Goal: Task Accomplishment & Management: Complete application form

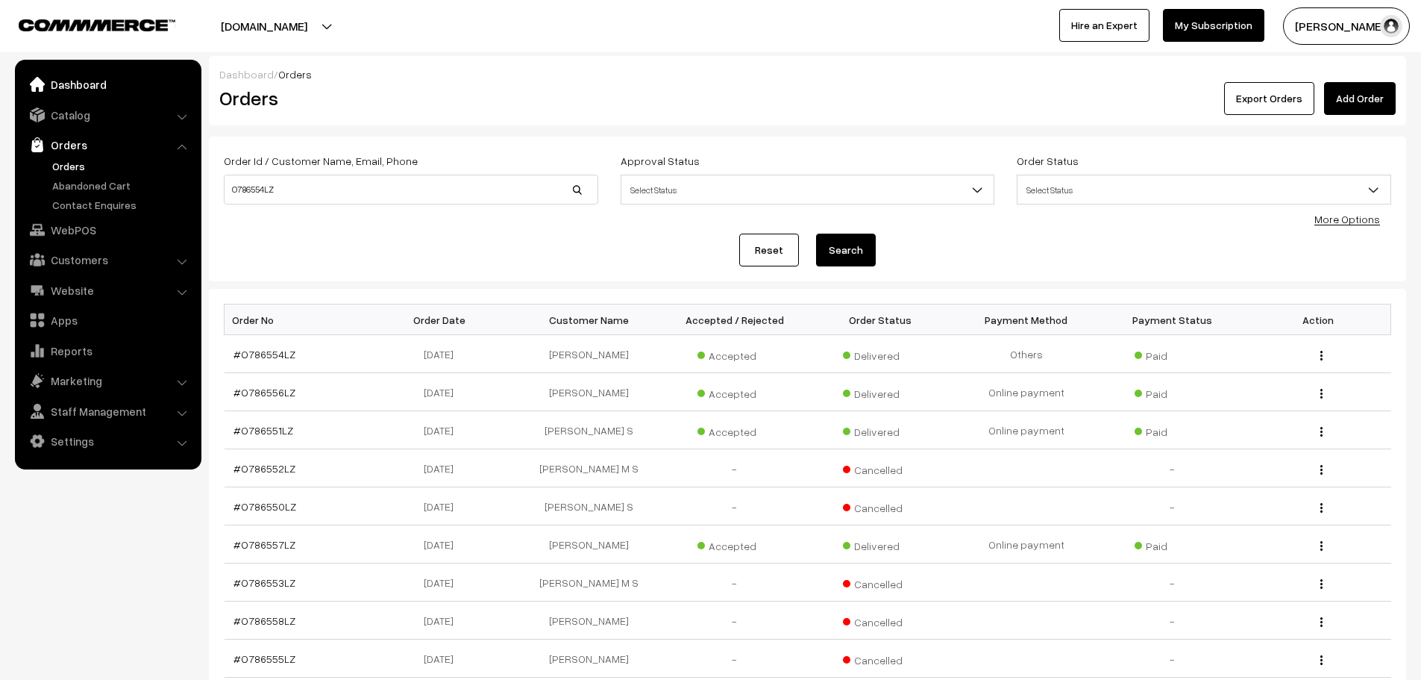
drag, startPoint x: 0, startPoint y: 0, endPoint x: 81, endPoint y: 83, distance: 115.5
click at [81, 82] on link "Dashboard" at bounding box center [108, 84] width 178 height 27
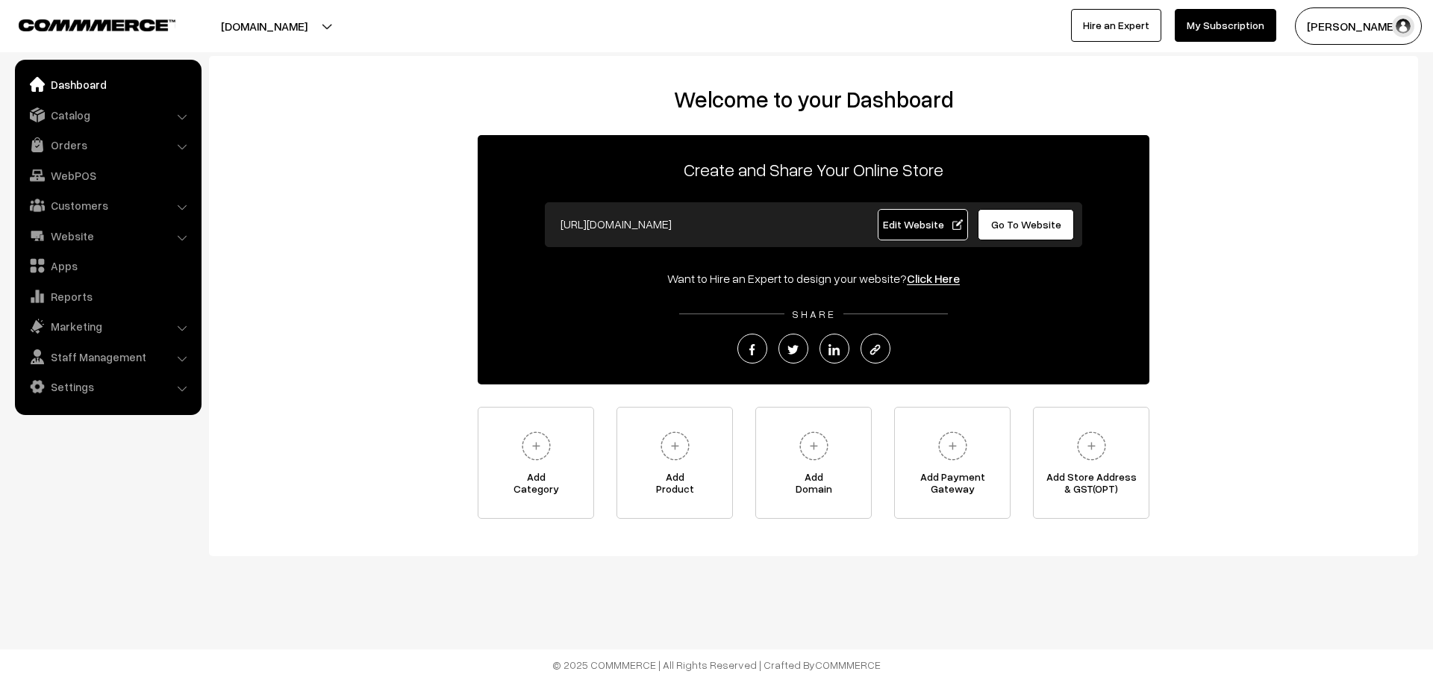
click at [913, 228] on span "Edit Website" at bounding box center [923, 224] width 80 height 13
click at [98, 118] on link "Catalog" at bounding box center [108, 114] width 178 height 27
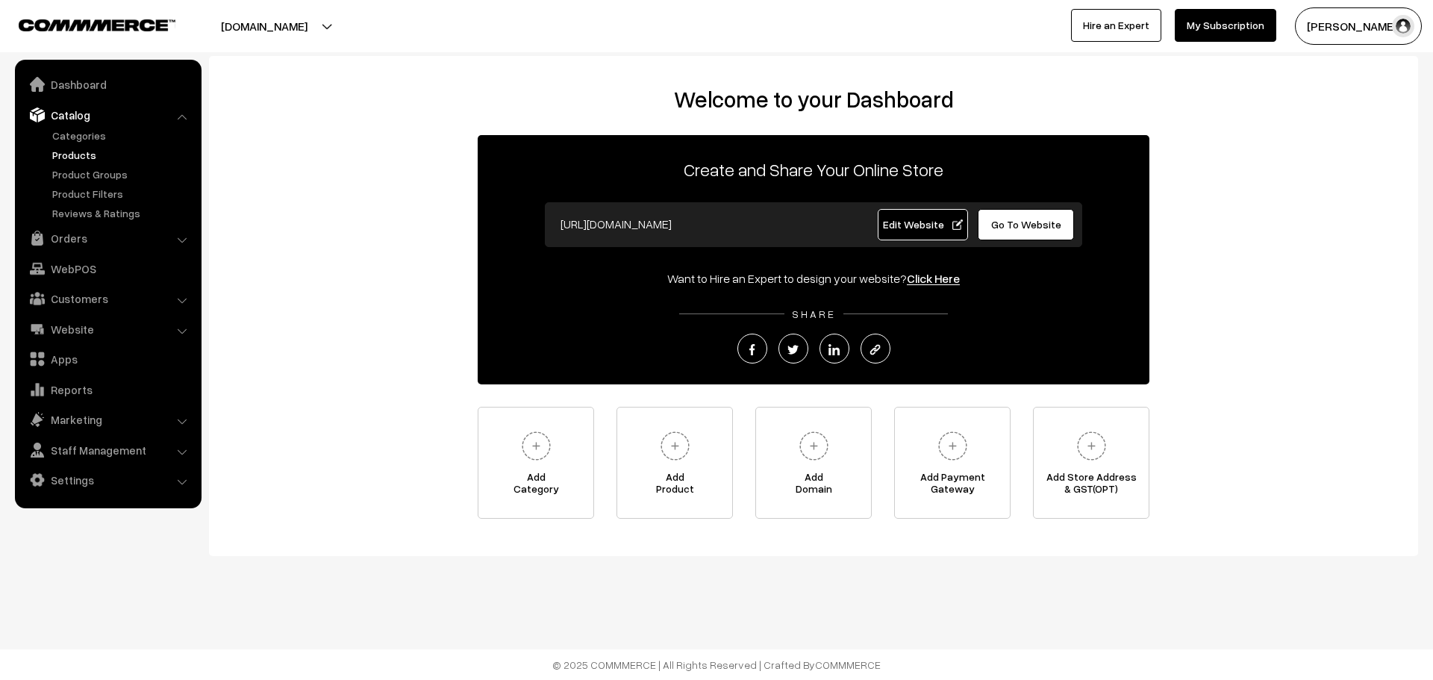
click at [81, 148] on link "Products" at bounding box center [122, 155] width 148 height 16
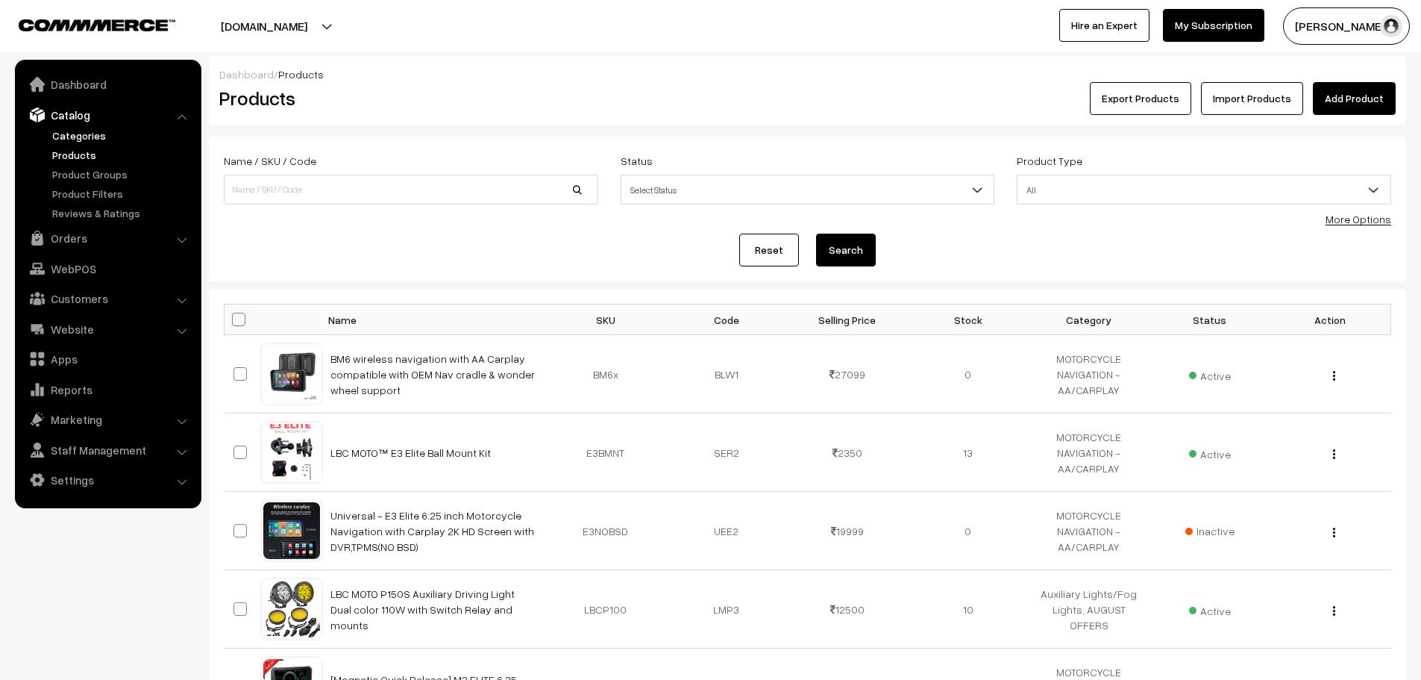
click at [87, 134] on link "Categories" at bounding box center [122, 136] width 148 height 16
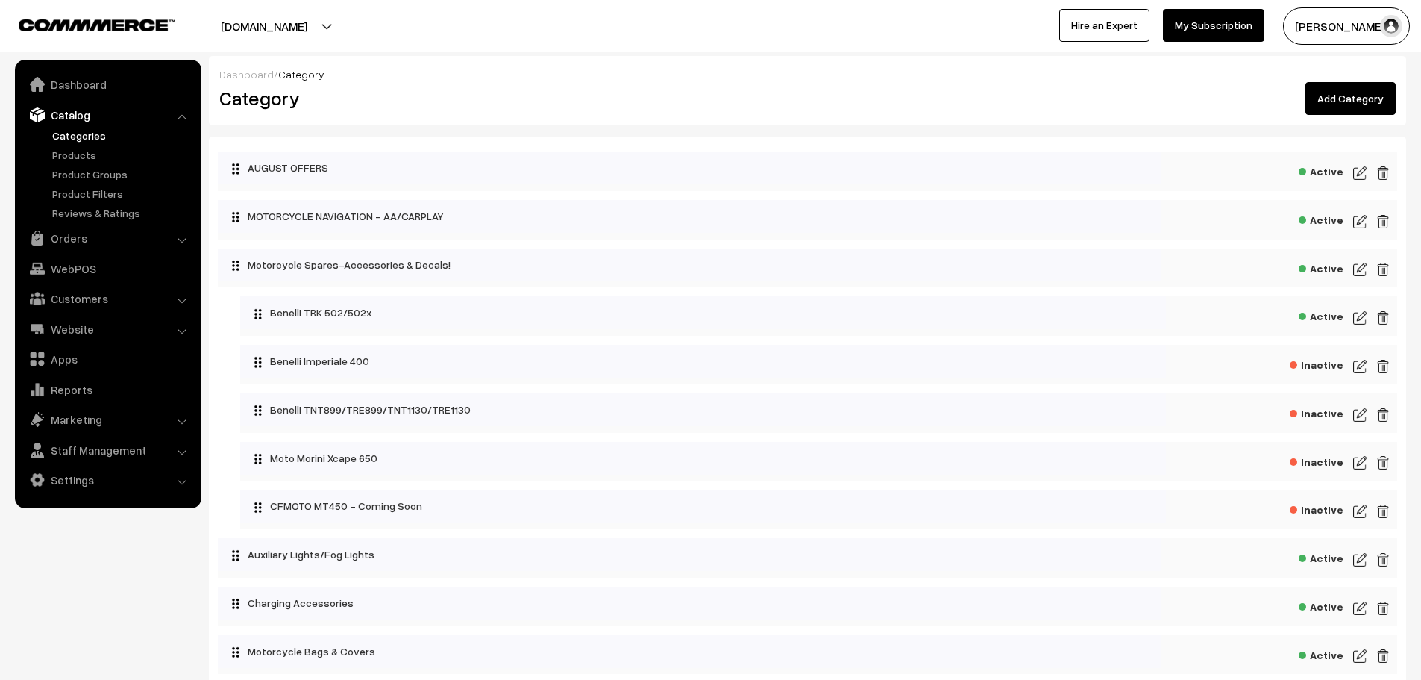
click at [1356, 178] on img at bounding box center [1359, 173] width 13 height 18
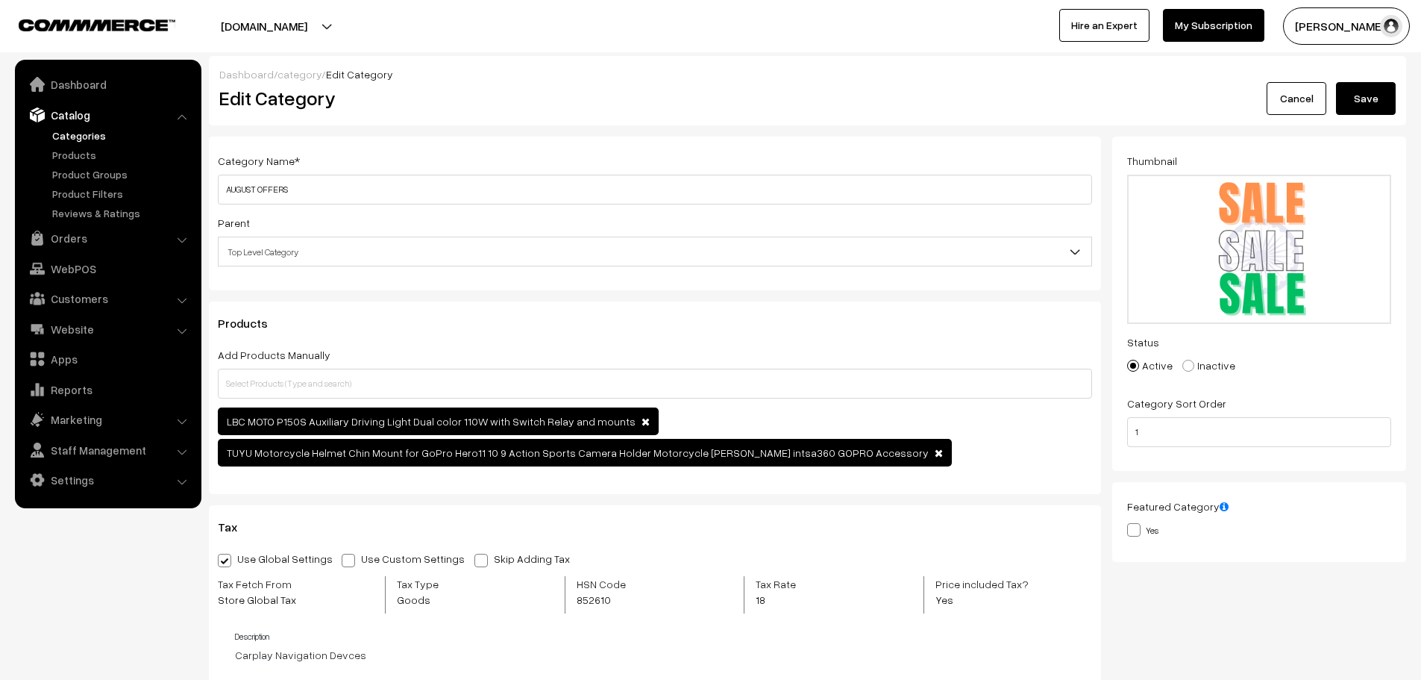
drag, startPoint x: 1200, startPoint y: 364, endPoint x: 1208, endPoint y: 358, distance: 10.1
click at [1199, 364] on label "Inactive" at bounding box center [1209, 365] width 53 height 16
click at [1183, 370] on span at bounding box center [1189, 366] width 12 height 12
click at [1183, 360] on input "Inactive" at bounding box center [1180, 355] width 10 height 10
radio input "true"
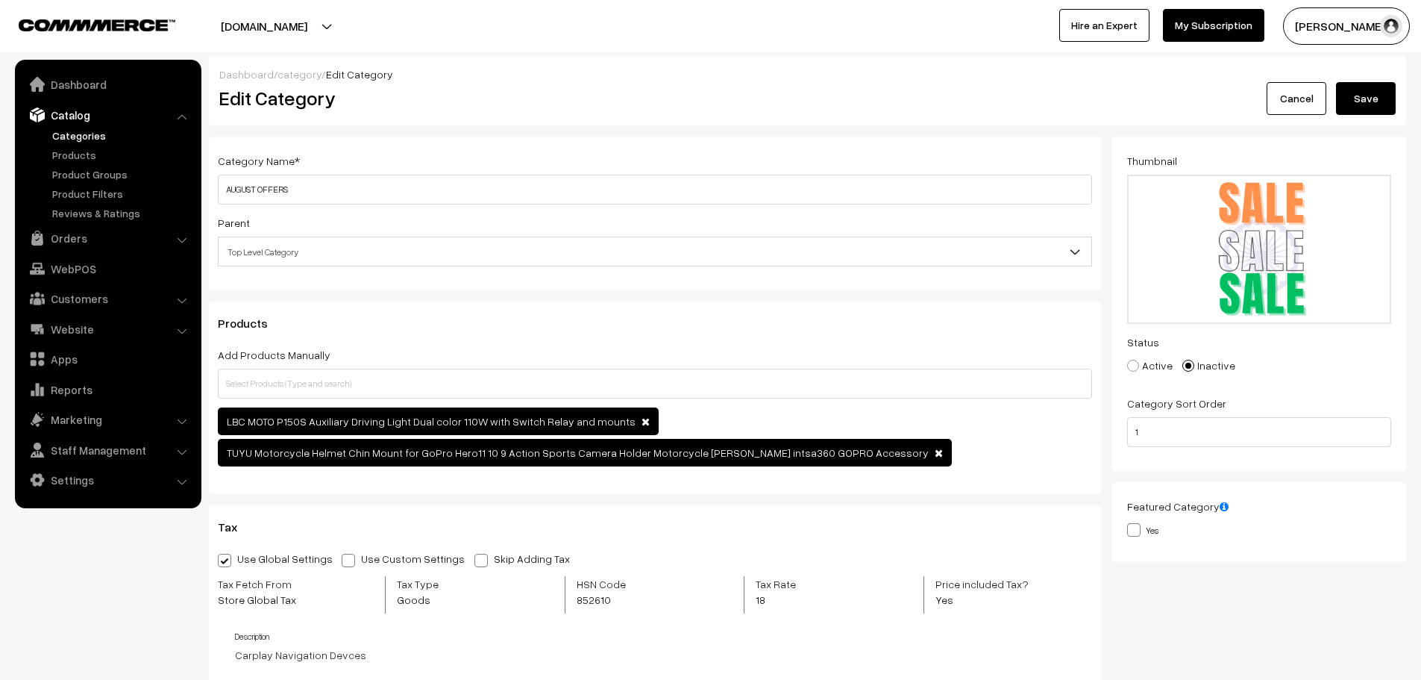
click at [1371, 105] on button "Save" at bounding box center [1366, 98] width 60 height 33
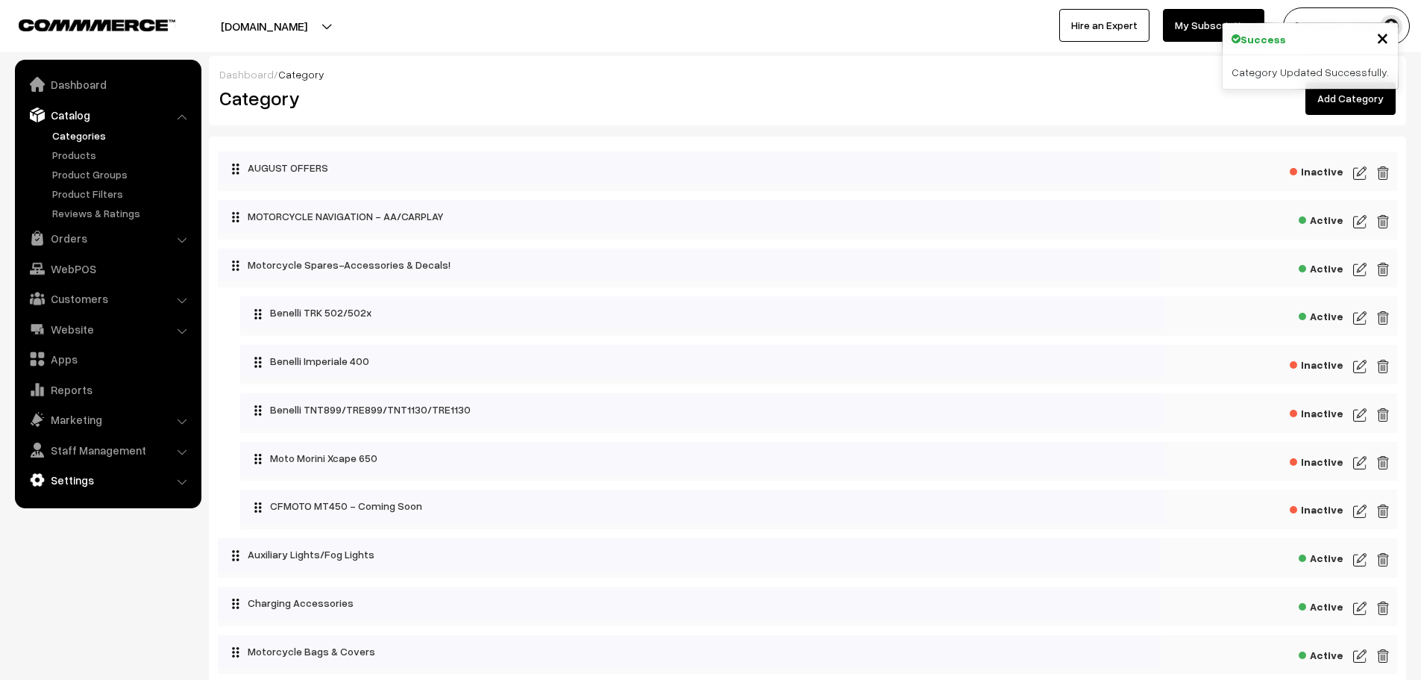
click at [66, 476] on link "Settings" at bounding box center [108, 479] width 178 height 27
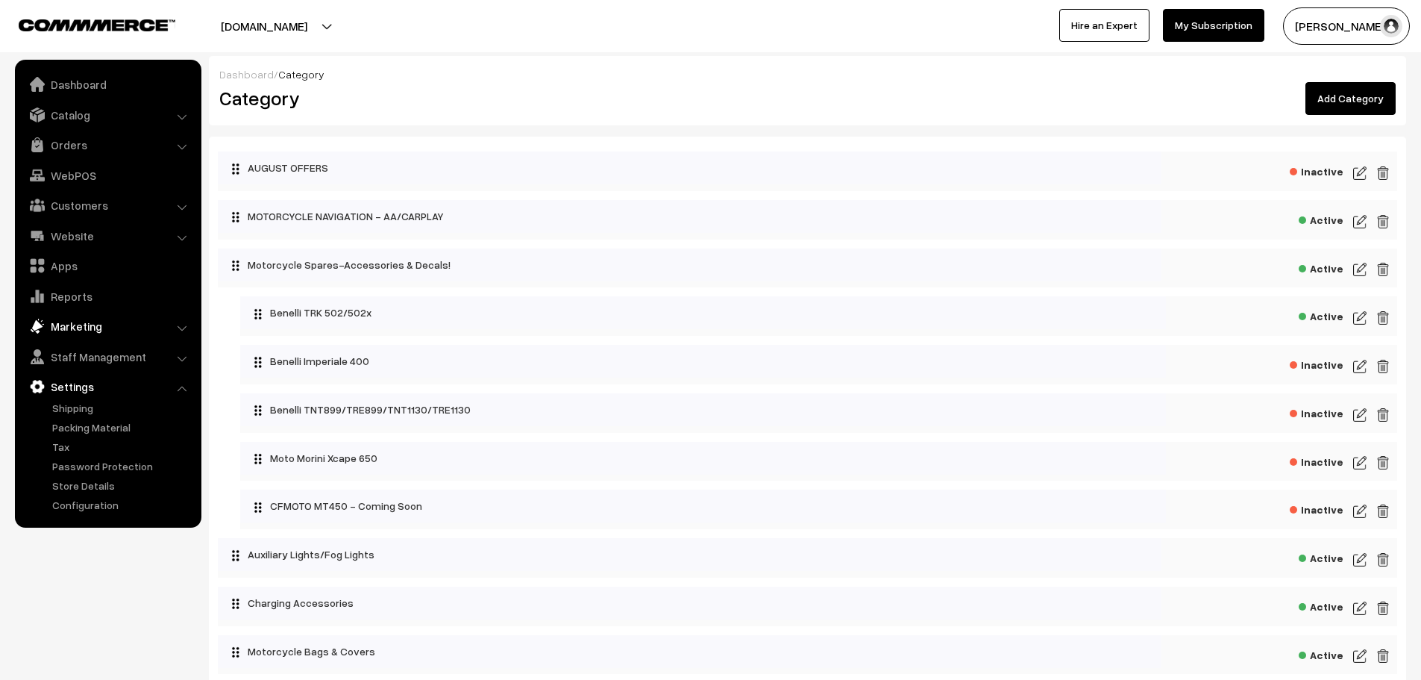
click at [71, 336] on link "Marketing" at bounding box center [108, 326] width 178 height 27
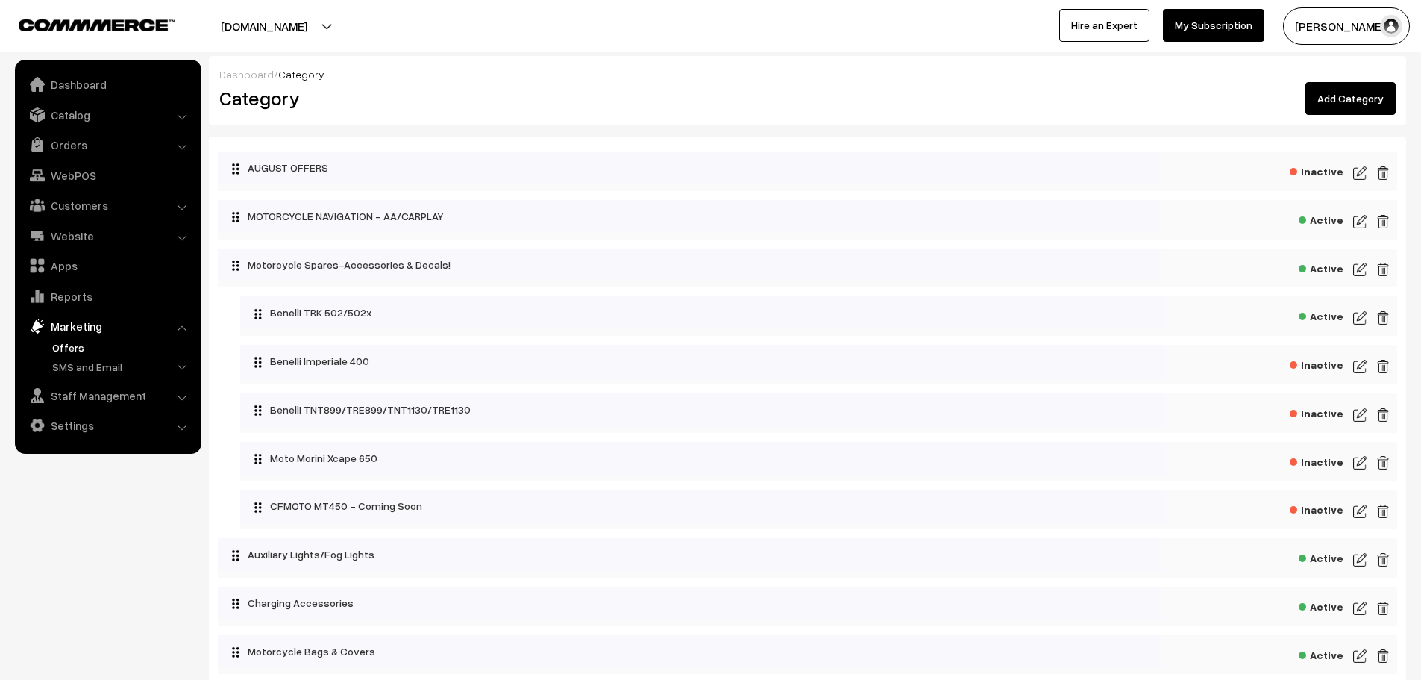
click at [74, 347] on link "Offers" at bounding box center [122, 347] width 148 height 16
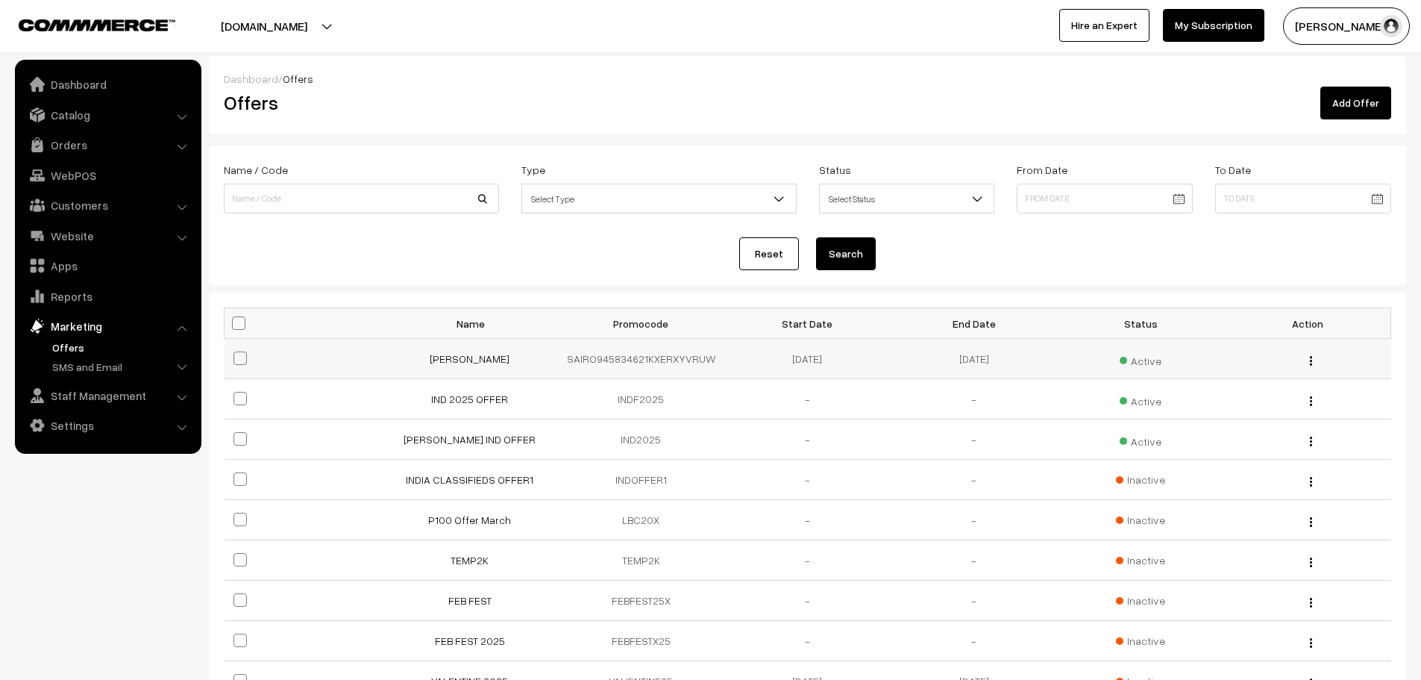
click at [451, 367] on td "ROHAN SAINI" at bounding box center [474, 359] width 166 height 40
click at [460, 359] on link "ROHAN SAINI" at bounding box center [470, 358] width 80 height 13
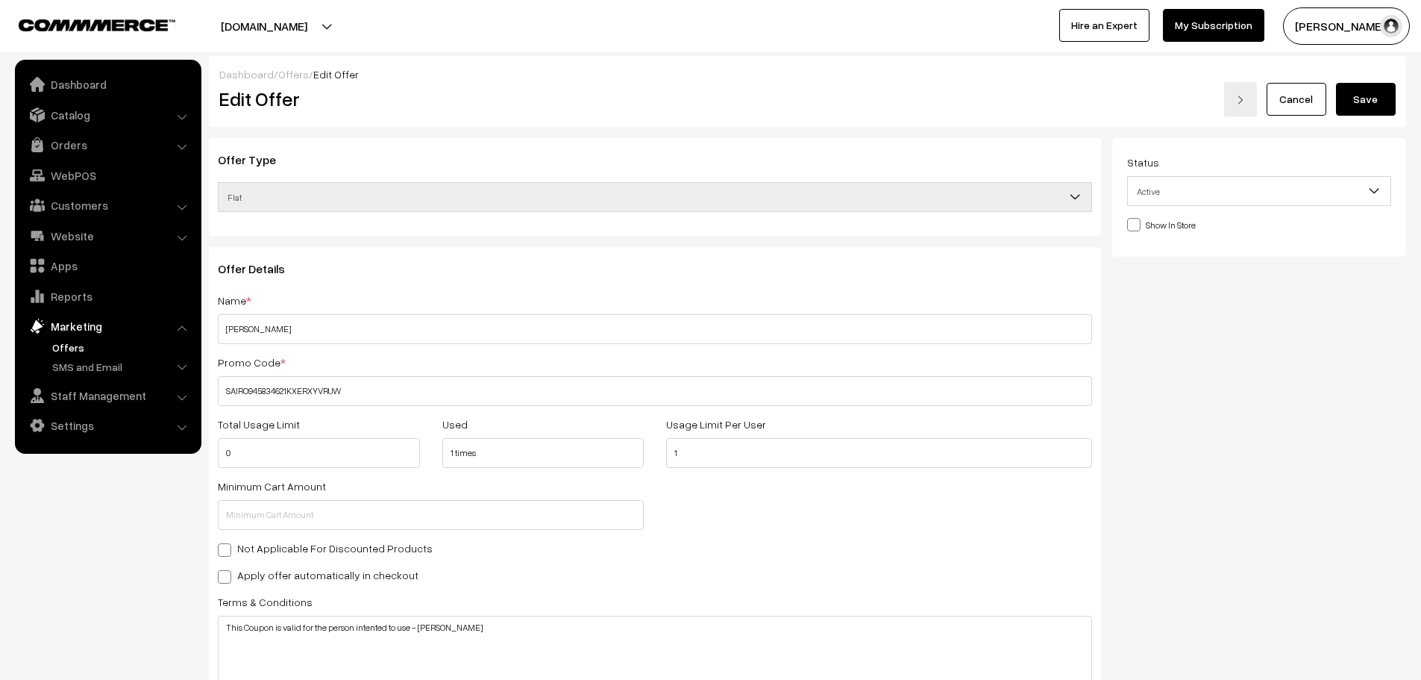
click at [1271, 101] on link "Cancel" at bounding box center [1297, 99] width 60 height 33
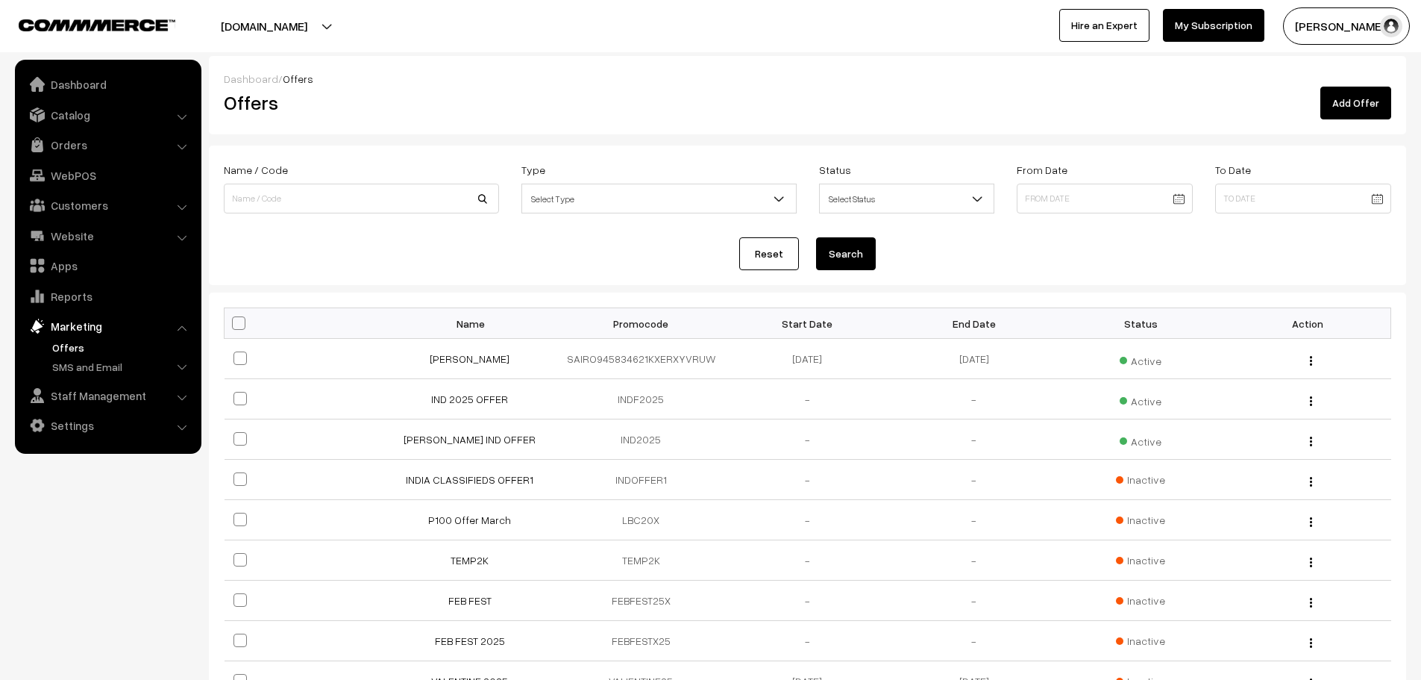
click at [238, 319] on span at bounding box center [238, 322] width 13 height 13
click at [234, 319] on input "checkbox" at bounding box center [230, 323] width 10 height 10
checkbox input "true"
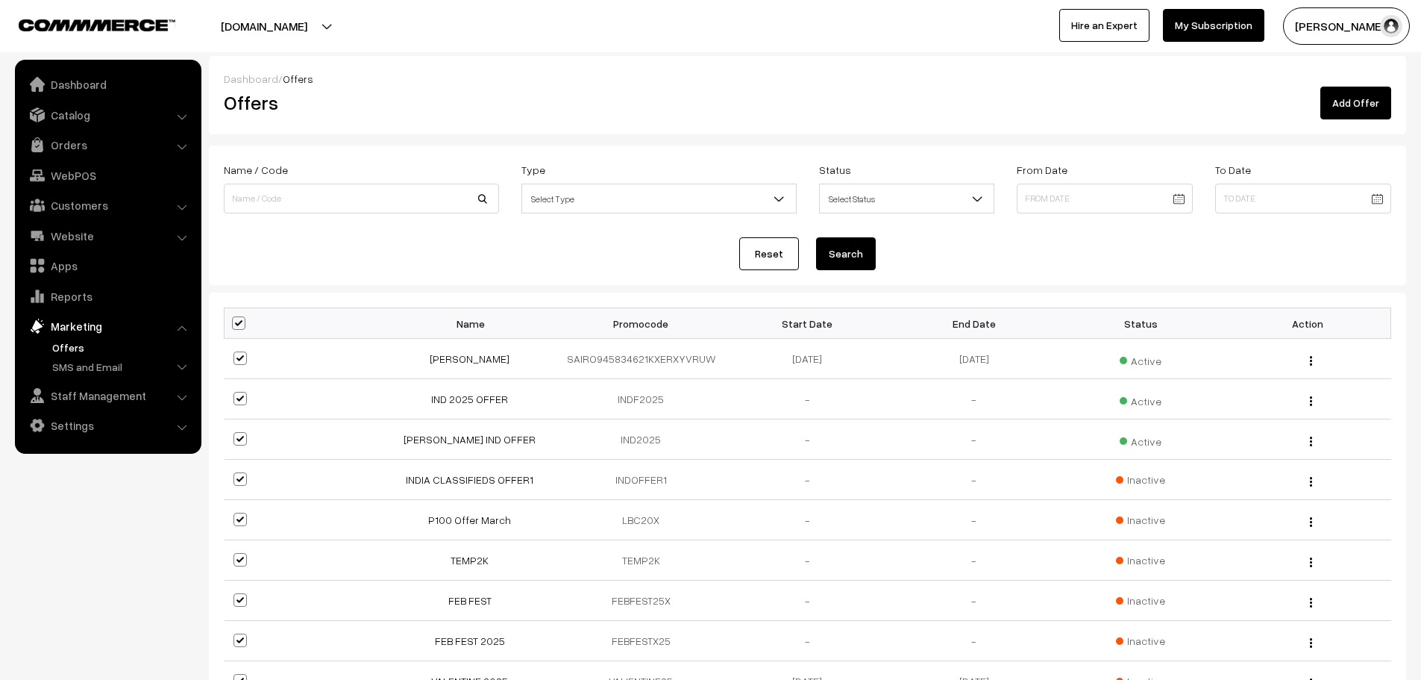
checkbox input "true"
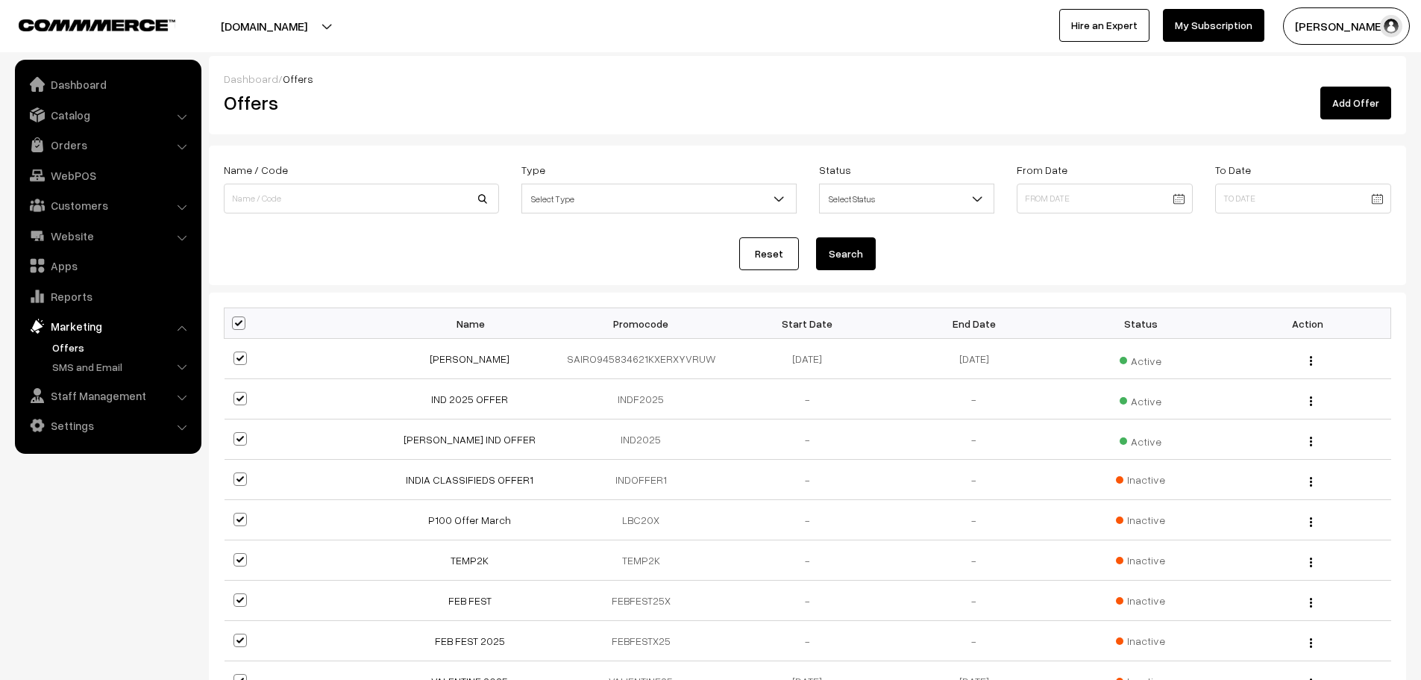
checkbox input "true"
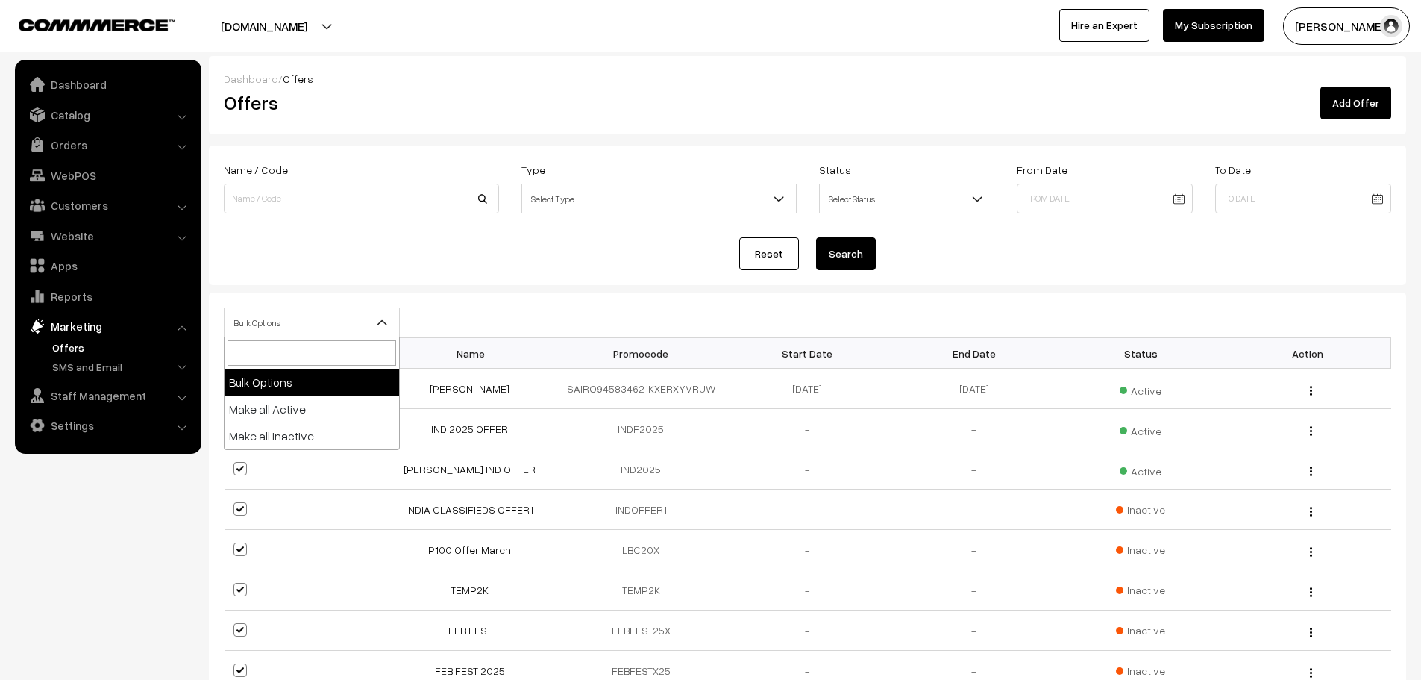
drag, startPoint x: 353, startPoint y: 322, endPoint x: 360, endPoint y: 326, distance: 8.7
click at [354, 323] on span "Bulk Options" at bounding box center [312, 323] width 175 height 26
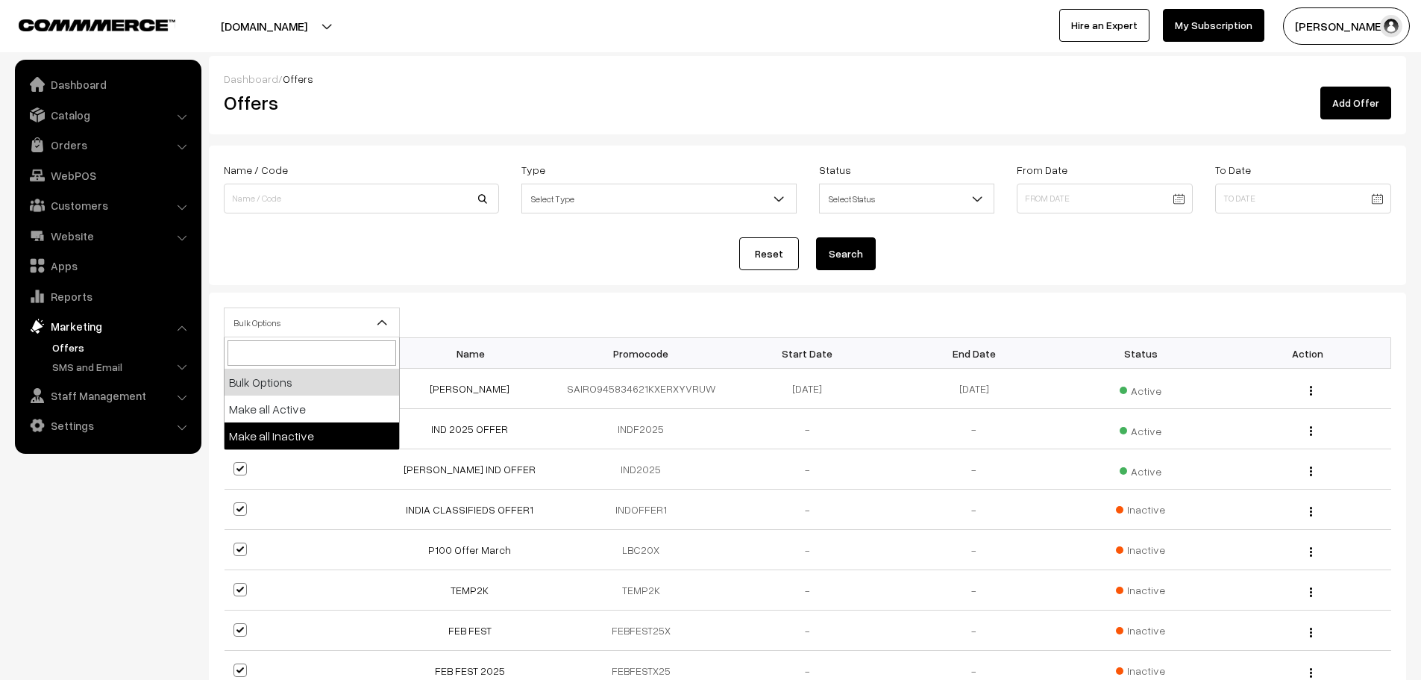
select select "inactive"
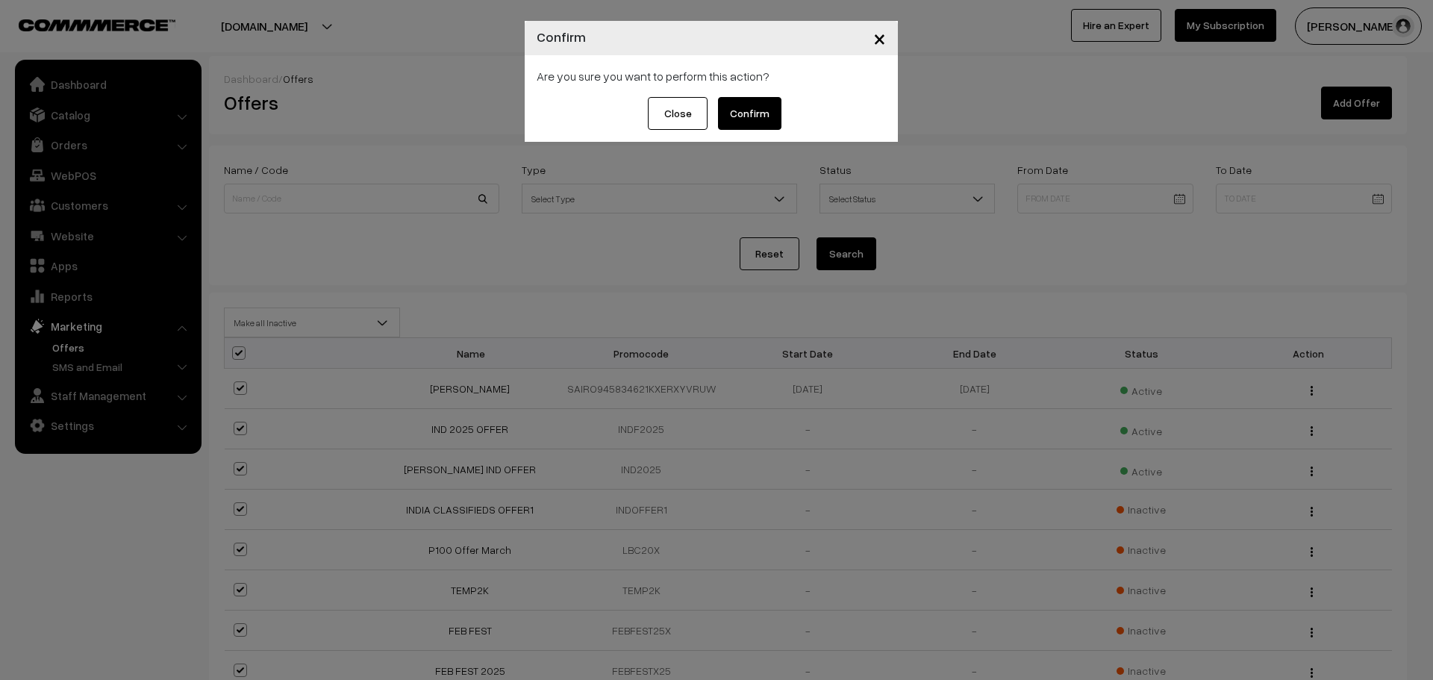
click at [721, 122] on button "Confirm" at bounding box center [749, 113] width 63 height 33
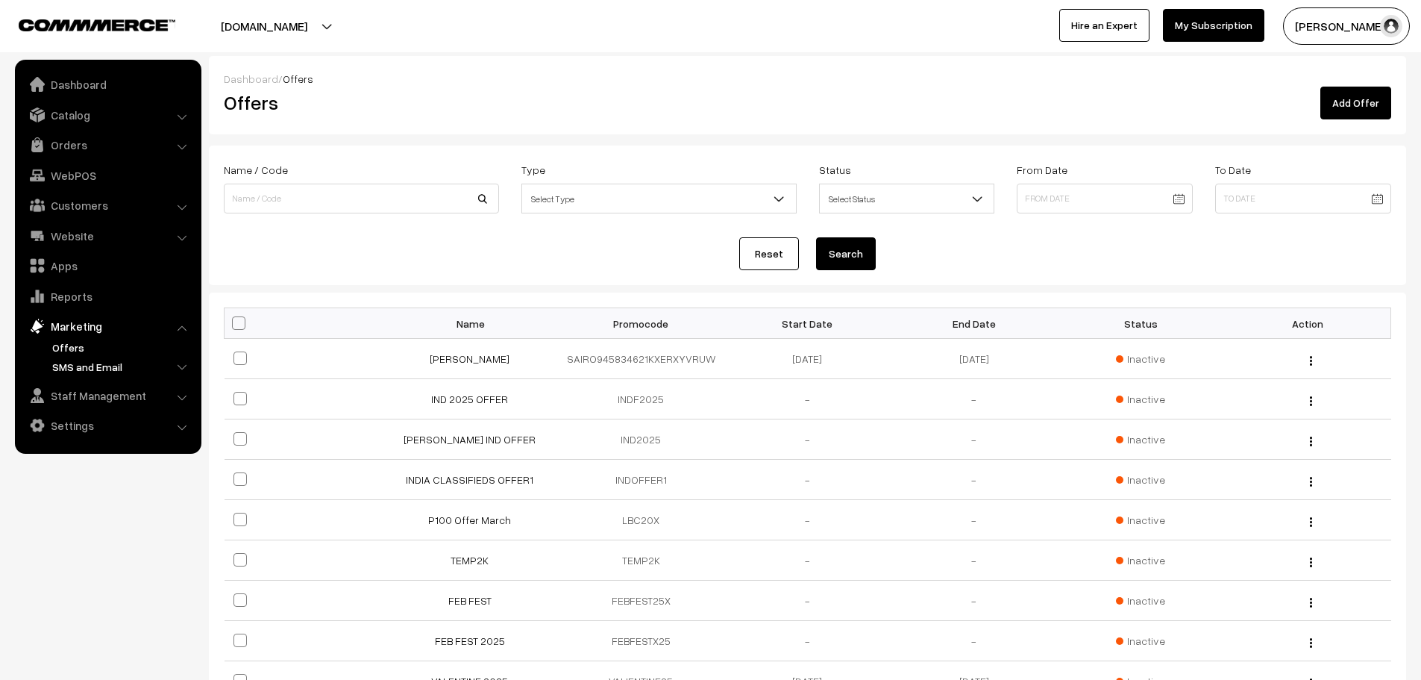
click at [113, 369] on link "SMS and Email" at bounding box center [122, 367] width 148 height 16
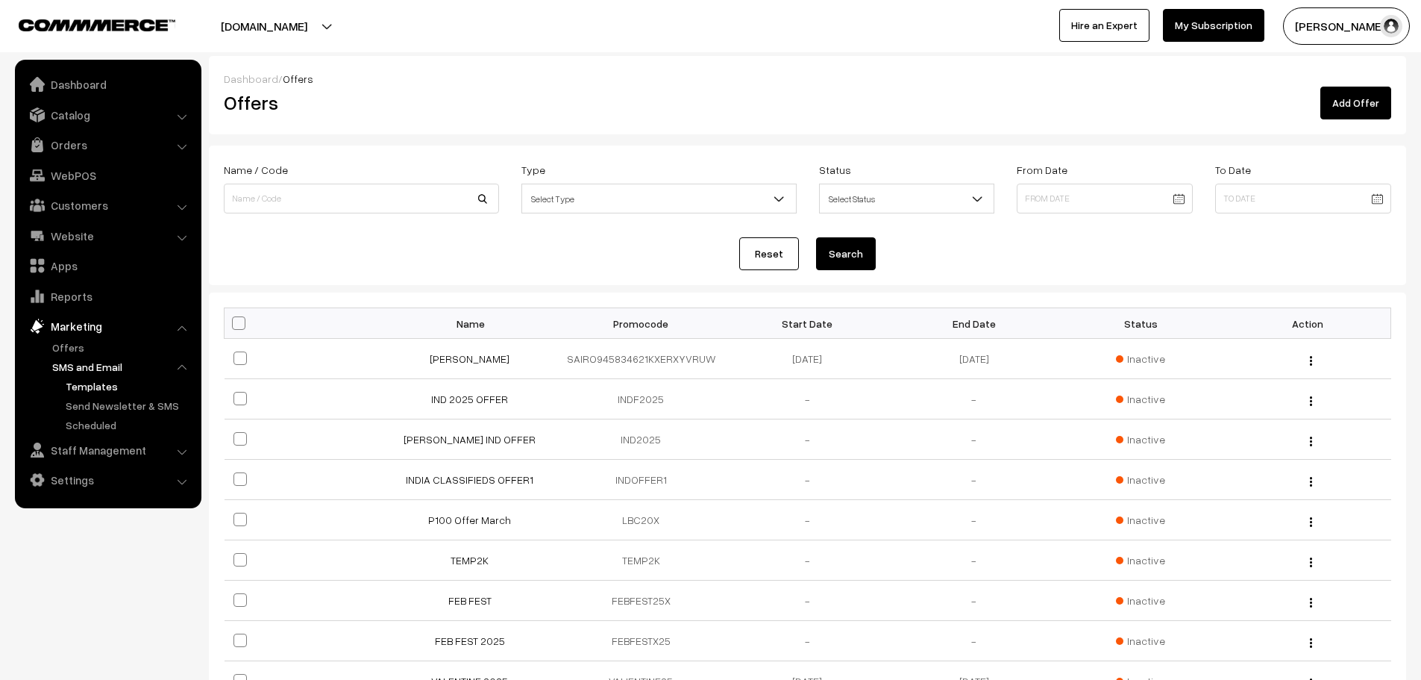
click at [81, 390] on link "Templates" at bounding box center [129, 386] width 134 height 16
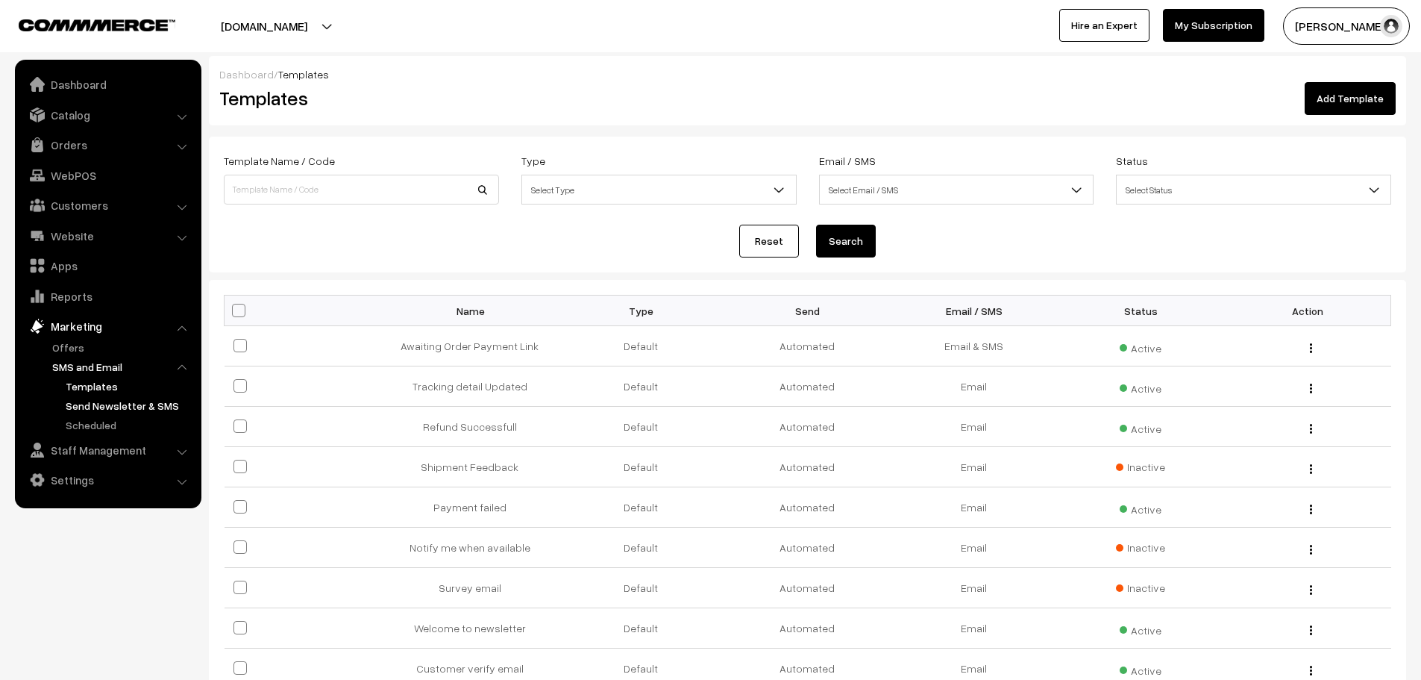
click at [131, 406] on link "Send Newsletter & SMS" at bounding box center [129, 406] width 134 height 16
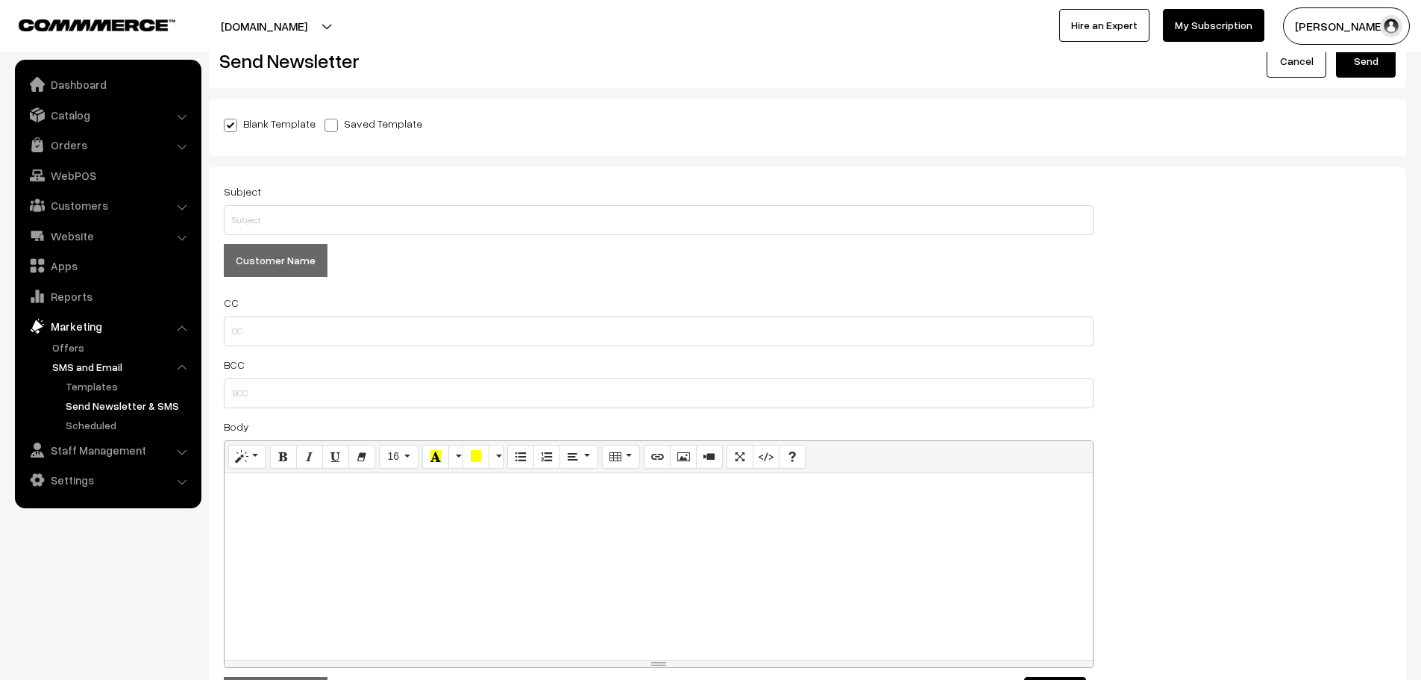
scroll to position [75, 0]
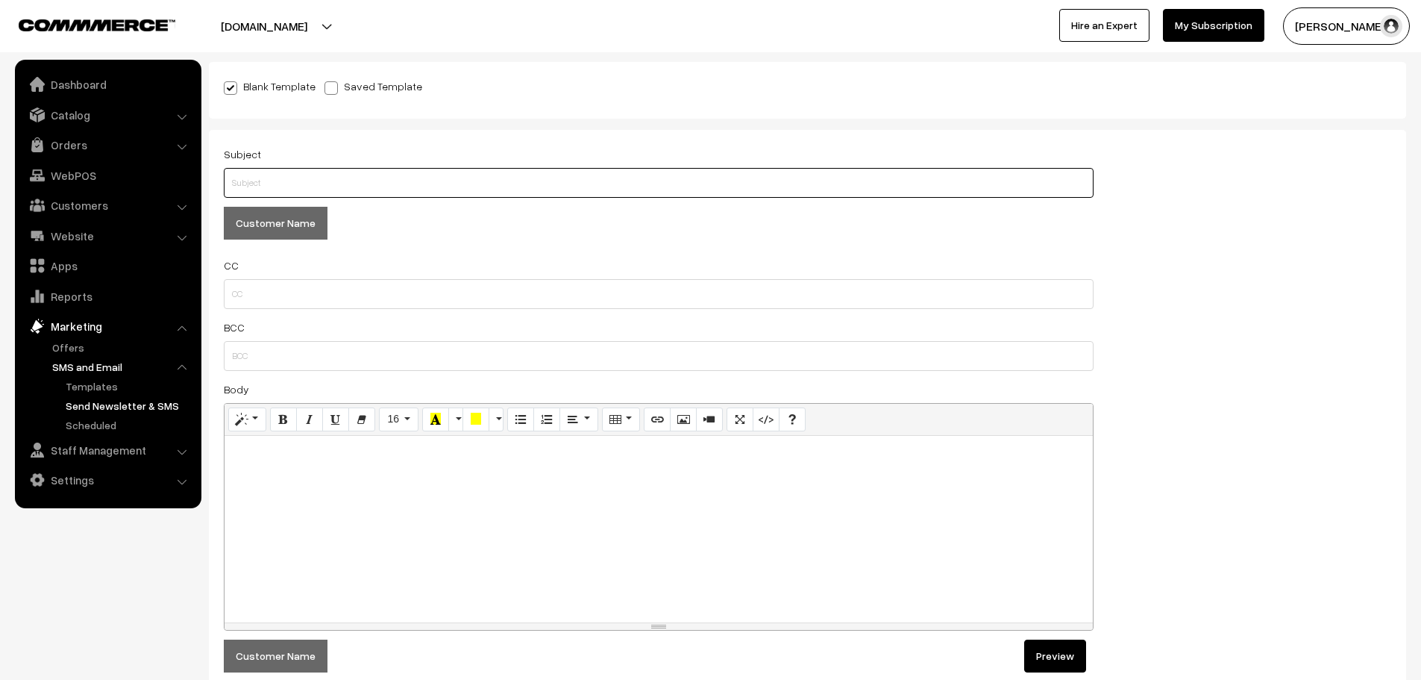
click at [381, 174] on input "text" at bounding box center [659, 183] width 870 height 30
type input "@"
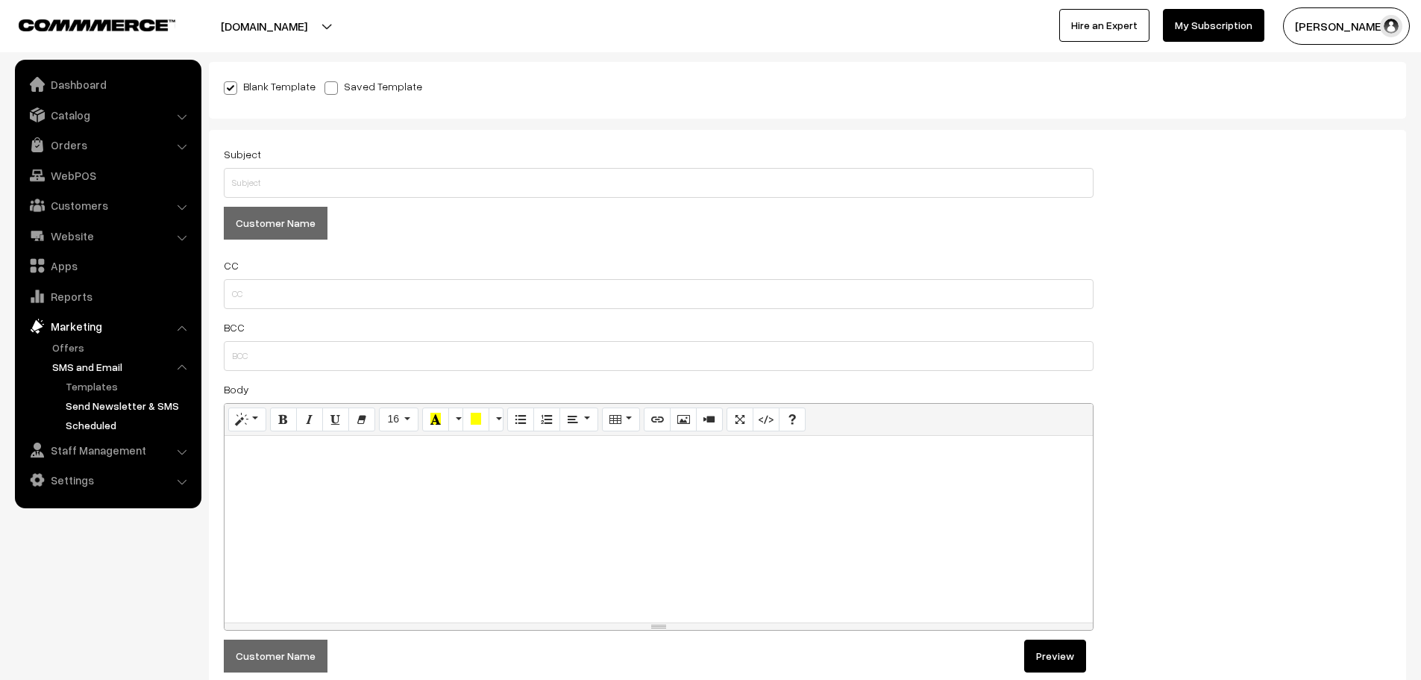
click at [100, 429] on link "Scheduled" at bounding box center [129, 425] width 134 height 16
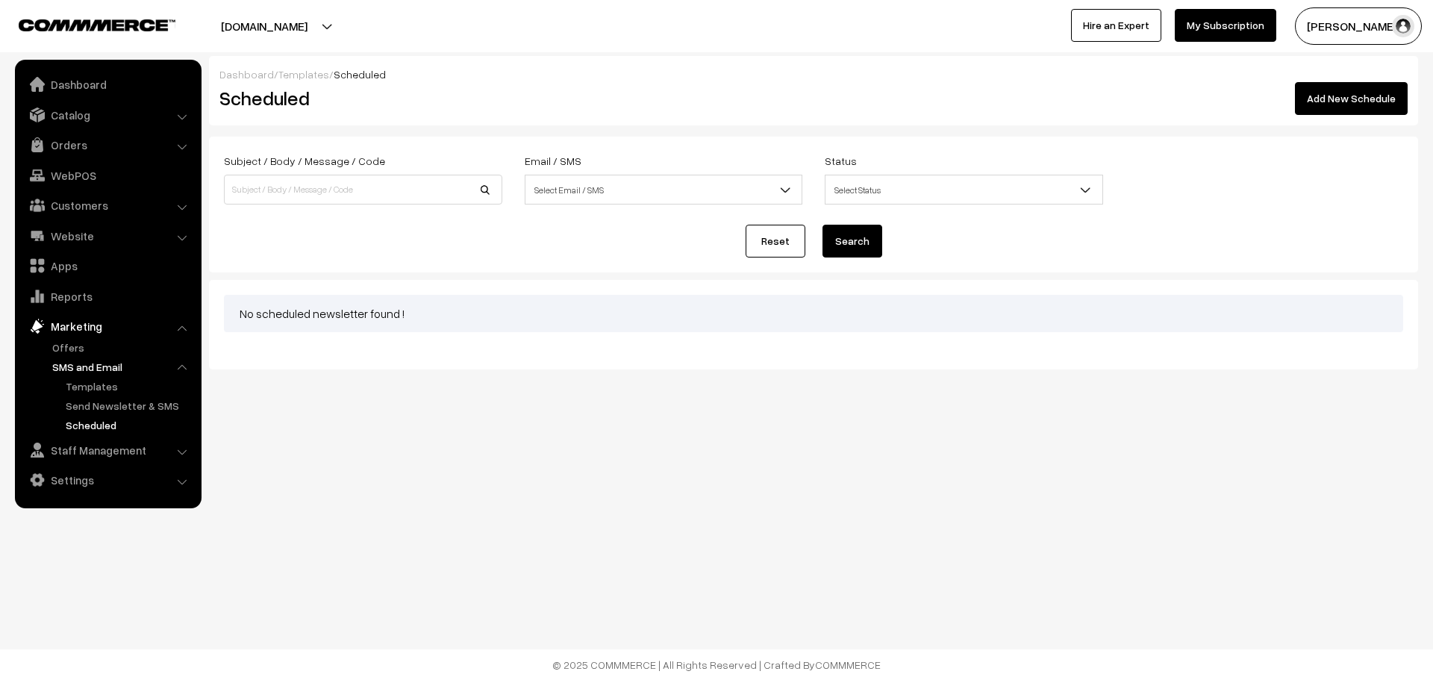
click at [98, 375] on li "SMS and Email Templates Send Newsletter & SMS Scheduled" at bounding box center [122, 396] width 149 height 74
click at [98, 395] on ul "Templates Send Newsletter & SMS Scheduled" at bounding box center [122, 405] width 149 height 54
click at [98, 391] on link "Templates" at bounding box center [129, 386] width 134 height 16
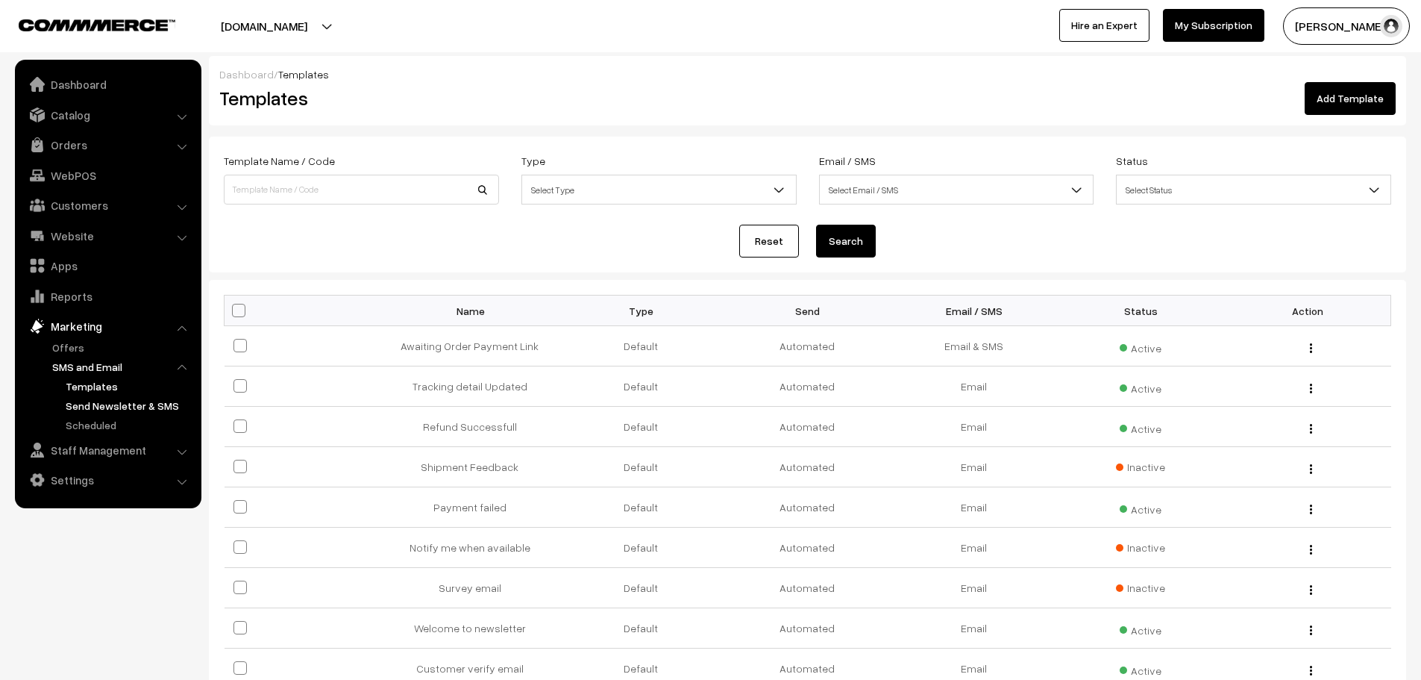
click at [89, 404] on link "Send Newsletter & SMS" at bounding box center [129, 406] width 134 height 16
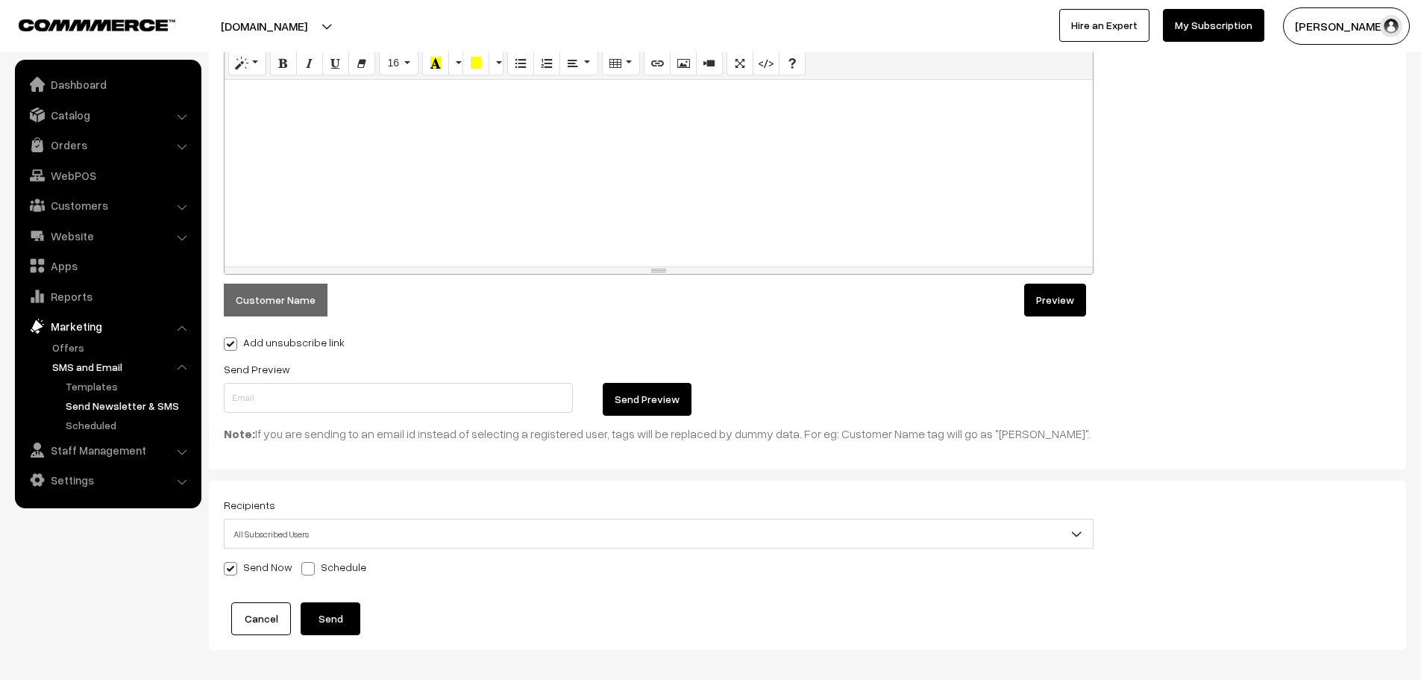
scroll to position [448, 0]
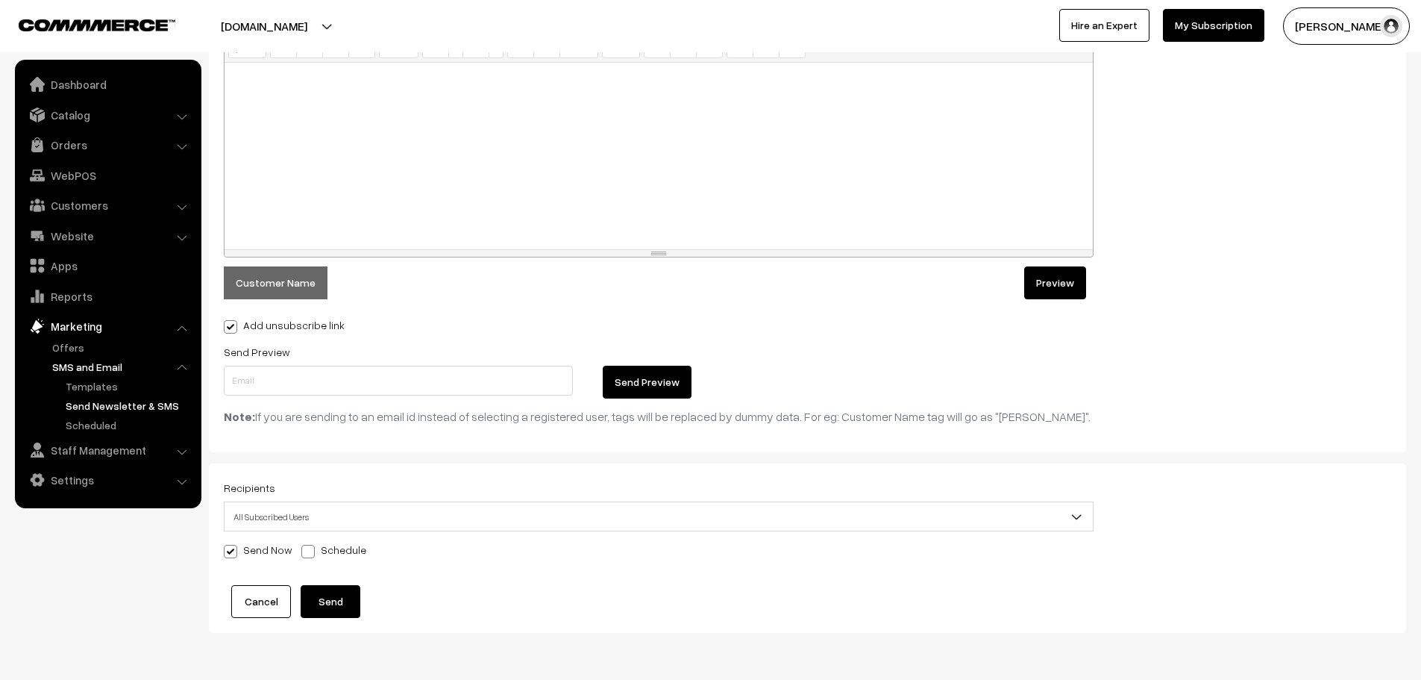
click at [1047, 519] on span "All Subscribed Users" at bounding box center [659, 517] width 868 height 26
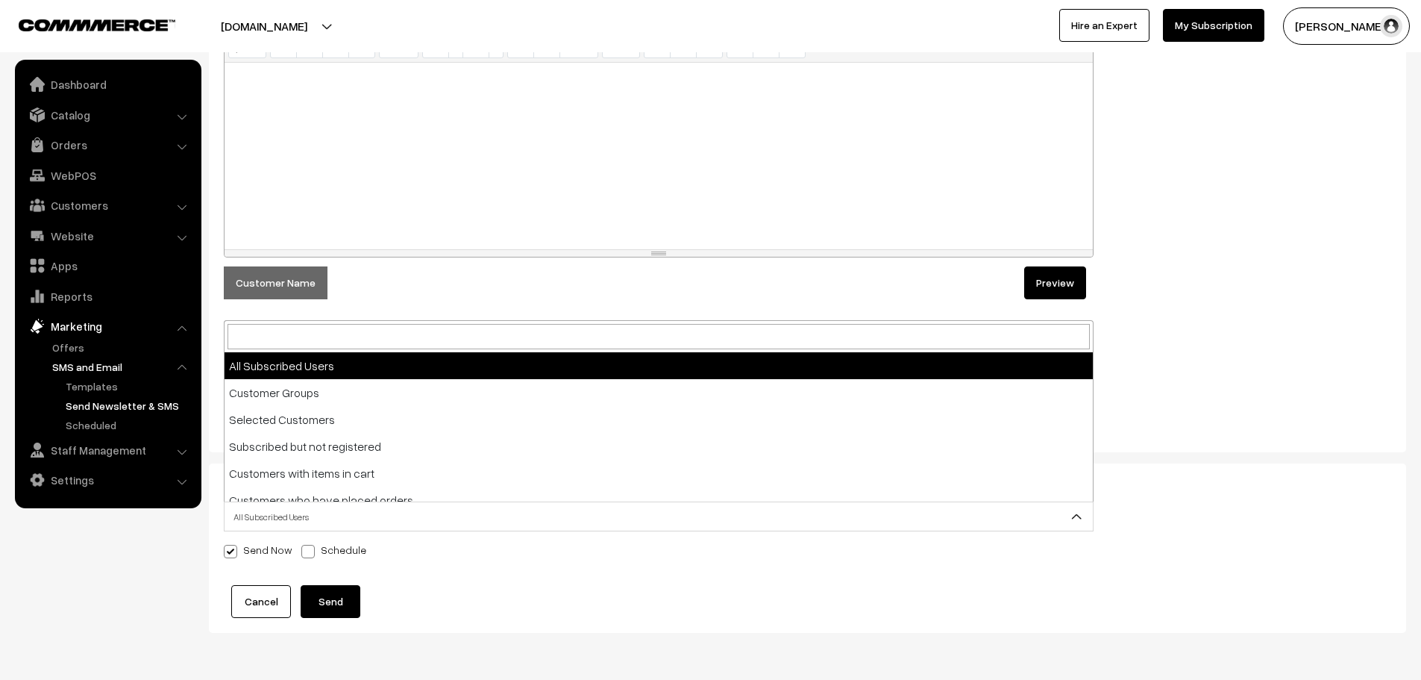
click at [1047, 519] on span "All Subscribed Users" at bounding box center [659, 517] width 868 height 26
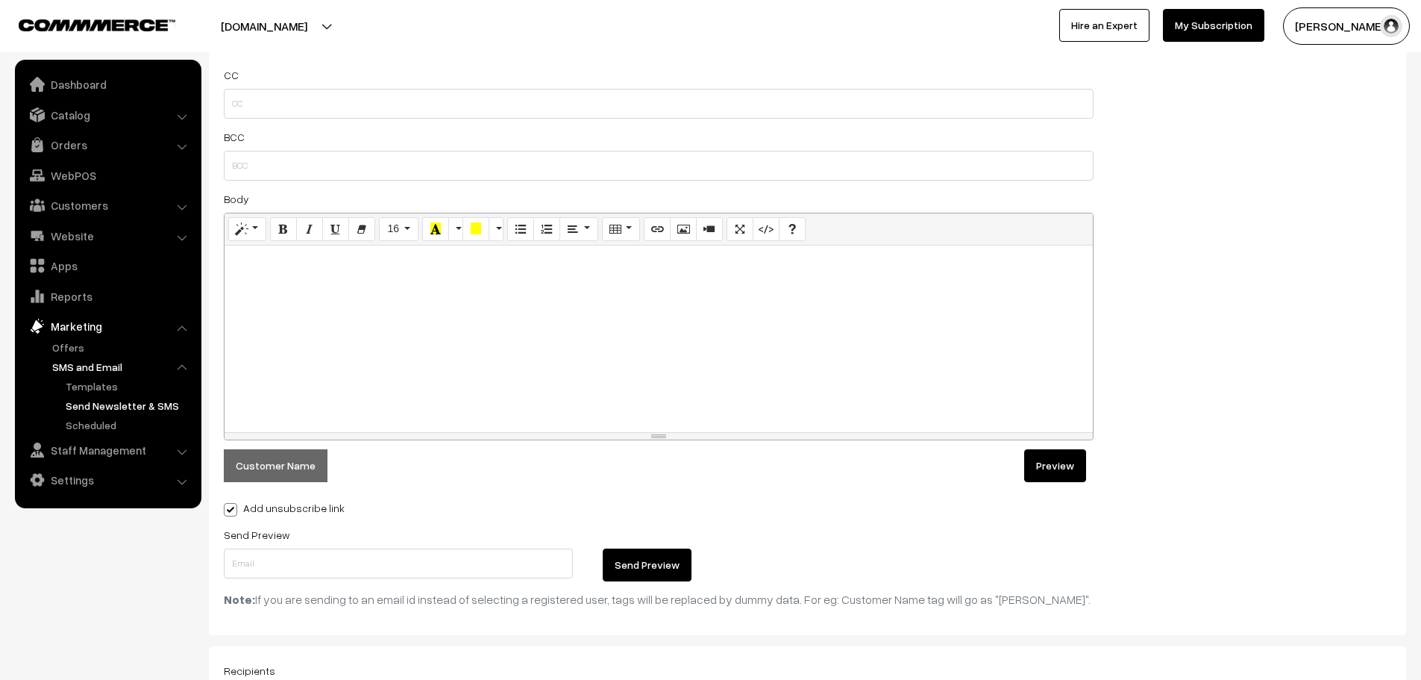
scroll to position [224, 0]
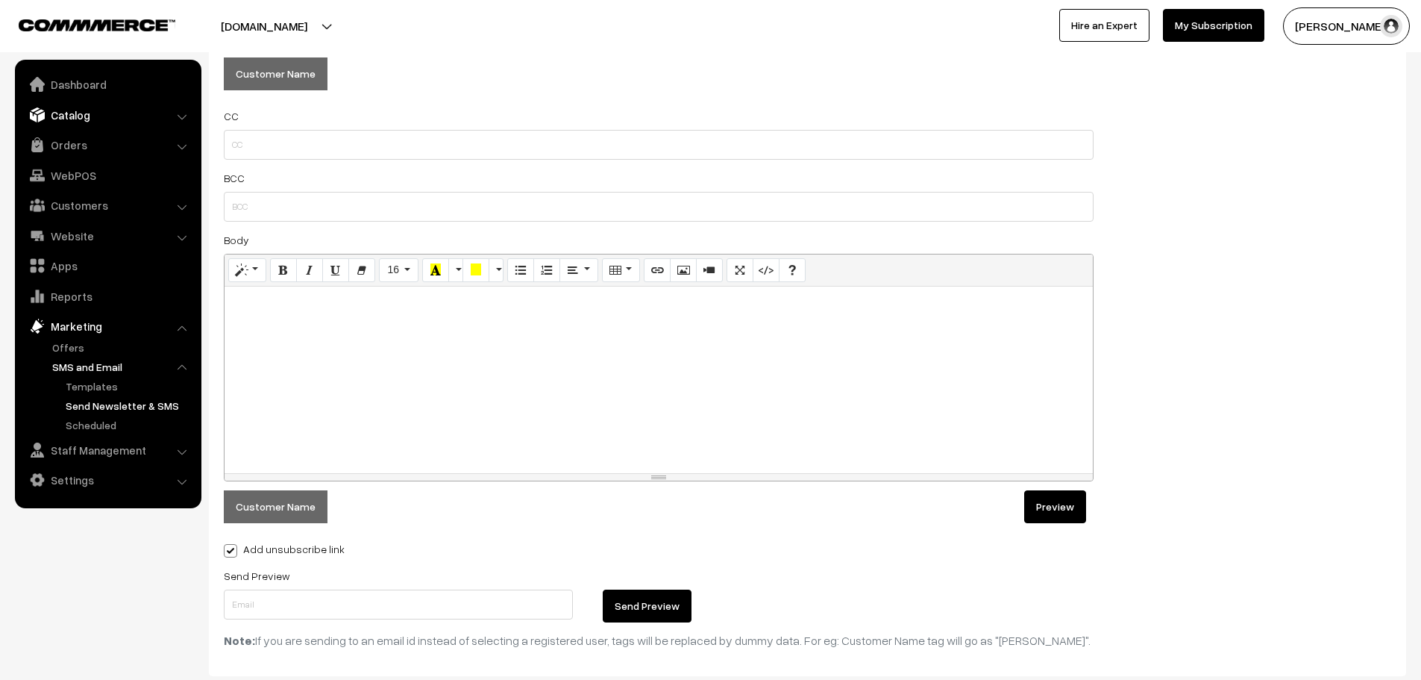
click at [106, 116] on link "Catalog" at bounding box center [108, 114] width 178 height 27
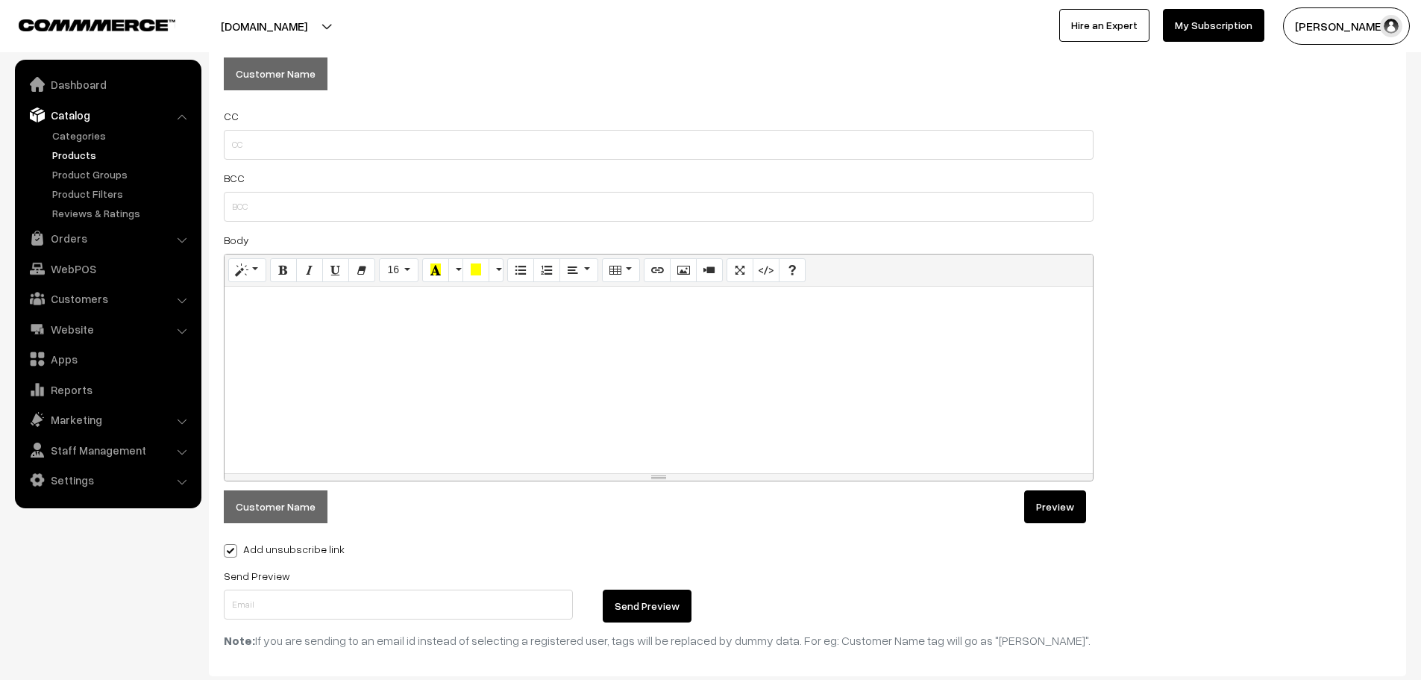
click at [54, 156] on link "Products" at bounding box center [122, 155] width 148 height 16
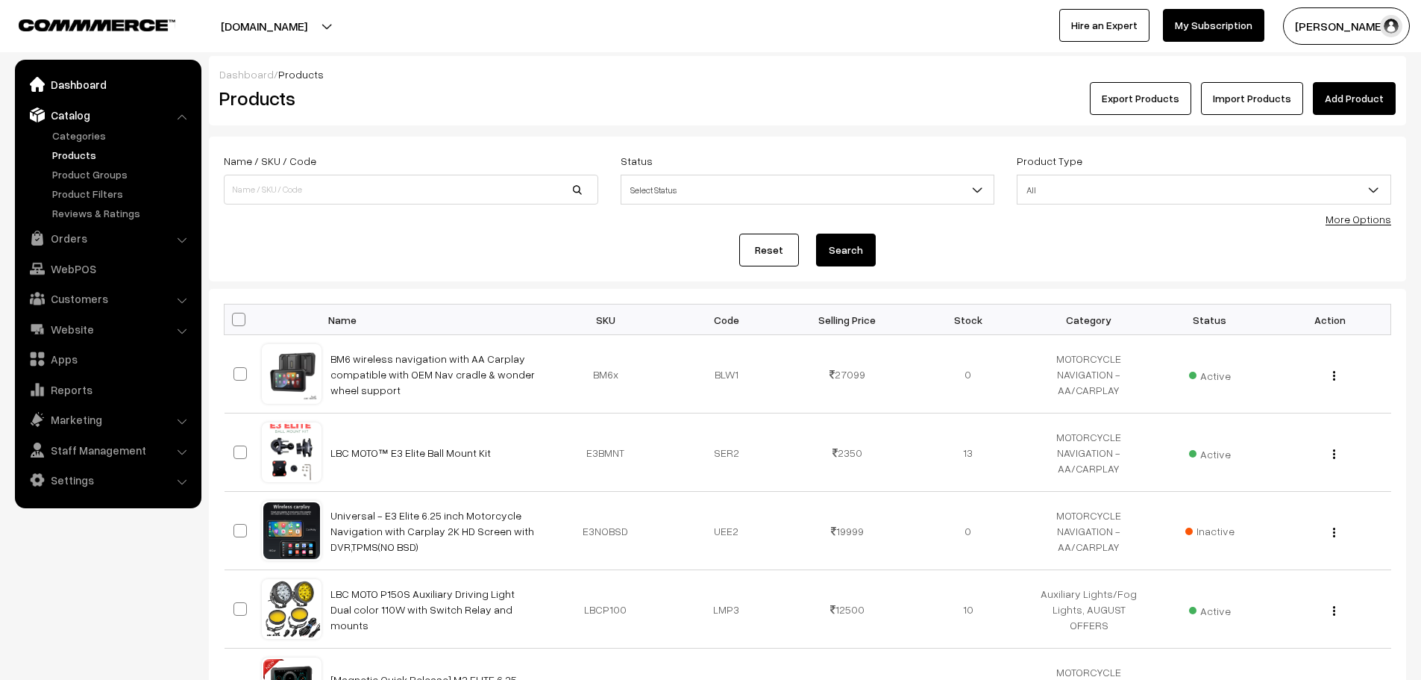
click at [83, 95] on link "Dashboard" at bounding box center [108, 84] width 178 height 27
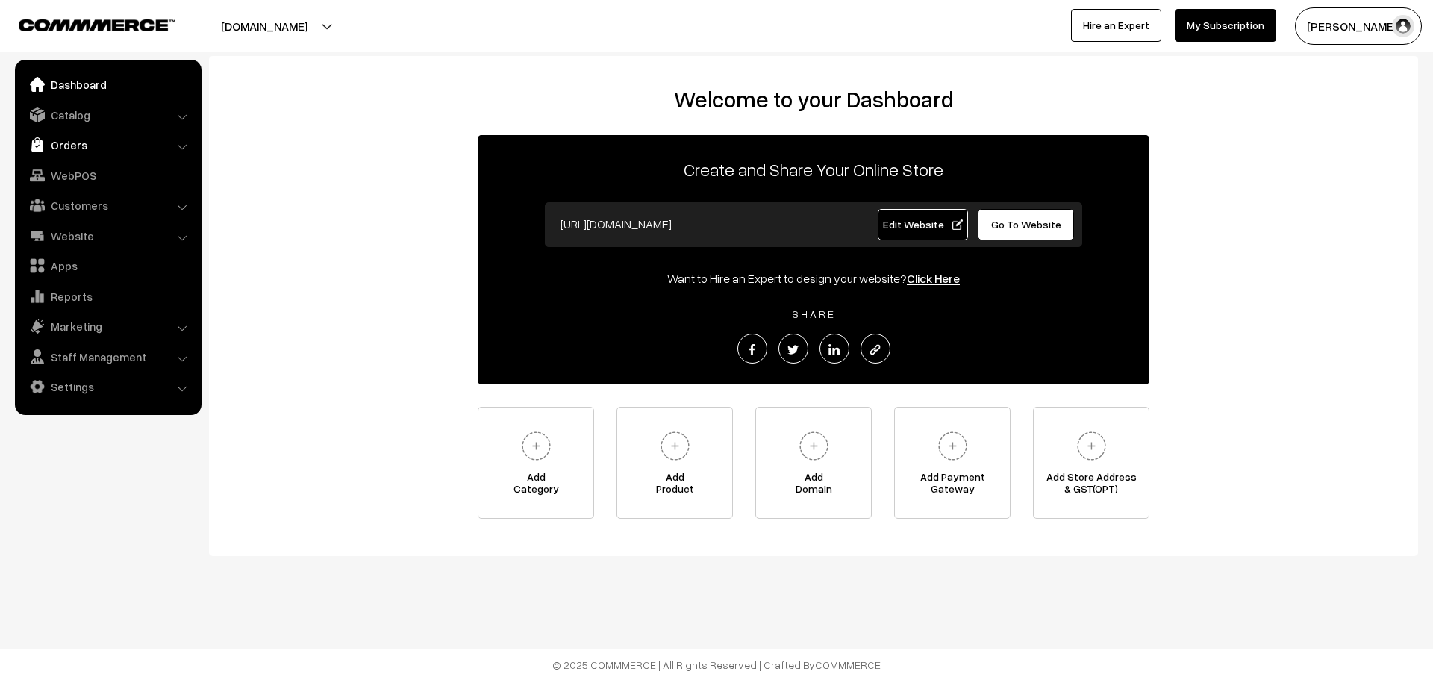
click at [59, 146] on link "Orders" at bounding box center [108, 144] width 178 height 27
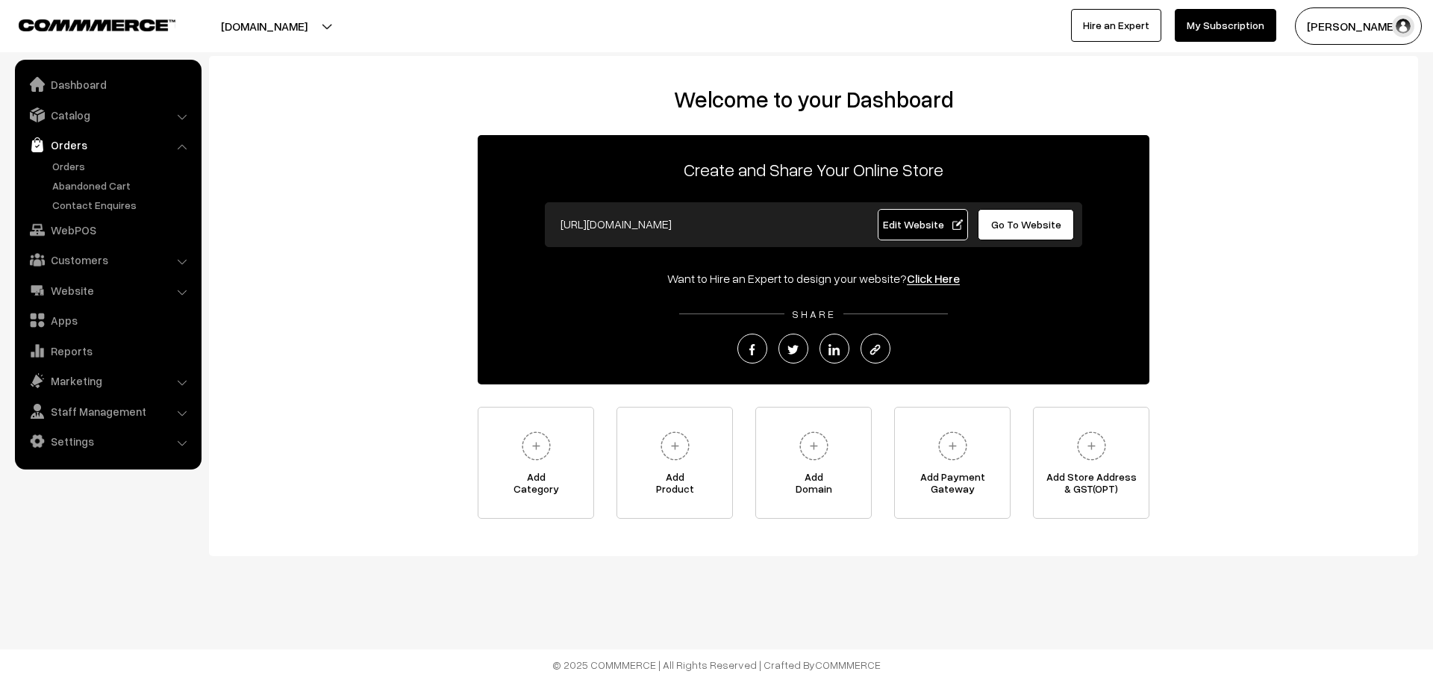
click at [72, 175] on ul "Orders" at bounding box center [108, 185] width 179 height 54
click at [70, 169] on link "Orders" at bounding box center [122, 166] width 148 height 16
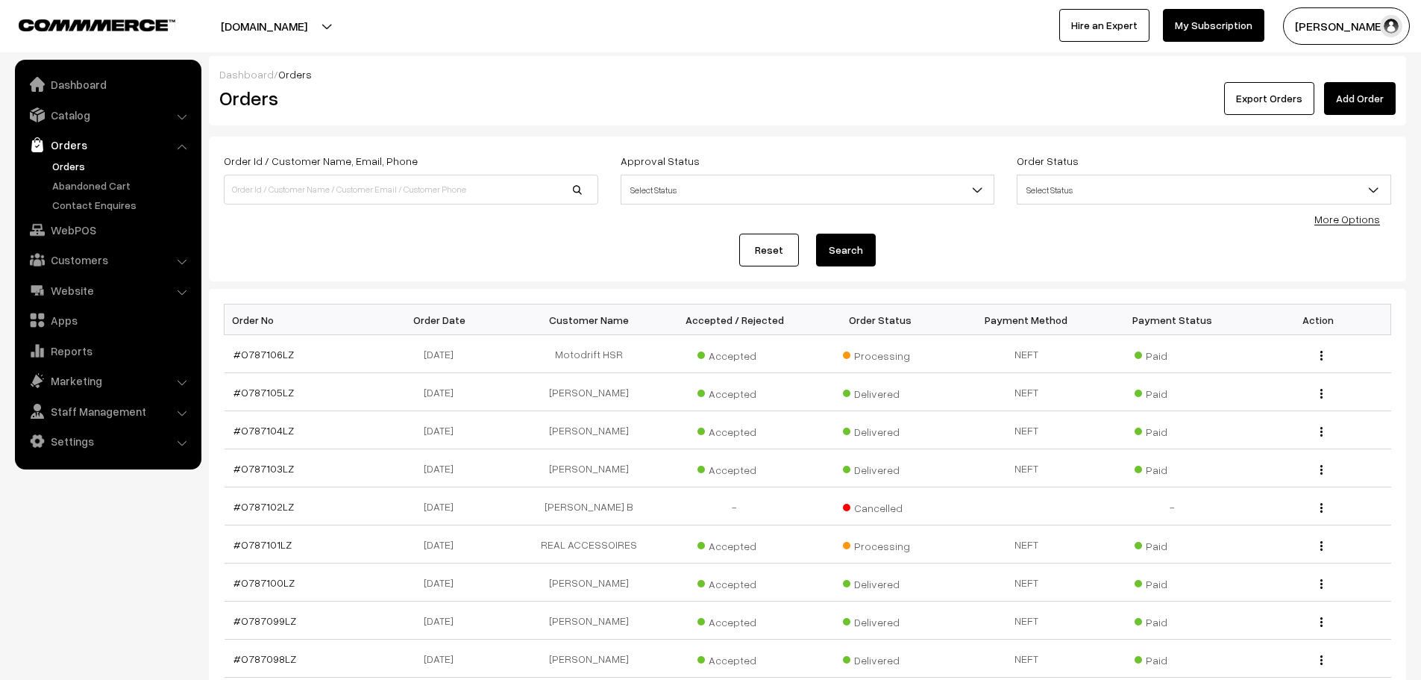
click at [1340, 99] on link "Add Order" at bounding box center [1360, 98] width 72 height 33
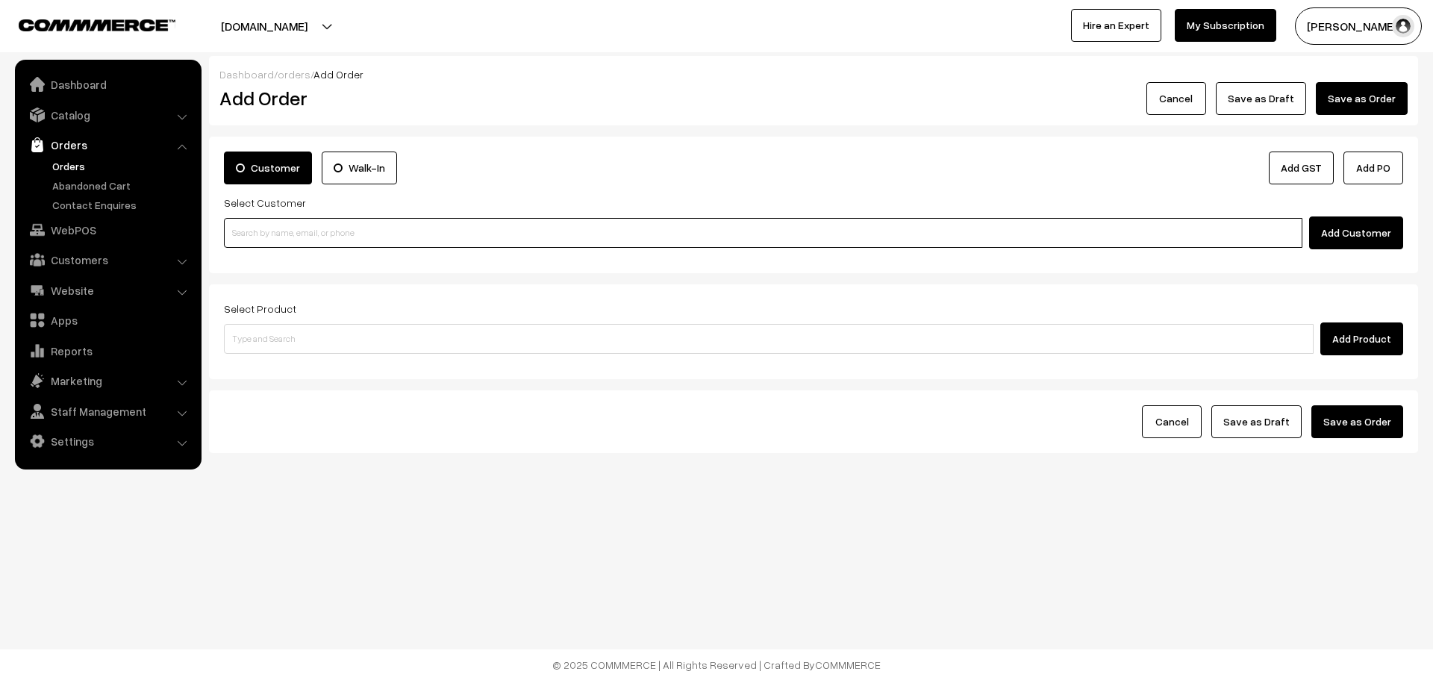
click at [565, 219] on input at bounding box center [763, 233] width 1078 height 30
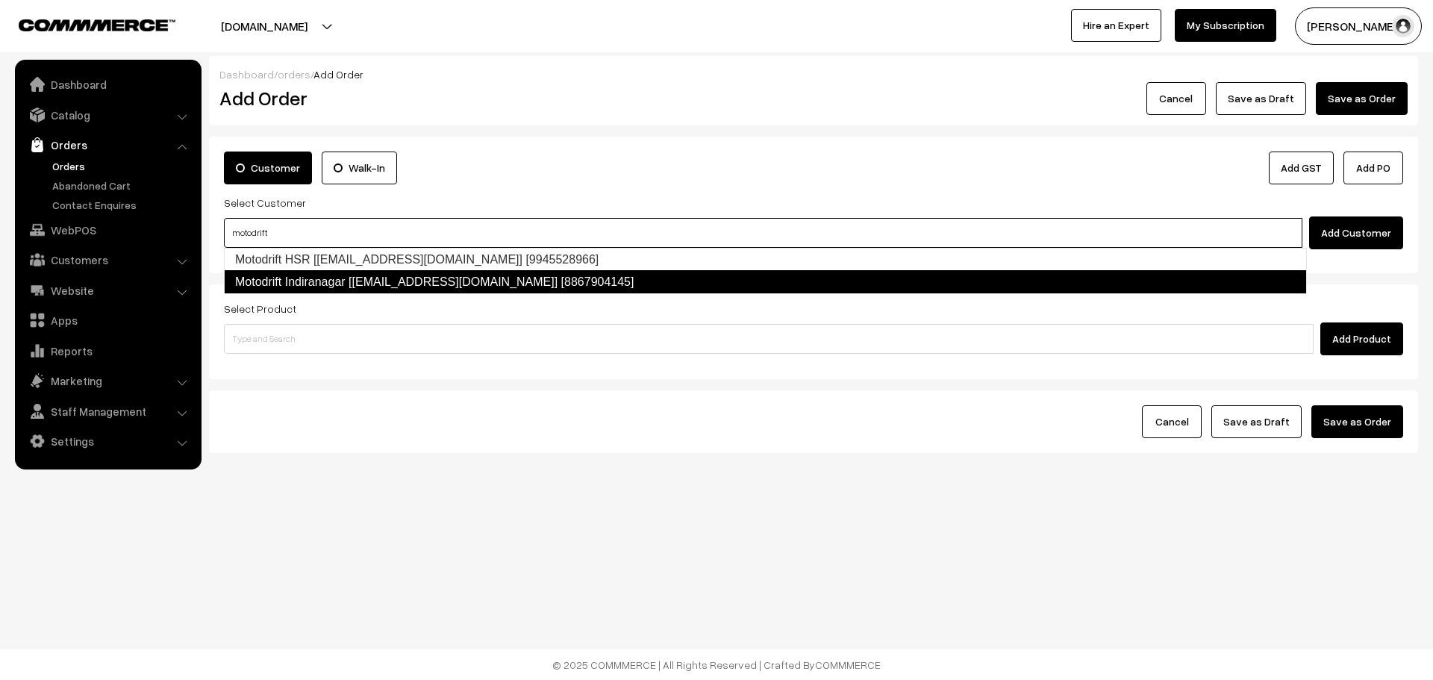
click at [457, 281] on link "Motodrift Indiranagar [accounts@motodrift.co.in] [8867904145]" at bounding box center [765, 282] width 1083 height 24
type input "motodrift"
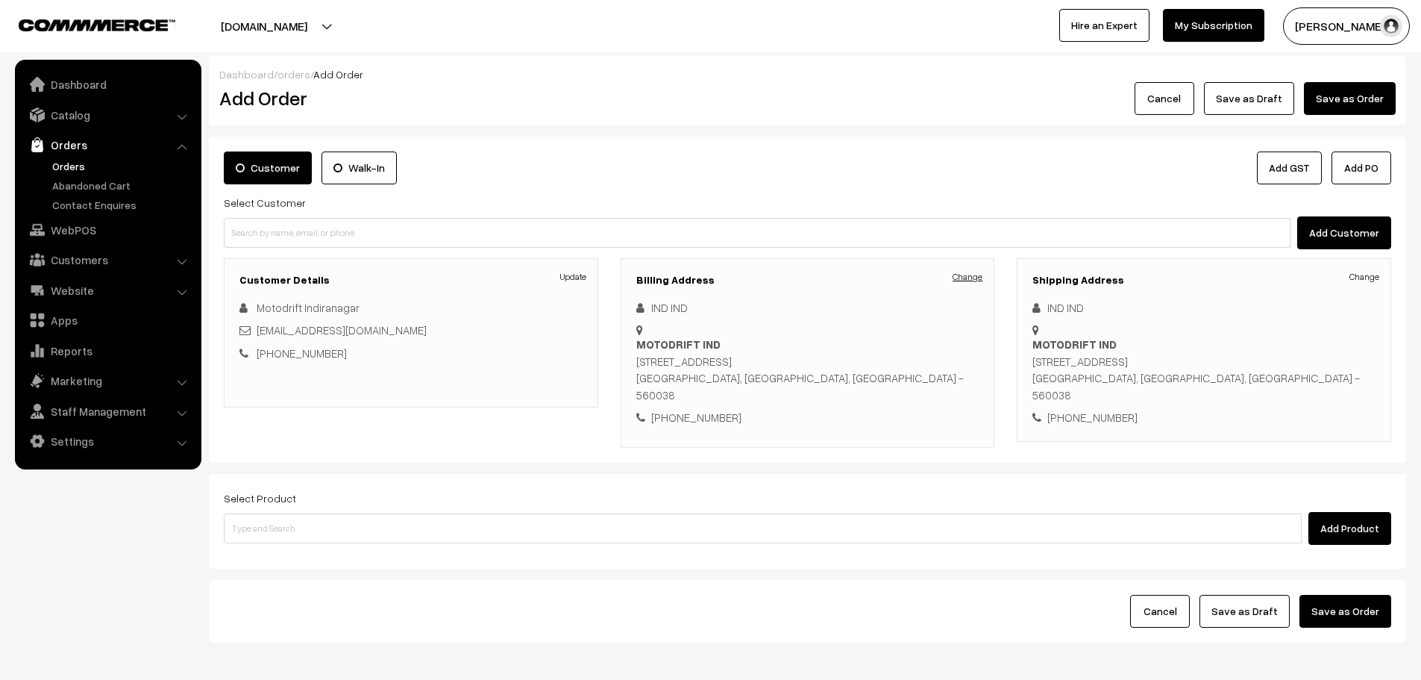
click at [979, 270] on link "Change" at bounding box center [968, 276] width 30 height 13
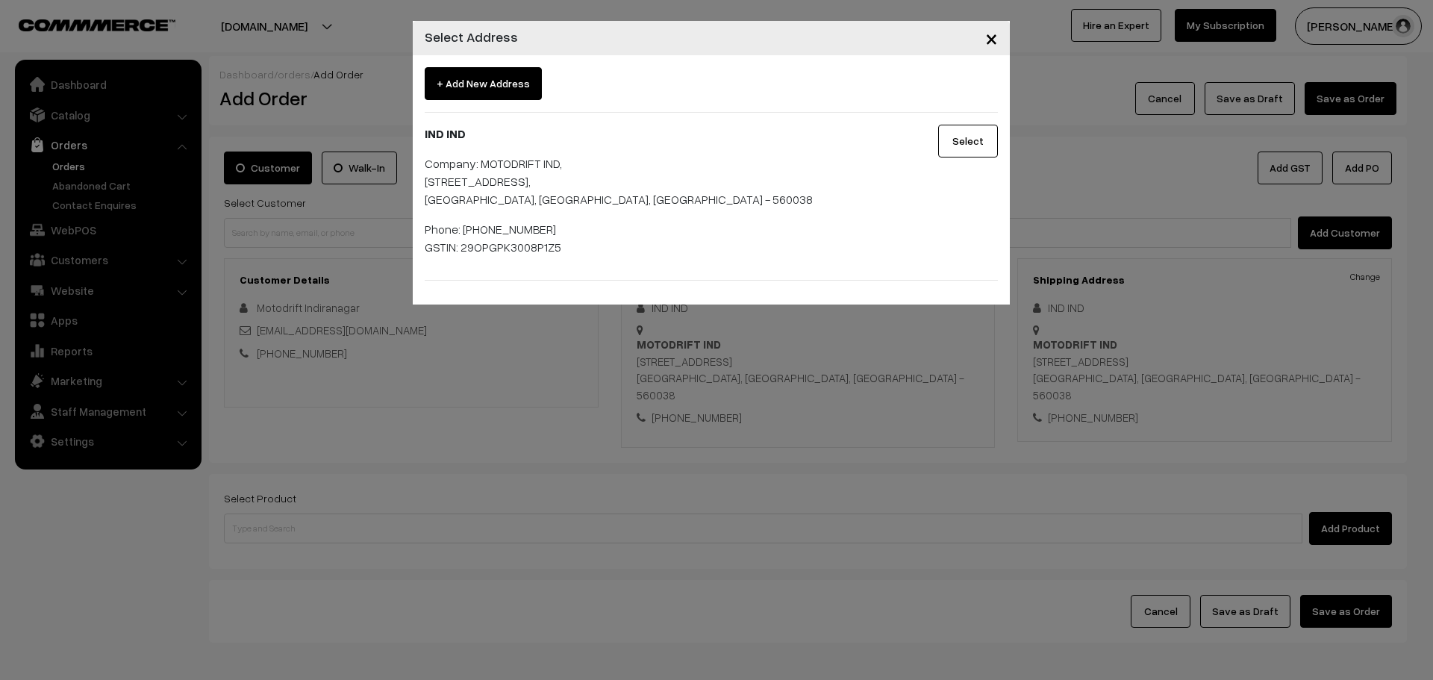
click at [955, 149] on button "Select" at bounding box center [968, 141] width 60 height 33
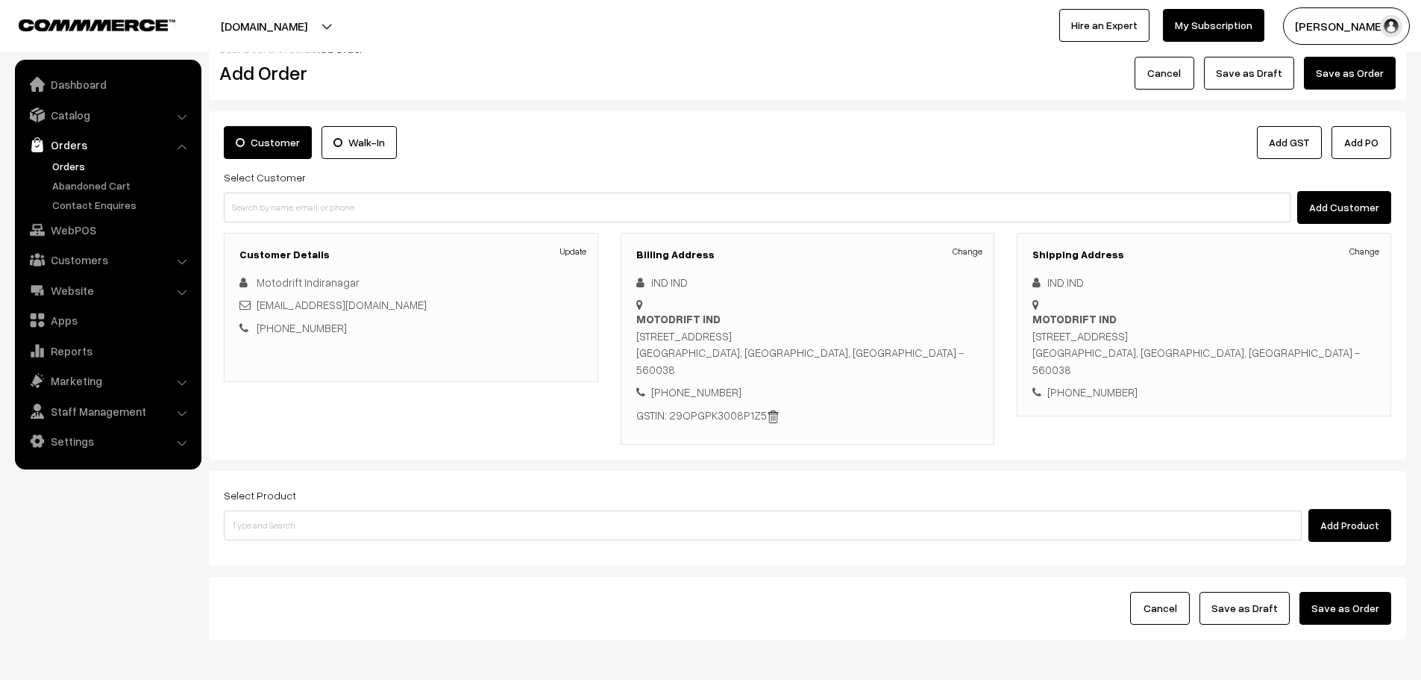
scroll to position [63, 0]
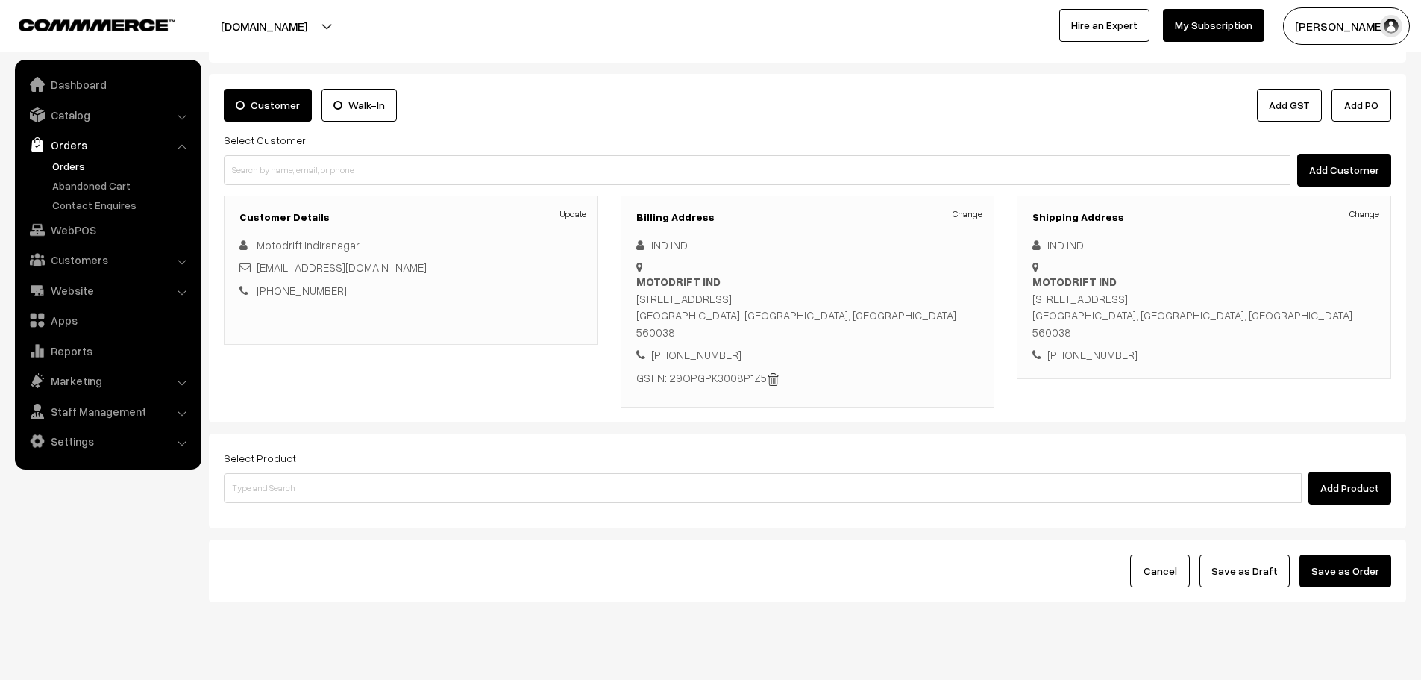
click at [1124, 472] on div "Add Product" at bounding box center [808, 488] width 1168 height 33
click at [1124, 473] on input at bounding box center [763, 488] width 1078 height 30
type input "M3"
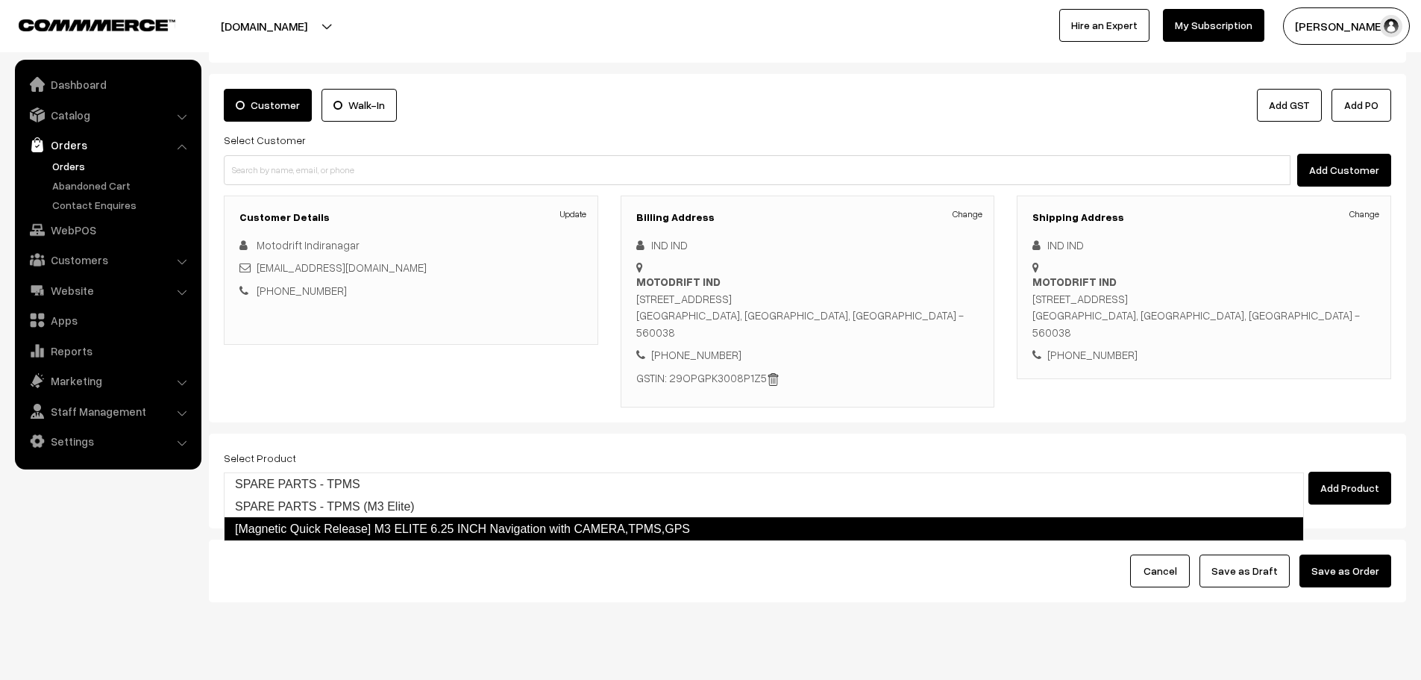
click at [963, 529] on link "[Magnetic Quick Release] M3 ELITE 6.25 INCH Navigation with CAMERA,TPMS,GPS" at bounding box center [764, 529] width 1080 height 24
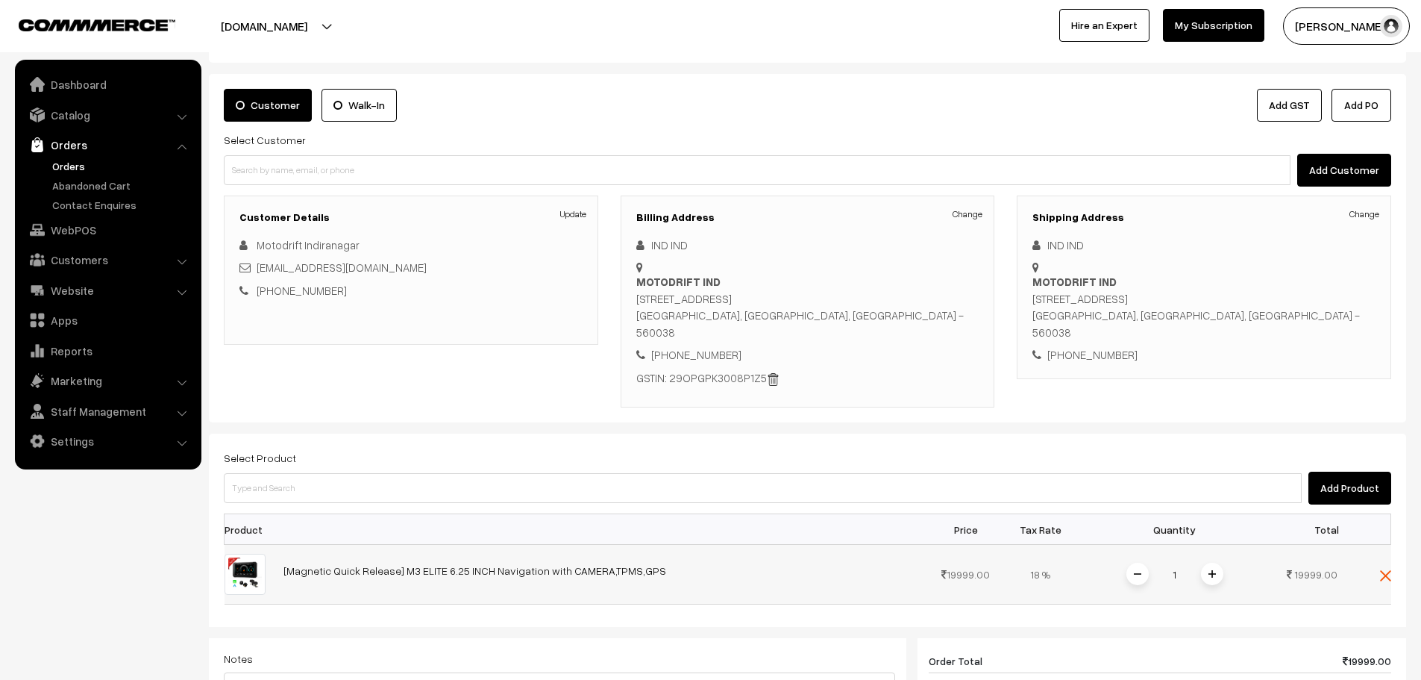
click at [1216, 563] on span at bounding box center [1212, 574] width 22 height 22
click at [659, 473] on input at bounding box center [763, 488] width 1078 height 30
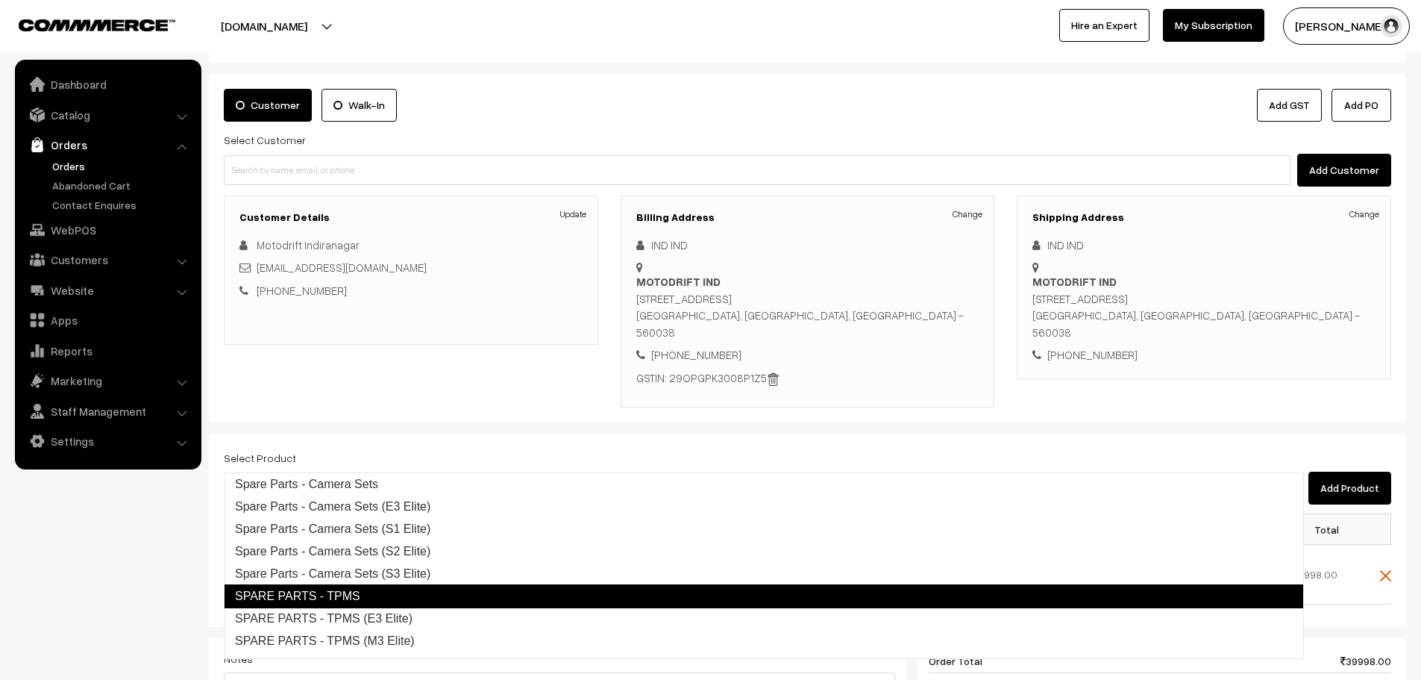
type input "S3 Eli"
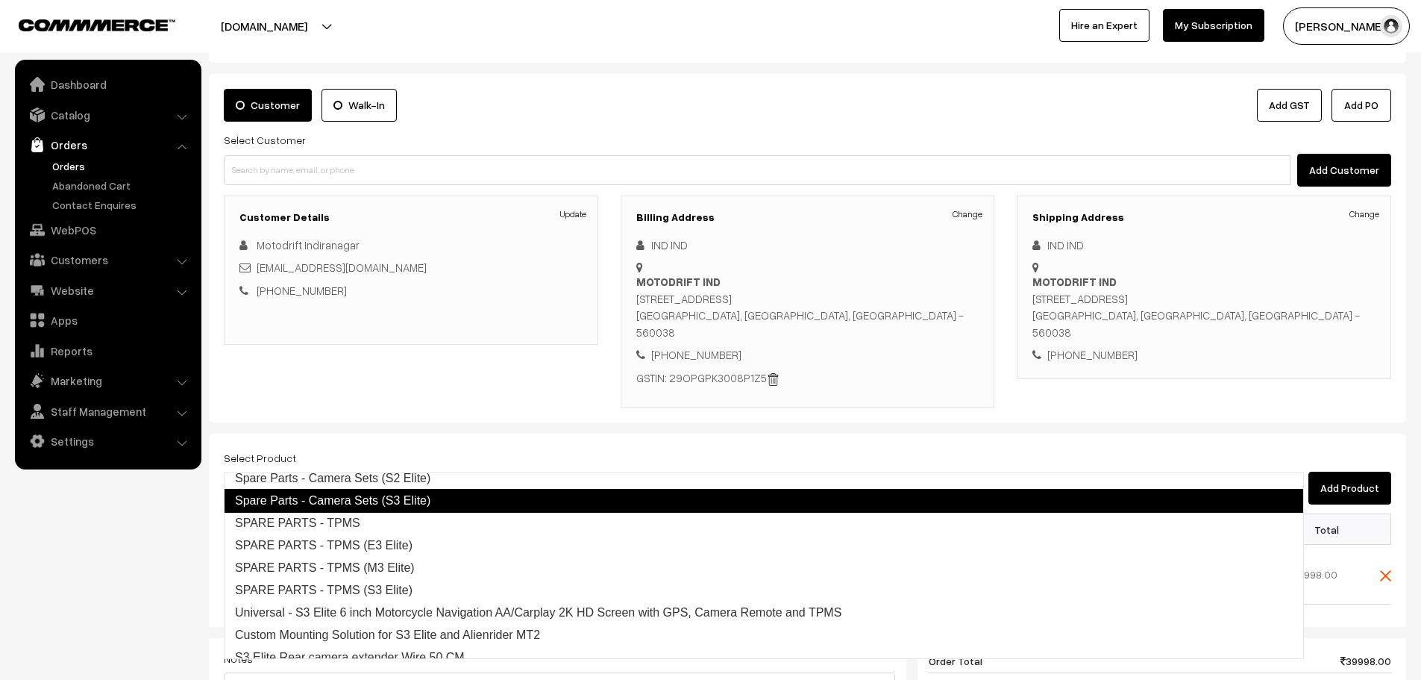
scroll to position [75, 0]
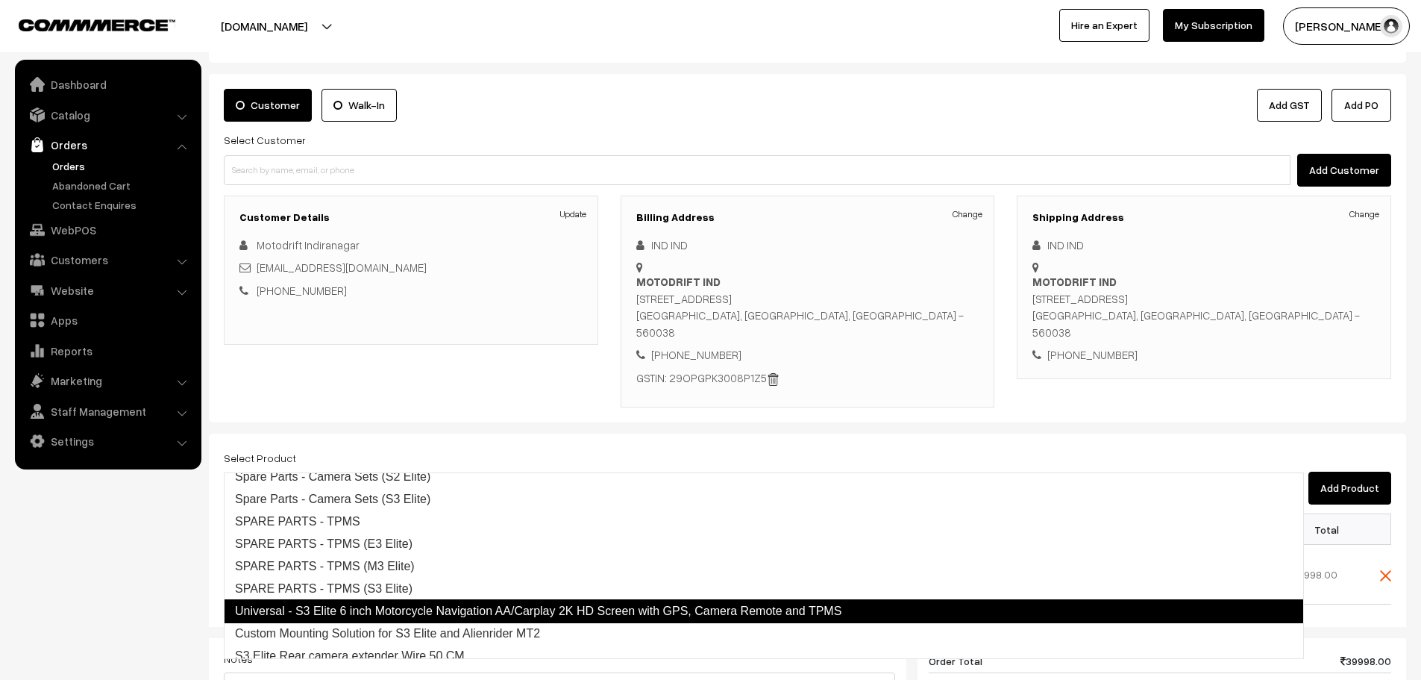
click at [485, 610] on link "Universal - S3 Elite 6 inch Motorcycle Navigation AA/Carplay 2K HD Screen with …" at bounding box center [764, 611] width 1080 height 24
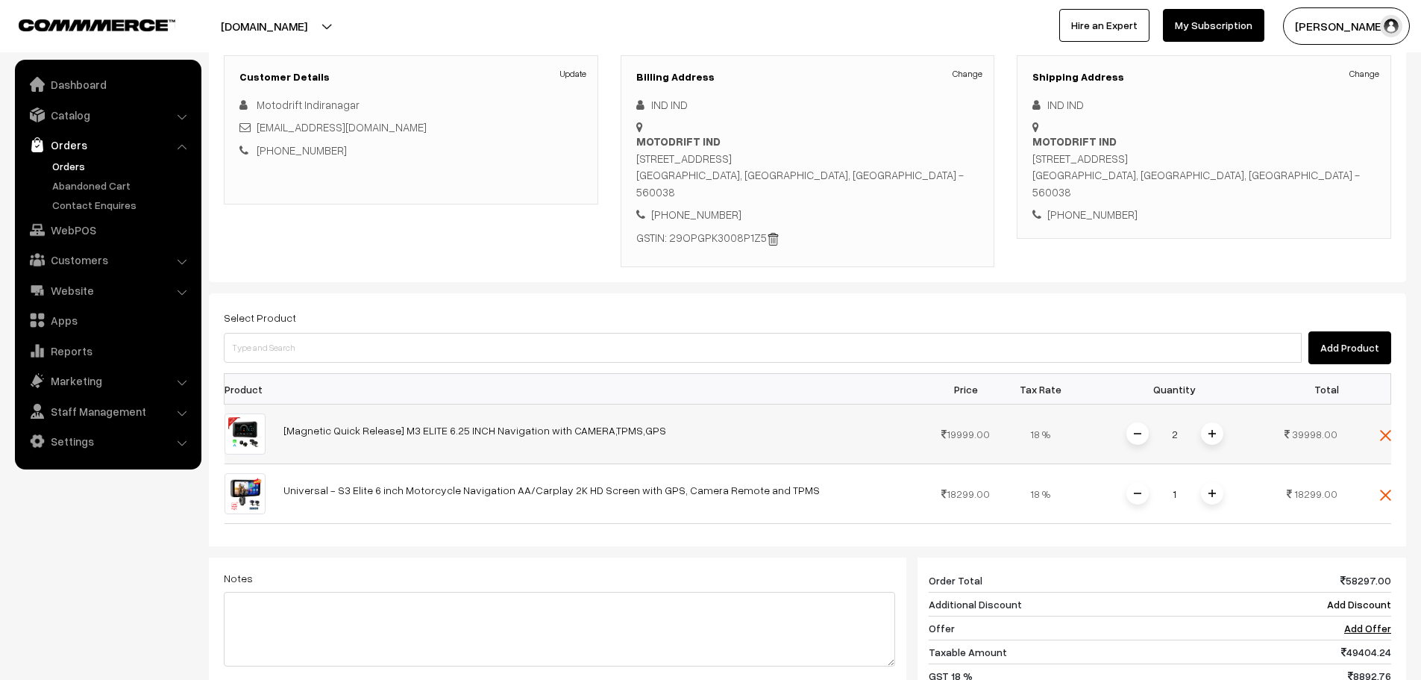
scroll to position [212, 0]
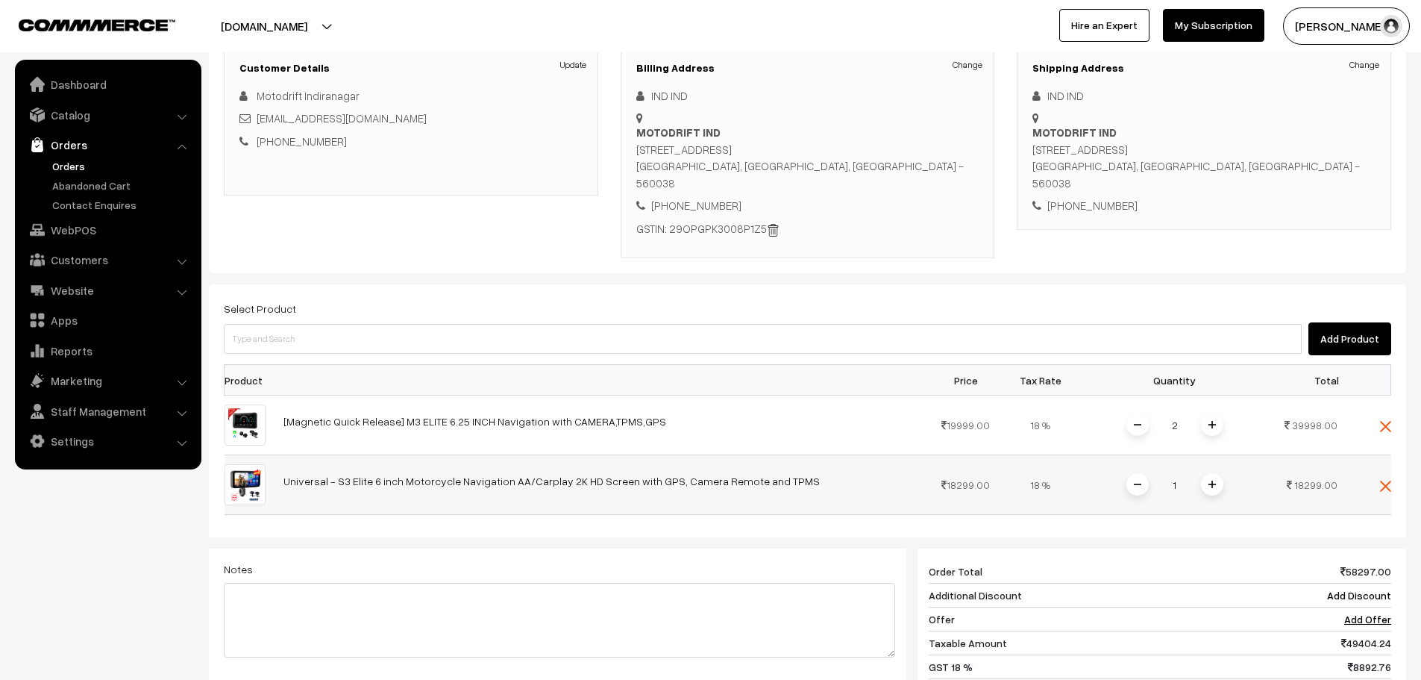
click at [1221, 473] on span at bounding box center [1212, 484] width 22 height 22
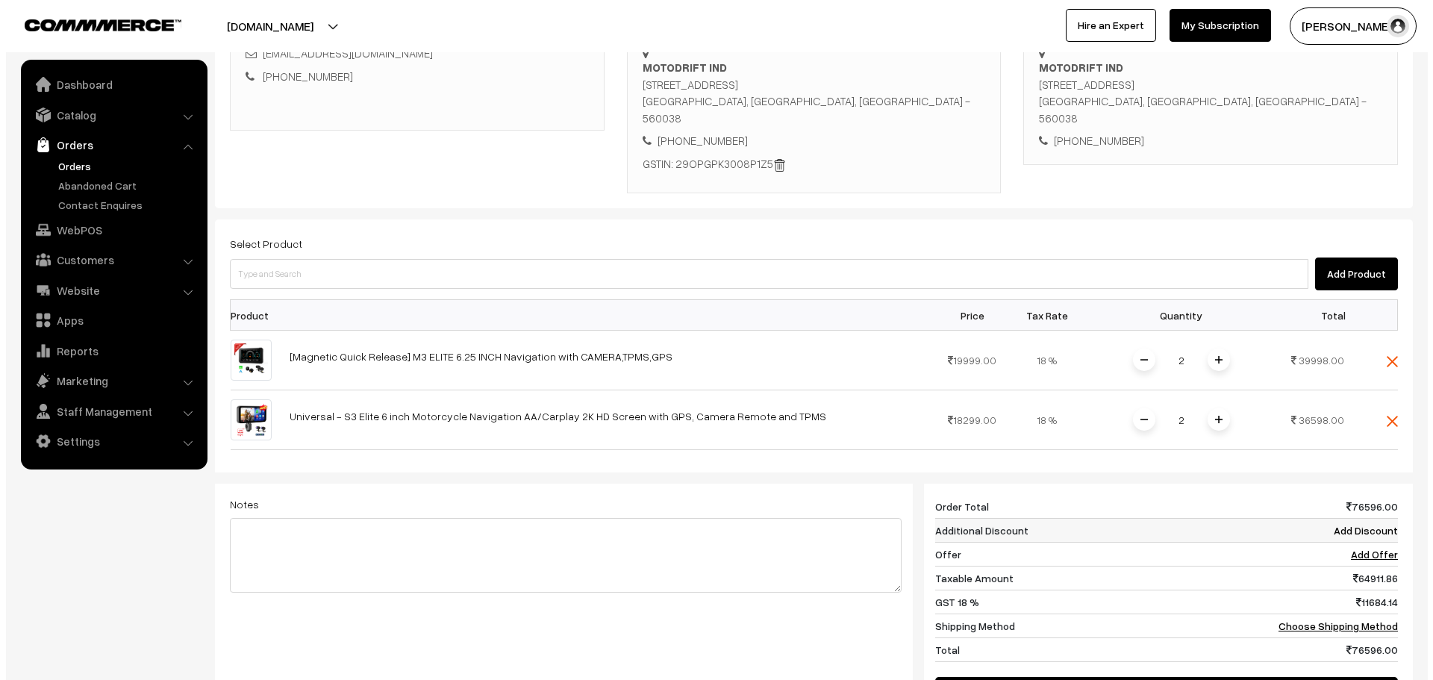
scroll to position [361, 0]
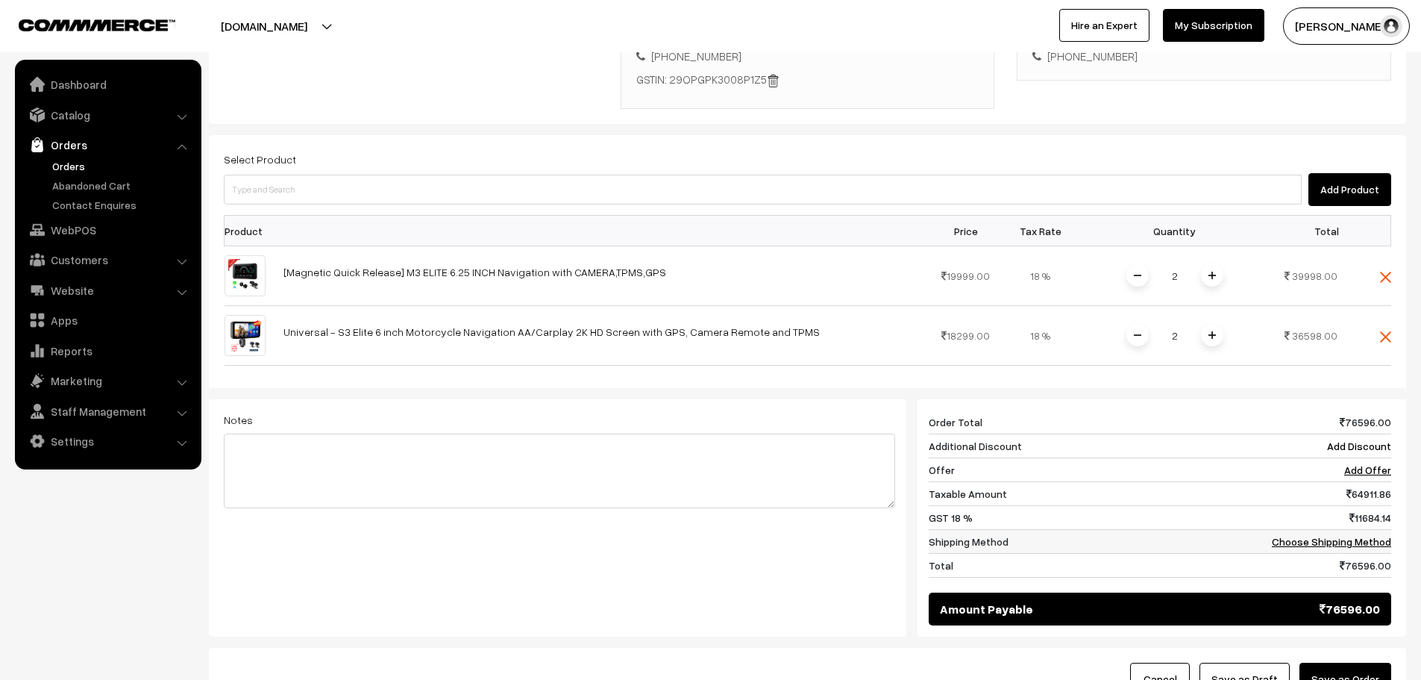
click at [1346, 535] on link "Choose Shipping Method" at bounding box center [1331, 541] width 119 height 13
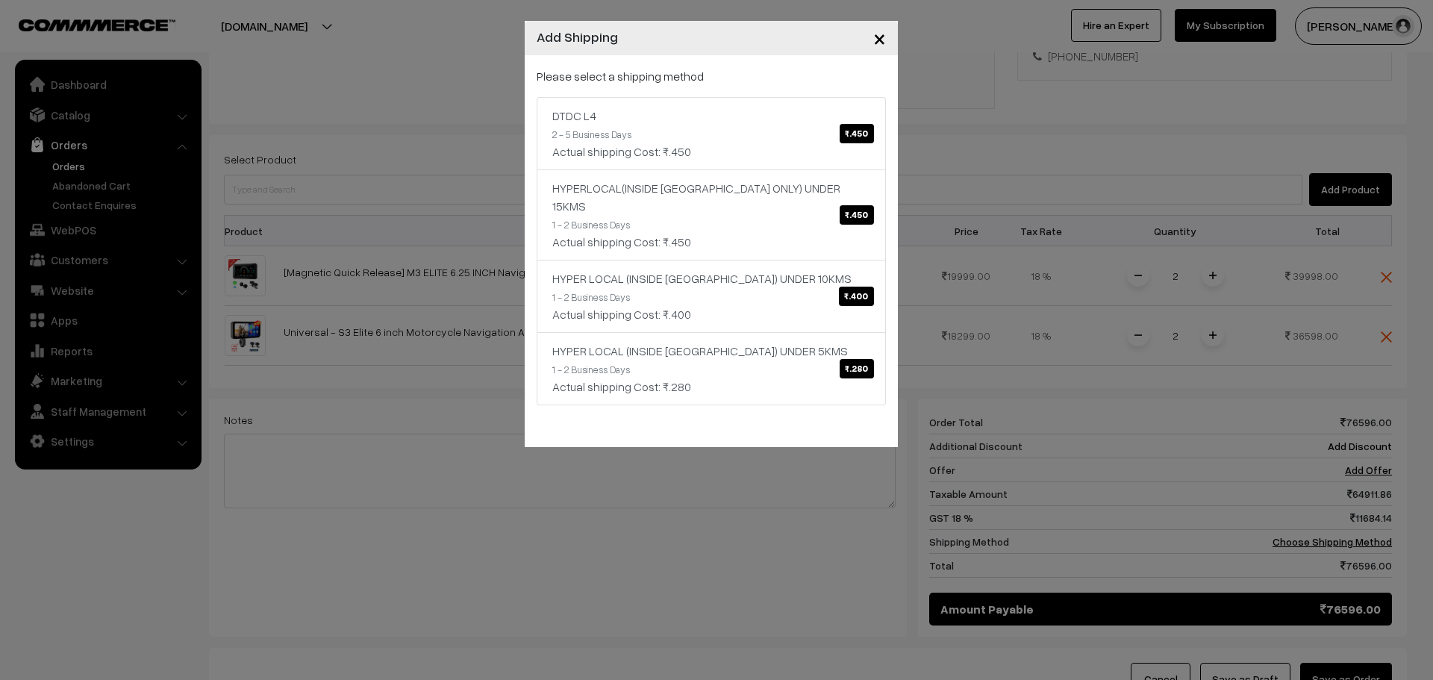
click at [413, 487] on div "× Add Shipping Please select a shipping method DTDC L4 ₹.450 2 - 5 Business Day…" at bounding box center [716, 340] width 1433 height 680
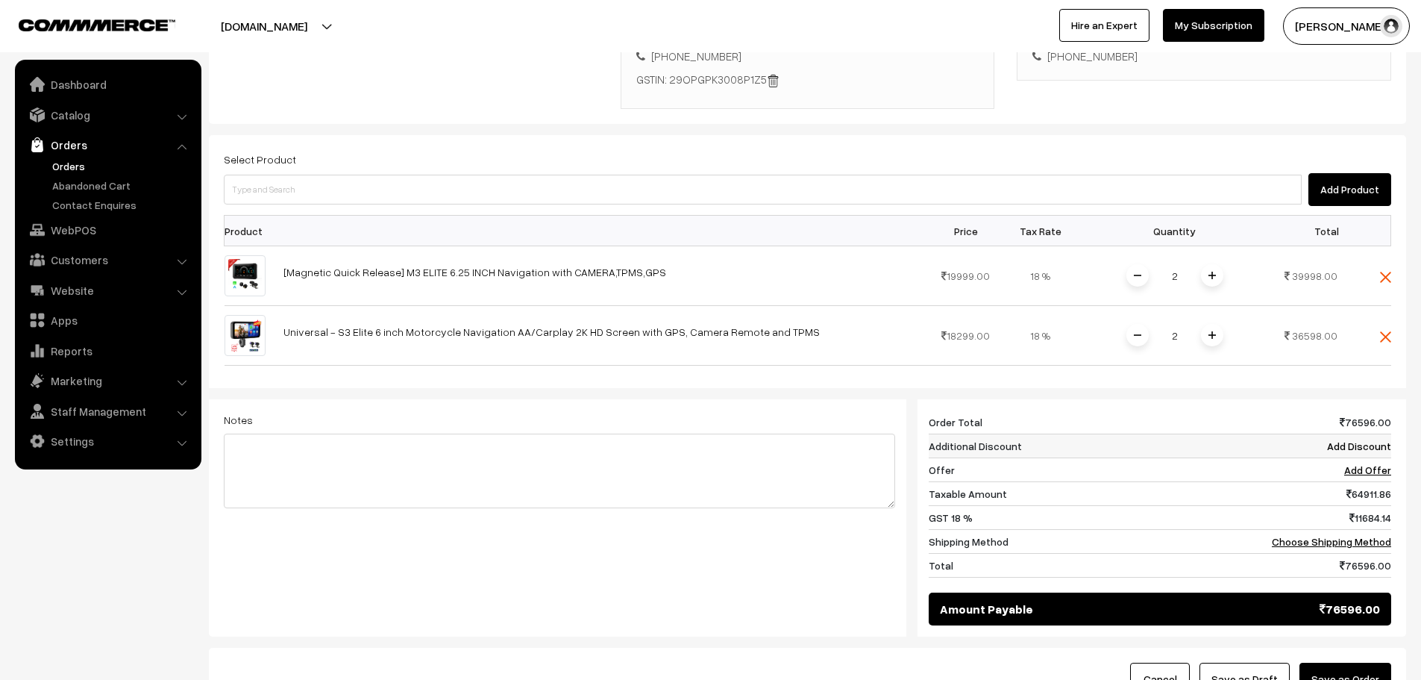
click at [1351, 434] on td "Add Discount" at bounding box center [1318, 446] width 148 height 24
click at [1351, 439] on link "Add Discount" at bounding box center [1359, 445] width 64 height 13
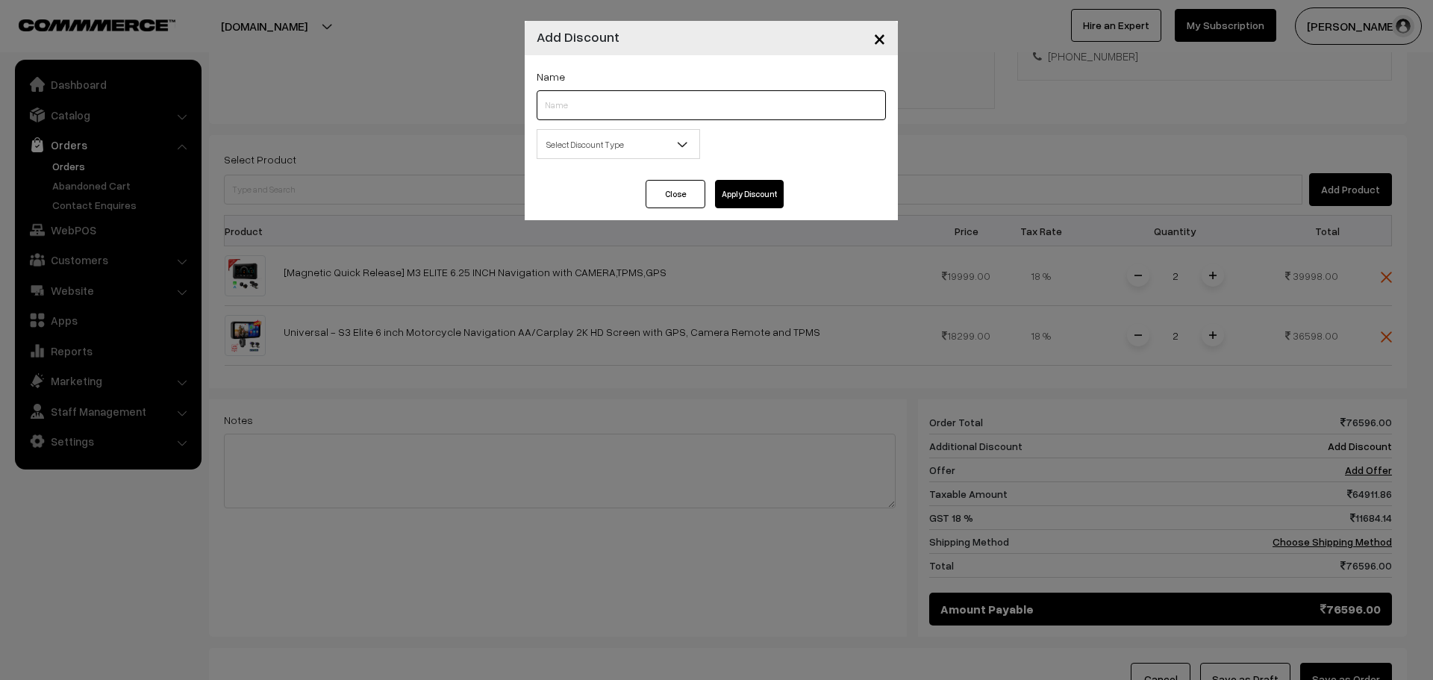
click at [725, 111] on input "text" at bounding box center [710, 105] width 349 height 30
type input "B2B"
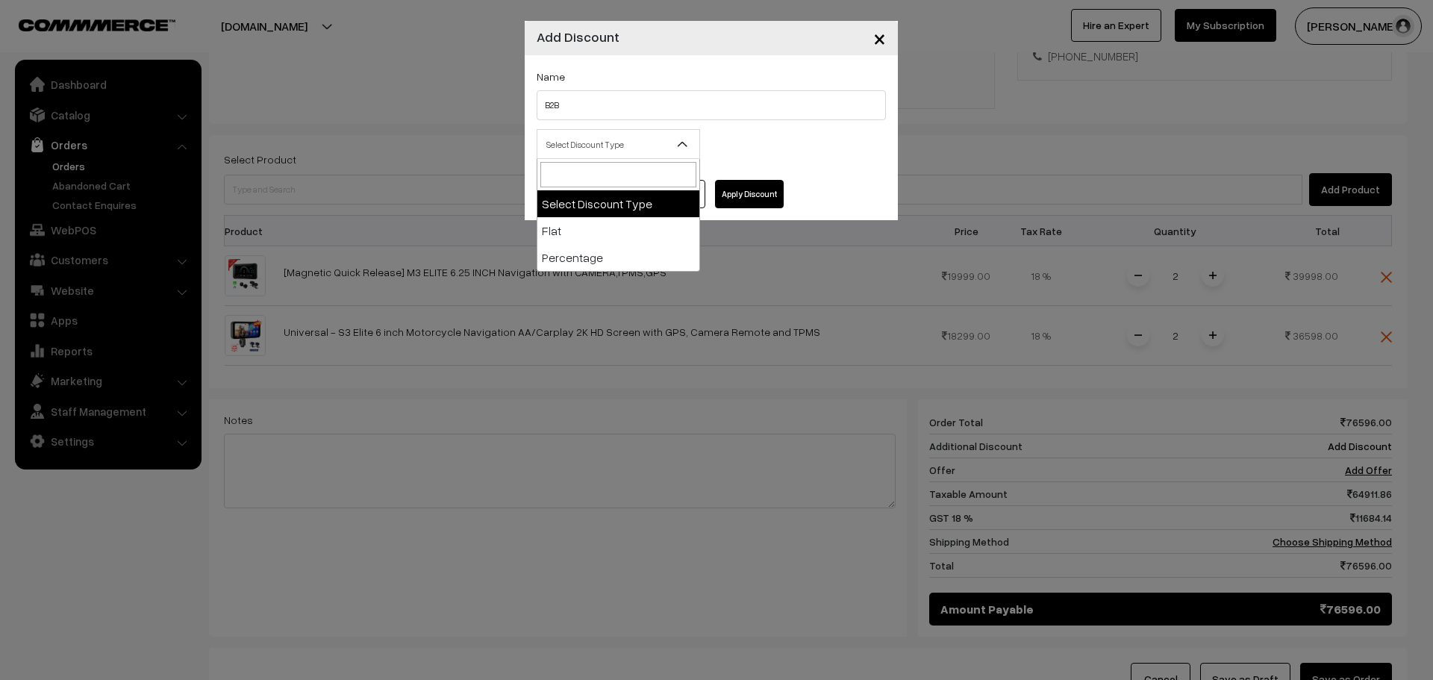
click at [642, 151] on span "Select Discount Type" at bounding box center [618, 144] width 162 height 26
select select "flat"
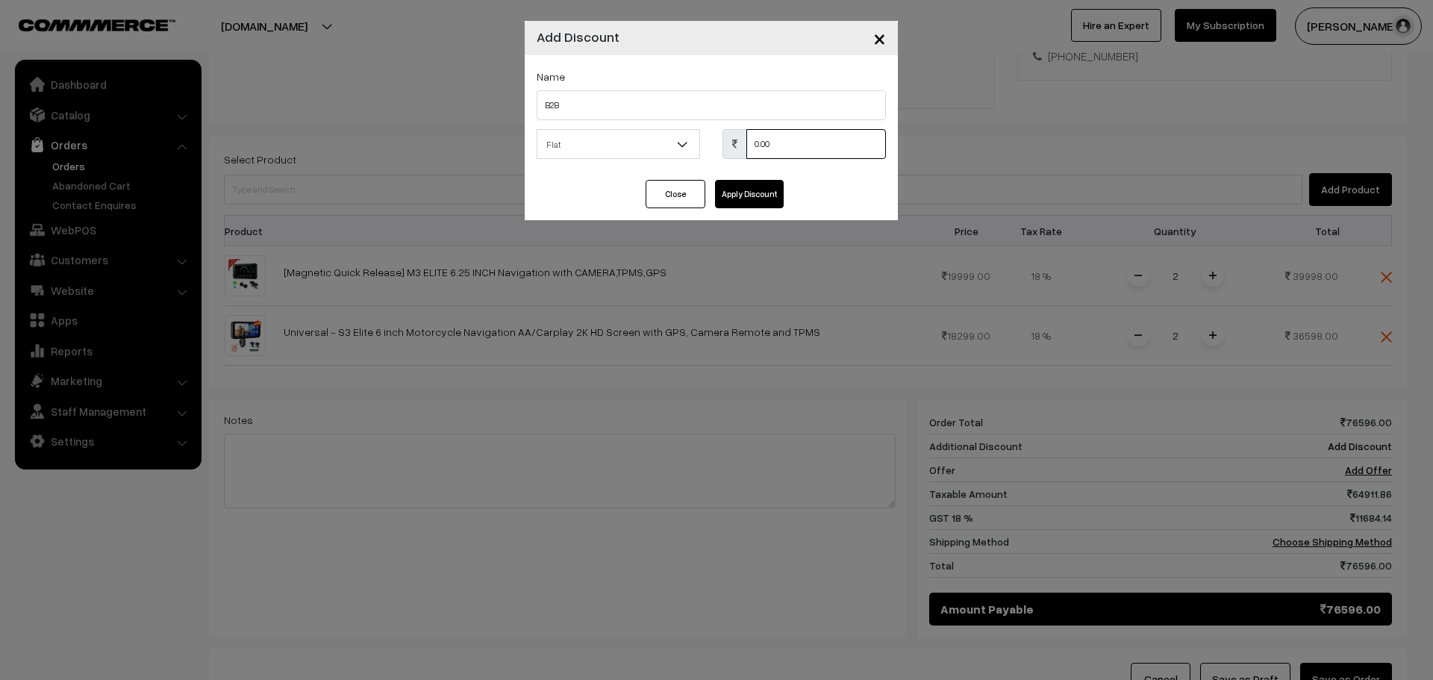
drag, startPoint x: 771, startPoint y: 140, endPoint x: 693, endPoint y: 91, distance: 91.5
click at [693, 91] on div "Name B2B Select Discount Type Flat Percentage Flat 0.00 % 0.00" at bounding box center [711, 117] width 373 height 125
type input "16596"
click at [769, 167] on div "Select Discount Type Flat Percentage Flat 16596 % 0.00" at bounding box center [711, 148] width 372 height 39
click at [768, 191] on button "Apply Discount" at bounding box center [749, 194] width 69 height 28
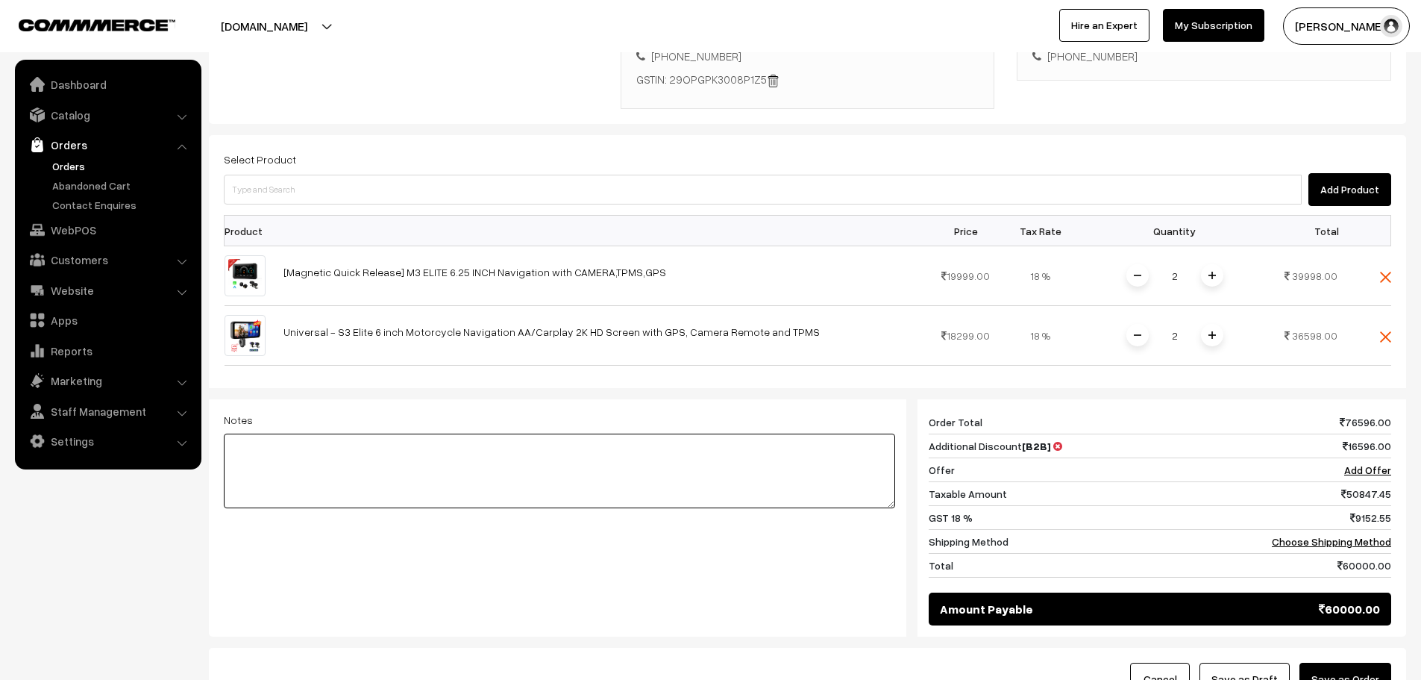
click at [663, 451] on textarea at bounding box center [559, 470] width 671 height 75
click at [584, 542] on div "Notes Giftcards ( Upgrade ) Apply" at bounding box center [560, 510] width 694 height 222
click at [1373, 663] on button "Save as Order" at bounding box center [1346, 679] width 92 height 33
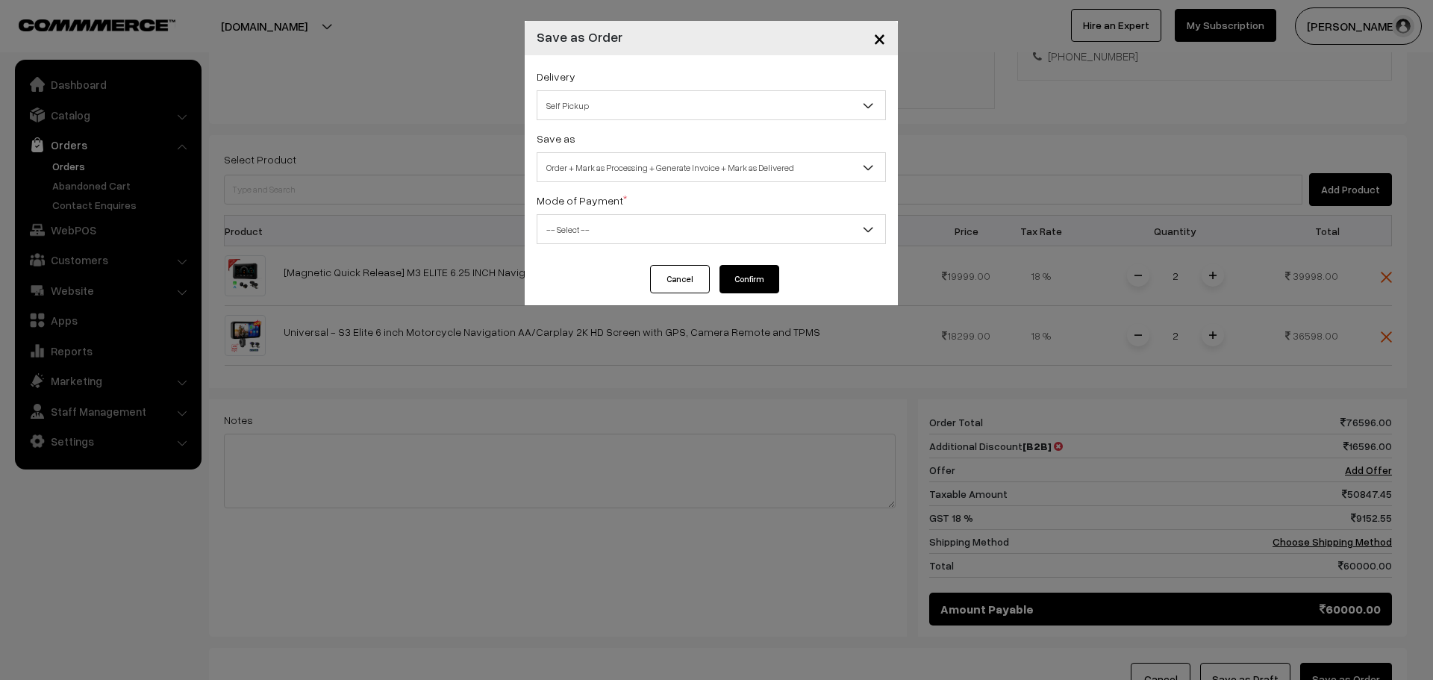
click at [630, 98] on span "Self Pickup" at bounding box center [711, 106] width 348 height 26
click at [622, 160] on span "Order + Mark as Processing + Generate Invoice + Mark as Delivered" at bounding box center [711, 167] width 348 height 26
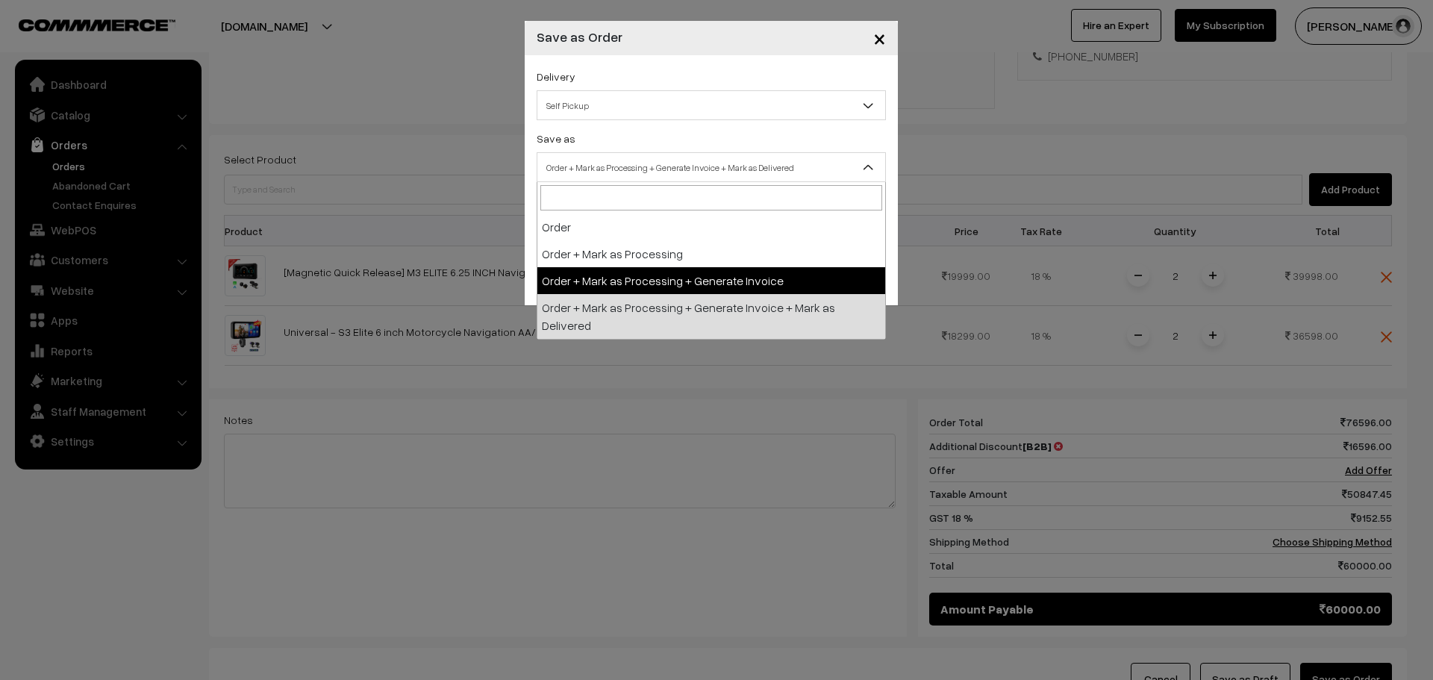
select select "3"
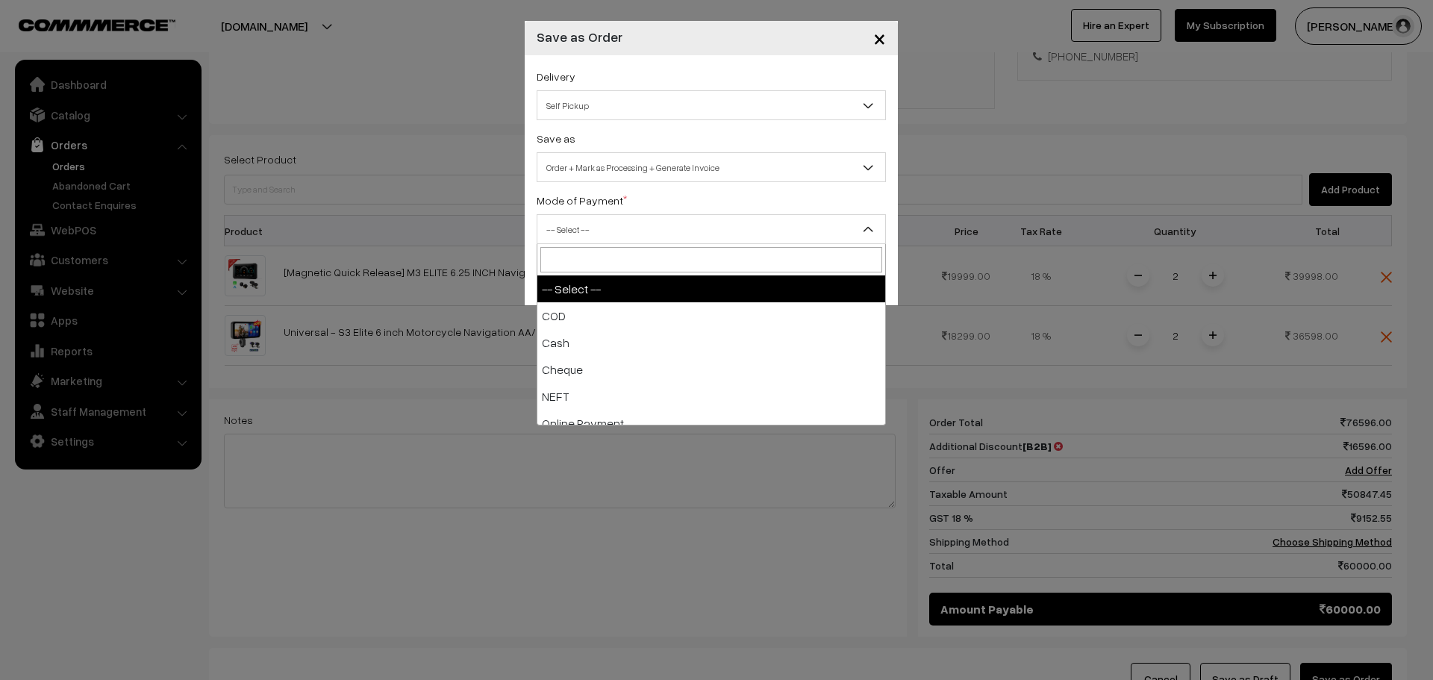
click at [621, 228] on span "-- Select --" at bounding box center [711, 229] width 348 height 26
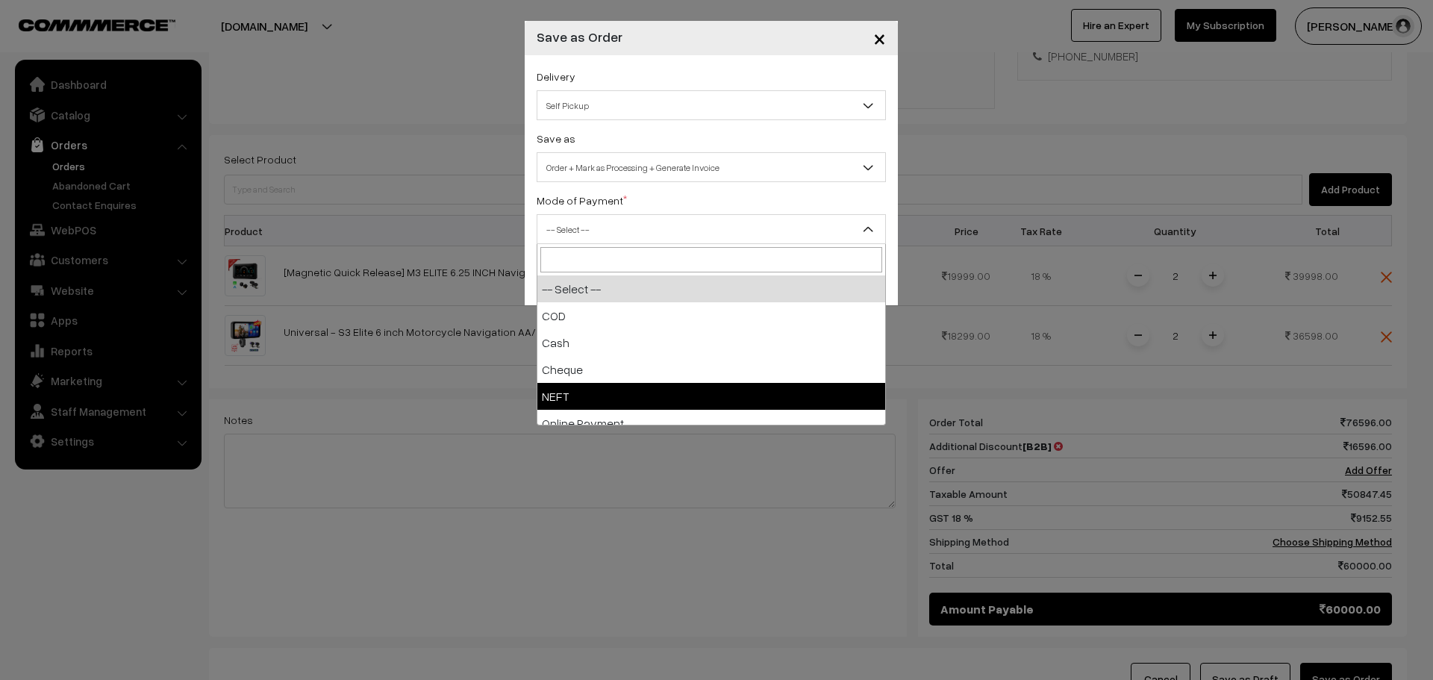
select select "4"
checkbox input "true"
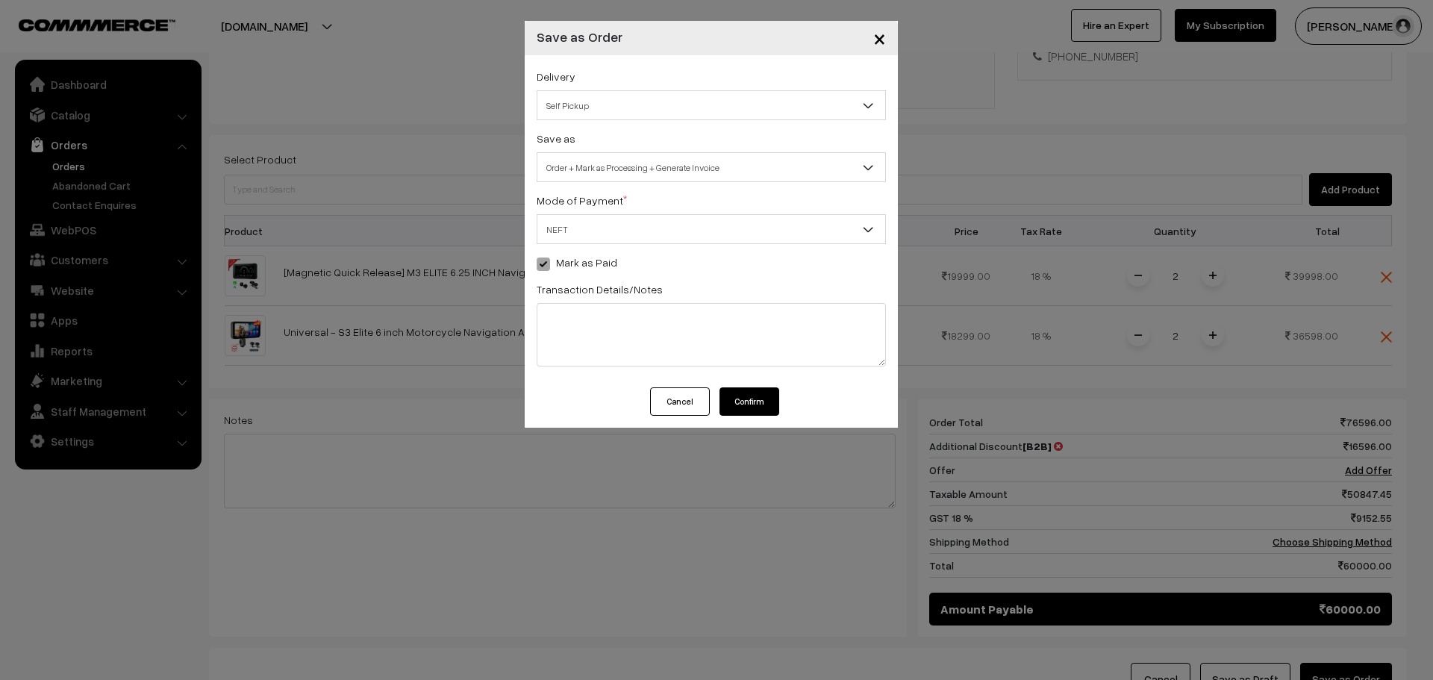
click at [745, 403] on button "Confirm" at bounding box center [749, 401] width 60 height 28
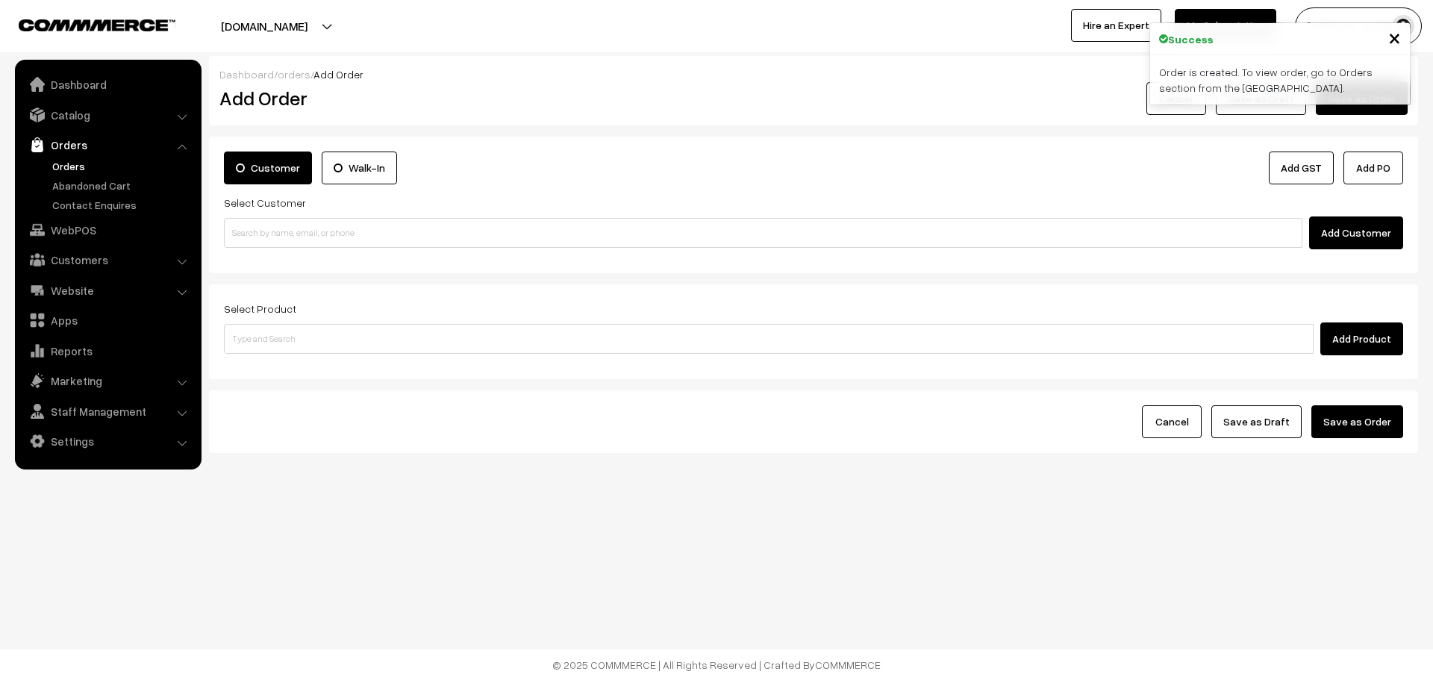
click at [63, 164] on link "Orders" at bounding box center [122, 166] width 148 height 16
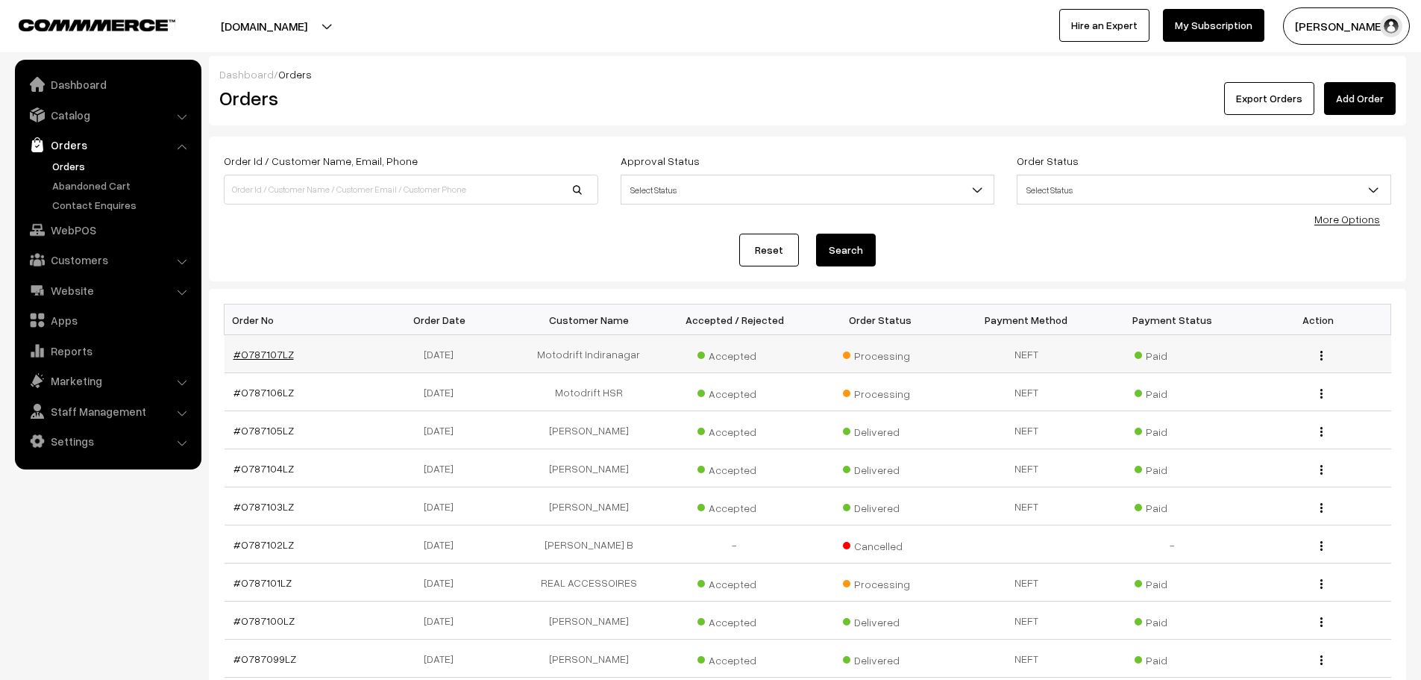
click at [257, 356] on link "#O787107LZ" at bounding box center [264, 354] width 60 height 13
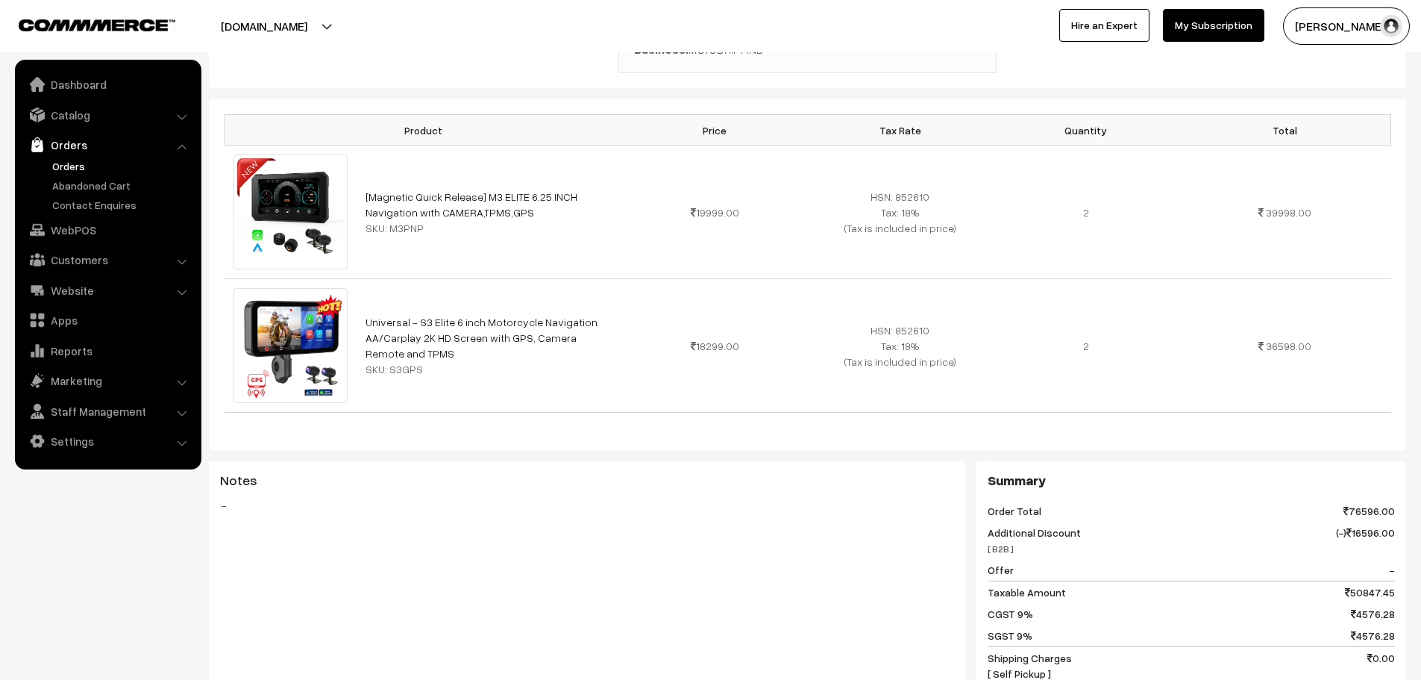
scroll to position [746, 0]
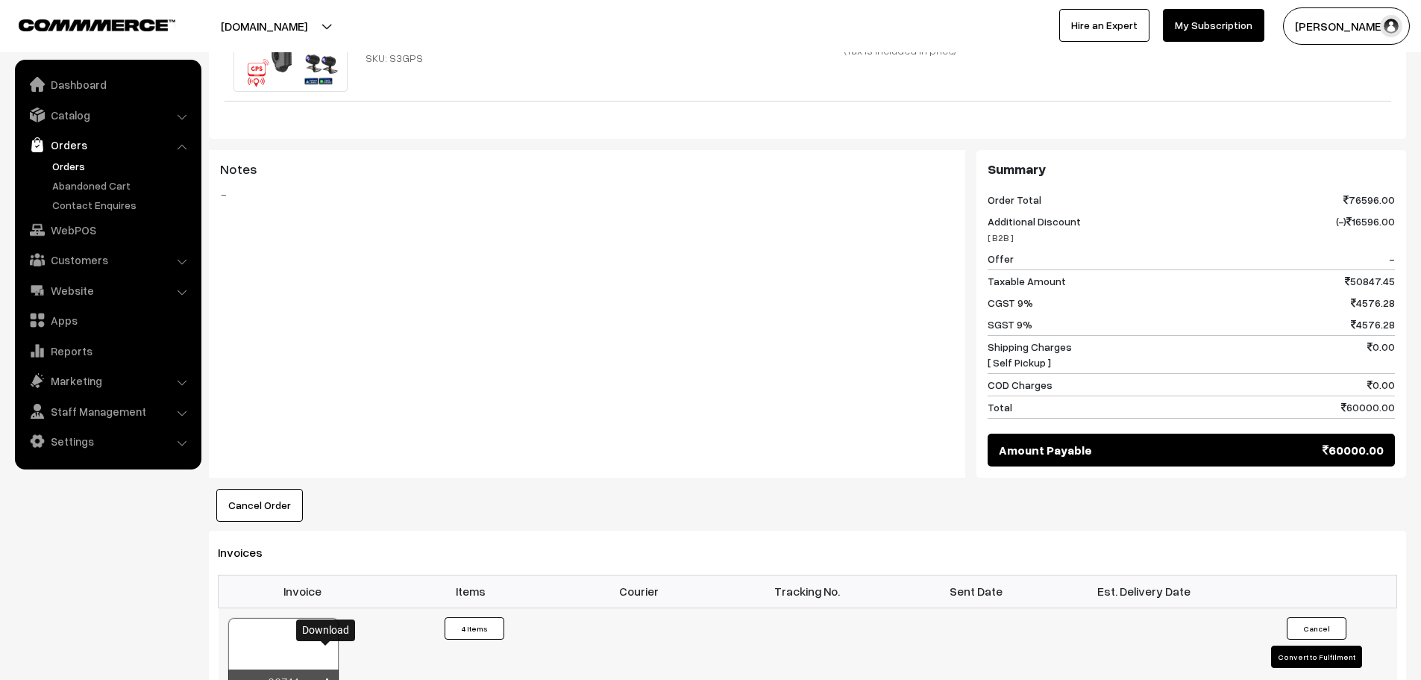
click at [326, 678] on icon at bounding box center [326, 683] width 9 height 10
drag, startPoint x: 478, startPoint y: 196, endPoint x: 448, endPoint y: 183, distance: 33.4
click at [478, 196] on div "Notes -" at bounding box center [587, 224] width 757 height 149
click at [76, 160] on link "Orders" at bounding box center [122, 166] width 148 height 16
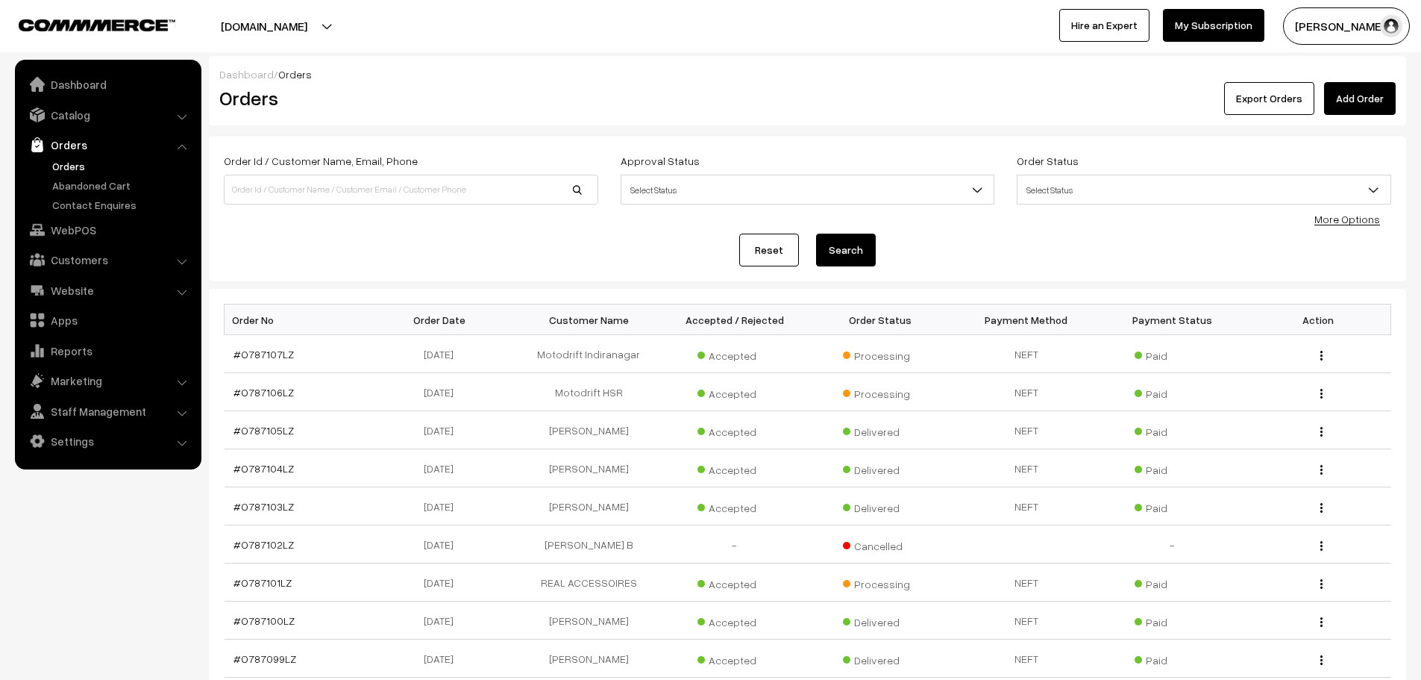
click at [1375, 113] on link "Add Order" at bounding box center [1360, 98] width 72 height 33
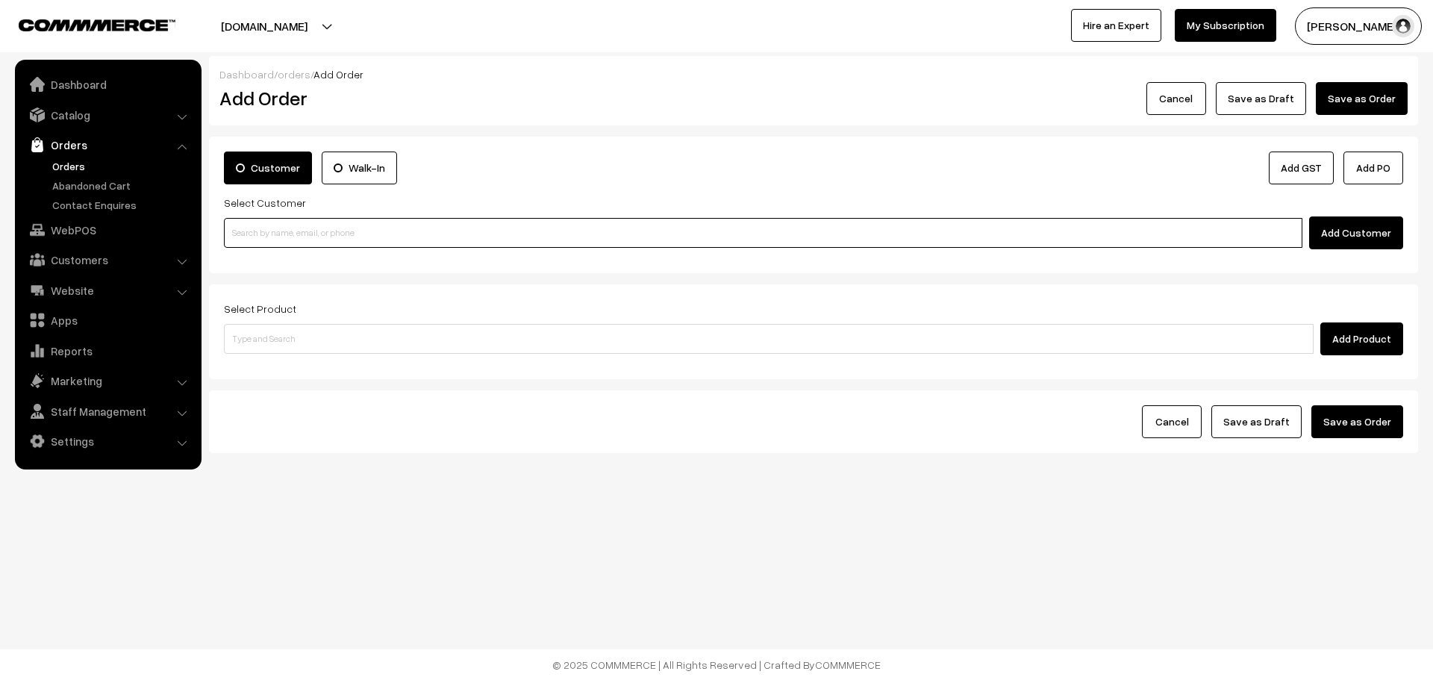
click at [364, 241] on input at bounding box center [763, 233] width 1078 height 30
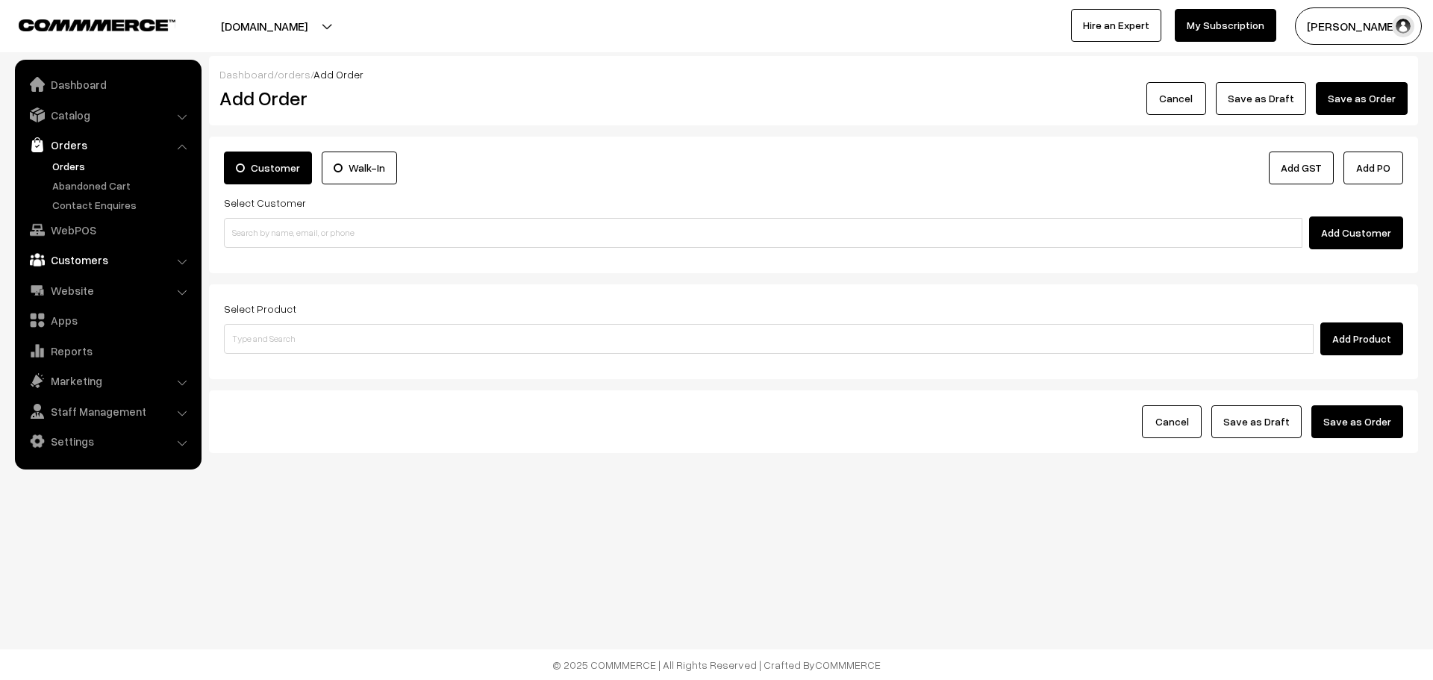
click at [66, 263] on link "Customers" at bounding box center [108, 259] width 178 height 27
click at [93, 222] on link "Customers" at bounding box center [122, 227] width 148 height 16
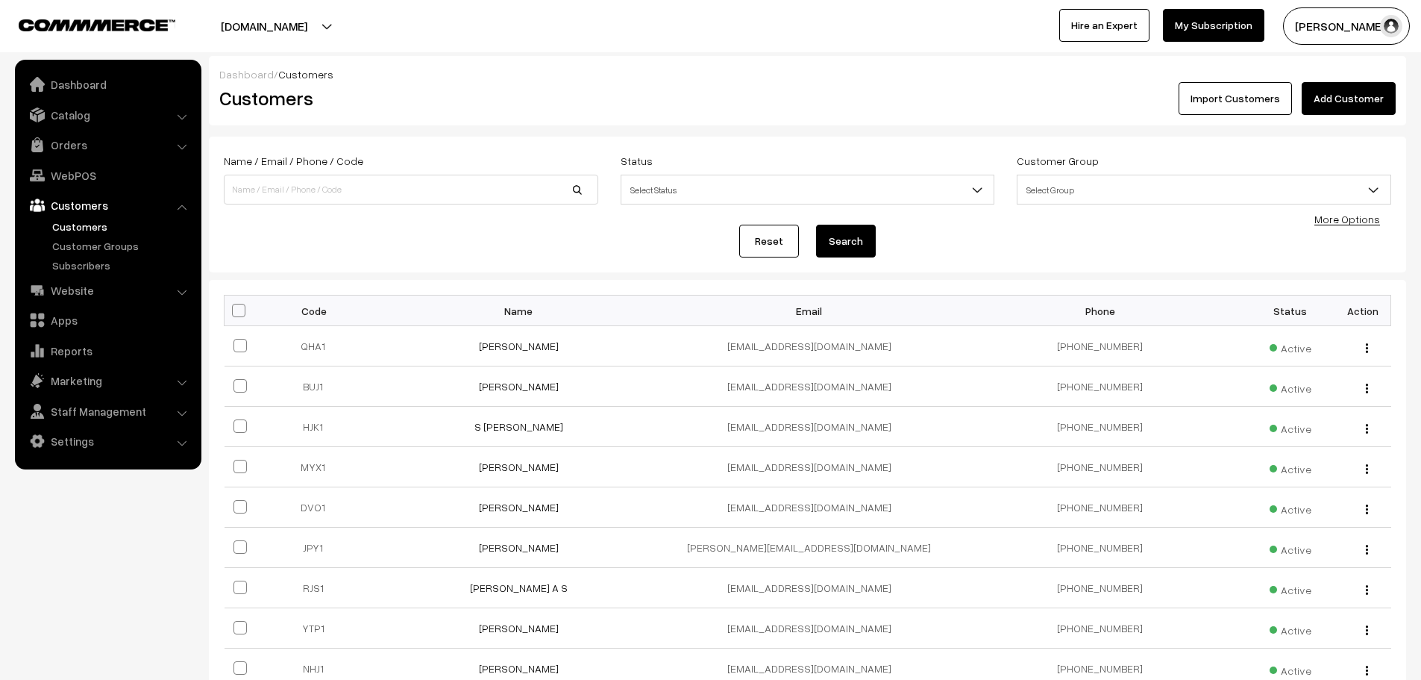
click at [1354, 96] on link "Add Customer" at bounding box center [1349, 98] width 94 height 33
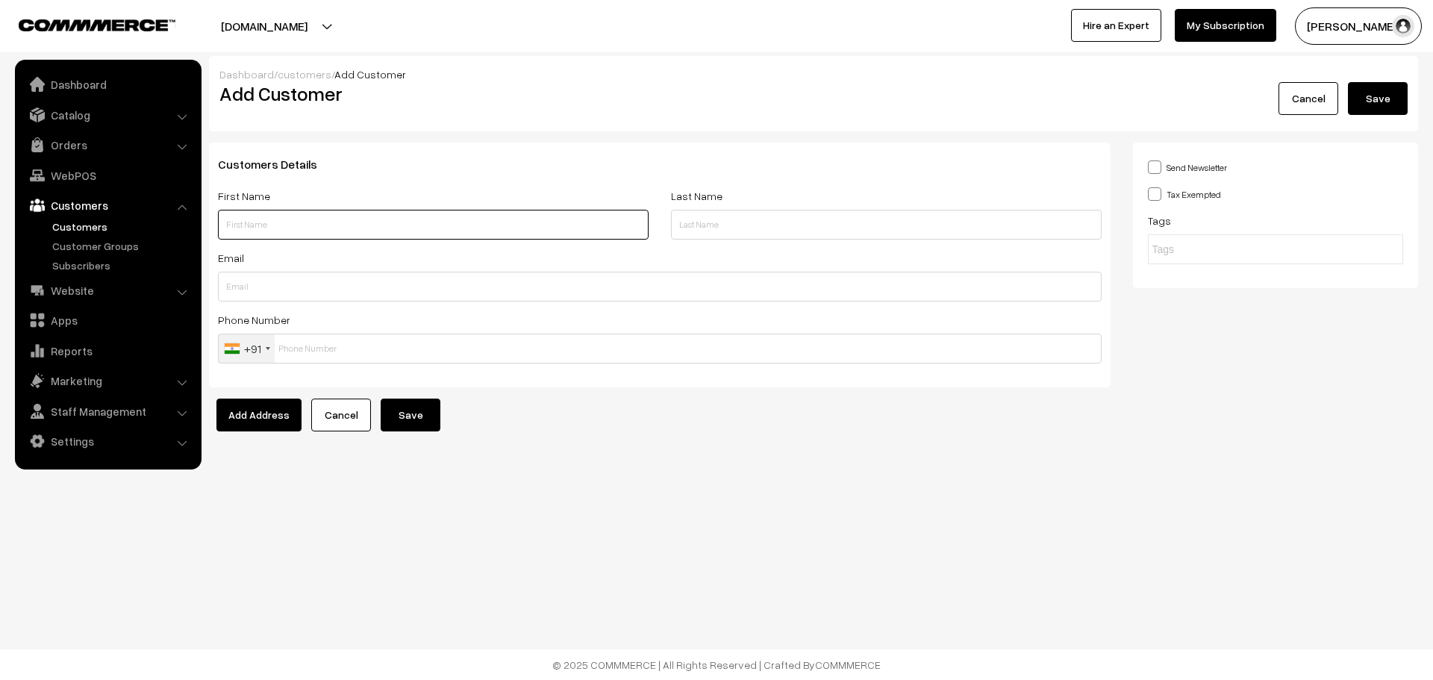
click at [314, 226] on input "text" at bounding box center [433, 225] width 431 height 30
paste input "SMART WHEEL BIKE ACCESSORIES"
click at [282, 228] on input "SMART WHEEL BIKE ACCESSORIES" at bounding box center [433, 225] width 431 height 30
drag, startPoint x: 283, startPoint y: 228, endPoint x: 386, endPoint y: 242, distance: 103.8
click at [386, 242] on div "First Name SMART WHEEL BIKE ACCESSORIES" at bounding box center [433, 218] width 453 height 62
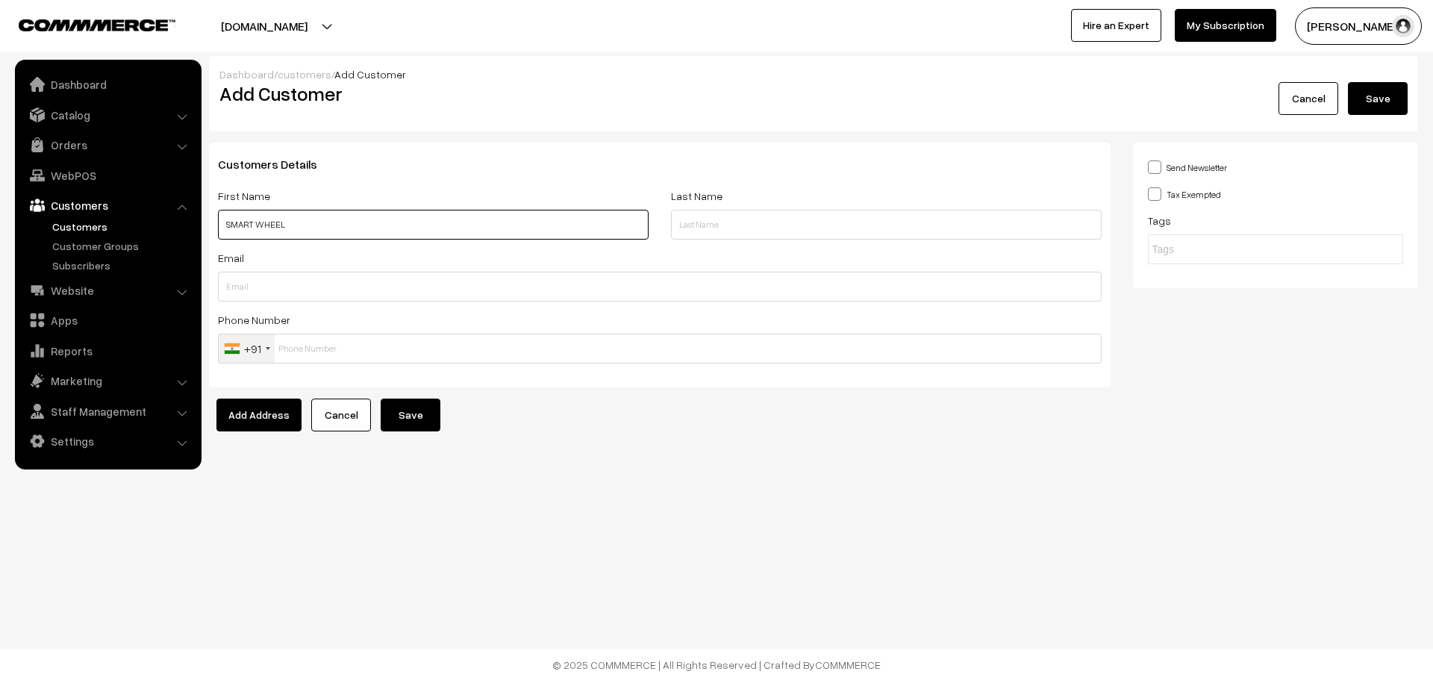
type input "SMART WHEEL"
click at [795, 232] on input "text" at bounding box center [886, 225] width 431 height 30
paste input "BIKE ACCESSORIES"
type input "BIKE ACCESSORIES"
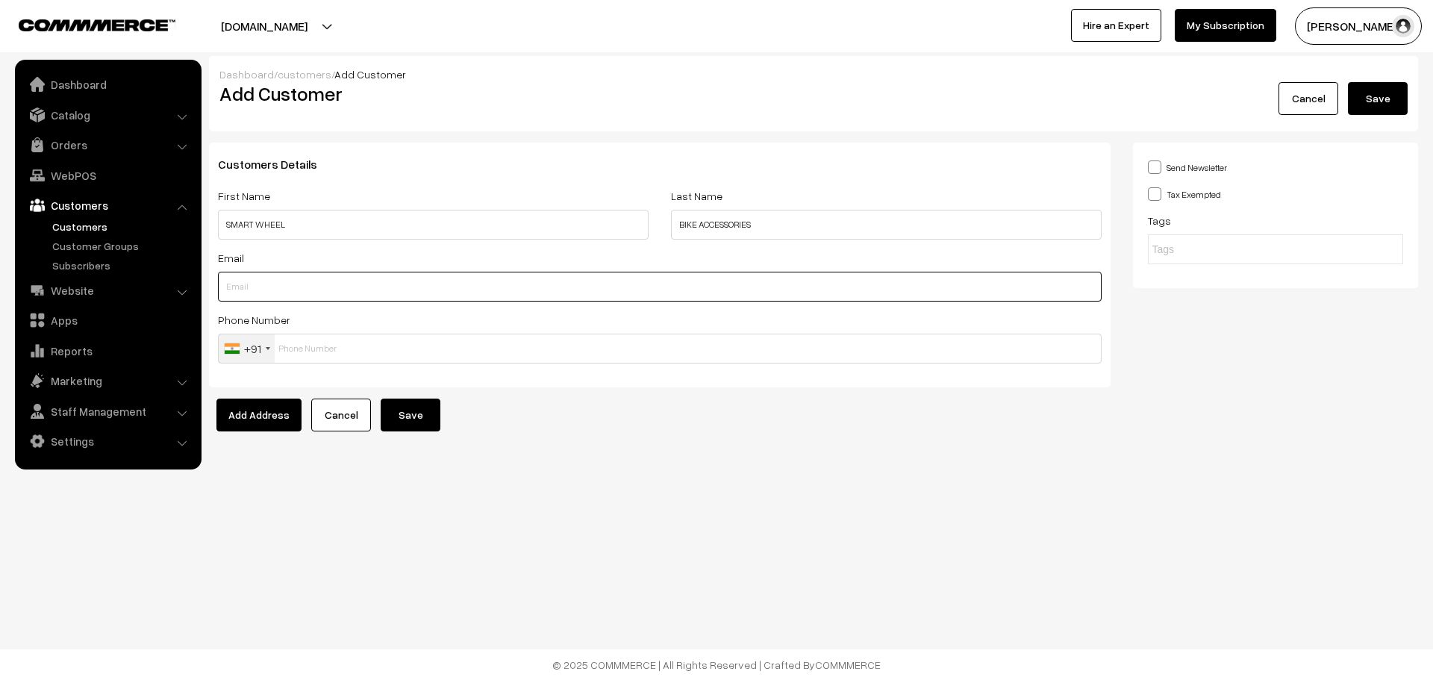
click at [331, 287] on input "text" at bounding box center [659, 287] width 883 height 30
drag, startPoint x: 341, startPoint y: 269, endPoint x: 338, endPoint y: 281, distance: 12.3
click at [341, 270] on div "Email" at bounding box center [659, 274] width 883 height 53
click at [337, 282] on input "text" at bounding box center [659, 287] width 883 height 30
paste input "[EMAIL_ADDRESS][DOMAIN_NAME]"
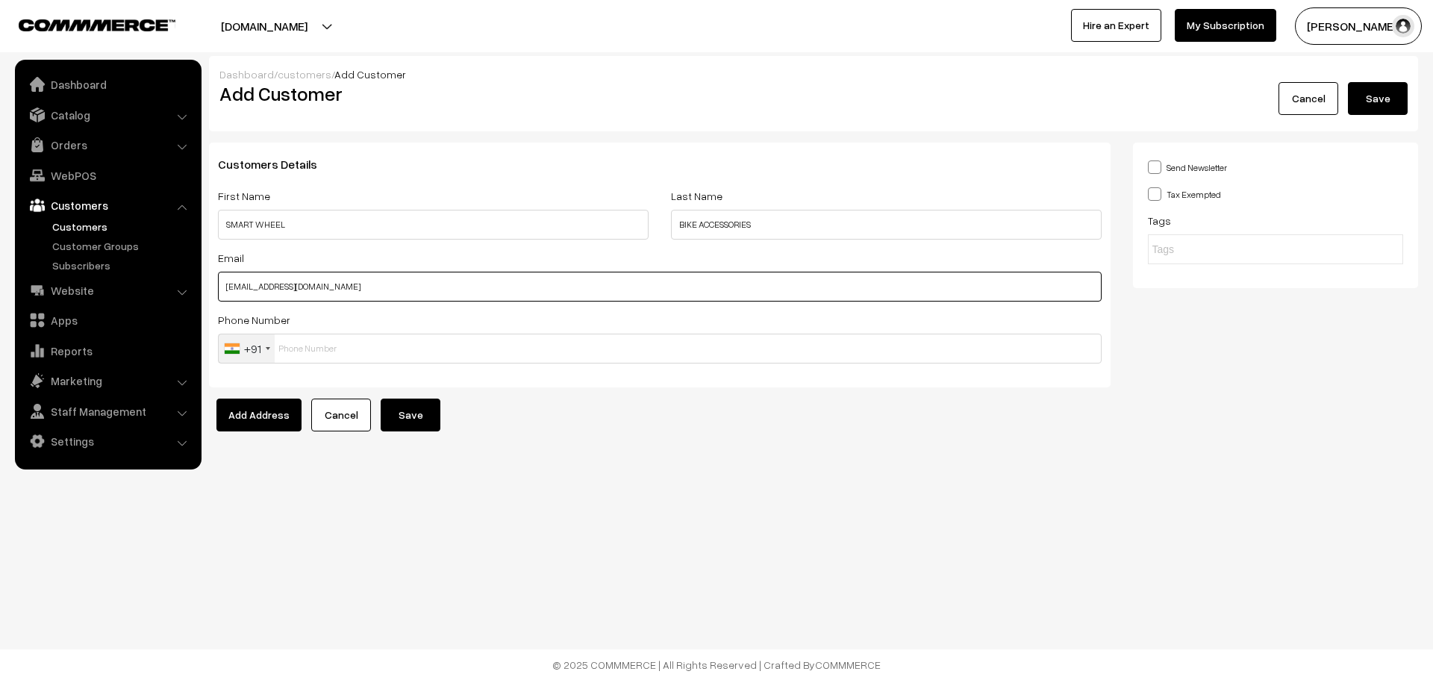
type input "[EMAIL_ADDRESS][DOMAIN_NAME]"
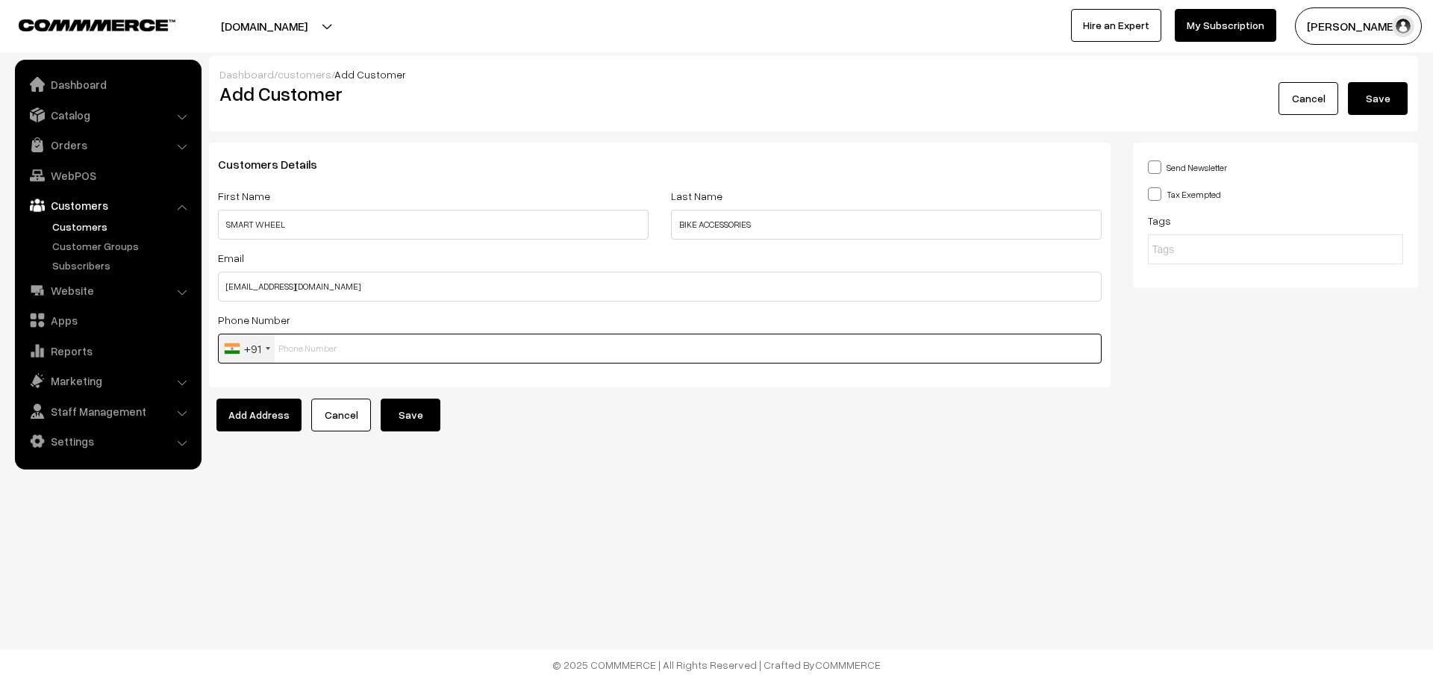
click at [324, 356] on input "text" at bounding box center [659, 349] width 883 height 30
paste input "89287 6722"
click at [303, 354] on input "89287 6722" at bounding box center [659, 349] width 883 height 30
click at [328, 354] on input "892876722" at bounding box center [659, 349] width 883 height 30
type input "8928767227"
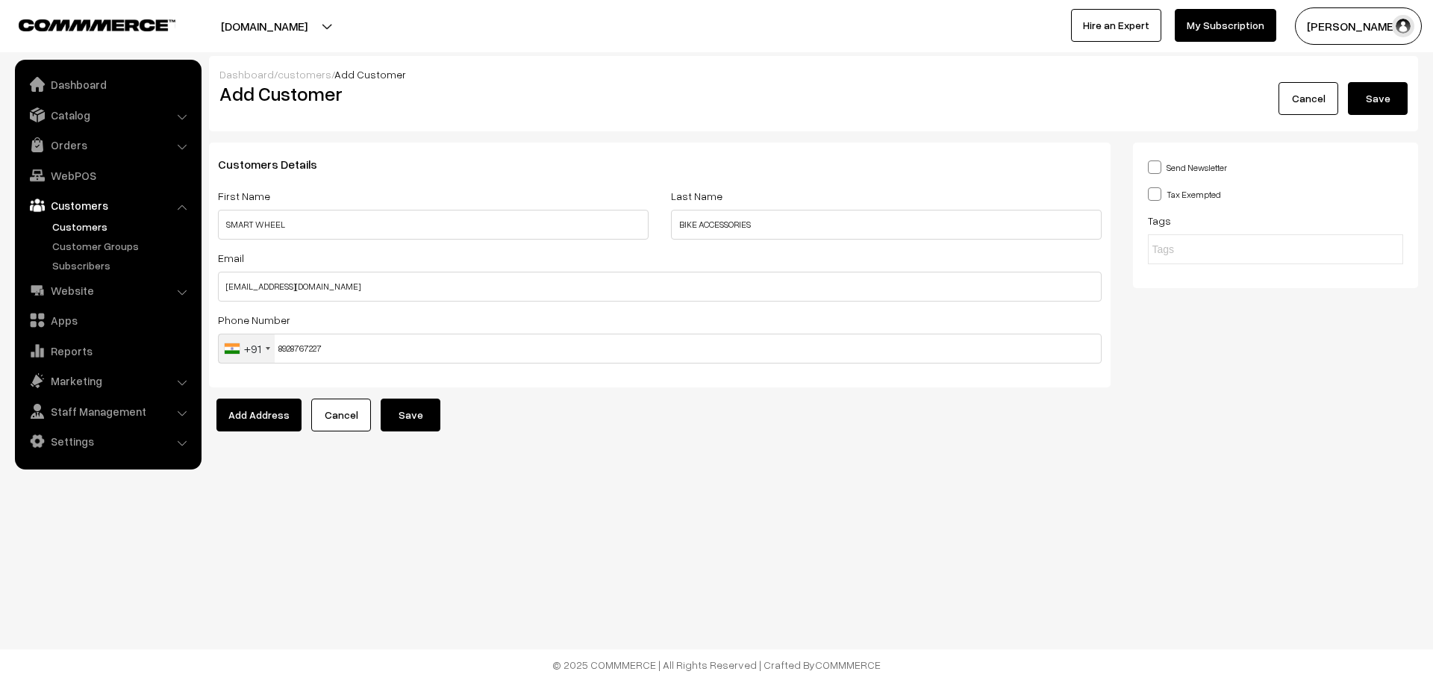
click at [392, 413] on button "Save" at bounding box center [411, 414] width 60 height 33
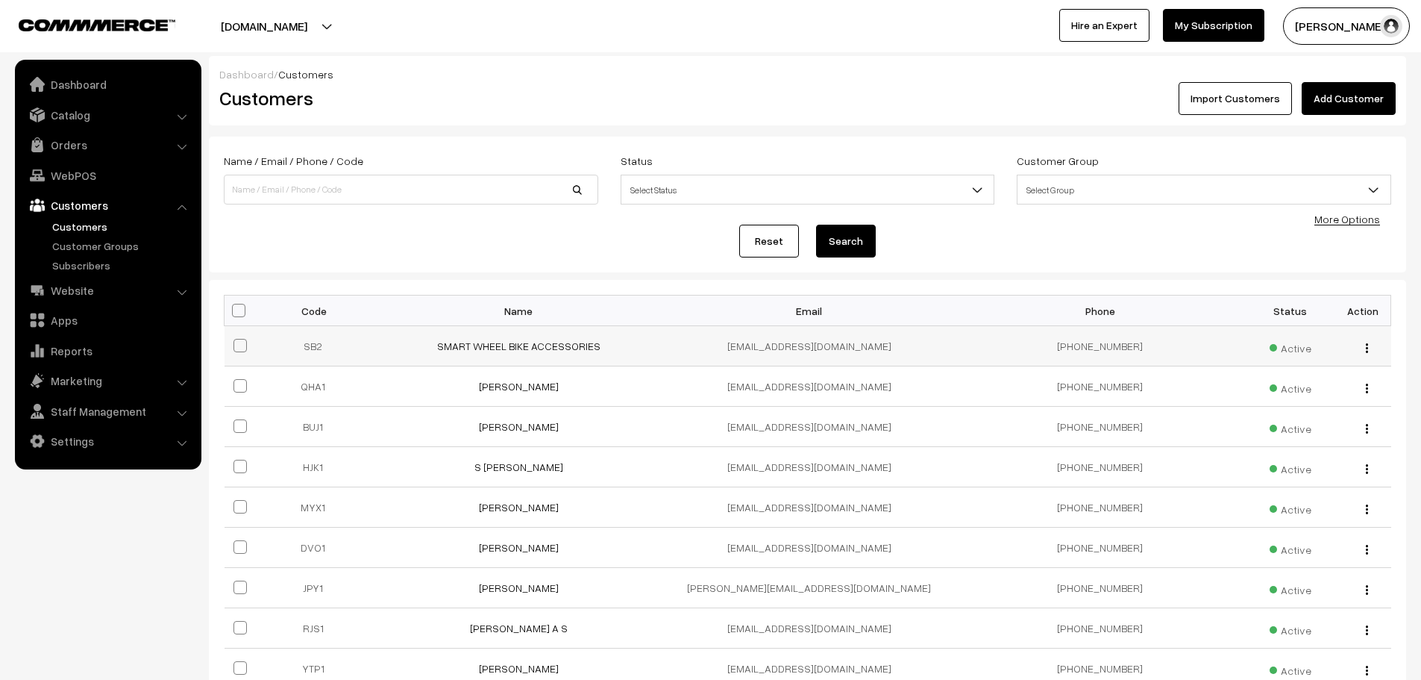
click at [1361, 346] on div "view Edit Delete" at bounding box center [1363, 346] width 38 height 16
click at [1369, 346] on div "view Edit Delete" at bounding box center [1363, 346] width 38 height 16
click at [1365, 347] on button "button" at bounding box center [1367, 348] width 4 height 12
click at [1297, 408] on link "Edit" at bounding box center [1300, 401] width 127 height 33
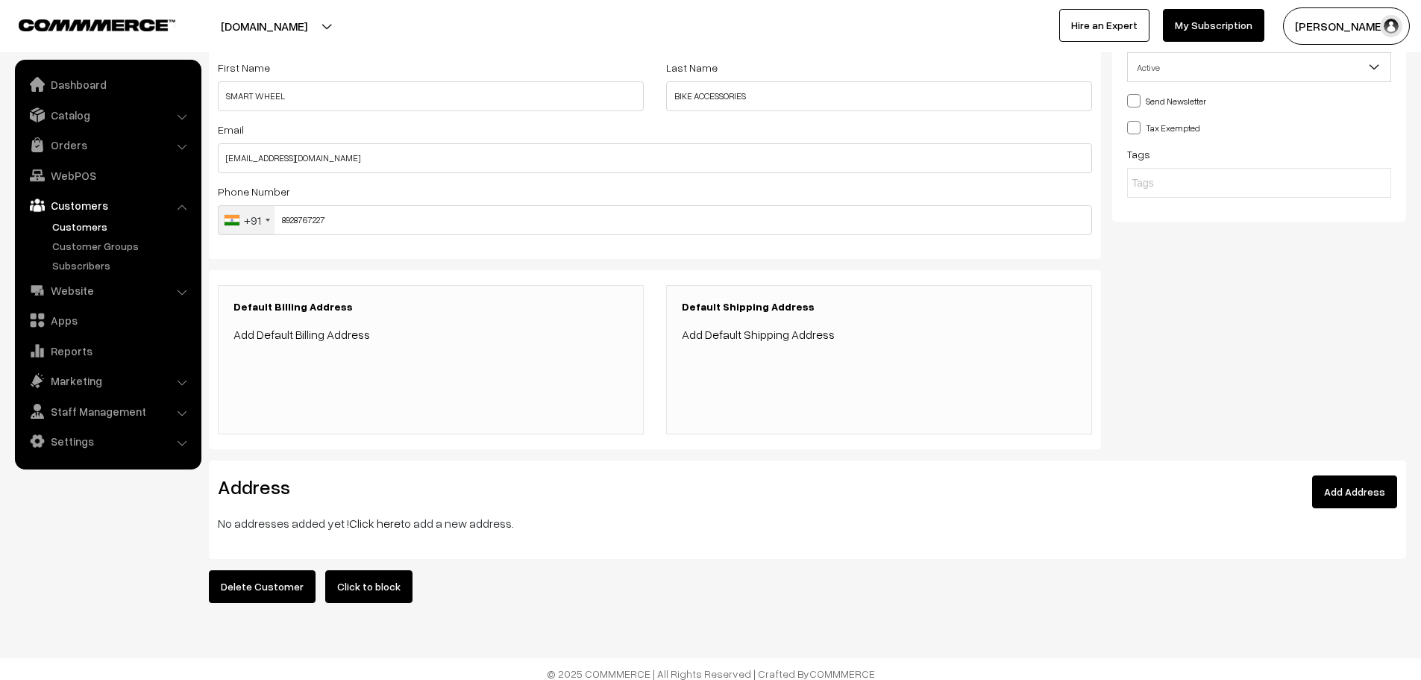
scroll to position [144, 0]
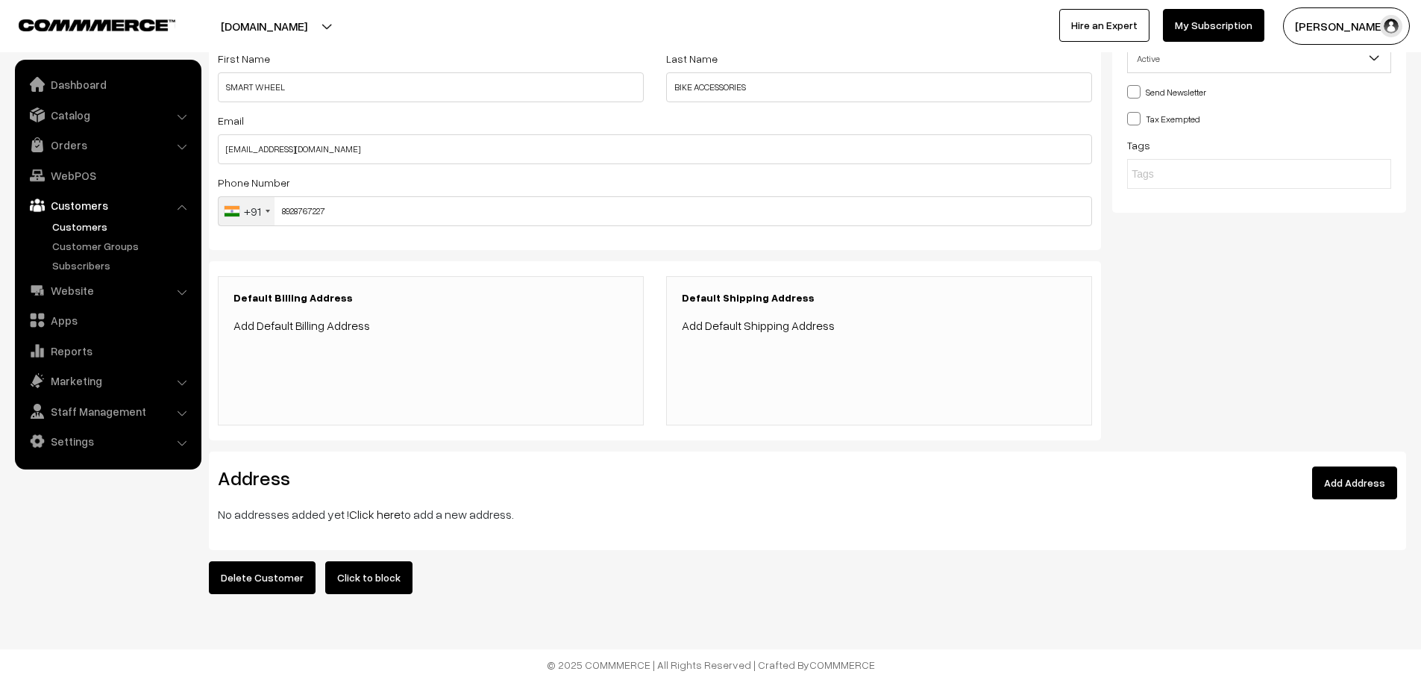
click at [1350, 505] on p "No addresses added yet ! Click here to add a new address." at bounding box center [808, 514] width 1180 height 18
click at [1324, 476] on link "Add Address" at bounding box center [1354, 482] width 85 height 33
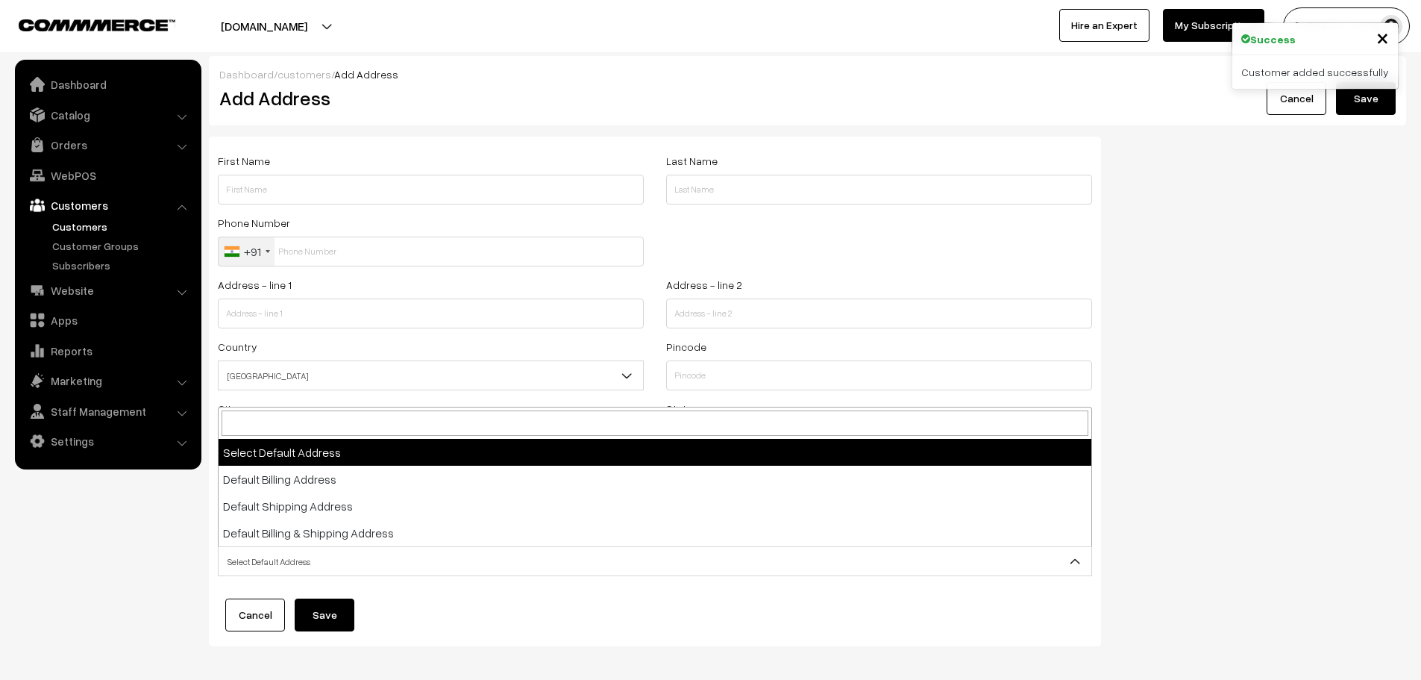
click at [364, 565] on span "Select Default Address" at bounding box center [655, 561] width 873 height 26
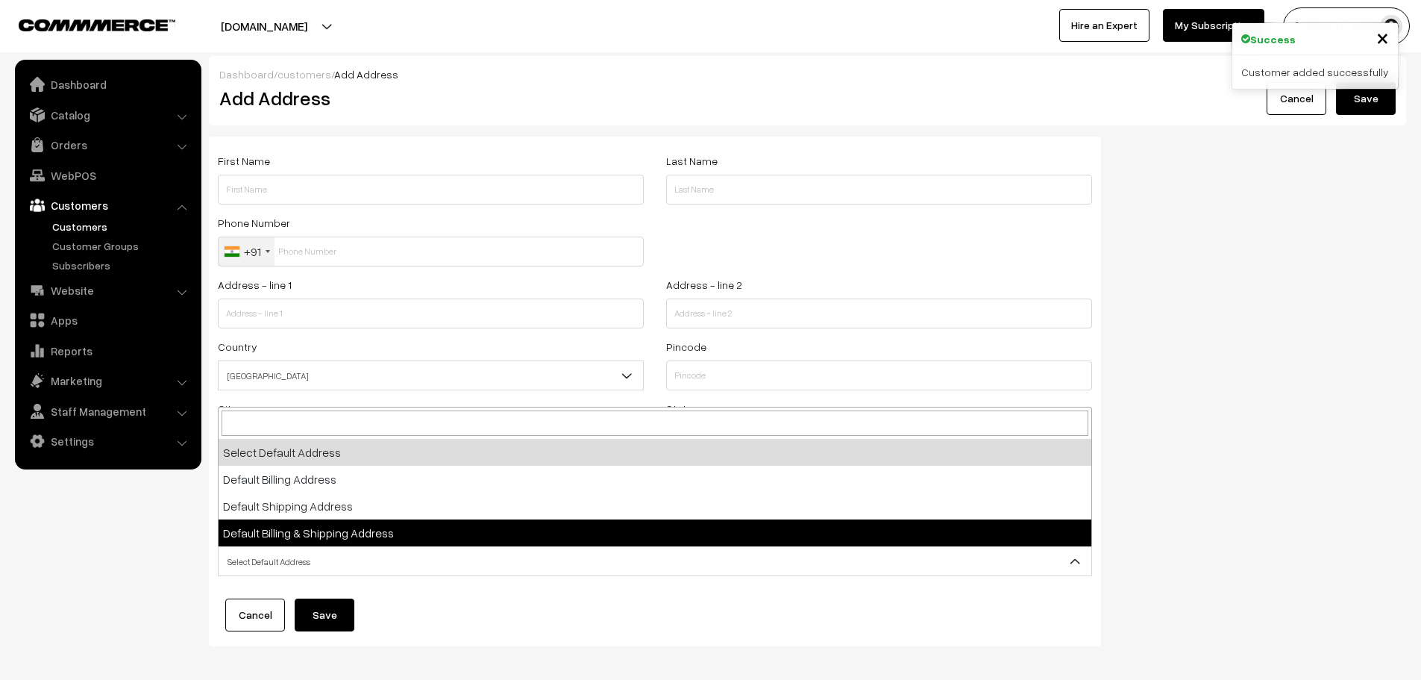
select select "3"
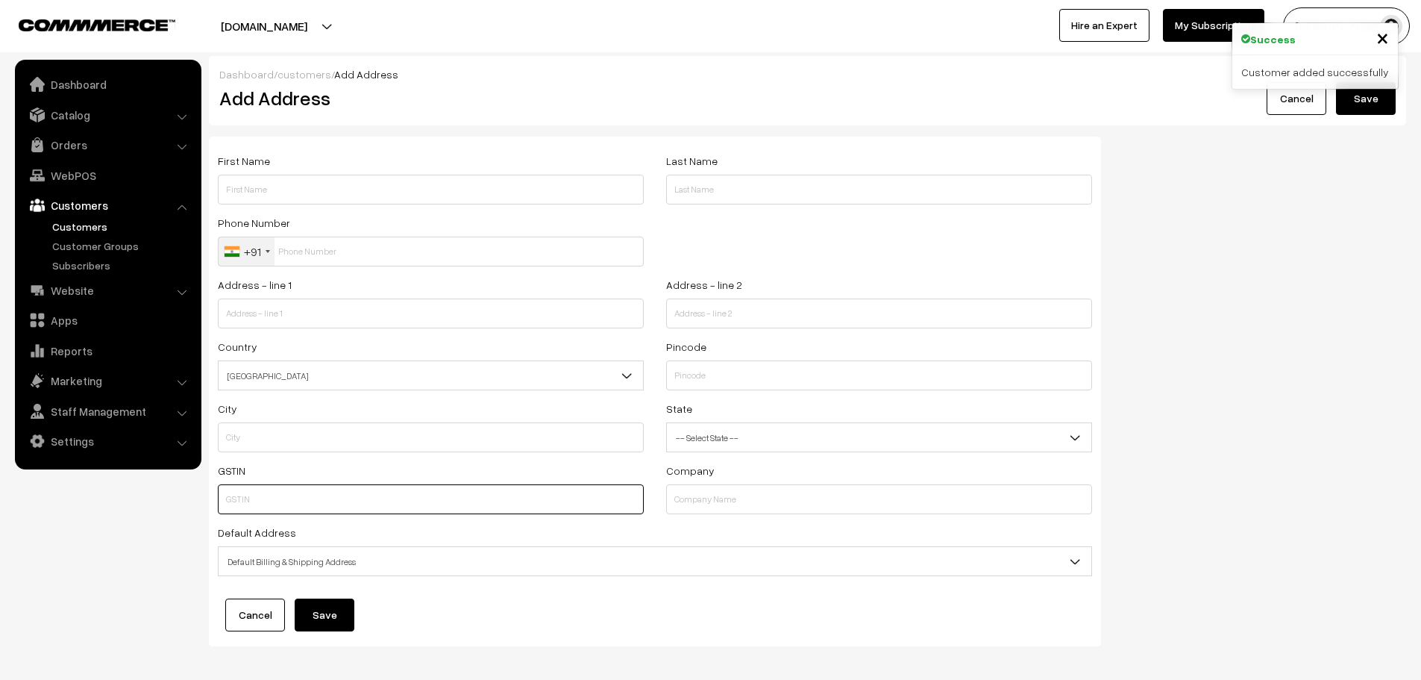
click at [312, 498] on input "text" at bounding box center [431, 499] width 426 height 30
click at [304, 196] on input "text" at bounding box center [431, 190] width 426 height 30
paste input "Ranjith"
type input "Ranjith"
click at [738, 203] on input "text" at bounding box center [879, 190] width 426 height 30
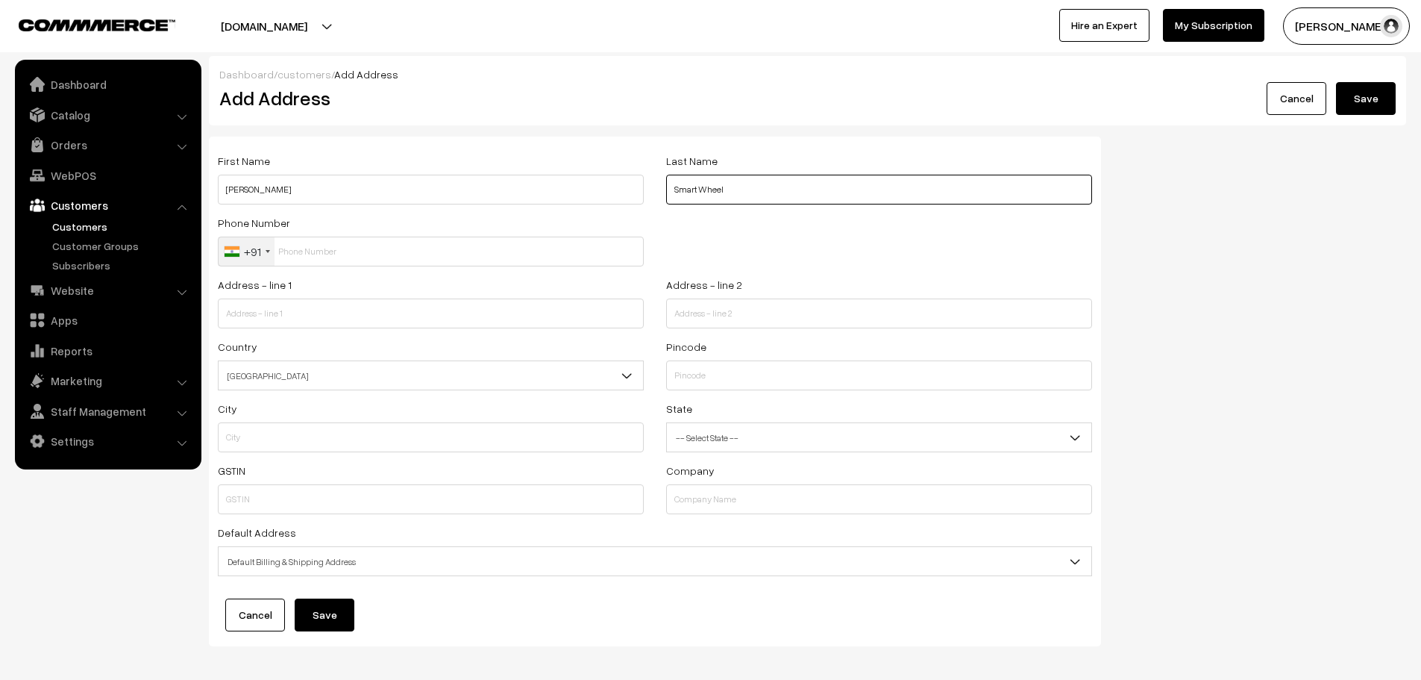
type input "Smart Wheel"
click at [356, 260] on input "text" at bounding box center [431, 252] width 426 height 30
paste input "Ranjith"
type input "R"
click at [438, 245] on input "text" at bounding box center [431, 252] width 426 height 30
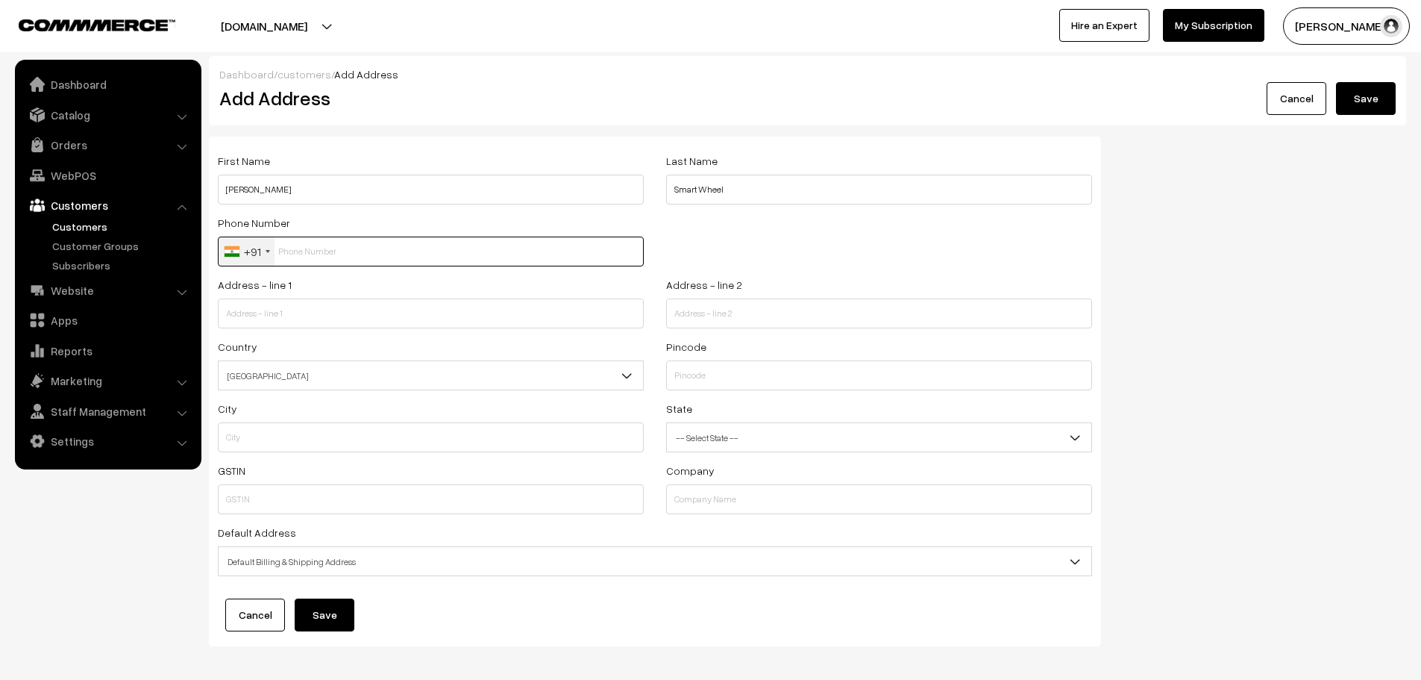
paste input "89287 6722"
click at [300, 260] on input "89287 6722" at bounding box center [431, 252] width 426 height 30
click at [344, 254] on input "892876722" at bounding box center [431, 252] width 426 height 30
type input "8928767227"
click at [864, 236] on div "Phone Number +91 United States +1 United Kingdom +44 Afghanistan (‫افغانستان‬‎)…" at bounding box center [655, 244] width 897 height 62
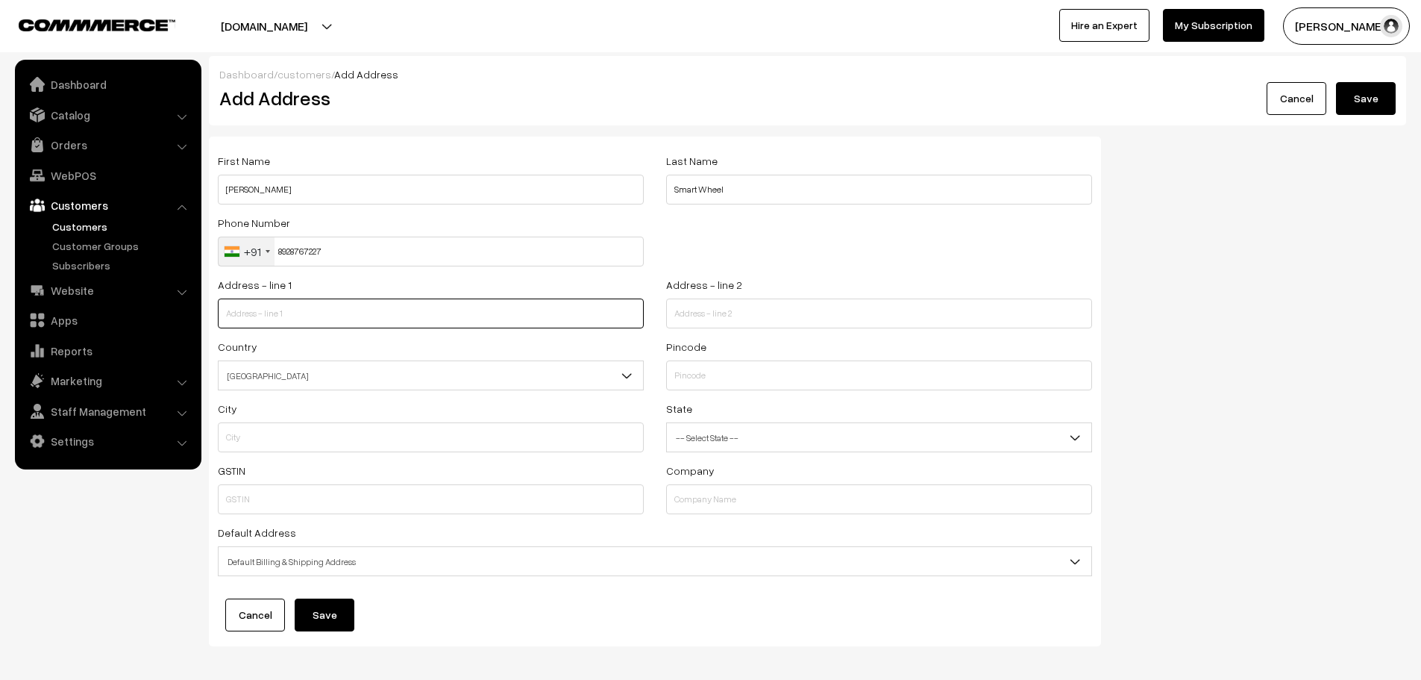
click at [419, 305] on input "text" at bounding box center [431, 313] width 426 height 30
paste input "Shop no 43, Balaji Angan, Cooperative Housing Society, Balaji Aangan Rd, Sector…"
drag, startPoint x: 528, startPoint y: 319, endPoint x: 651, endPoint y: 325, distance: 122.5
click at [651, 325] on div "Address - line 1 Shop no 43, Balaji Angan, Cooperative Housing Society, Balaji …" at bounding box center [431, 306] width 448 height 62
type input "Shop no 43, Balaji Angan, Cooperative Housing Society, Balaji Aangan Rd, Sector…"
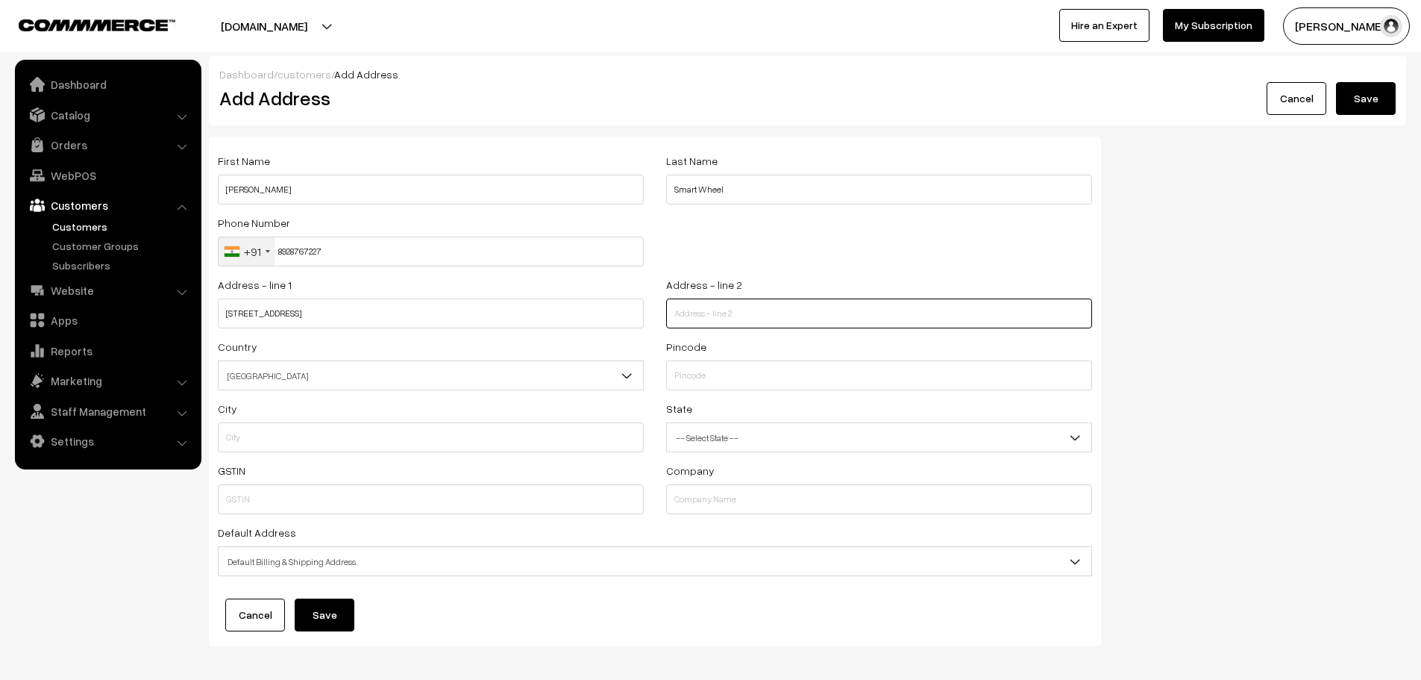
click at [683, 322] on input "text" at bounding box center [879, 313] width 426 height 30
paste input ", Kharghar, Navi Mumbai"
click at [677, 315] on input ", Kharghar, Navi Mumbai" at bounding box center [879, 313] width 426 height 30
type input "Kharghar, Navi Mumbai"
click at [828, 375] on input "text" at bounding box center [879, 375] width 426 height 30
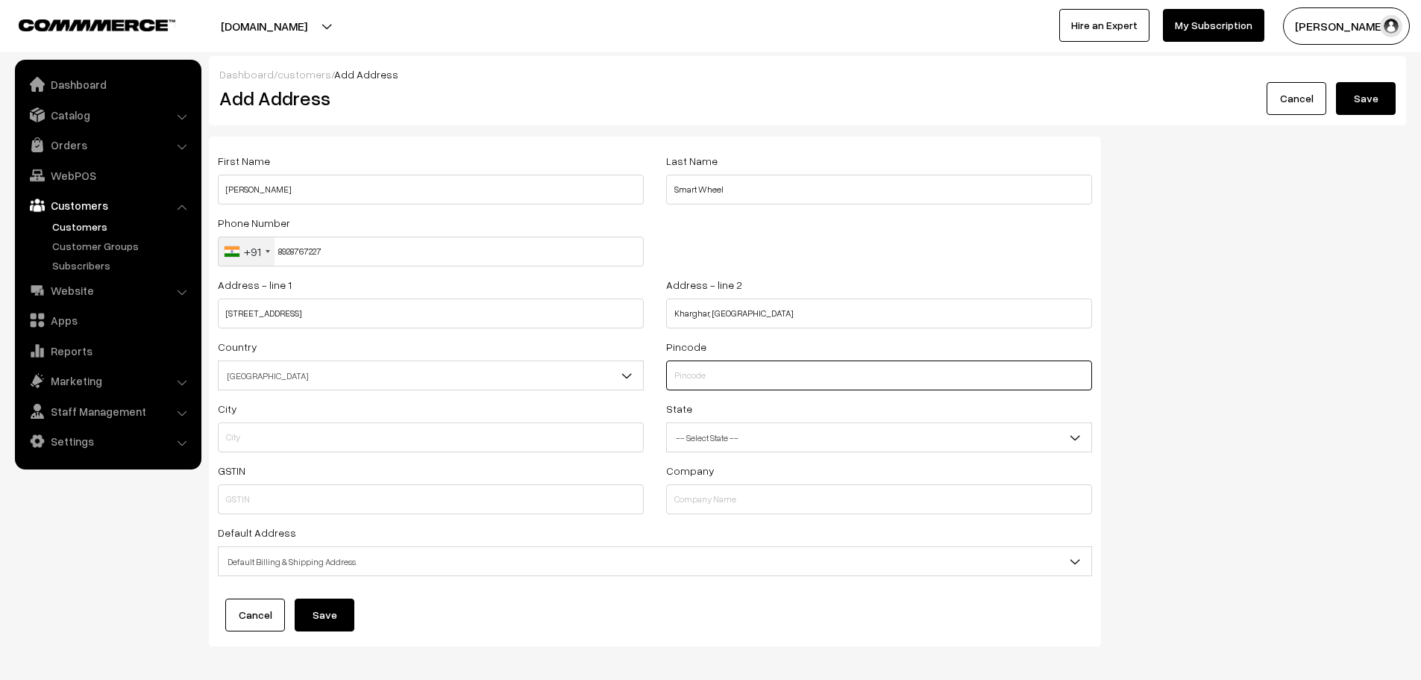
paste input "410206"
type input "410206"
type input "Raigarh(MH)"
select select "Maharashtra"
type input "410206"
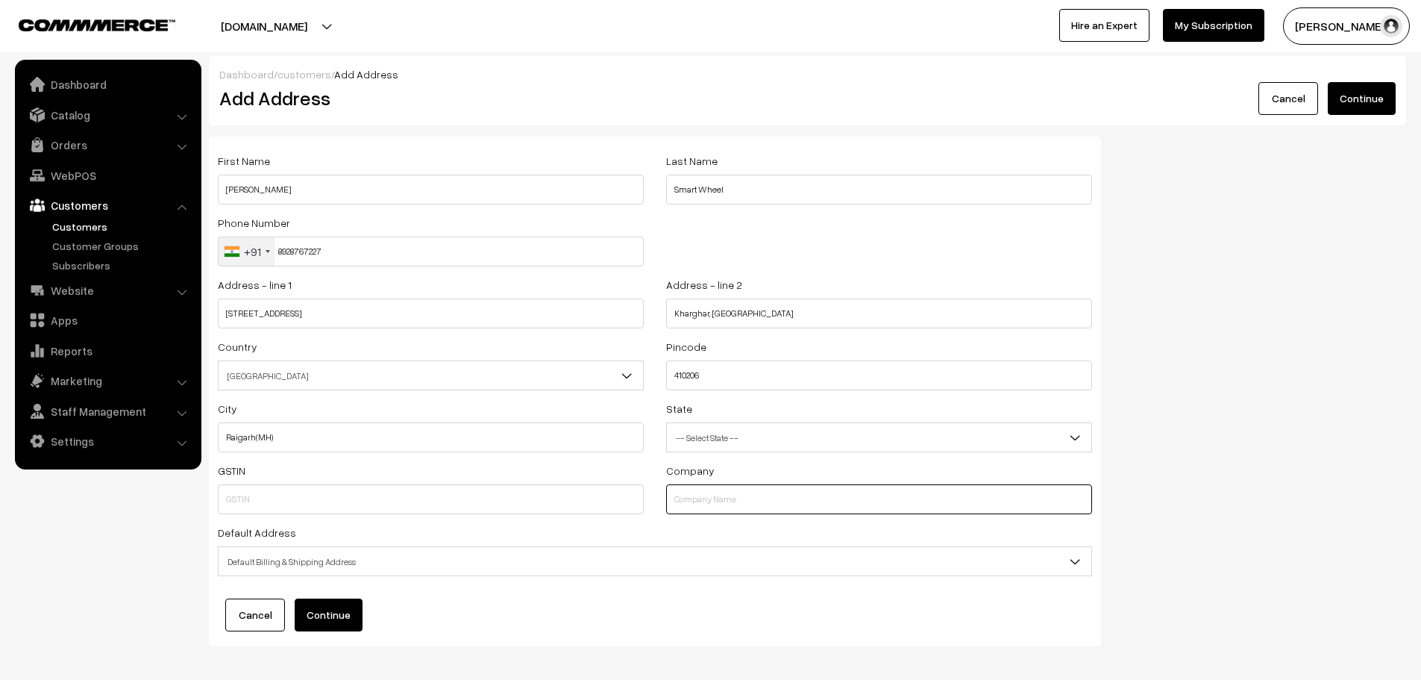
click at [788, 497] on input "text" at bounding box center [879, 499] width 426 height 30
paste input "SMART WHEEL BIKE ACCESSORIES"
type input "SMART WHEEL BIKE ACCESSORIES"
click at [331, 480] on div "GSTIN" at bounding box center [431, 487] width 426 height 53
click at [331, 505] on input "text" at bounding box center [431, 499] width 426 height 30
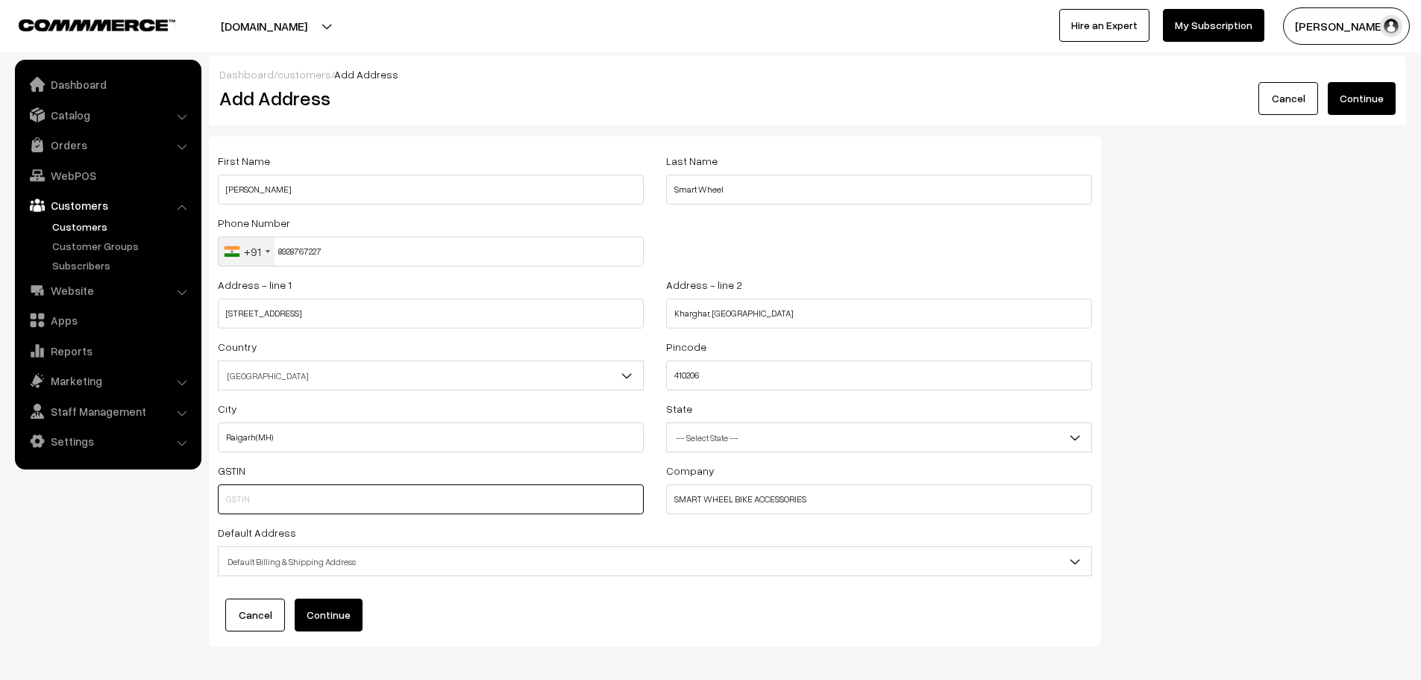
paste input "GST-27POBPS1765C1ZM"
drag, startPoint x: 247, startPoint y: 505, endPoint x: 184, endPoint y: 505, distance: 62.7
click at [185, 505] on body "Thank you for showing interest. Our team will call you shortly. Close lbcmoto.c…" at bounding box center [710, 371] width 1421 height 743
type input "27POBPS1765C1ZM"
click at [339, 610] on button "Continue" at bounding box center [329, 614] width 68 height 33
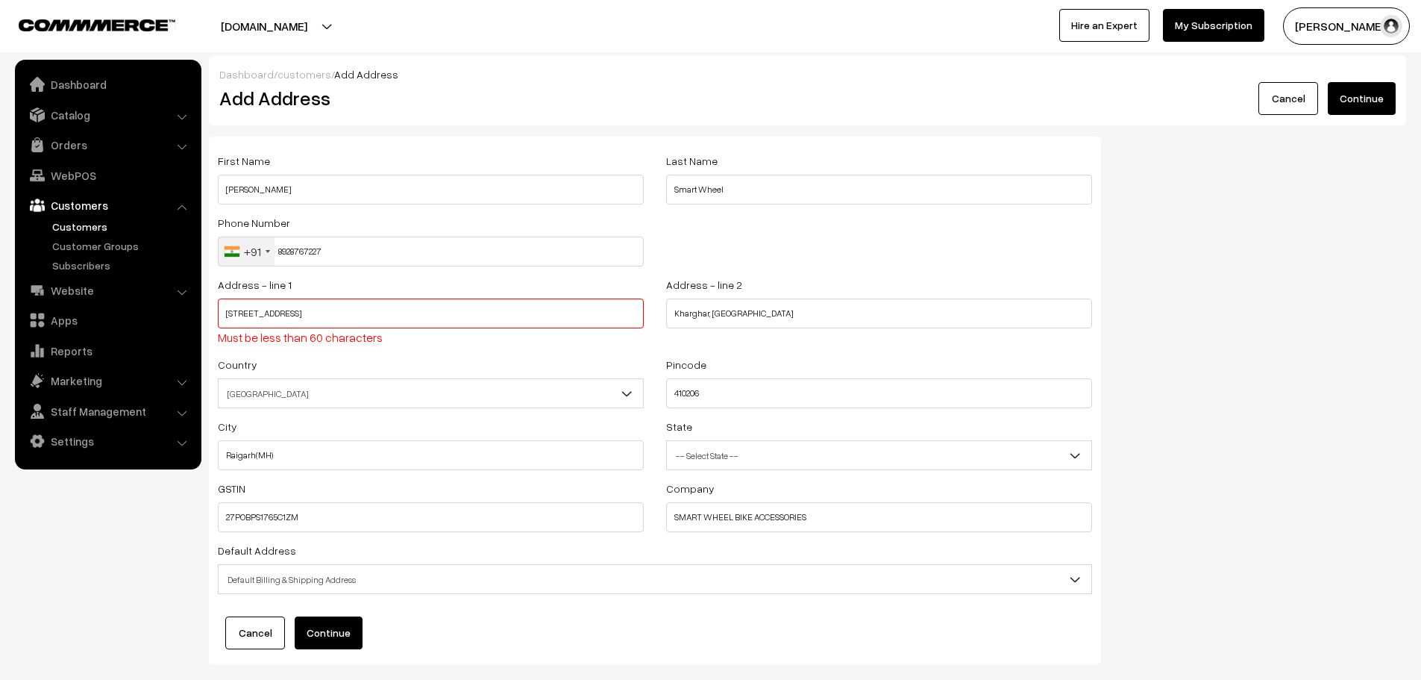
click at [500, 318] on input "Shop no 43, Balaji Angan, Cooperative Housing Society, Balaji Aangan Rd, Sector…" at bounding box center [431, 313] width 426 height 30
drag, startPoint x: 493, startPoint y: 313, endPoint x: 709, endPoint y: 317, distance: 215.7
click at [709, 317] on div "Address - line 1 Shop no 43, Balaji Angan, Cooperative Housing Society, Balaji …" at bounding box center [655, 315] width 897 height 80
type input "Shop no 43, Balaji Angan, Cooperative Housing Society, Balaji Aangan Rd"
click at [674, 311] on input "Kharghar, Navi Mumbai" at bounding box center [879, 313] width 426 height 30
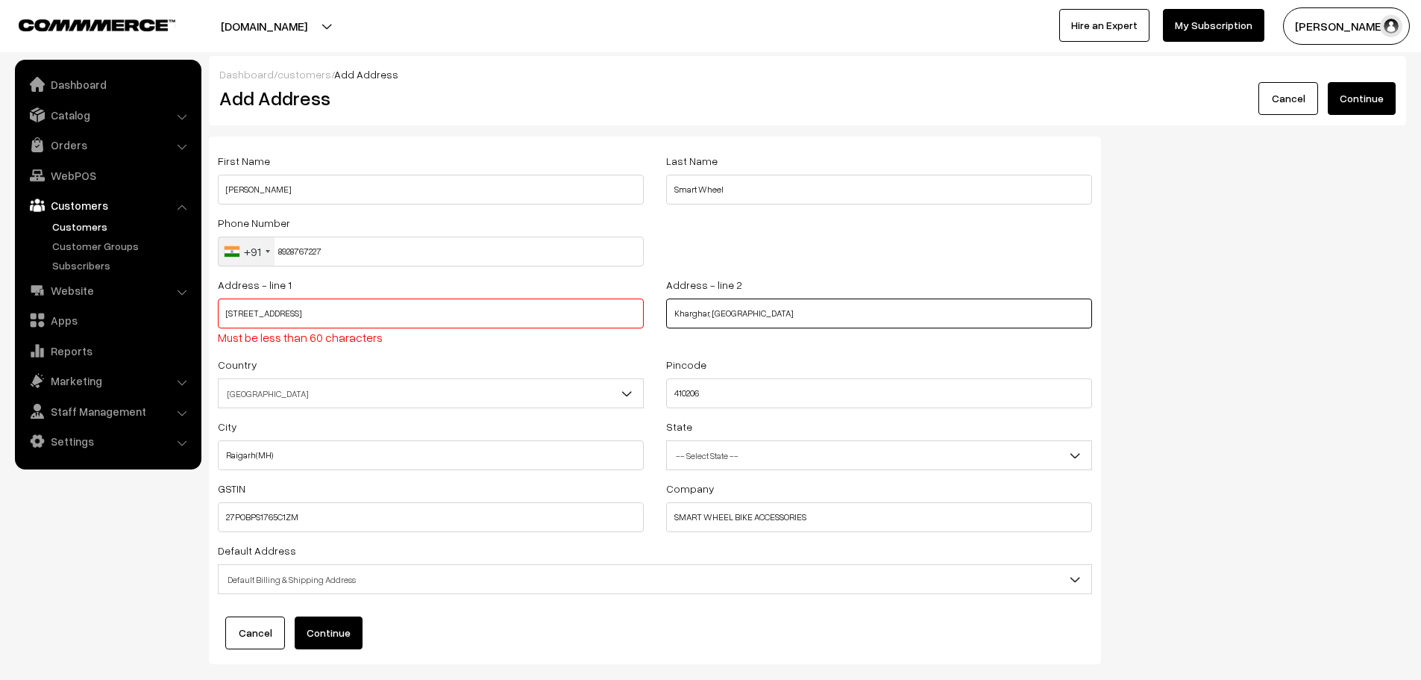
paste input ", Sector 3"
click at [672, 314] on input ", Sector 3Kharghar, Navi Mumbai" at bounding box center [879, 313] width 426 height 30
click at [704, 315] on input "Sector 3Kharghar, Navi Mumbai" at bounding box center [879, 313] width 426 height 30
type input "Sector 3, Kharghar, Navi Mumbai"
click at [1234, 310] on div "First Name Ranjith Last Name Smart Wheel Phone Number +91 United States +1 Unit…" at bounding box center [808, 406] width 1220 height 539
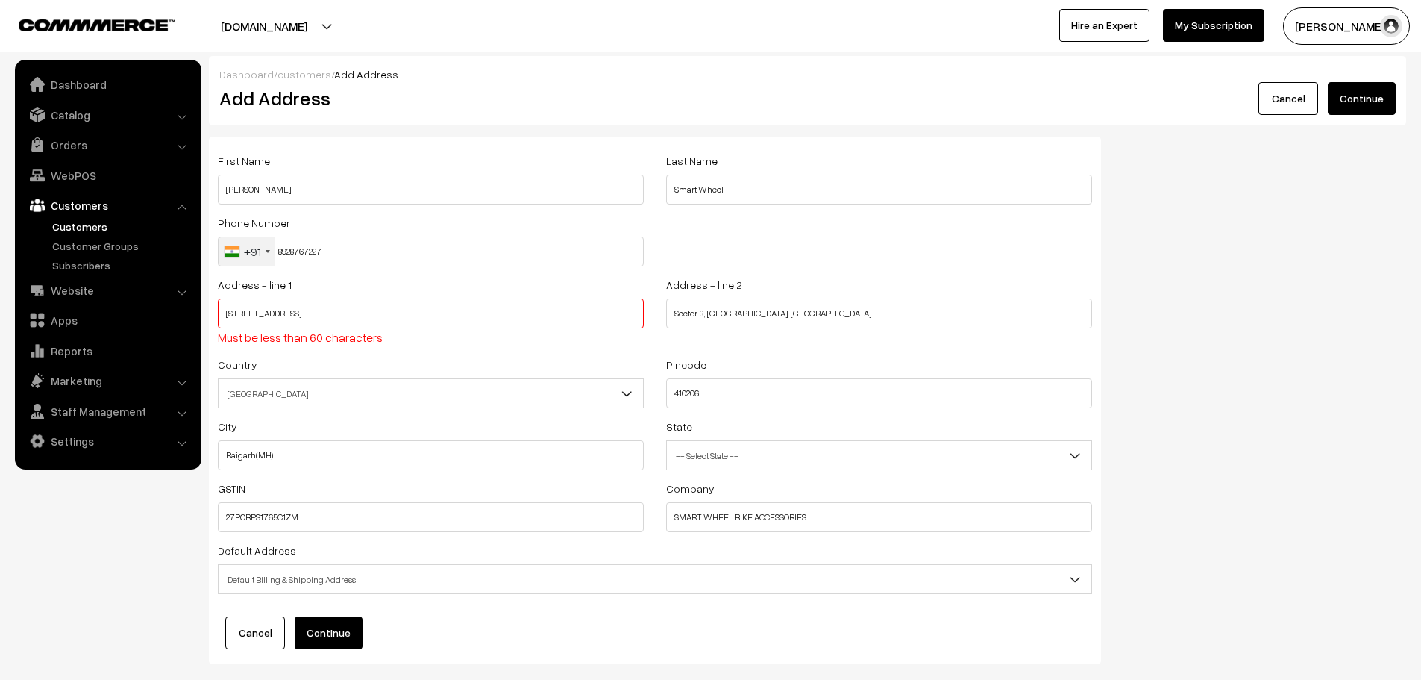
click at [1353, 99] on button "Continue" at bounding box center [1362, 98] width 68 height 33
click at [1344, 101] on button "Continue" at bounding box center [1362, 98] width 68 height 33
click at [341, 637] on button "Continue" at bounding box center [329, 632] width 68 height 33
drag, startPoint x: 433, startPoint y: 319, endPoint x: 528, endPoint y: 304, distance: 96.8
click at [528, 304] on input "Shop no 43, Balaji Angan, Cooperative Housing Society, Balaji Aangan Rd" at bounding box center [431, 313] width 426 height 30
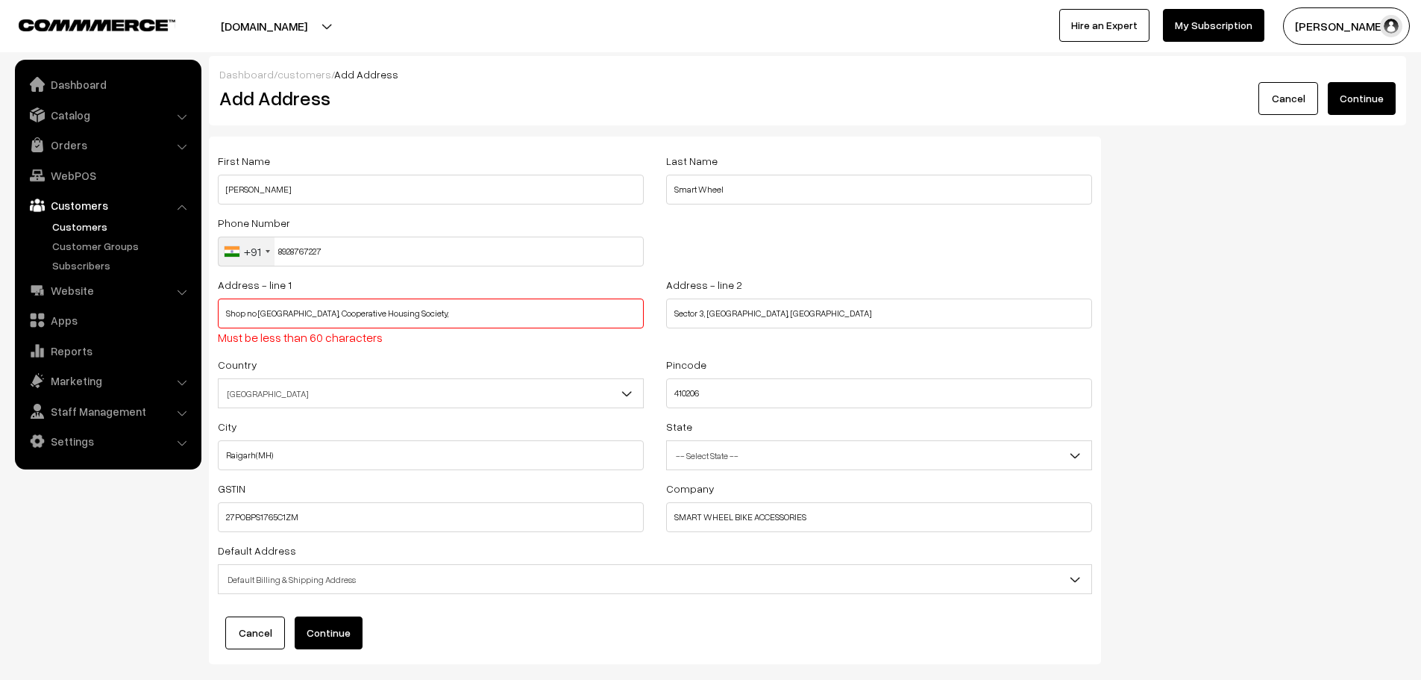
type input "Shop no 43, Balaji Angan, Cooperative Housing Society,"
click at [669, 321] on input "Sector 3, Kharghar, Navi Mumbai" at bounding box center [879, 313] width 426 height 30
paste input "Balaji Aangan Rd"
type input "Balaji Aangan Rd, Sector 3, Kharghar, Navi Mumbai"
click at [1362, 117] on div "Dashboard / customers / Add Address Add Address Cancel Continue" at bounding box center [807, 90] width 1197 height 69
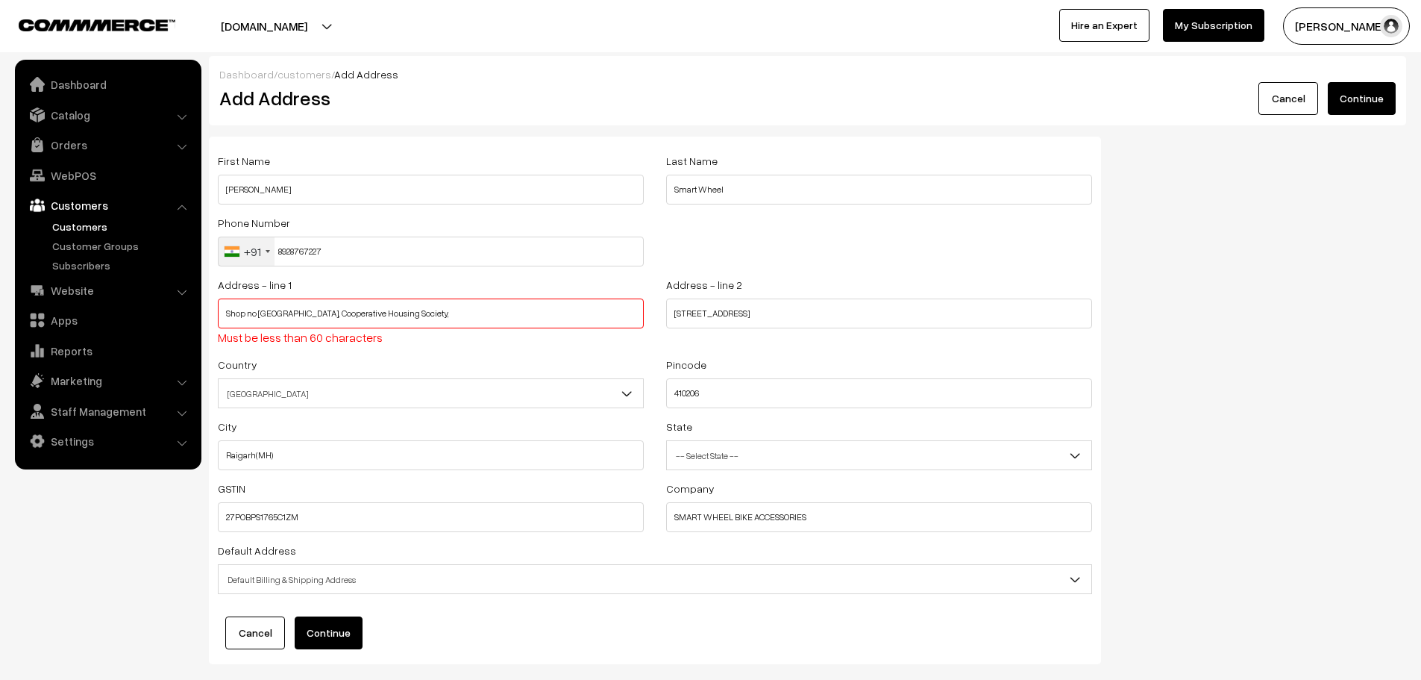
click at [1355, 58] on div "Dashboard / customers / Add Address Add Address Cancel Continue" at bounding box center [807, 90] width 1197 height 69
click at [1366, 87] on button "Continue" at bounding box center [1362, 98] width 68 height 33
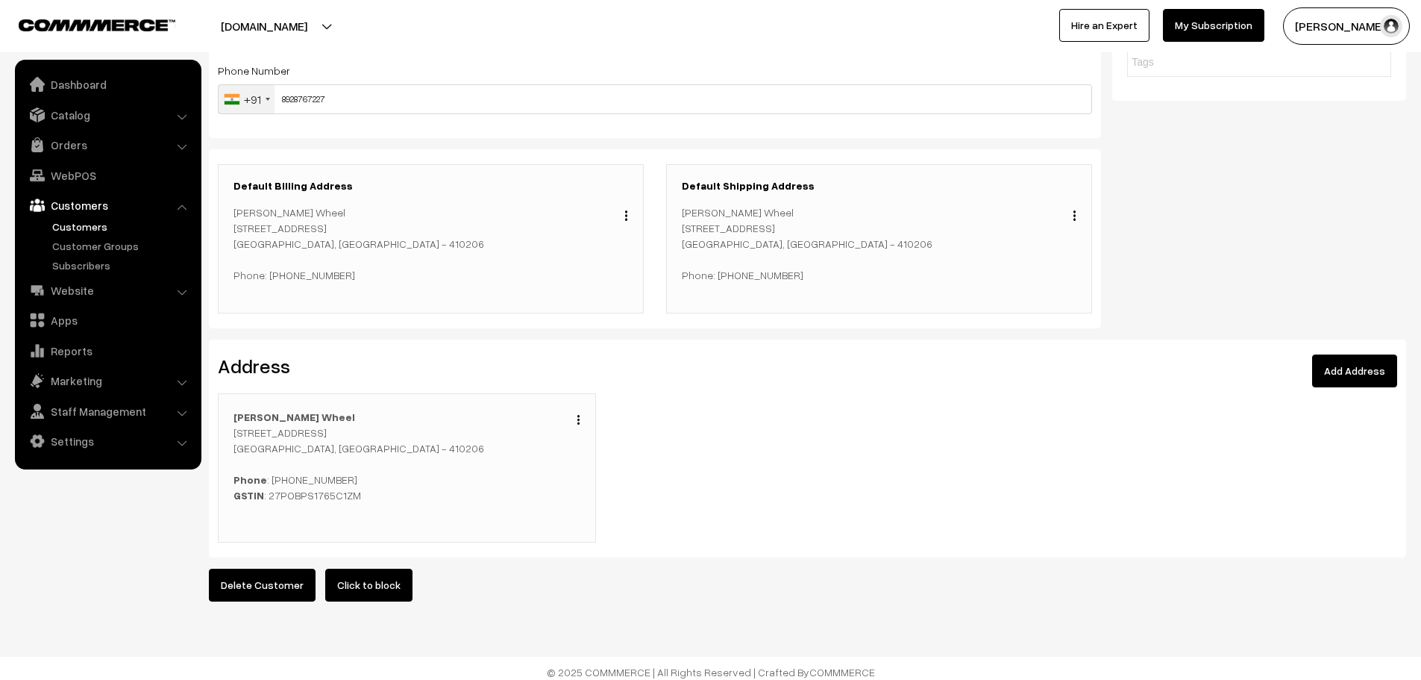
scroll to position [265, 0]
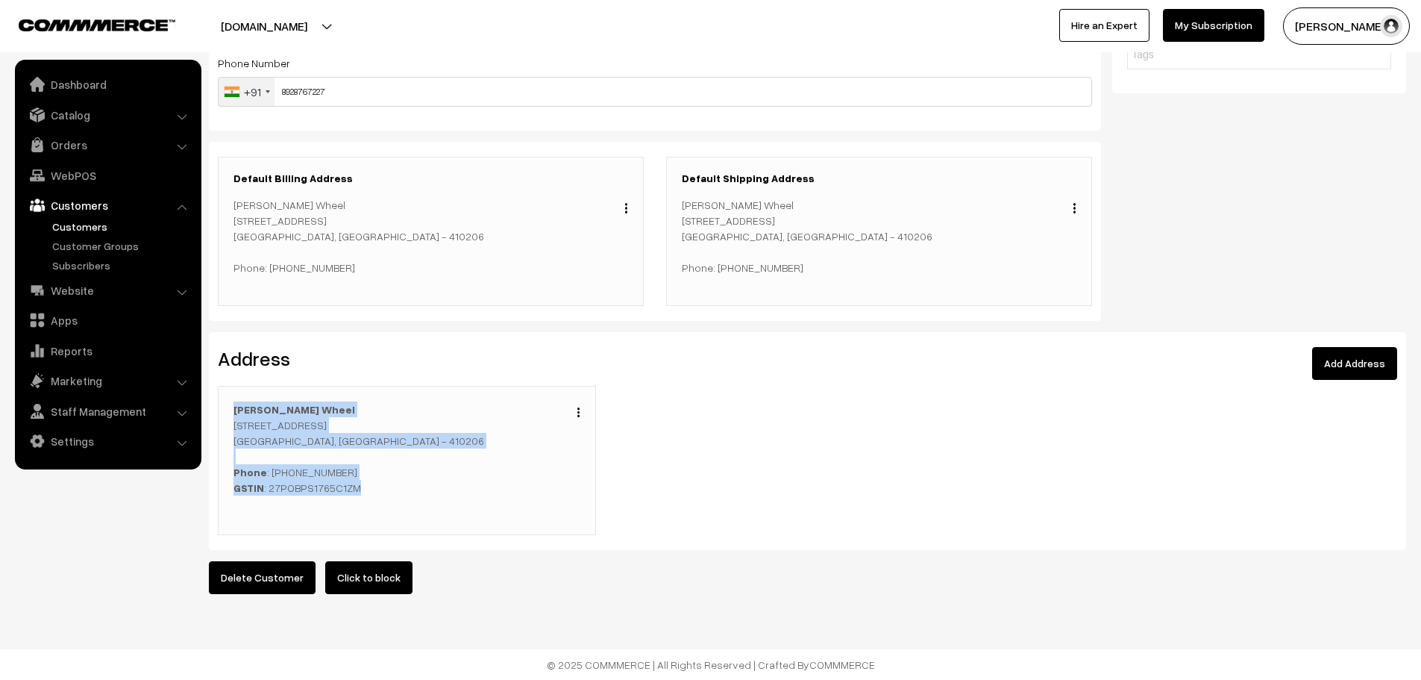
drag, startPoint x: 232, startPoint y: 399, endPoint x: 444, endPoint y: 489, distance: 230.3
click at [444, 489] on div "Edit Duplicate Delete [PERSON_NAME][STREET_ADDRESS] Phone : [PHONE_NUMBER] GSTI…" at bounding box center [407, 460] width 378 height 149
copy p "[PERSON_NAME] Wheel Shop [STREET_ADDRESS] Phone : [PHONE_NUMBER] GSTIN : 27POBP…"
click at [686, 386] on div "Edit Duplicate Delete [PERSON_NAME][STREET_ADDRESS] Phone : [PHONE_NUMBER] GSTI…" at bounding box center [808, 460] width 1202 height 149
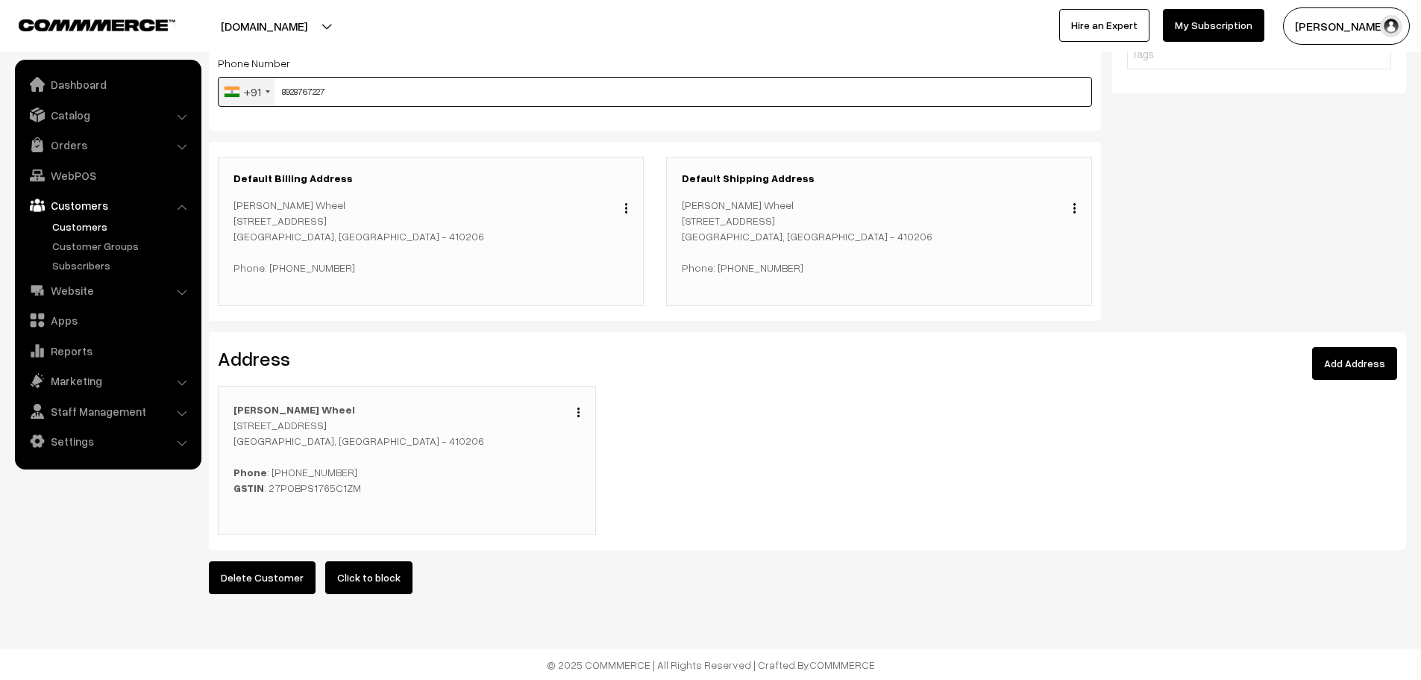
drag, startPoint x: 331, startPoint y: 82, endPoint x: 260, endPoint y: 70, distance: 71.9
click at [260, 77] on div "+91 [GEOGRAPHIC_DATA] +1 [GEOGRAPHIC_DATA] +44 [GEOGRAPHIC_DATA] (‫[GEOGRAPHIC_…" at bounding box center [655, 92] width 874 height 30
click at [95, 143] on link "Orders" at bounding box center [108, 144] width 178 height 27
click at [79, 158] on link "Orders" at bounding box center [122, 166] width 148 height 16
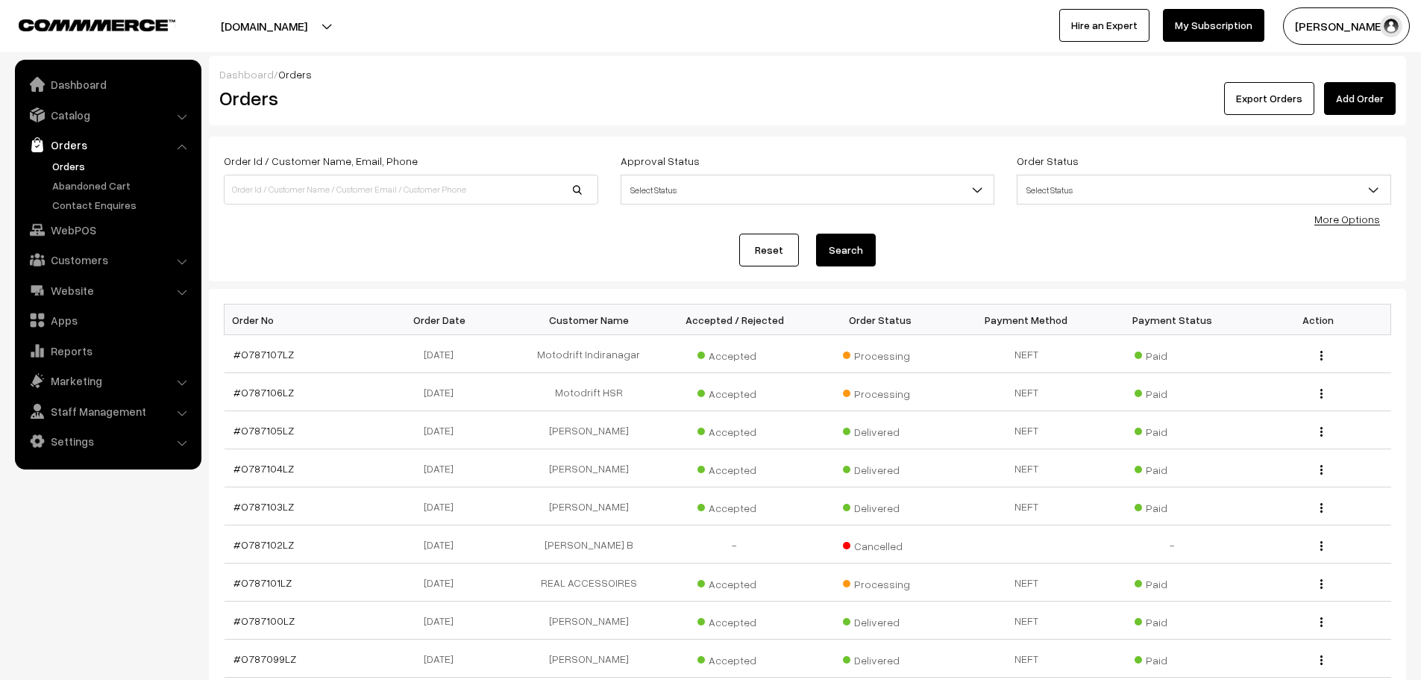
click at [1363, 106] on link "Add Order" at bounding box center [1360, 98] width 72 height 33
click at [1366, 98] on link "Add Order" at bounding box center [1360, 98] width 72 height 33
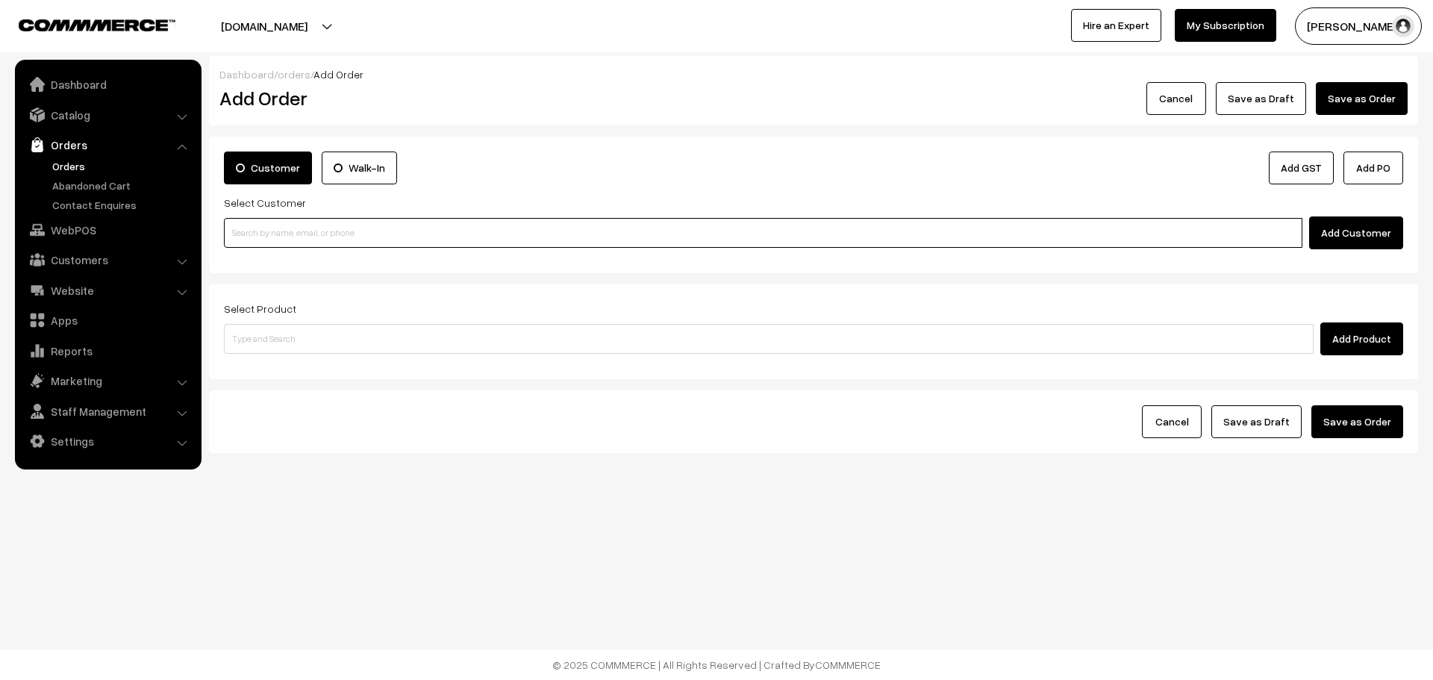
click at [301, 231] on input at bounding box center [763, 233] width 1078 height 30
paste input "8928767227"
click at [300, 263] on link "SMART WHEEL BIKE ACCESSORIES [smartwheelbike@gmail.com] [8928767227]" at bounding box center [765, 259] width 1081 height 22
type input "8928767227"
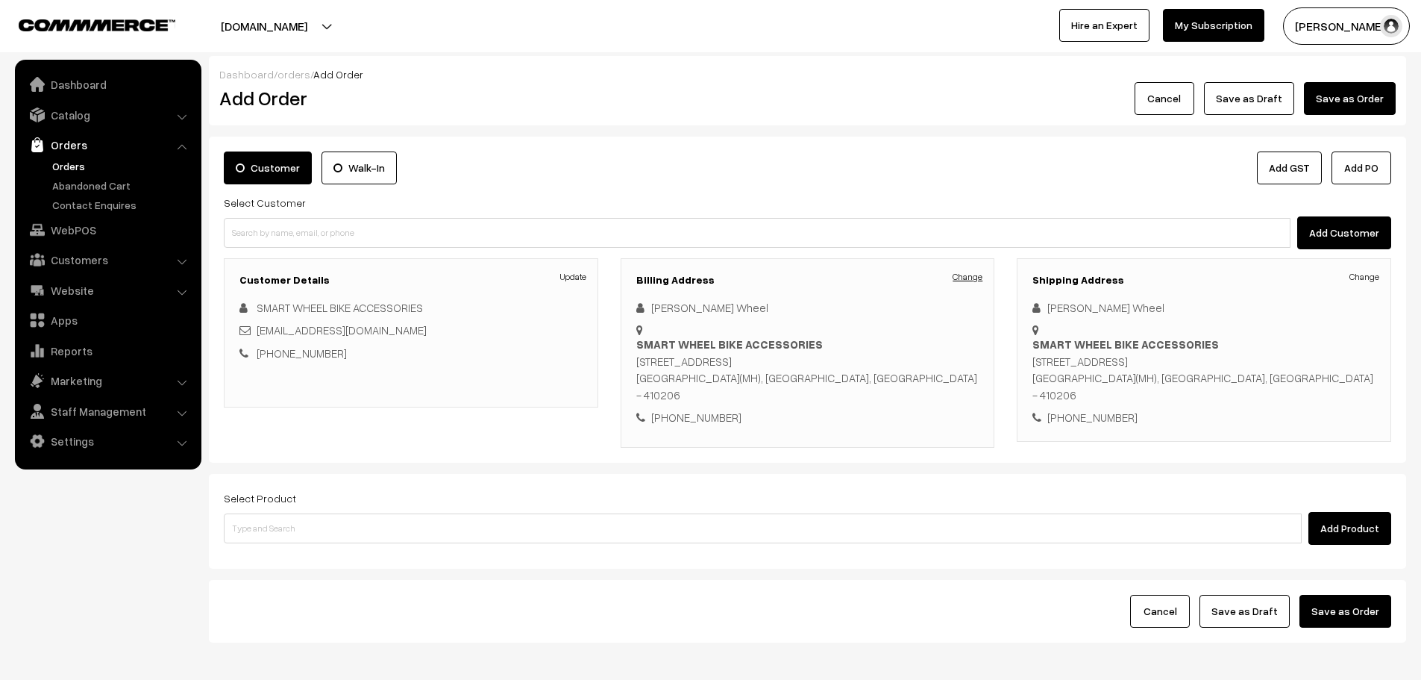
click at [983, 275] on link "Change" at bounding box center [968, 276] width 30 height 13
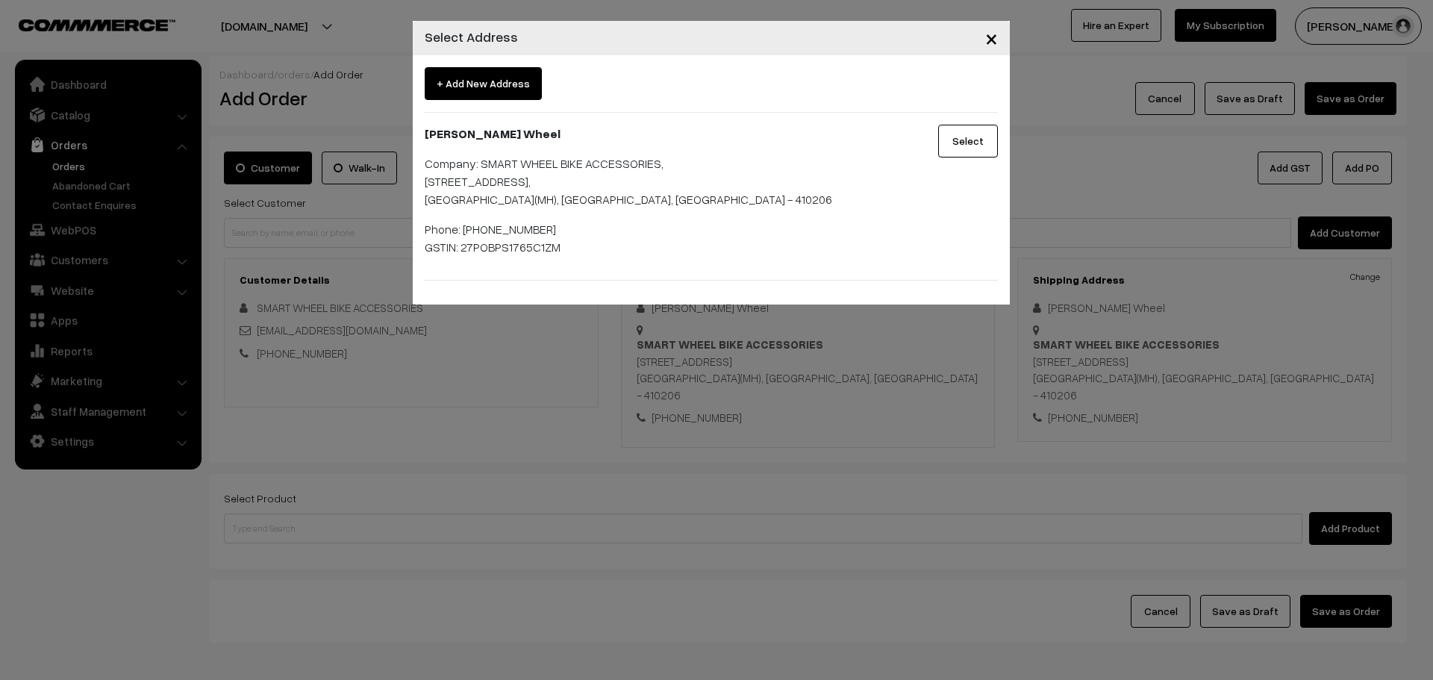
click at [946, 154] on button "Select" at bounding box center [968, 141] width 60 height 33
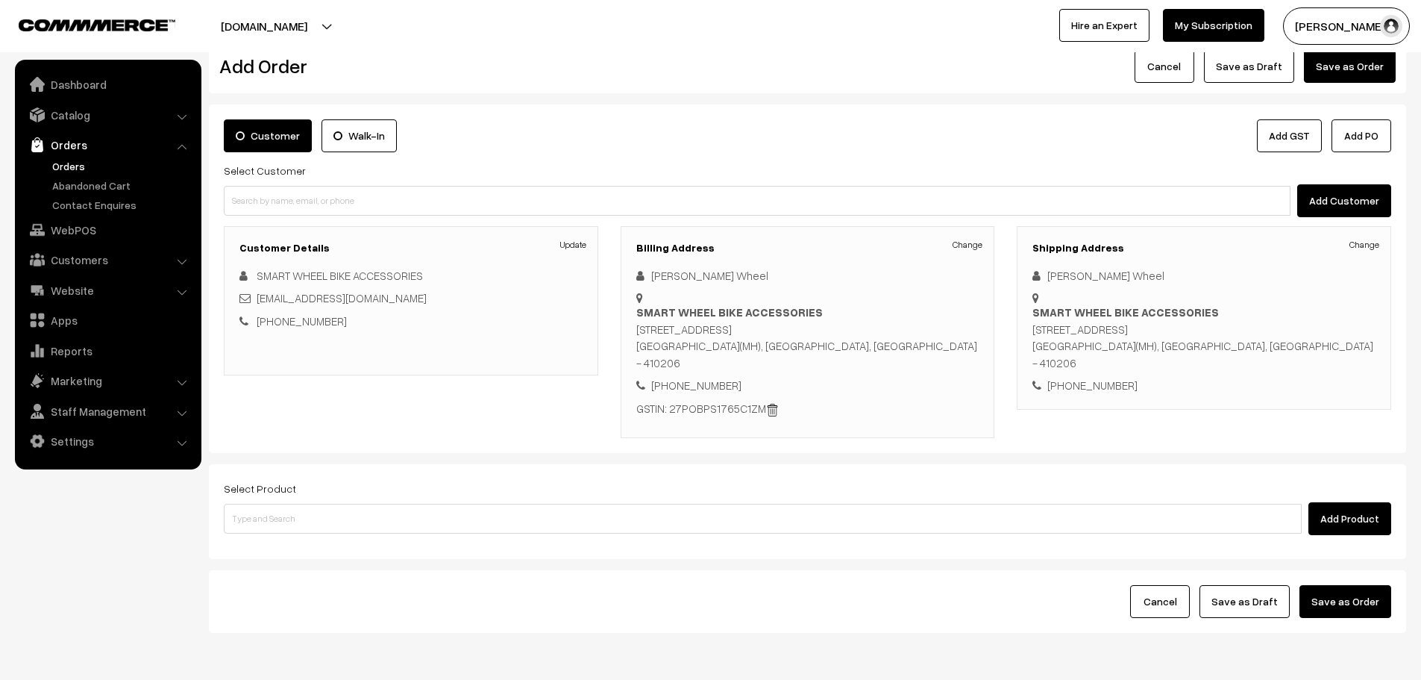
scroll to position [75, 0]
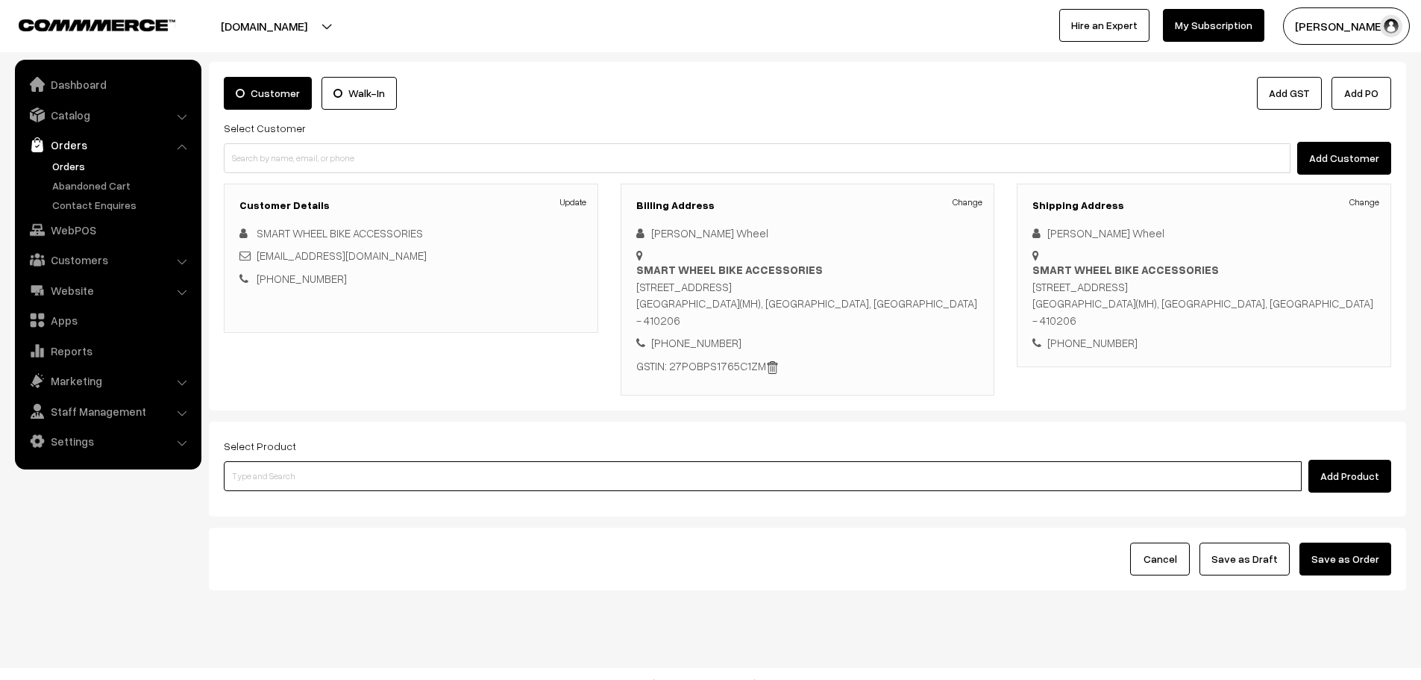
click at [265, 488] on input at bounding box center [763, 476] width 1078 height 30
type input "M3"
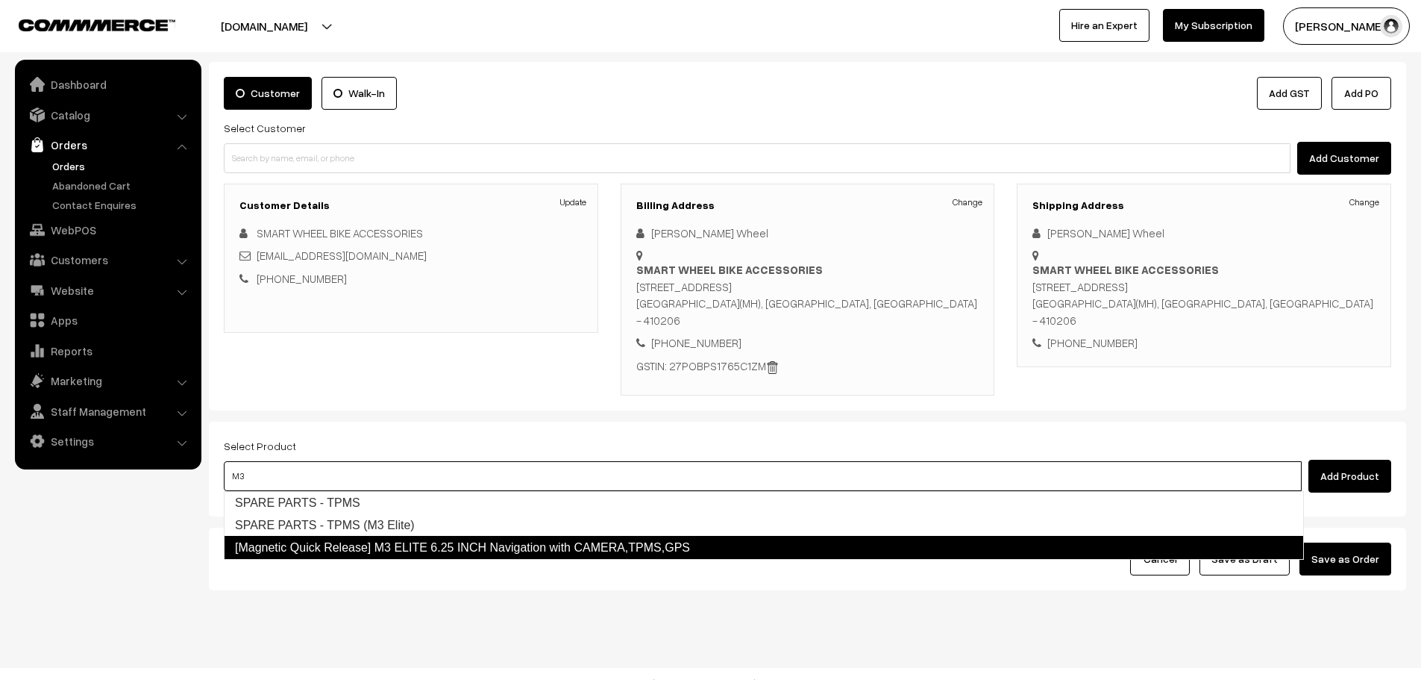
click at [513, 554] on link "[Magnetic Quick Release] M3 ELITE 6.25 INCH Navigation with CAMERA,TPMS,GPS" at bounding box center [764, 548] width 1080 height 24
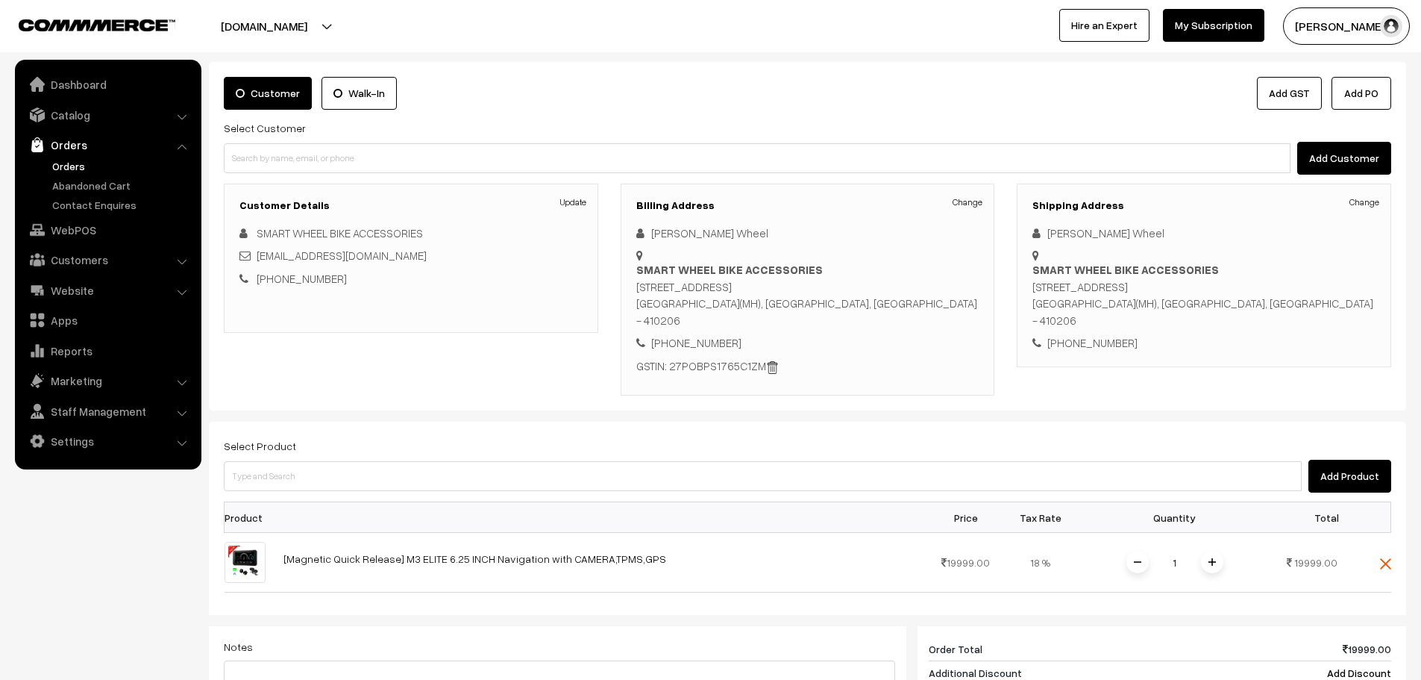
click at [1219, 560] on span at bounding box center [1212, 562] width 22 height 22
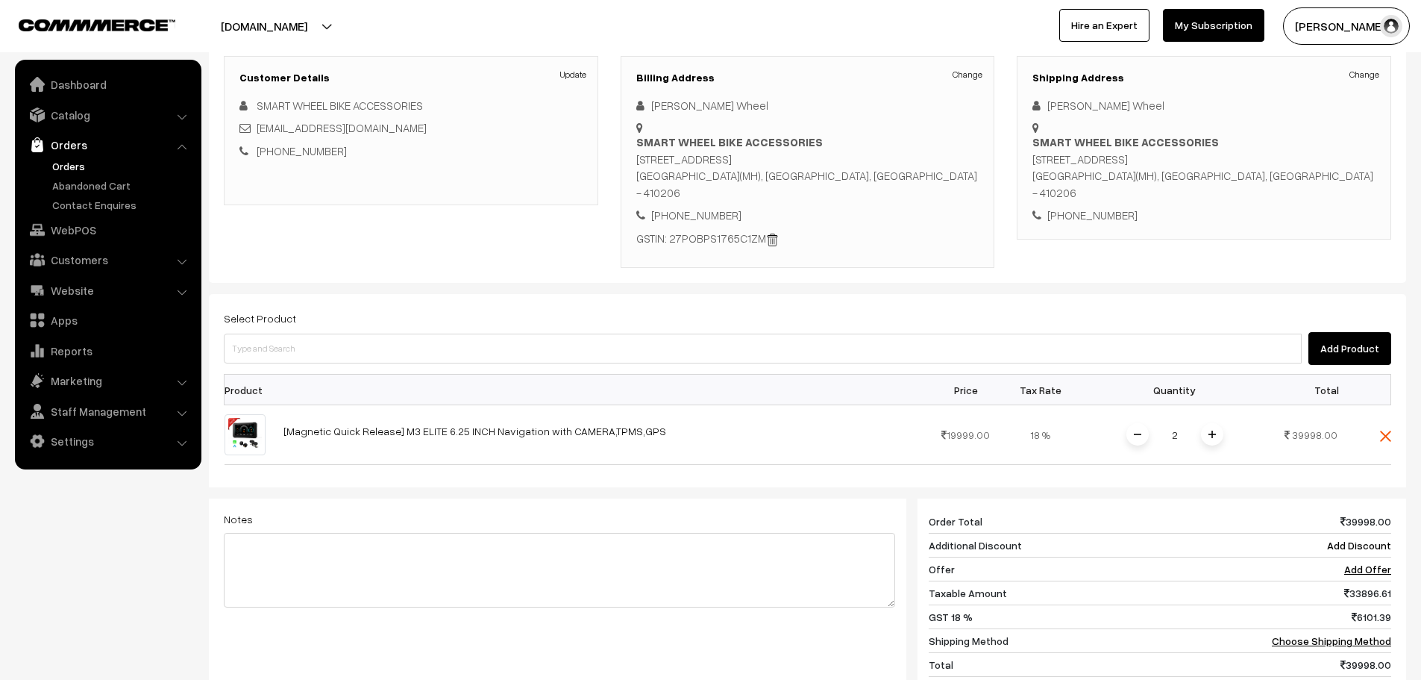
scroll to position [224, 0]
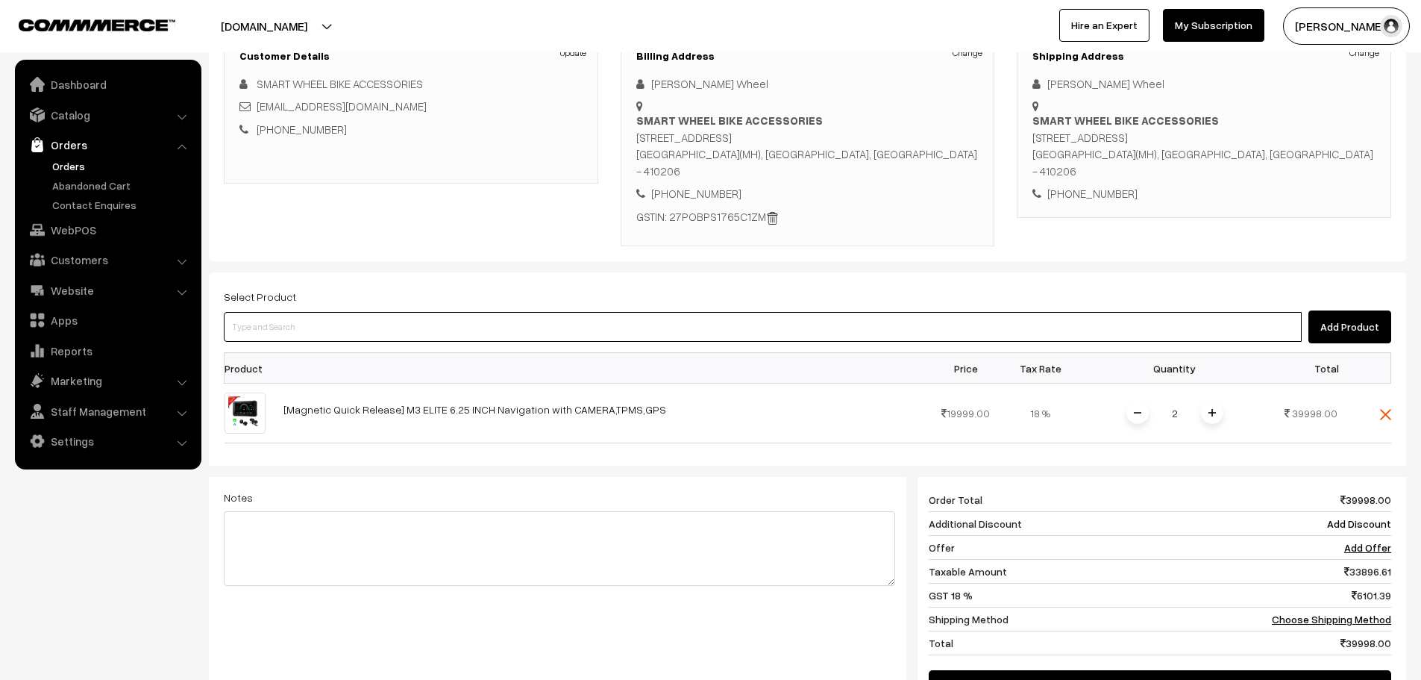
click at [467, 319] on input at bounding box center [763, 327] width 1078 height 30
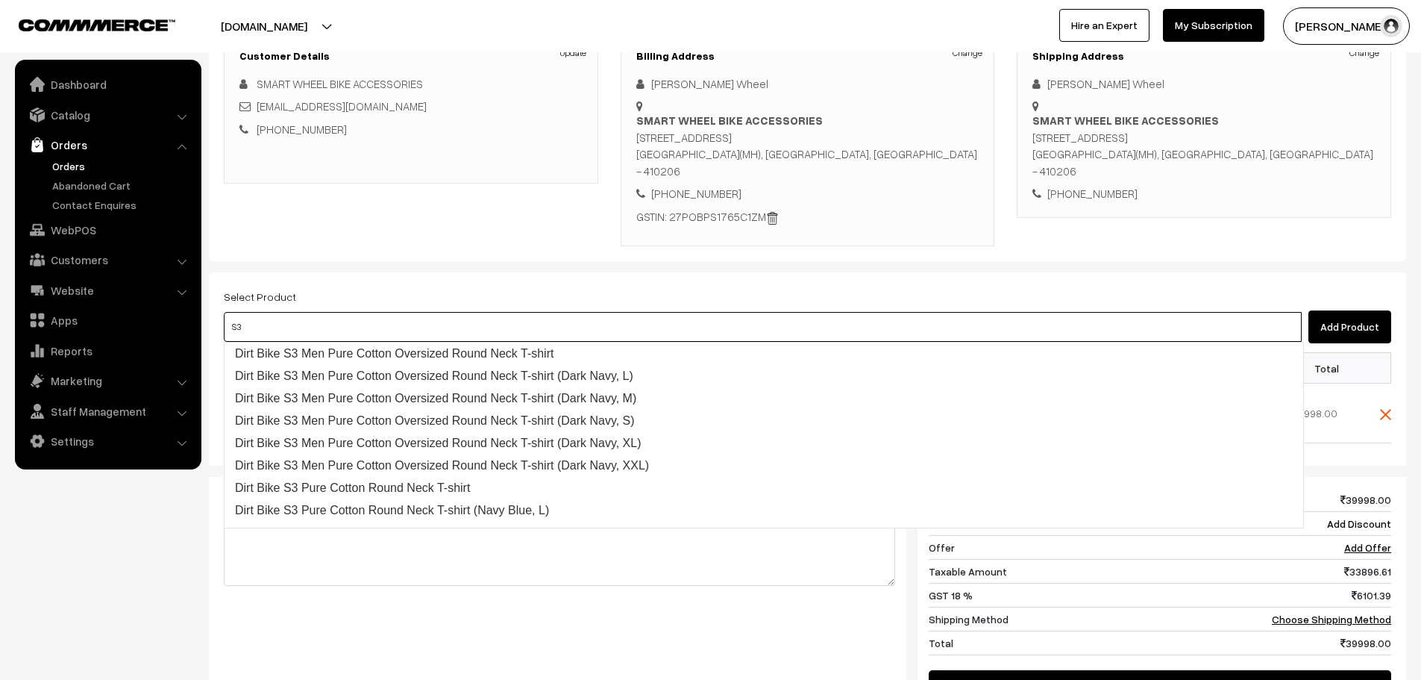
type input "S3 E"
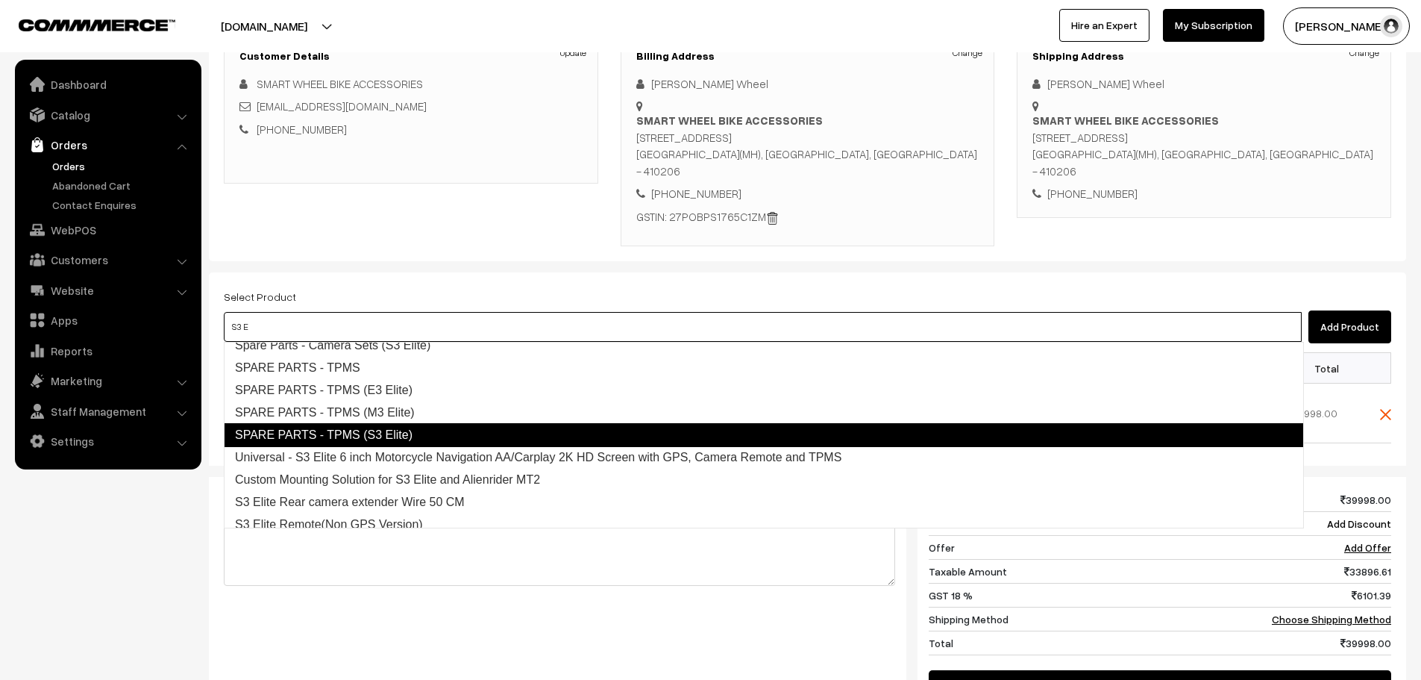
scroll to position [106, 0]
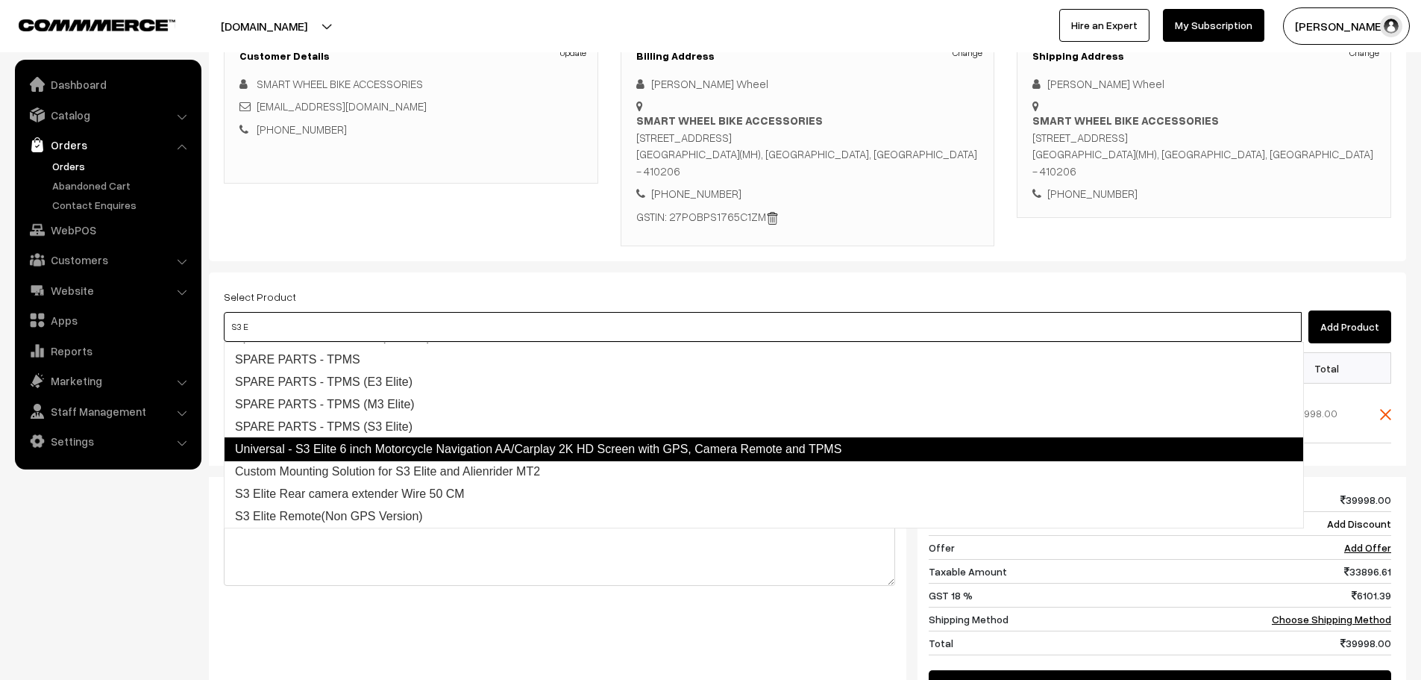
click at [398, 445] on link "Universal - S3 Elite 6 inch Motorcycle Navigation AA/Carplay 2K HD Screen with …" at bounding box center [764, 449] width 1080 height 24
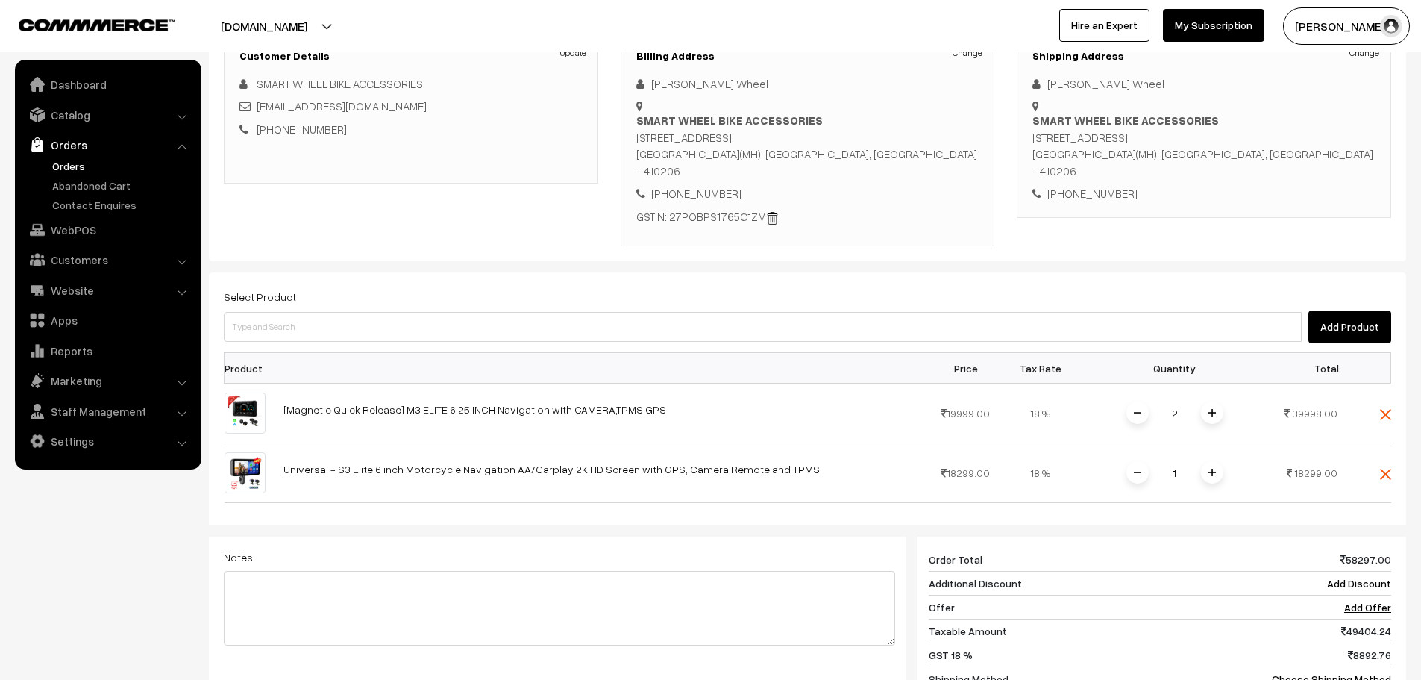
click at [1215, 471] on img at bounding box center [1212, 472] width 7 height 7
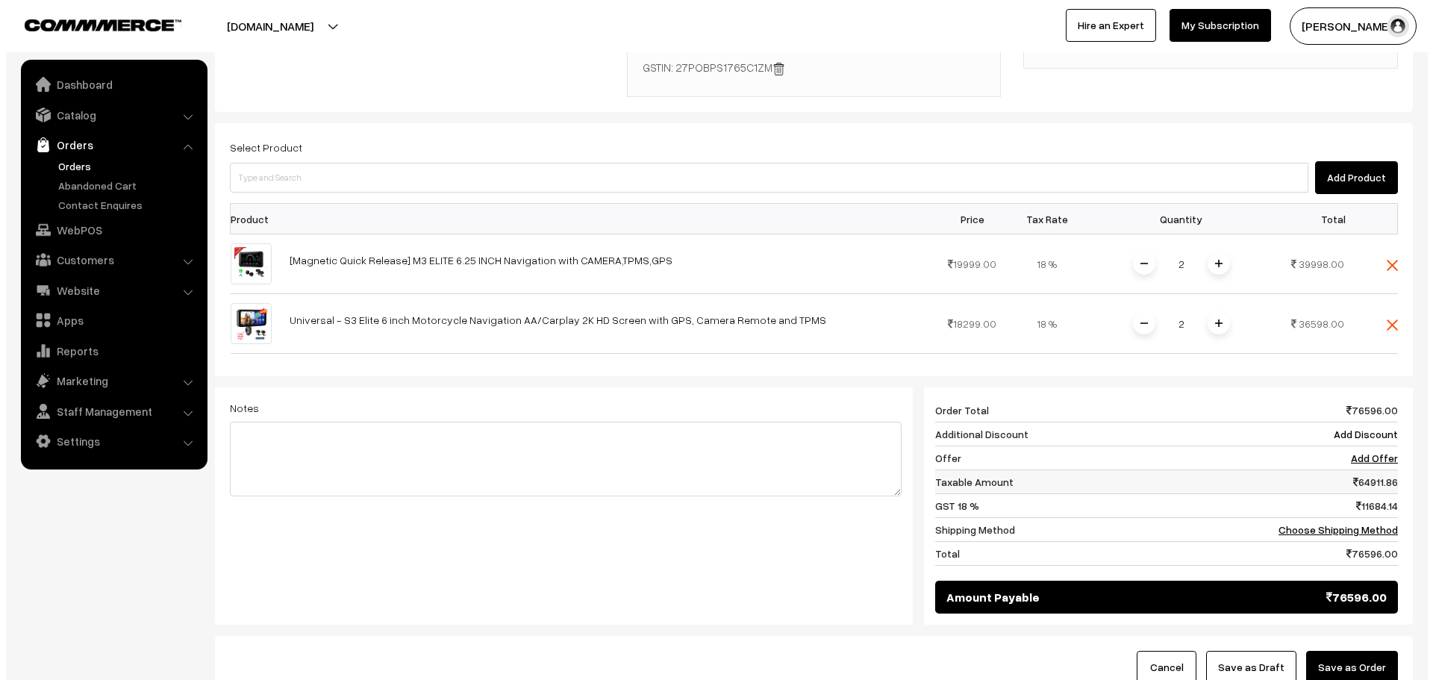
scroll to position [448, 0]
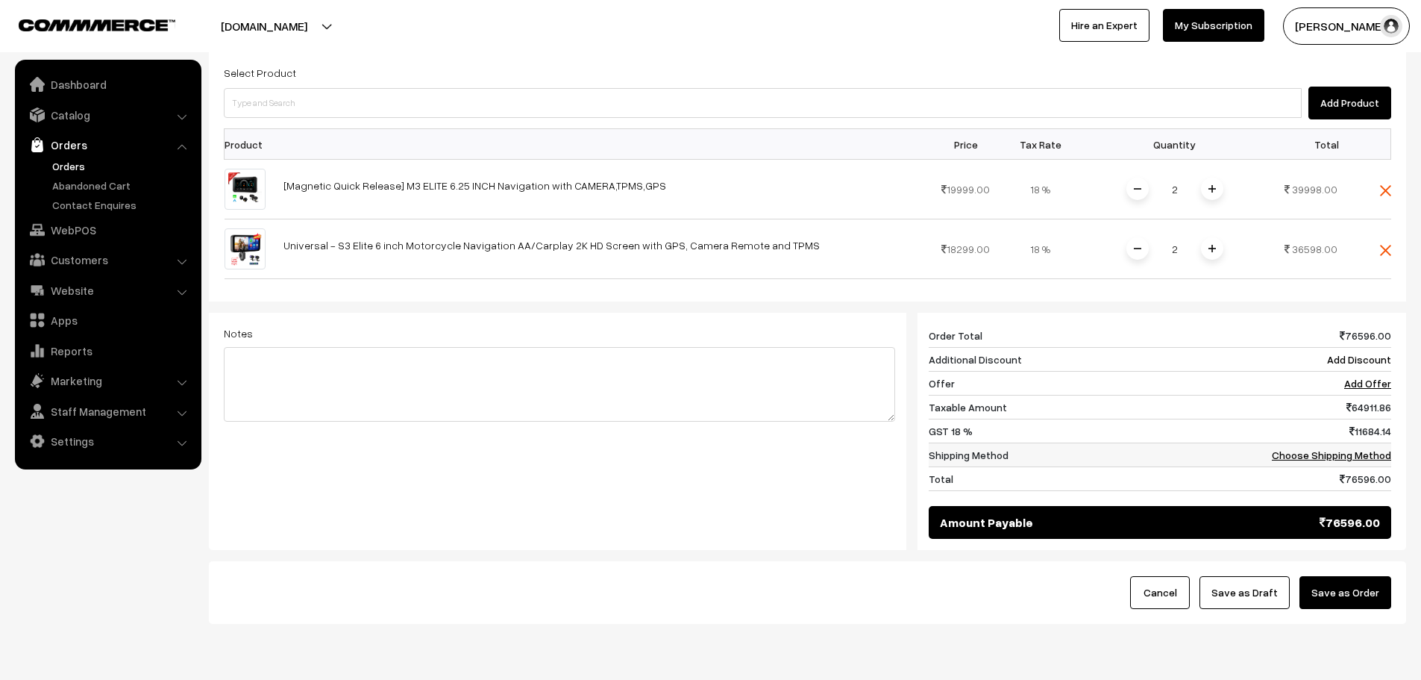
click at [1369, 450] on link "Choose Shipping Method" at bounding box center [1331, 454] width 119 height 13
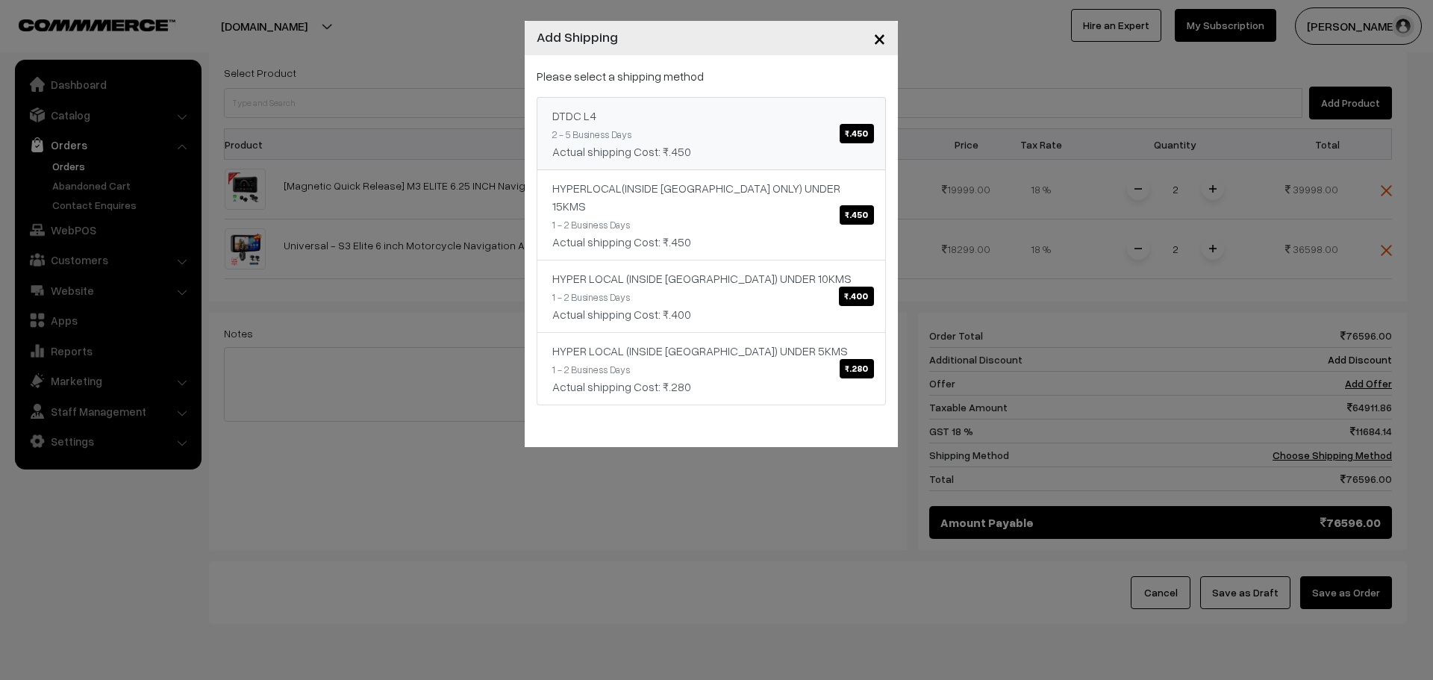
click at [860, 126] on span "₹.450" at bounding box center [856, 133] width 34 height 19
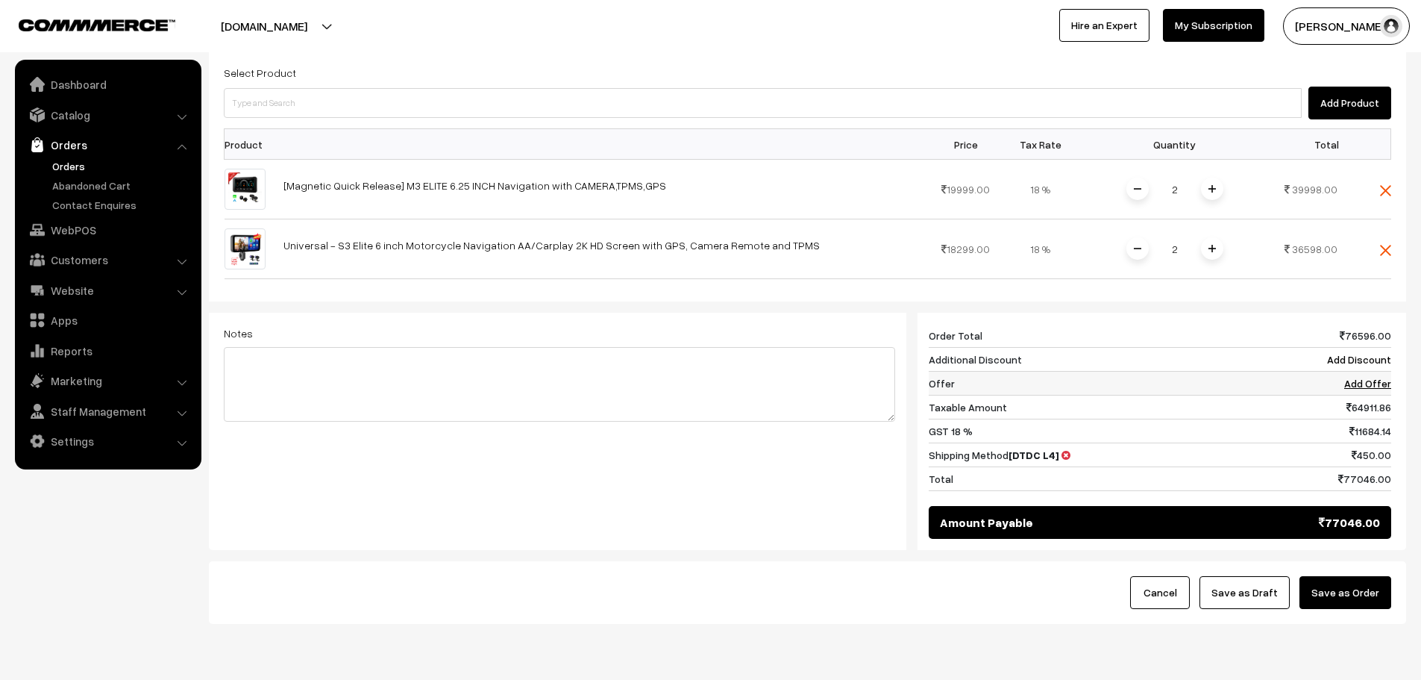
click at [1350, 385] on link "Add Offer" at bounding box center [1367, 383] width 47 height 13
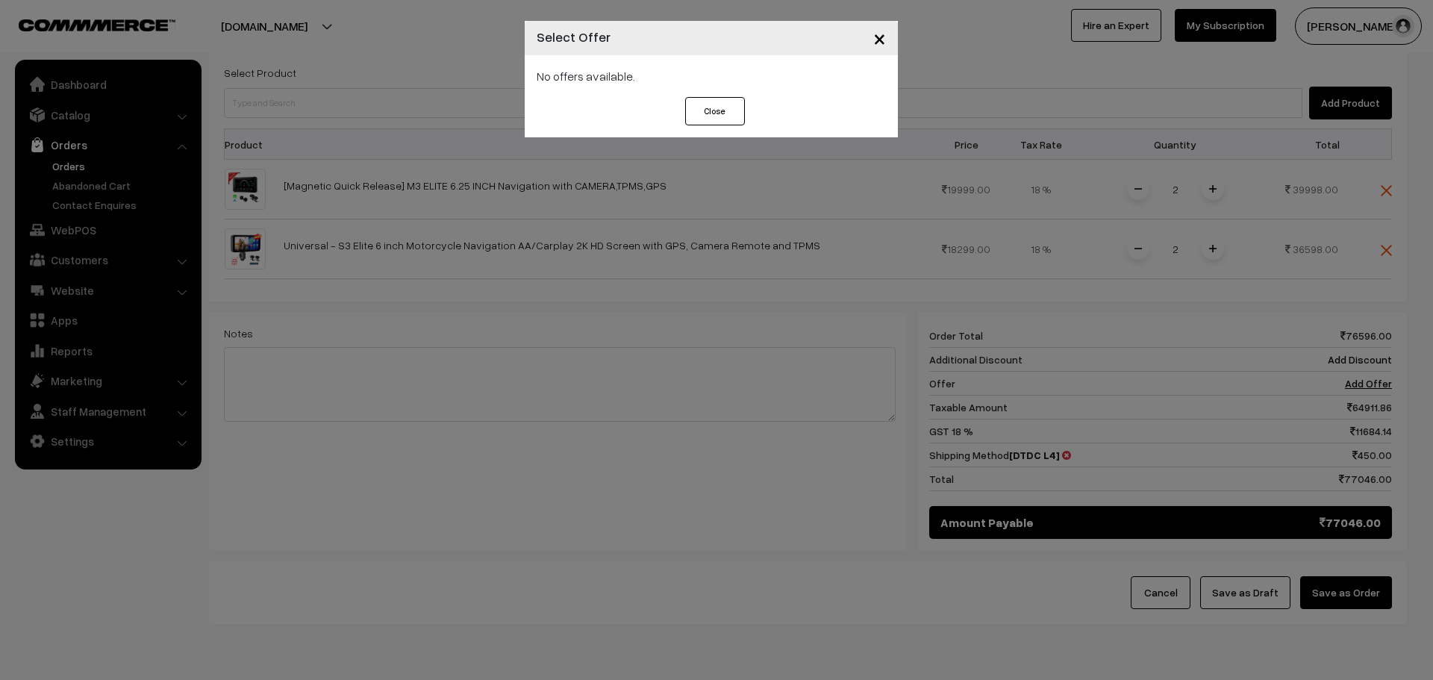
click at [736, 98] on button "Close" at bounding box center [715, 111] width 60 height 28
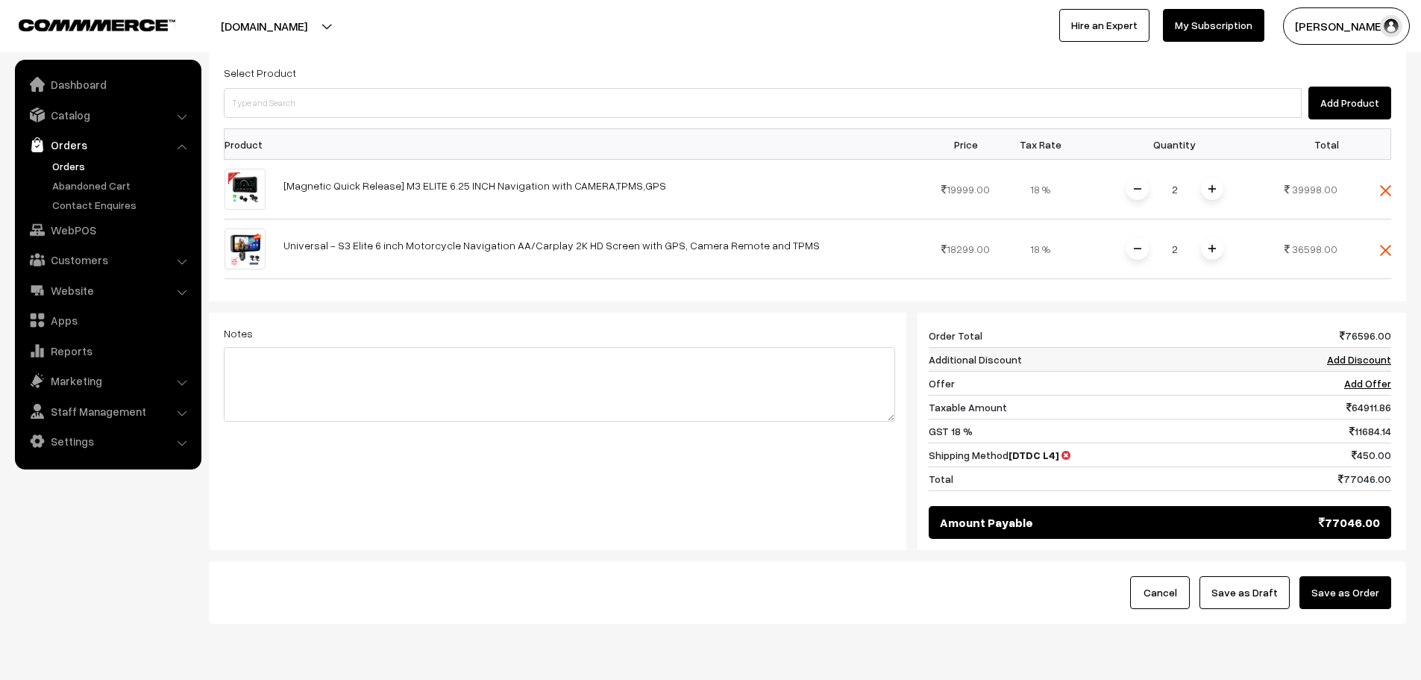
click at [1356, 356] on link "Add Discount" at bounding box center [1359, 359] width 64 height 13
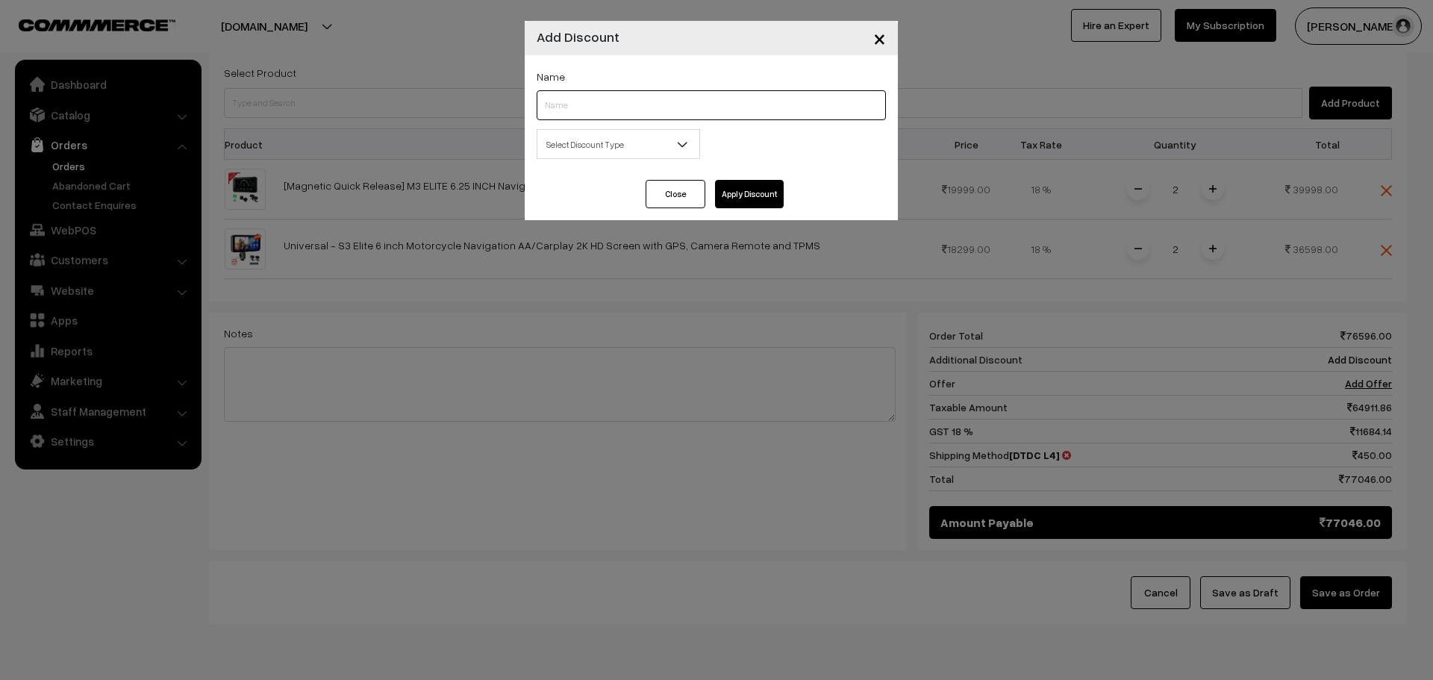
click at [557, 98] on input "text" at bounding box center [710, 105] width 349 height 30
type input "B2B"
click at [619, 143] on span "Select Discount Type" at bounding box center [618, 144] width 162 height 26
select select "flat"
drag, startPoint x: 748, startPoint y: 137, endPoint x: 718, endPoint y: 125, distance: 31.5
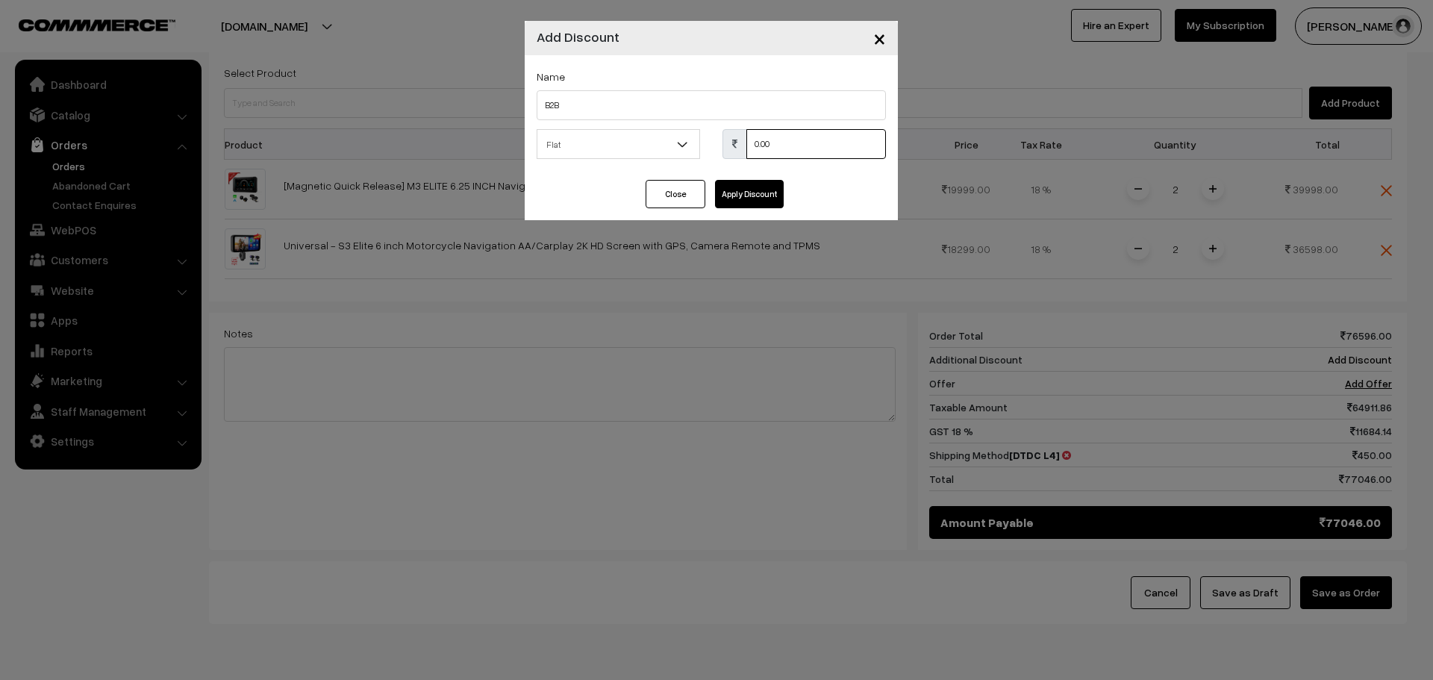
click at [718, 125] on div "Name B2B Select Discount Type Flat Percentage Flat 0.00 % 0.00" at bounding box center [711, 117] width 373 height 125
type input "16596"
click at [763, 200] on button "Apply Discount" at bounding box center [749, 194] width 69 height 28
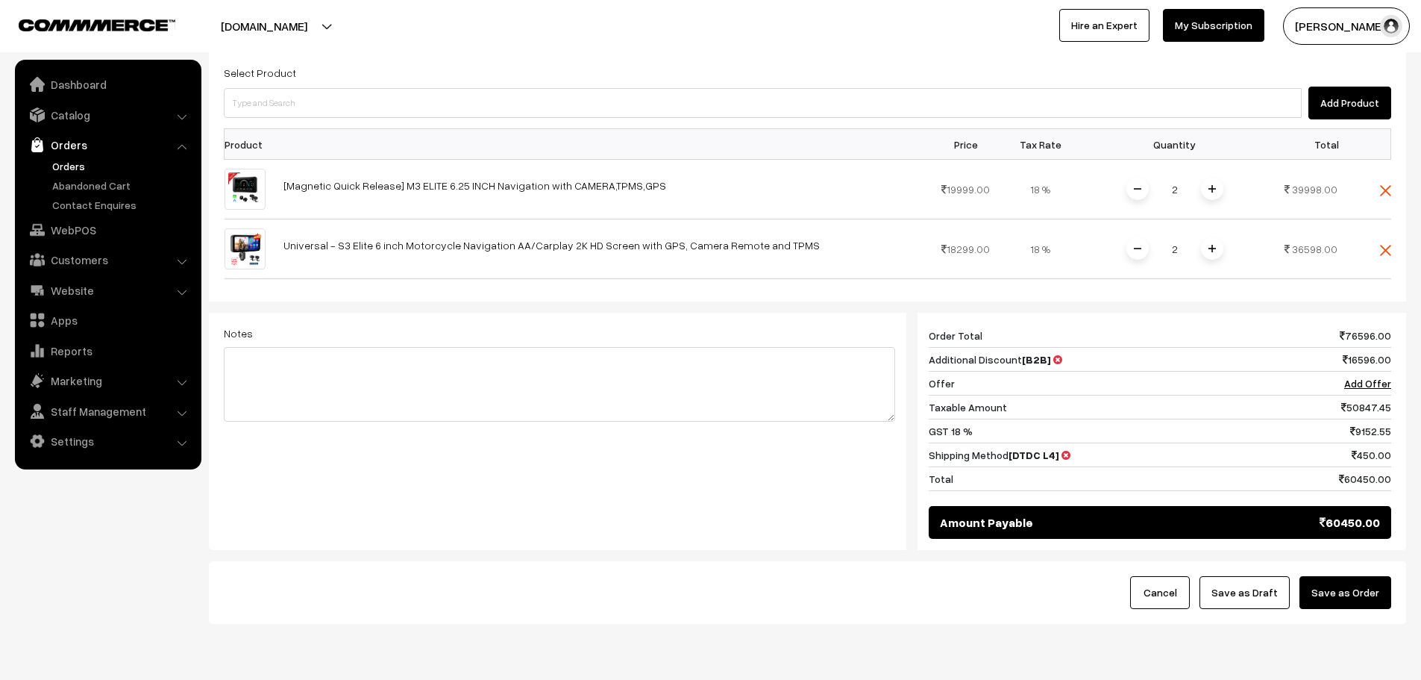
click at [1371, 592] on button "Save as Order" at bounding box center [1346, 592] width 92 height 33
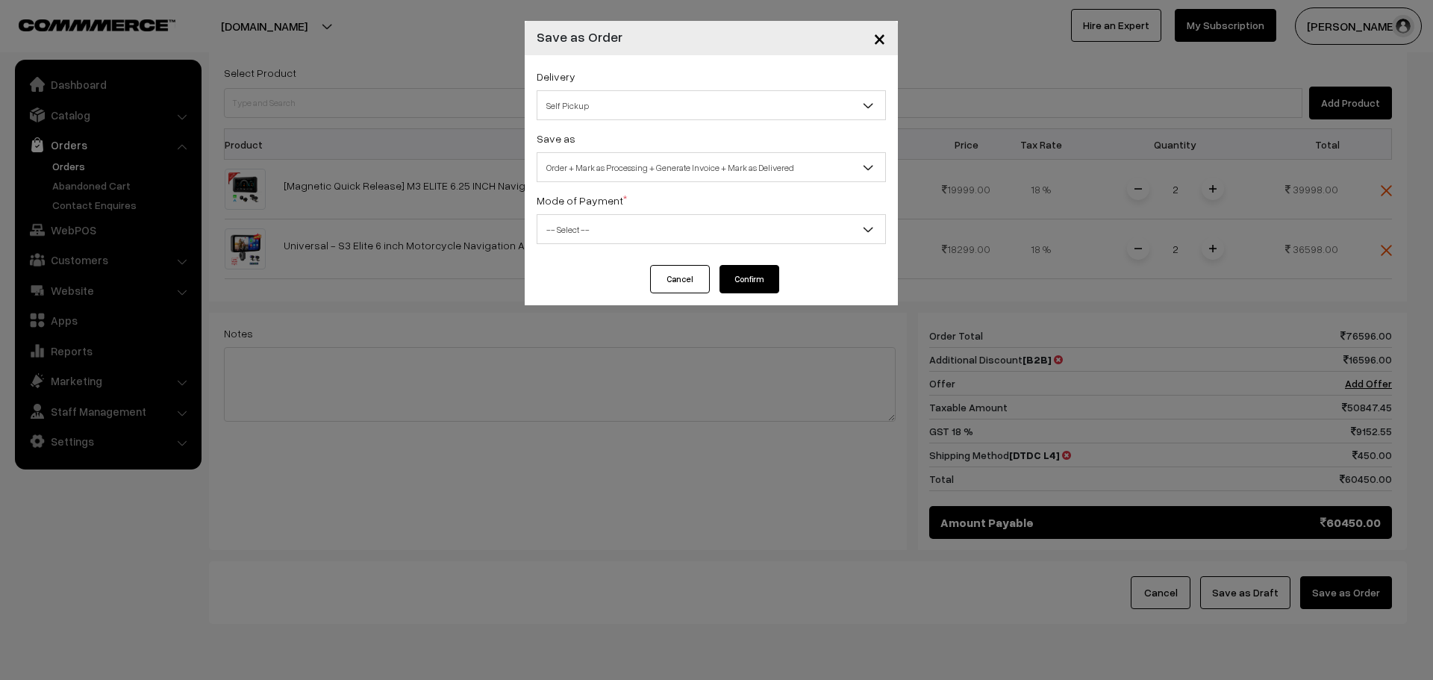
click at [630, 93] on span "Self Pickup" at bounding box center [711, 106] width 348 height 26
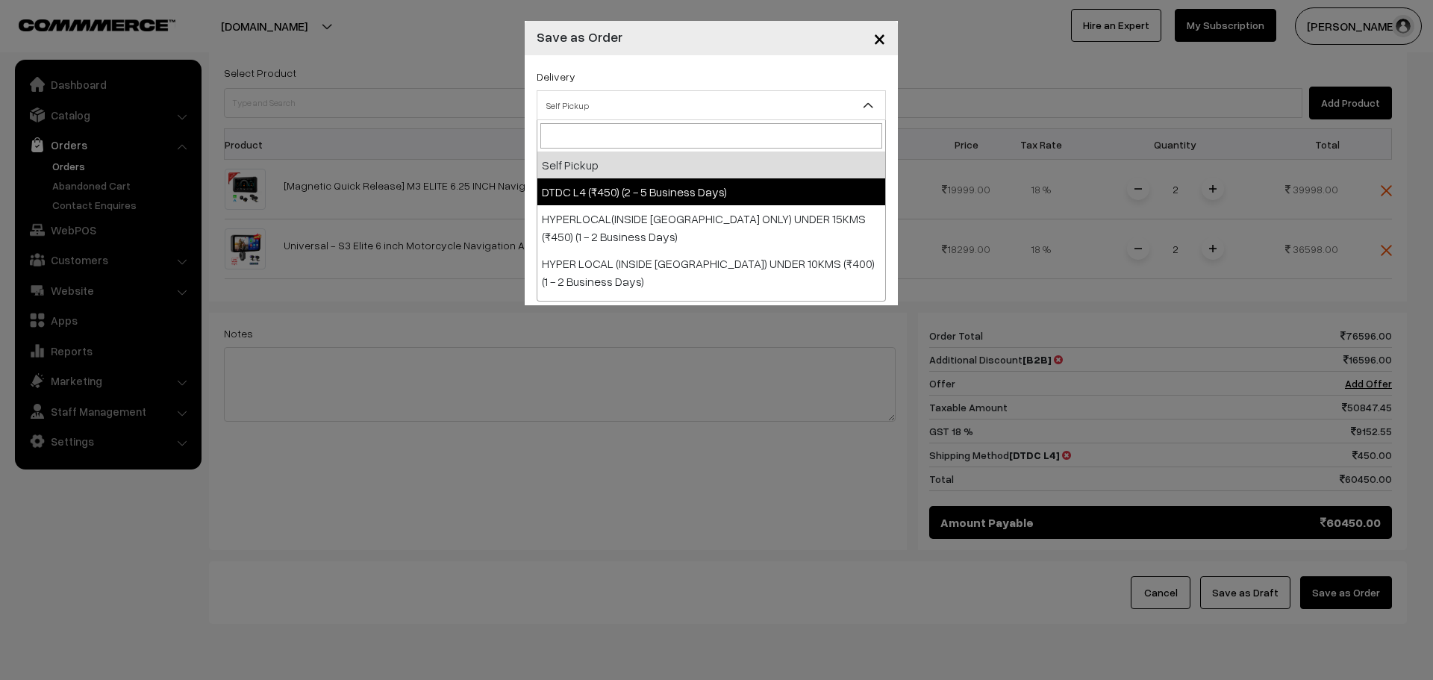
select select "DL3"
select select "3"
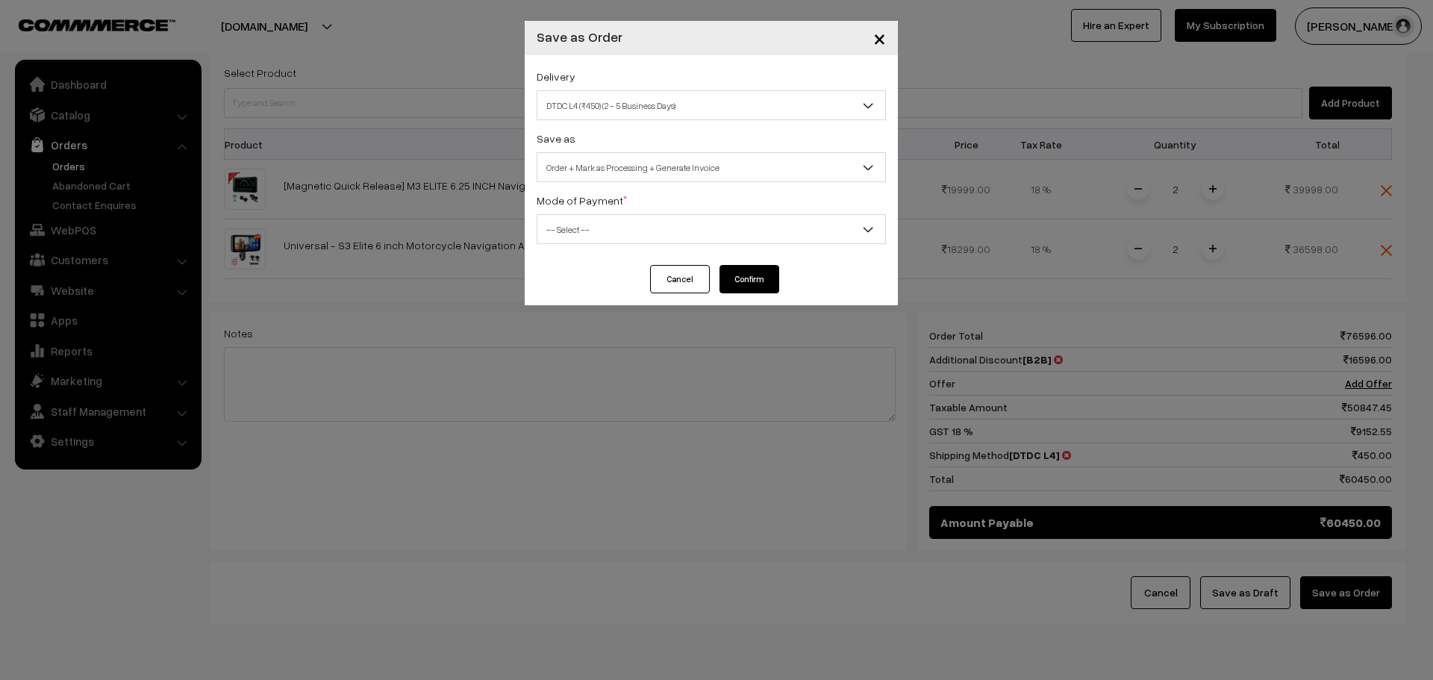
click at [645, 231] on span "-- Select --" at bounding box center [711, 229] width 348 height 26
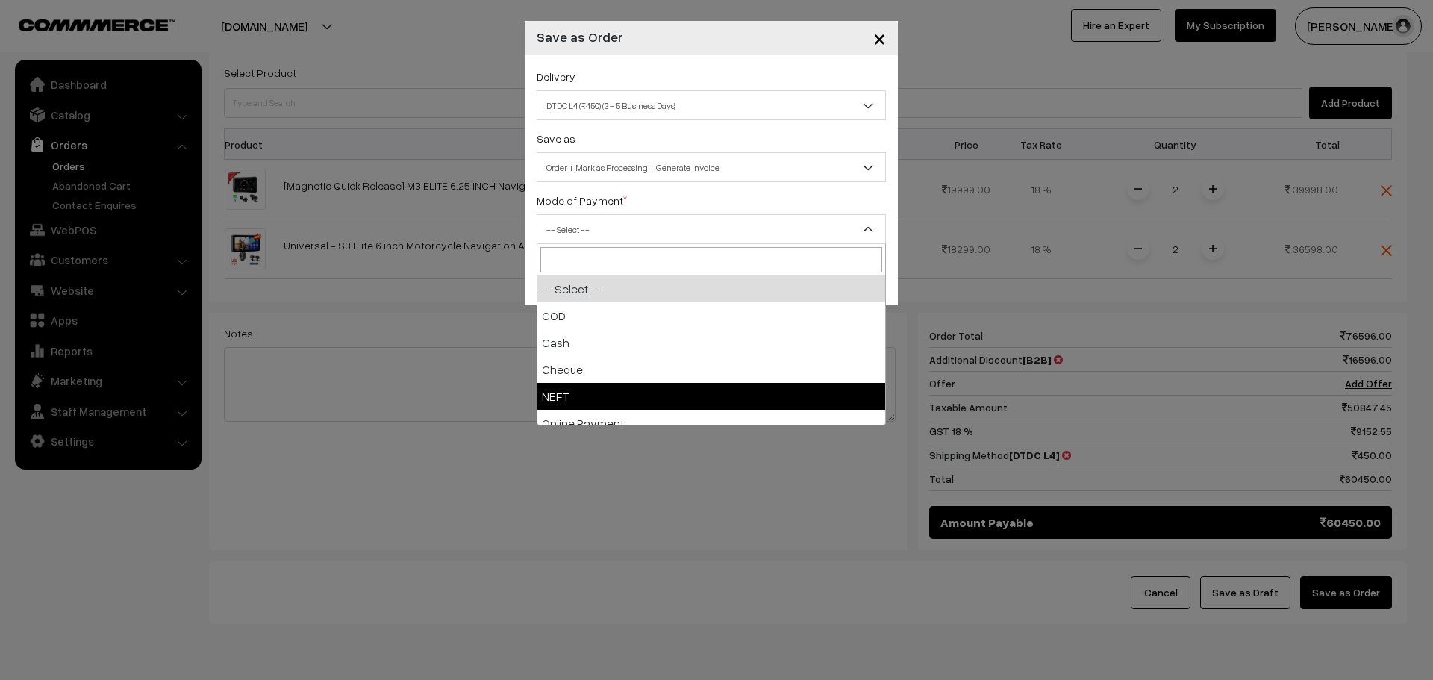
select select "4"
checkbox input "true"
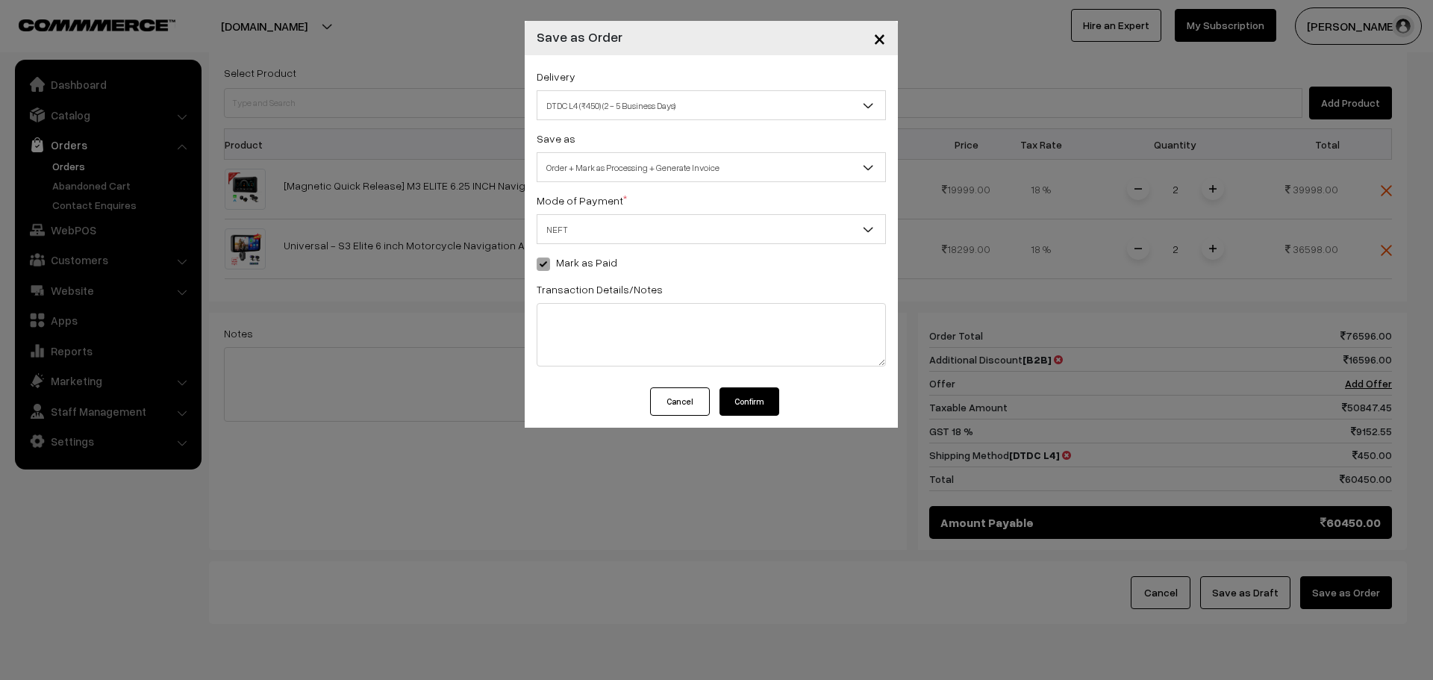
click at [764, 390] on button "Confirm" at bounding box center [749, 401] width 60 height 28
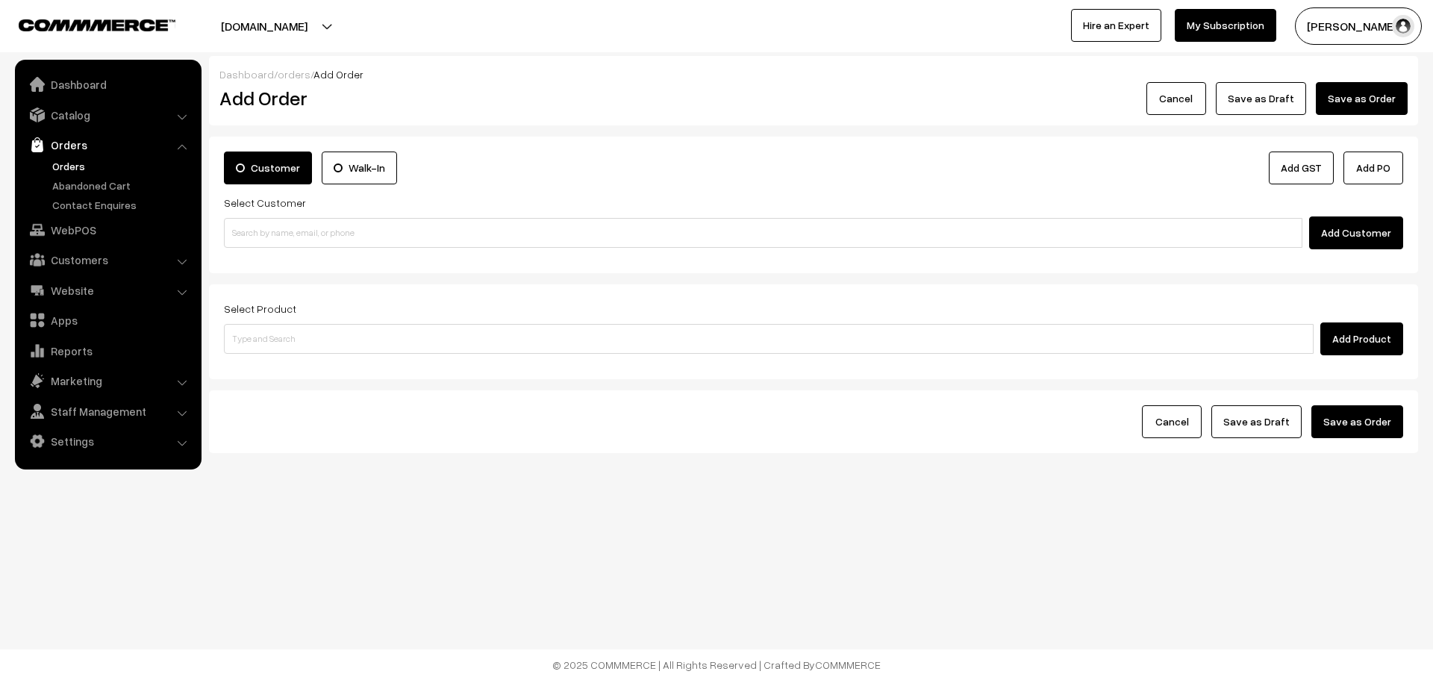
click at [48, 164] on link "Orders" at bounding box center [122, 166] width 148 height 16
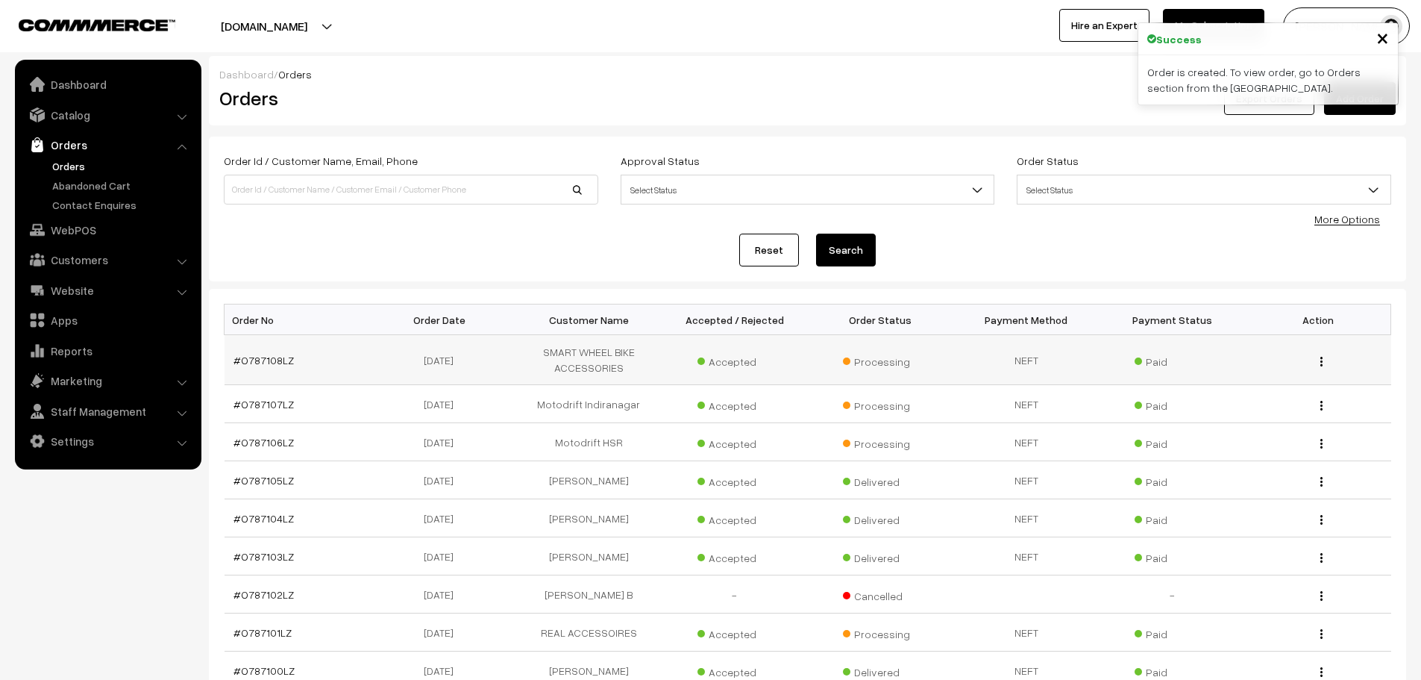
click at [278, 366] on td "#O787108LZ" at bounding box center [298, 360] width 146 height 50
click at [278, 354] on link "#O787108LZ" at bounding box center [264, 360] width 60 height 13
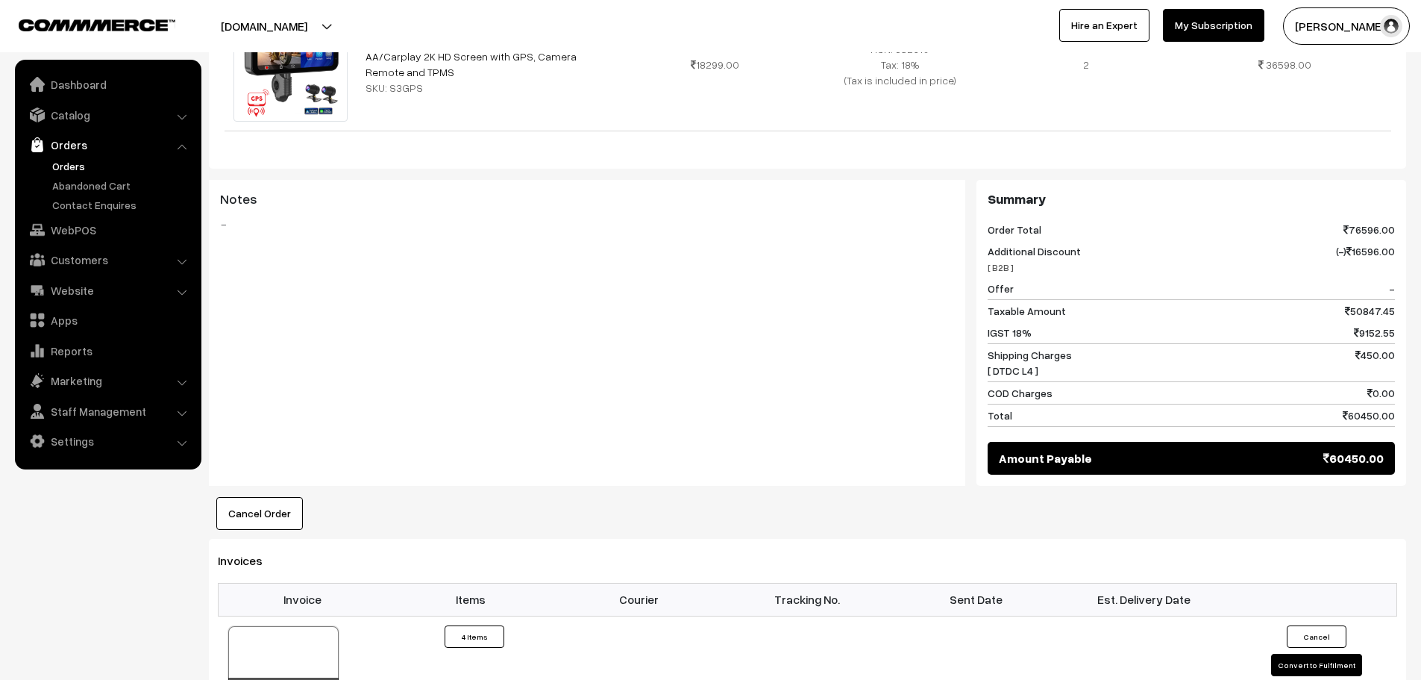
scroll to position [895, 0]
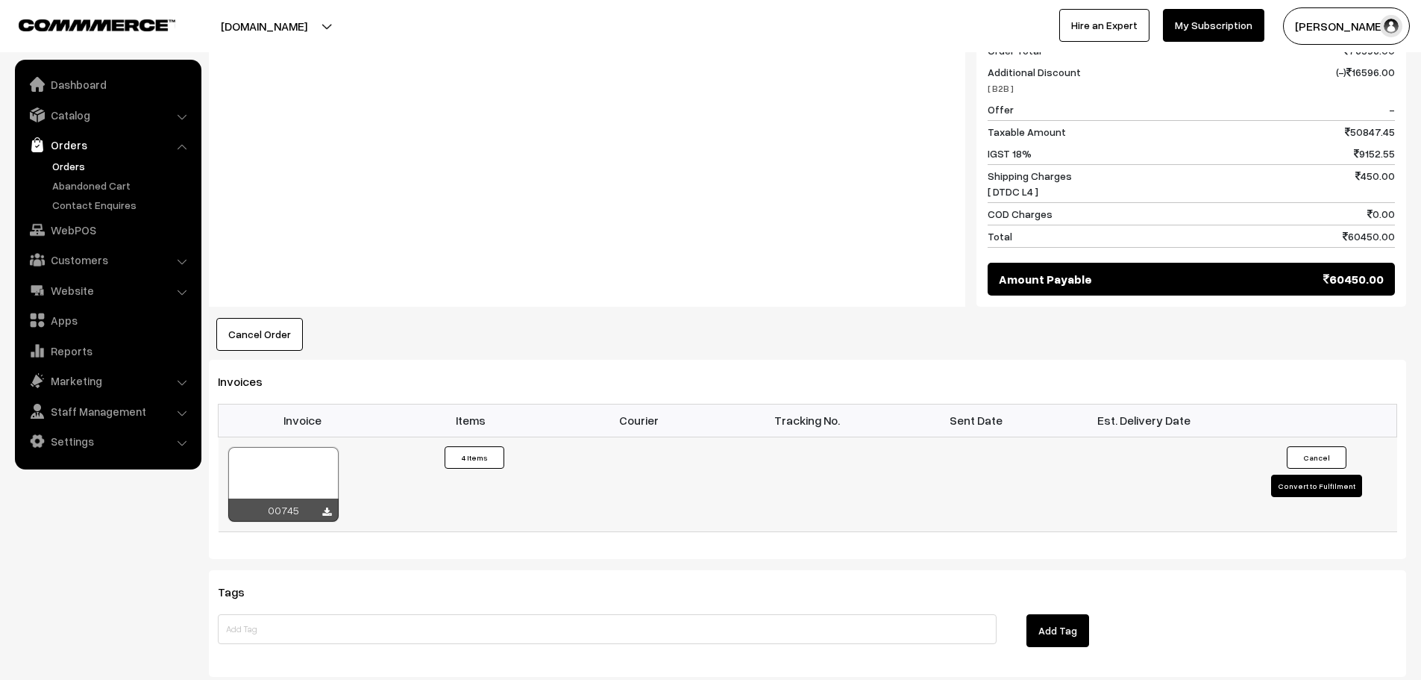
click at [329, 518] on div at bounding box center [326, 512] width 9 height 15
click at [324, 511] on icon at bounding box center [326, 512] width 9 height 10
click at [71, 164] on link "Orders" at bounding box center [122, 166] width 148 height 16
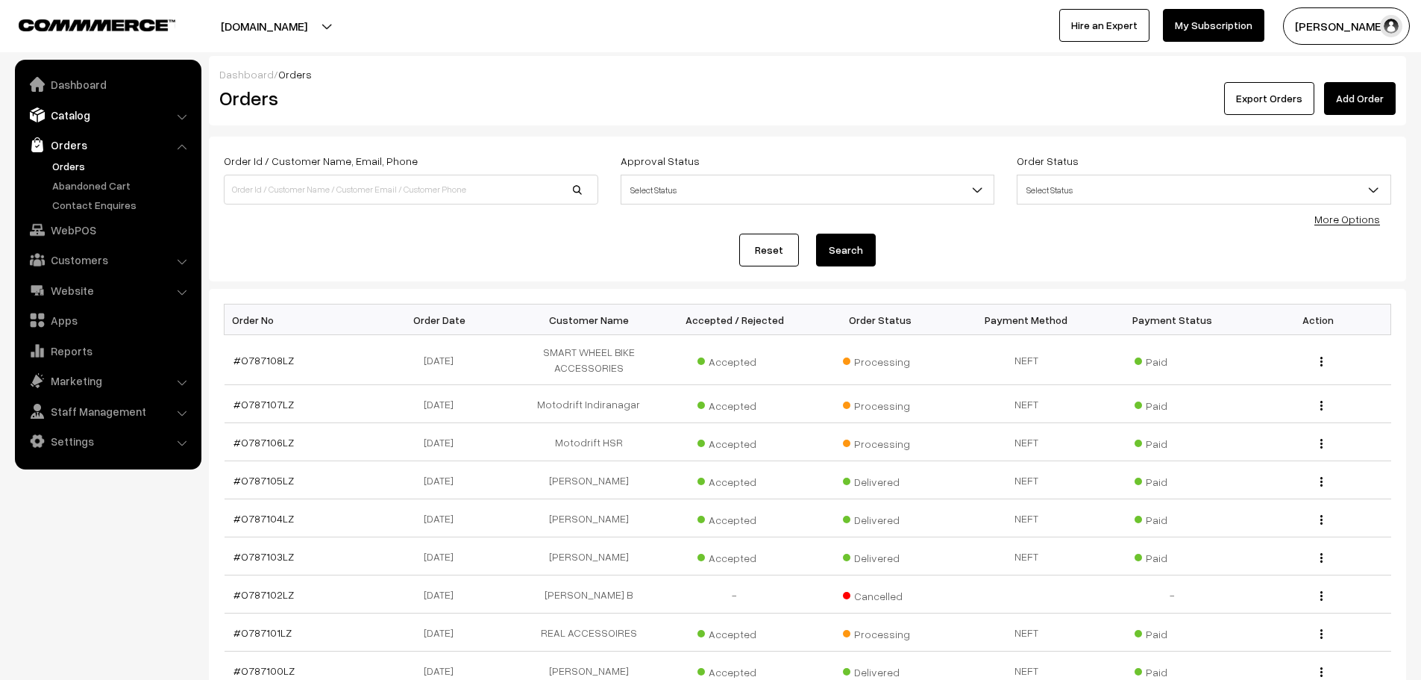
click at [75, 116] on link "Catalog" at bounding box center [108, 114] width 178 height 27
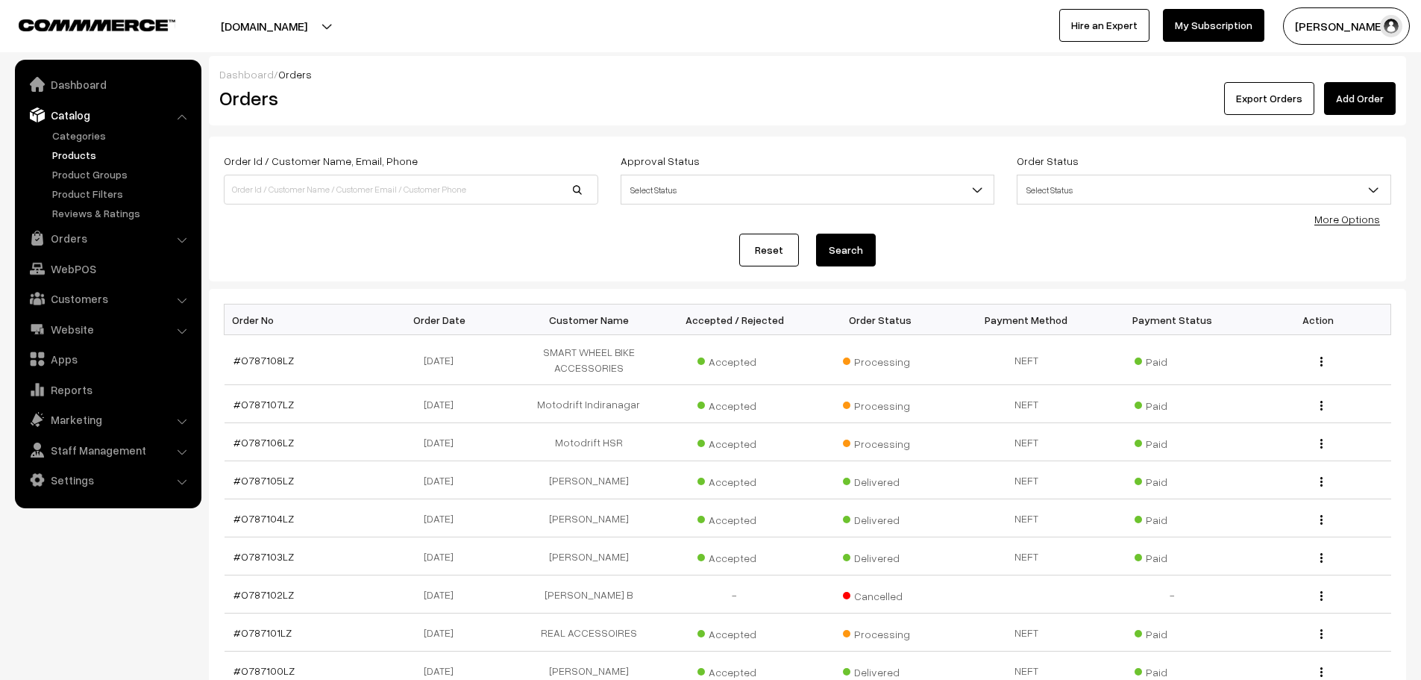
click at [81, 151] on link "Products" at bounding box center [122, 155] width 148 height 16
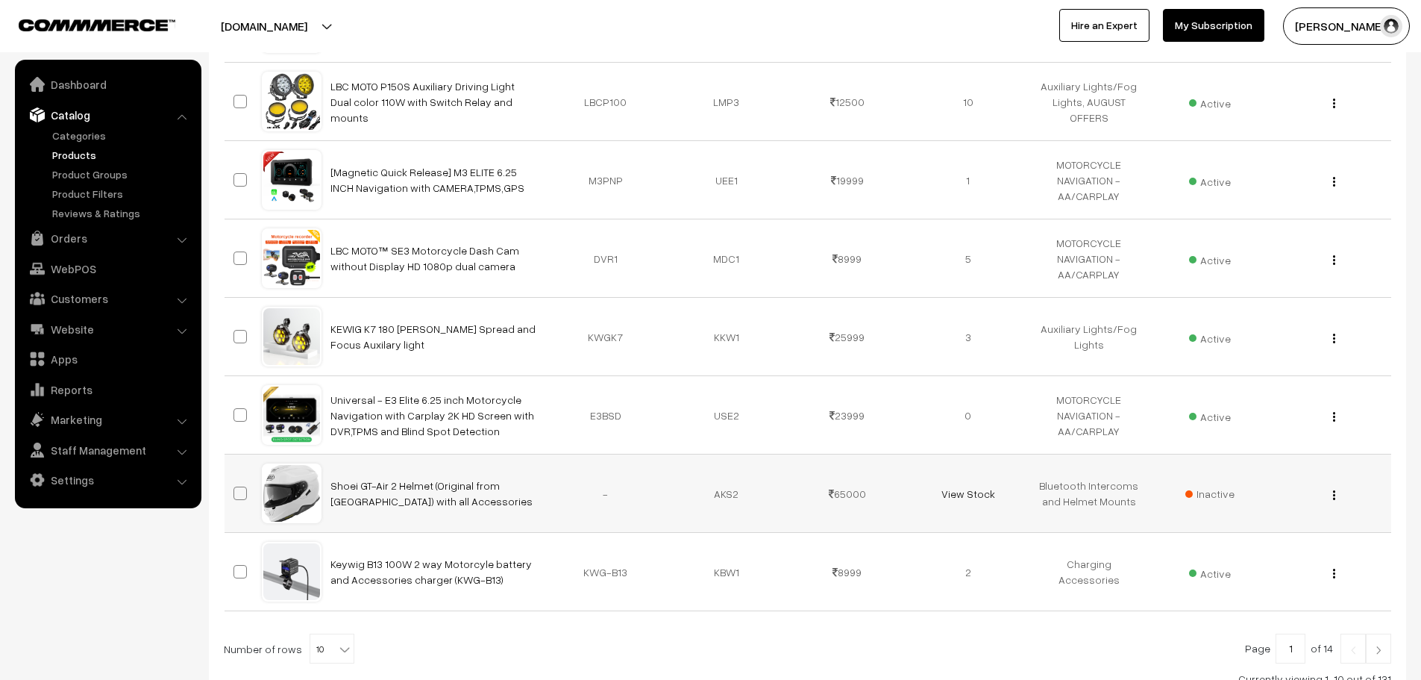
scroll to position [522, 0]
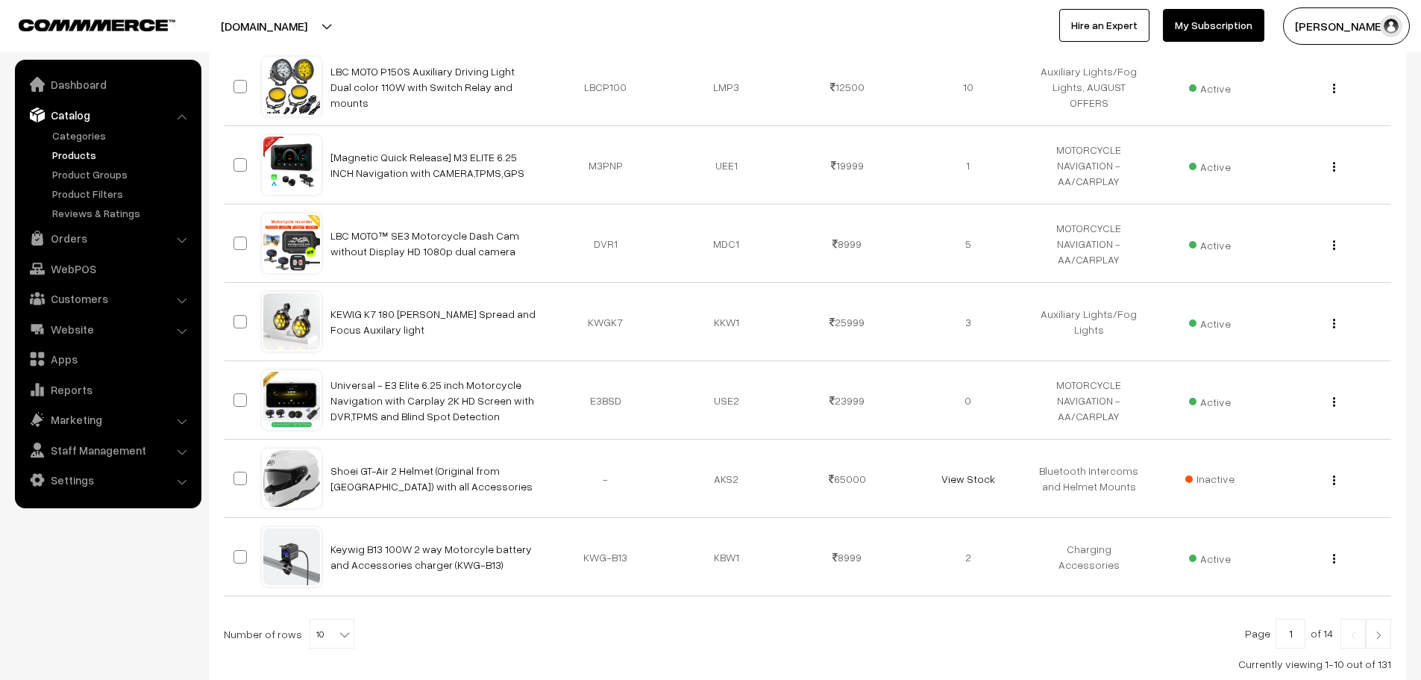
click at [339, 641] on b at bounding box center [344, 634] width 15 height 15
select select "60"
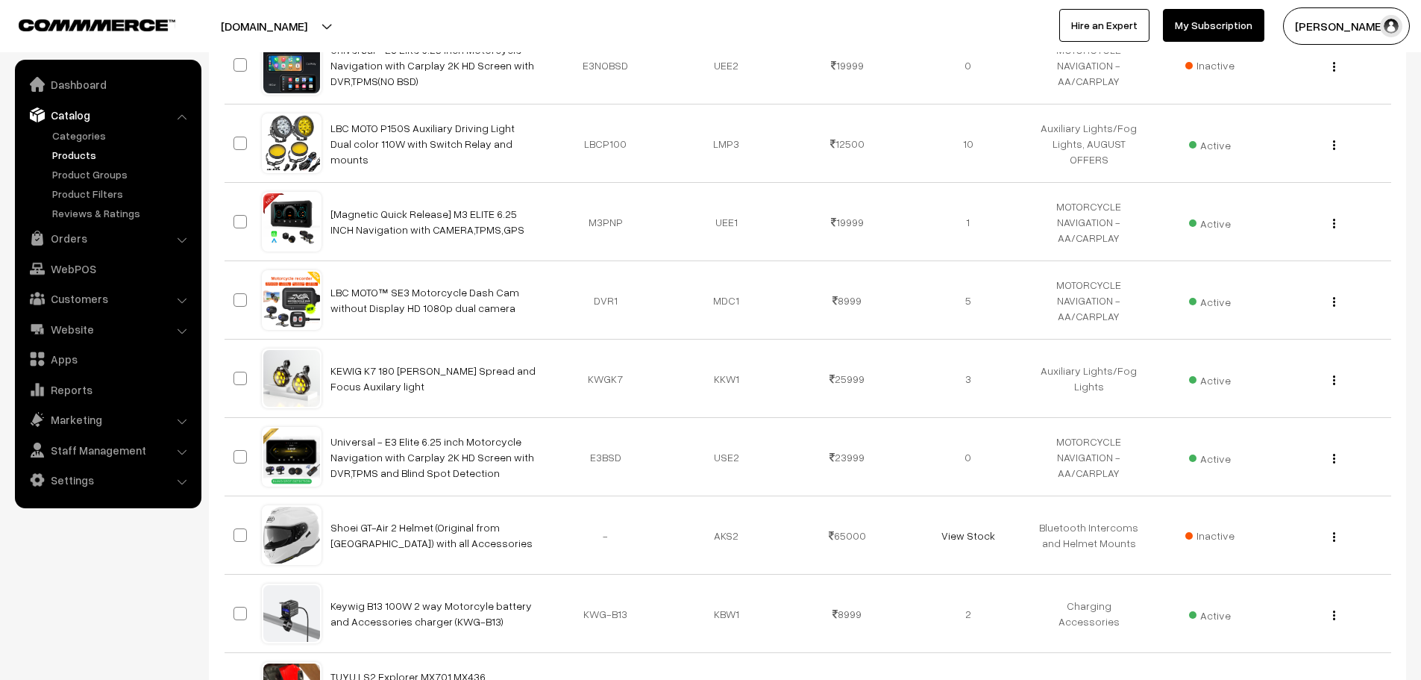
scroll to position [373, 0]
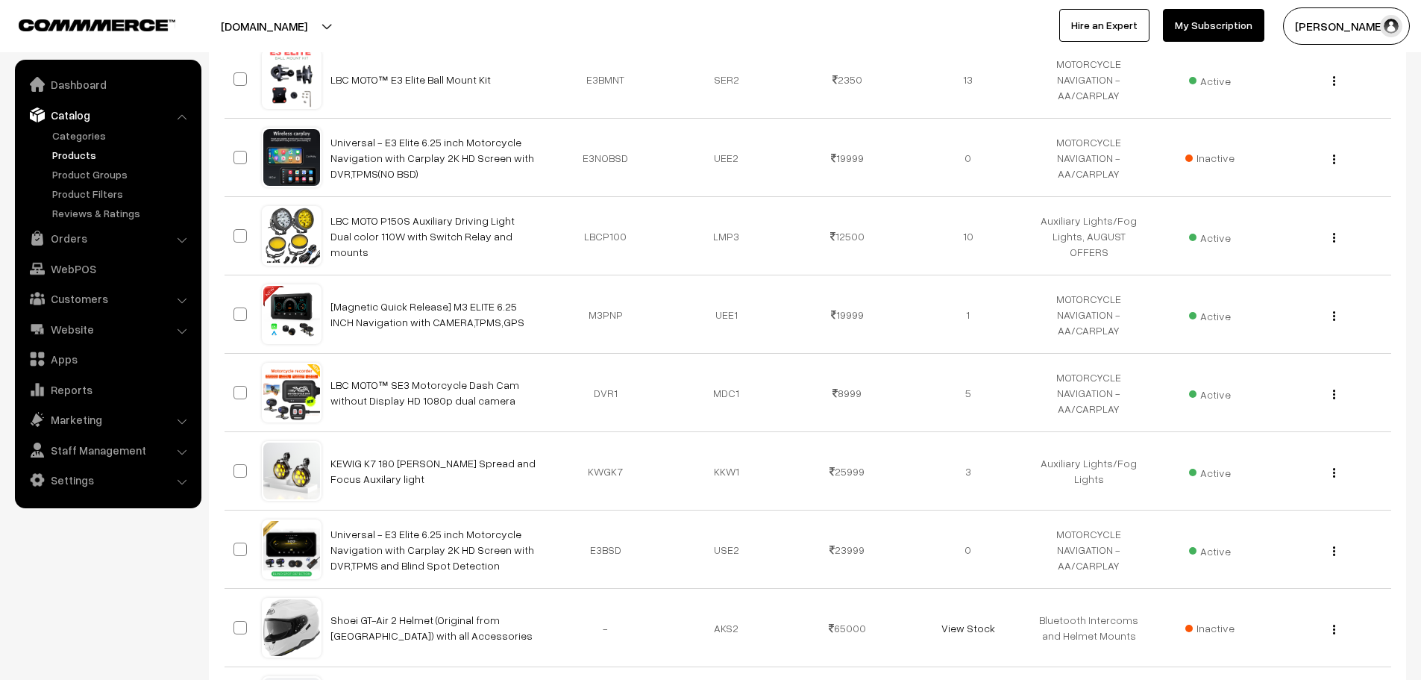
click at [78, 161] on link "Products" at bounding box center [122, 155] width 148 height 16
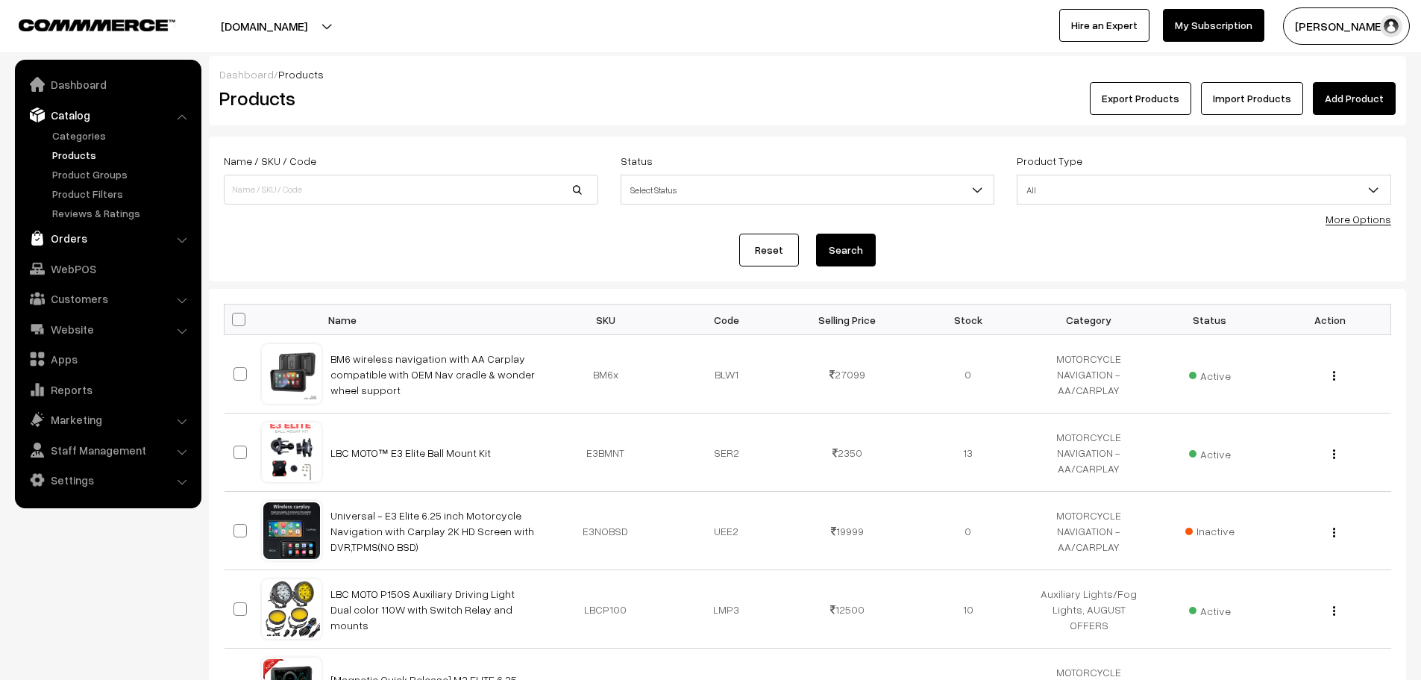
click at [78, 237] on link "Orders" at bounding box center [108, 238] width 178 height 27
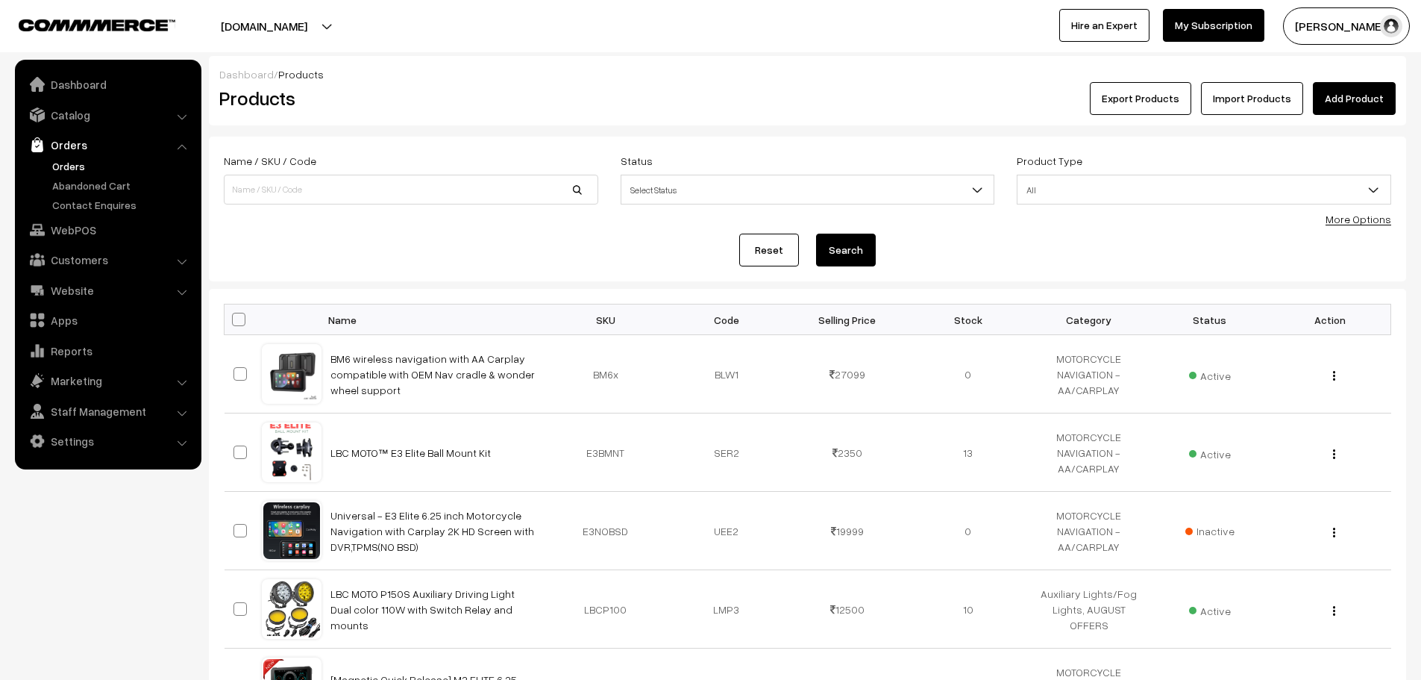
click at [75, 173] on link "Orders" at bounding box center [122, 166] width 148 height 16
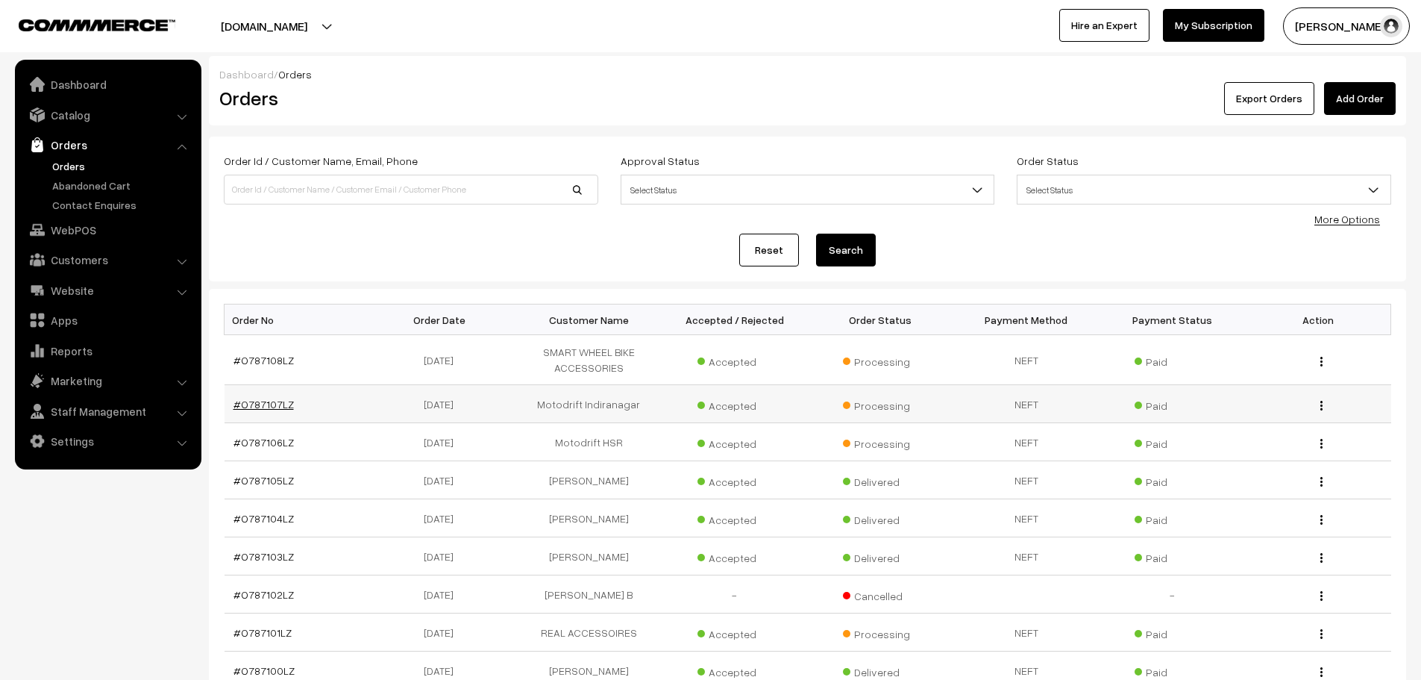
click at [269, 409] on link "#O787107LZ" at bounding box center [264, 404] width 60 height 13
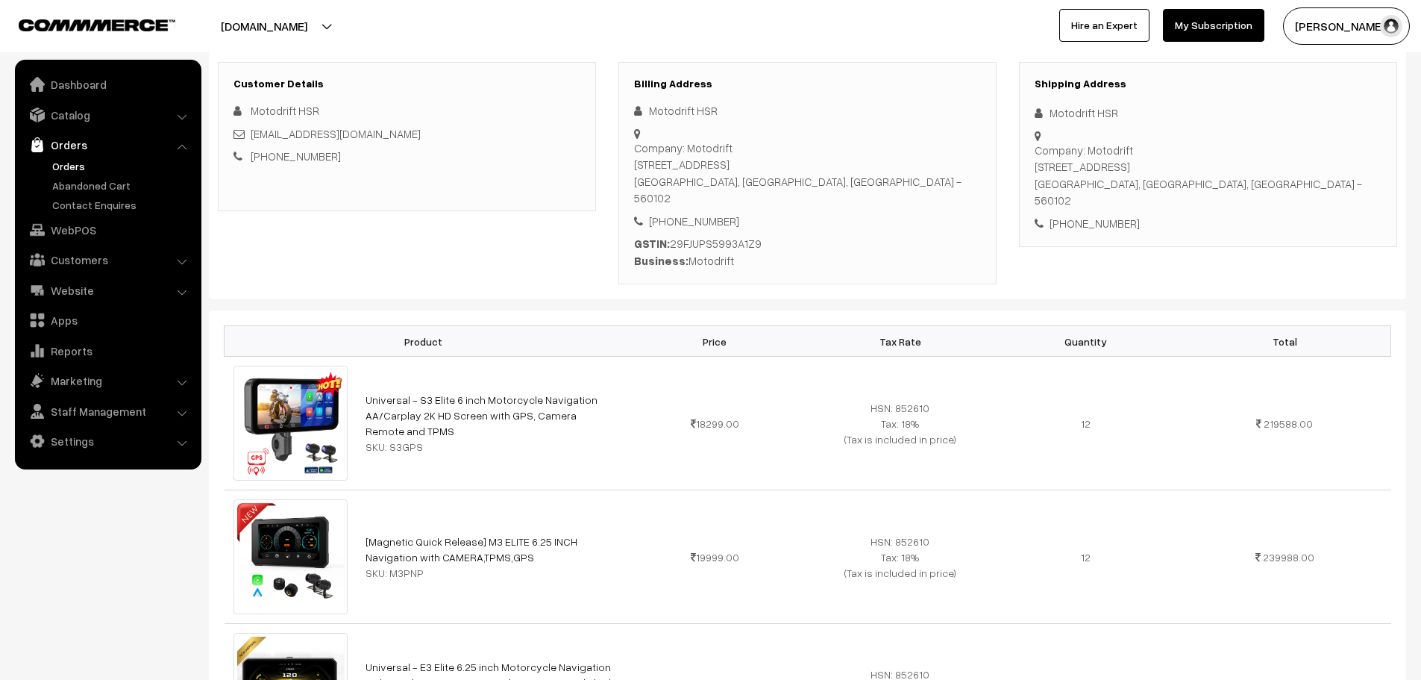
scroll to position [818, 0]
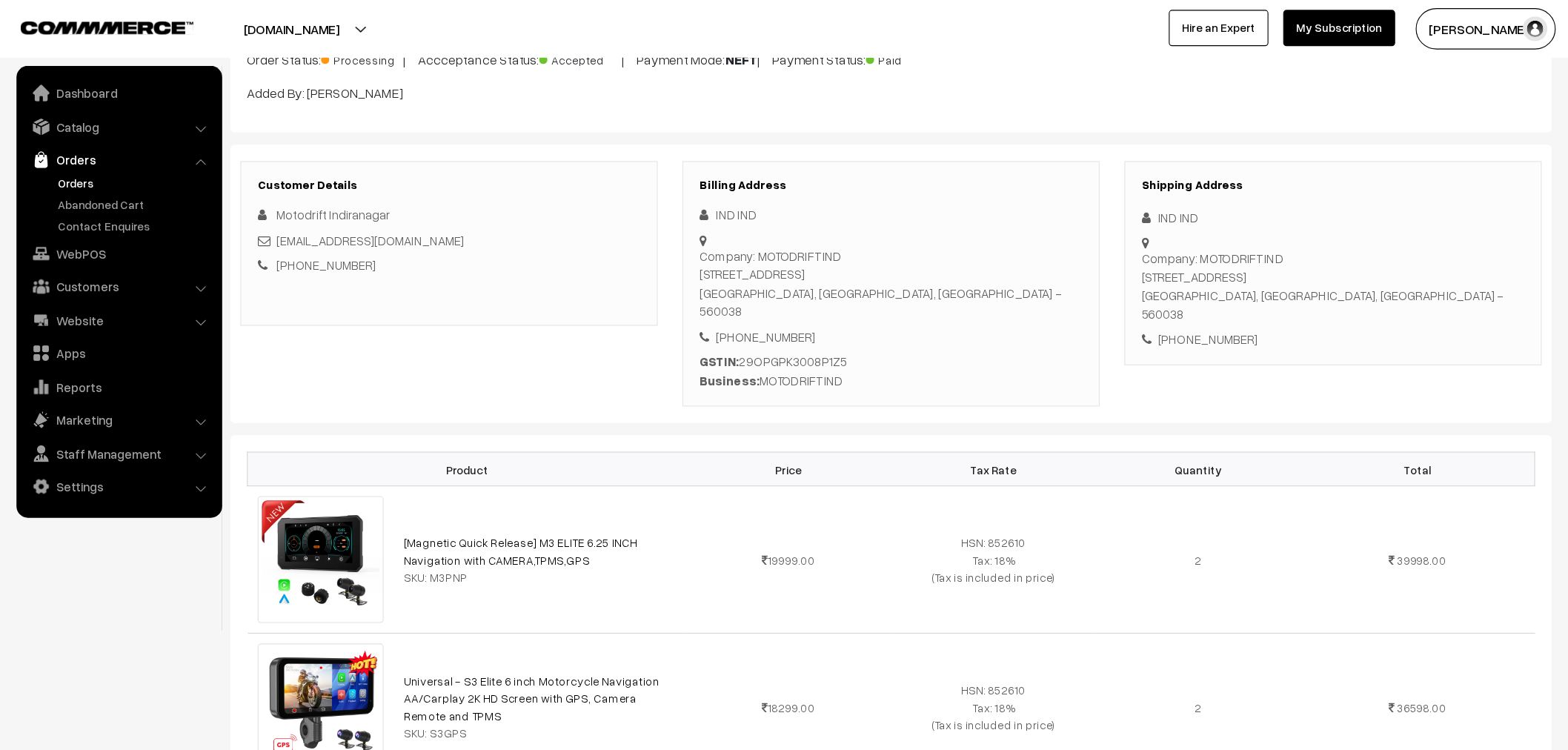
scroll to position [148, 0]
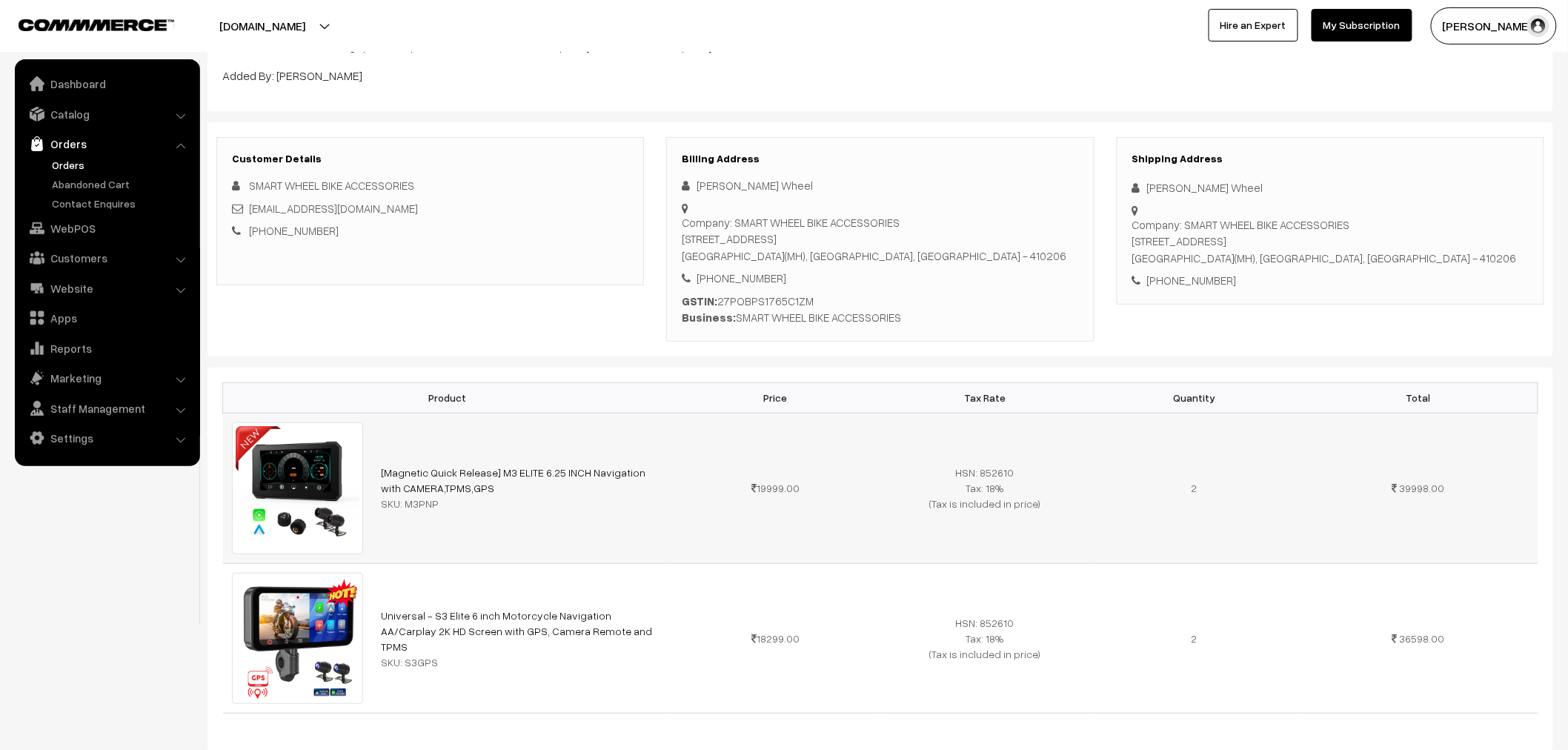
scroll to position [165, 0]
